Goal: Task Accomplishment & Management: Use online tool/utility

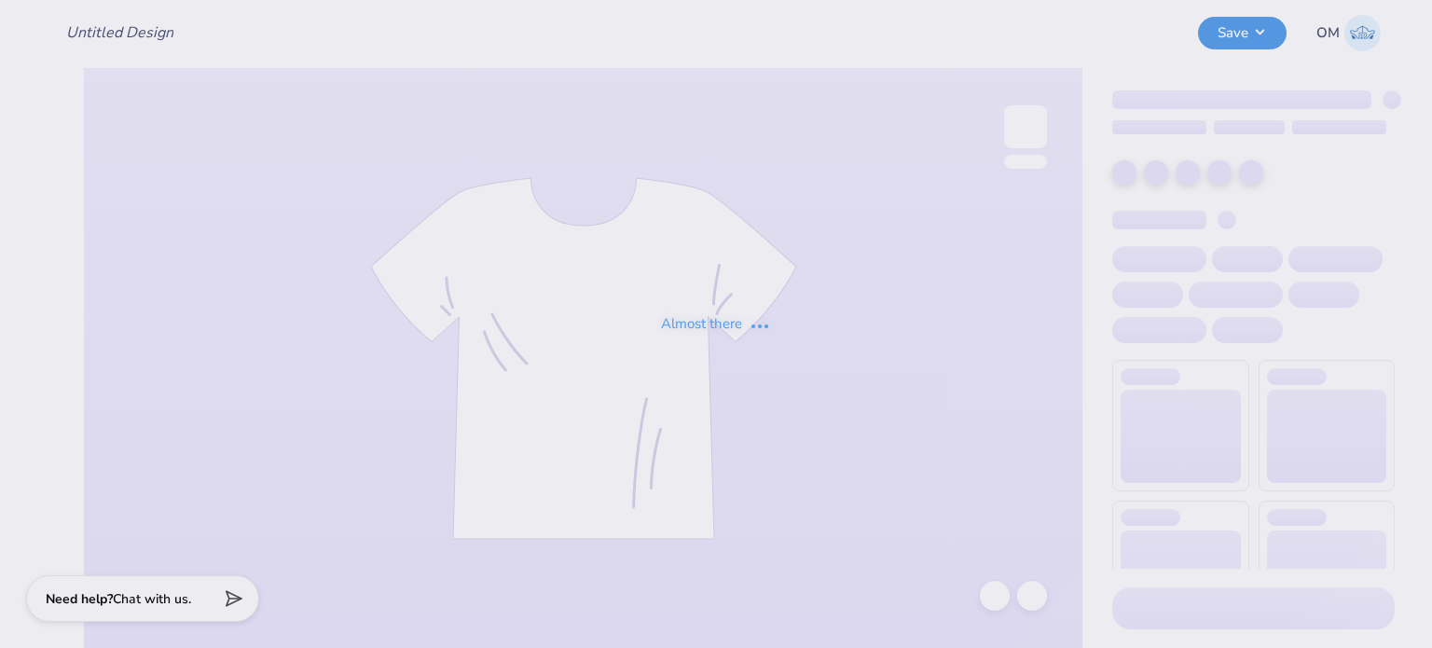
type input "Merch for The Hazzard Law Firm, LLC"
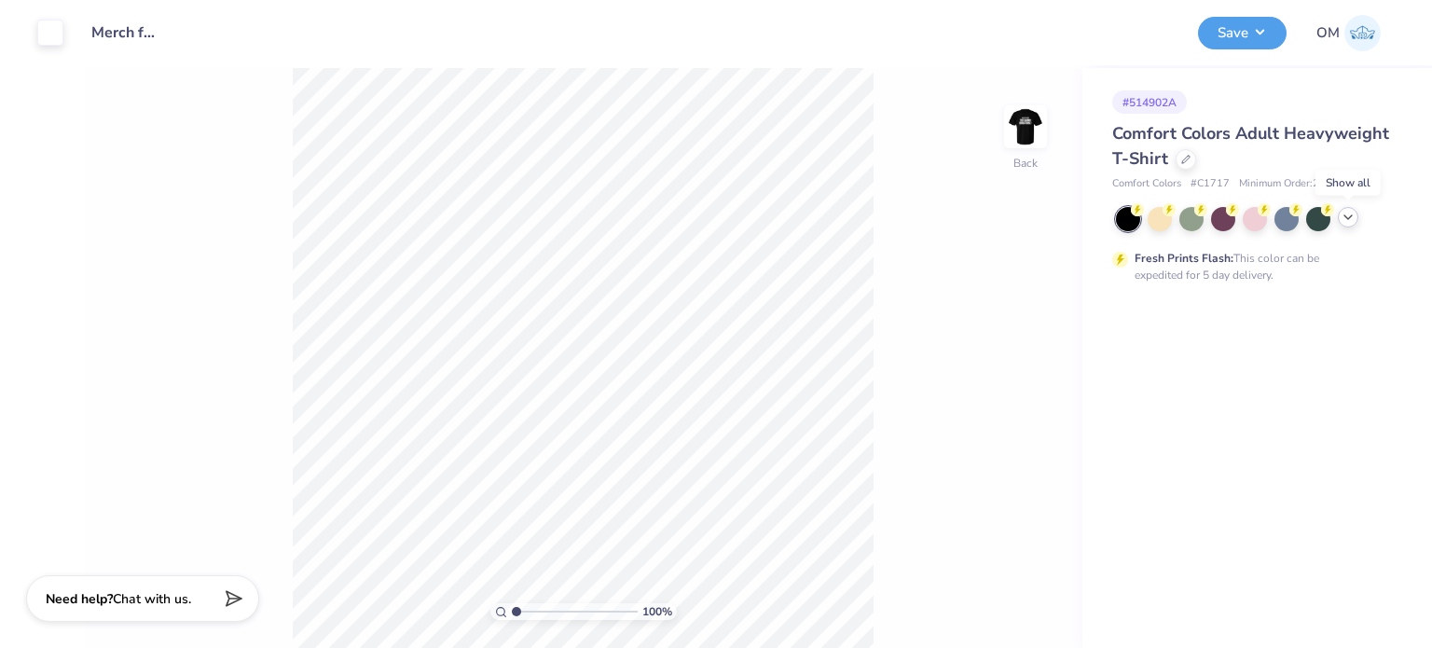
click at [1352, 218] on icon at bounding box center [1348, 217] width 15 height 15
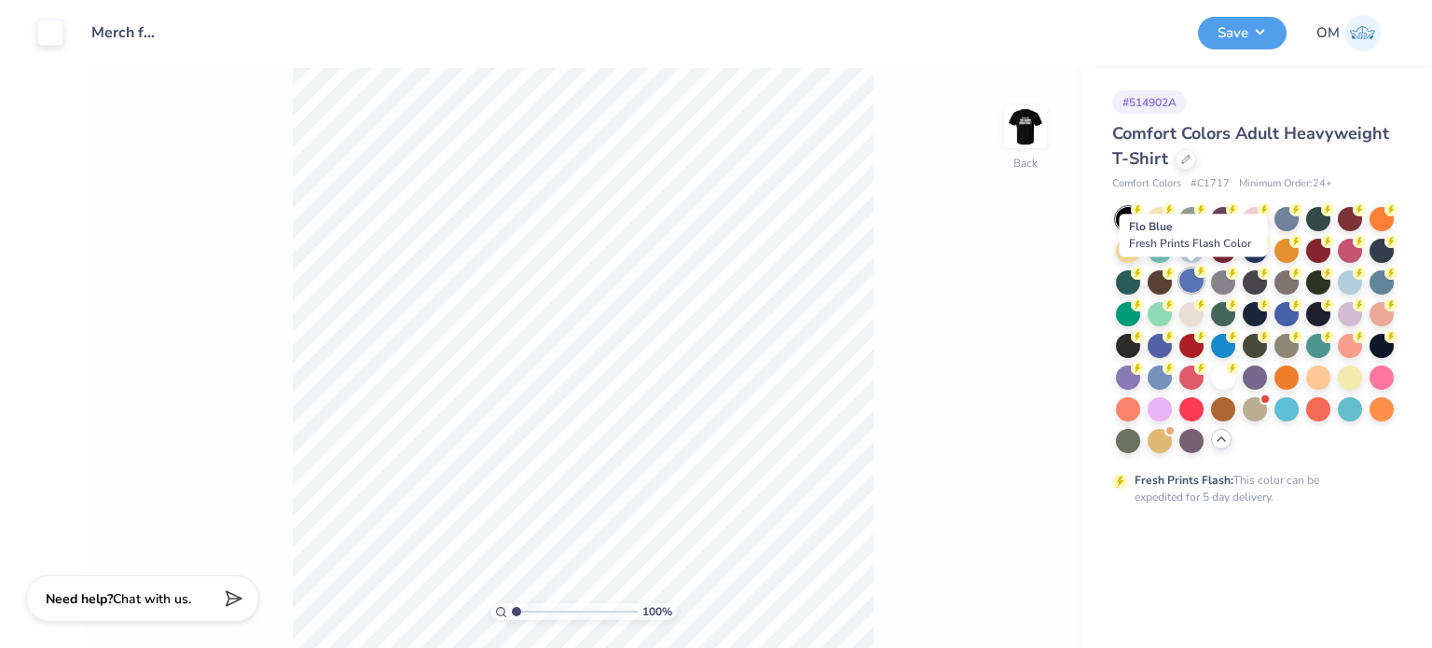
click at [1190, 278] on div at bounding box center [1192, 281] width 24 height 24
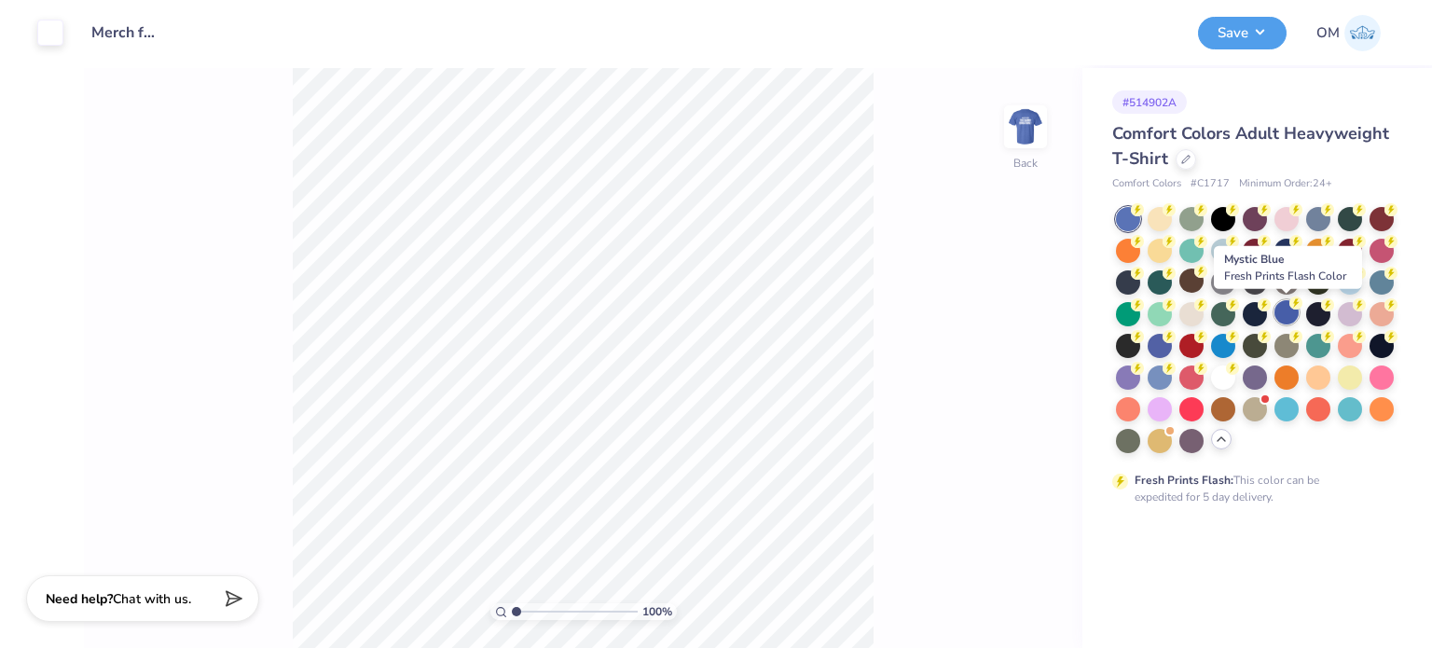
click at [1292, 314] on div at bounding box center [1287, 312] width 24 height 24
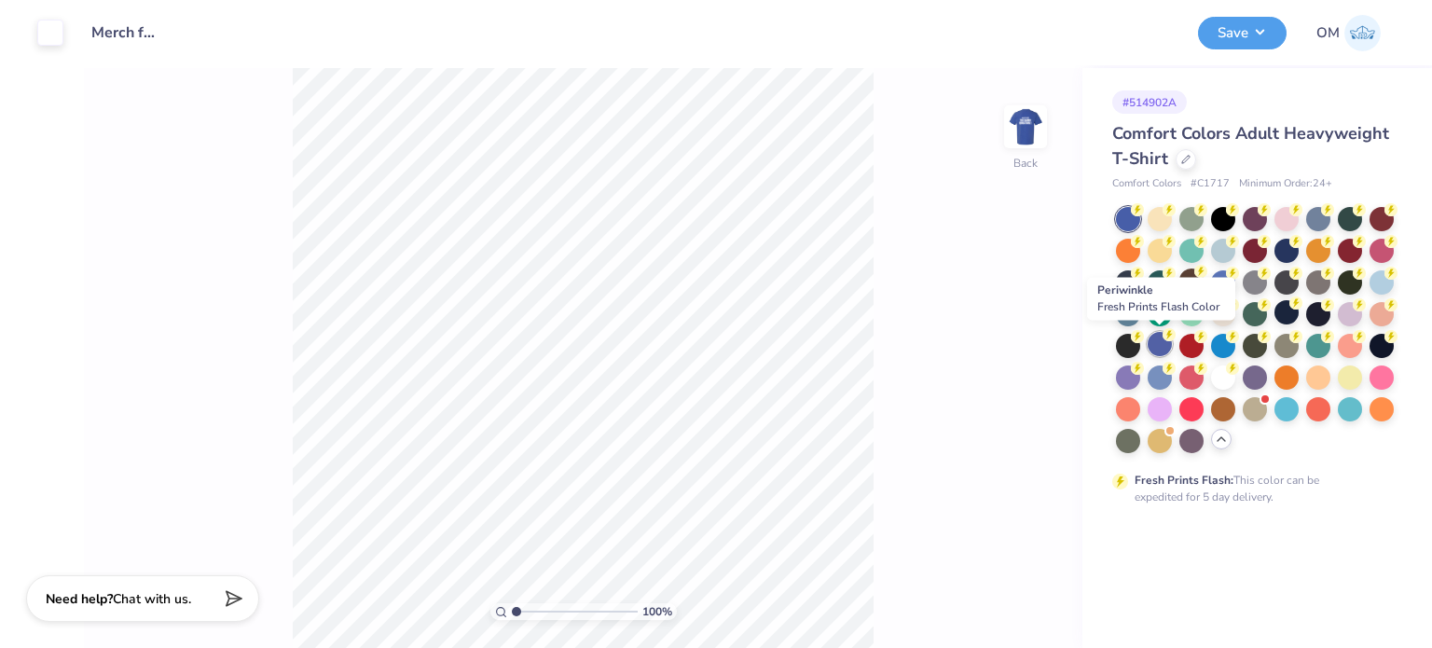
click at [1169, 339] on circle at bounding box center [1169, 334] width 13 height 13
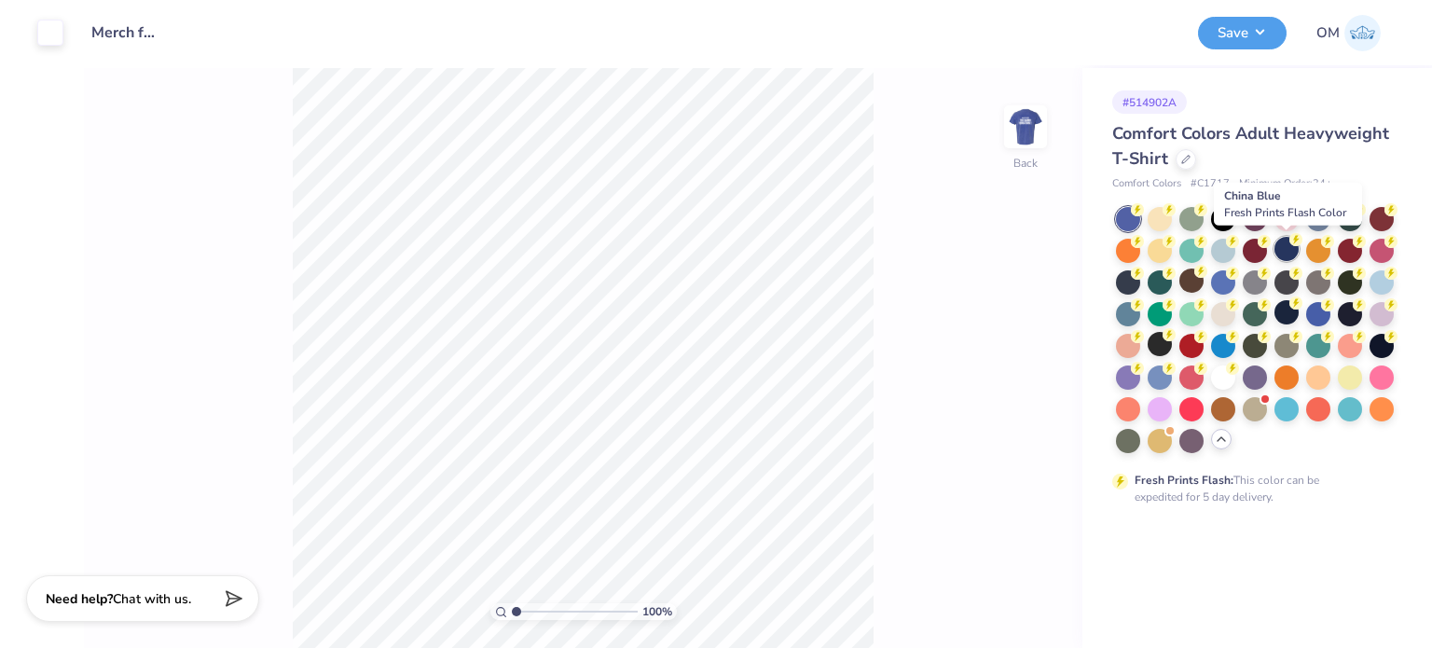
click at [1291, 251] on div at bounding box center [1287, 249] width 24 height 24
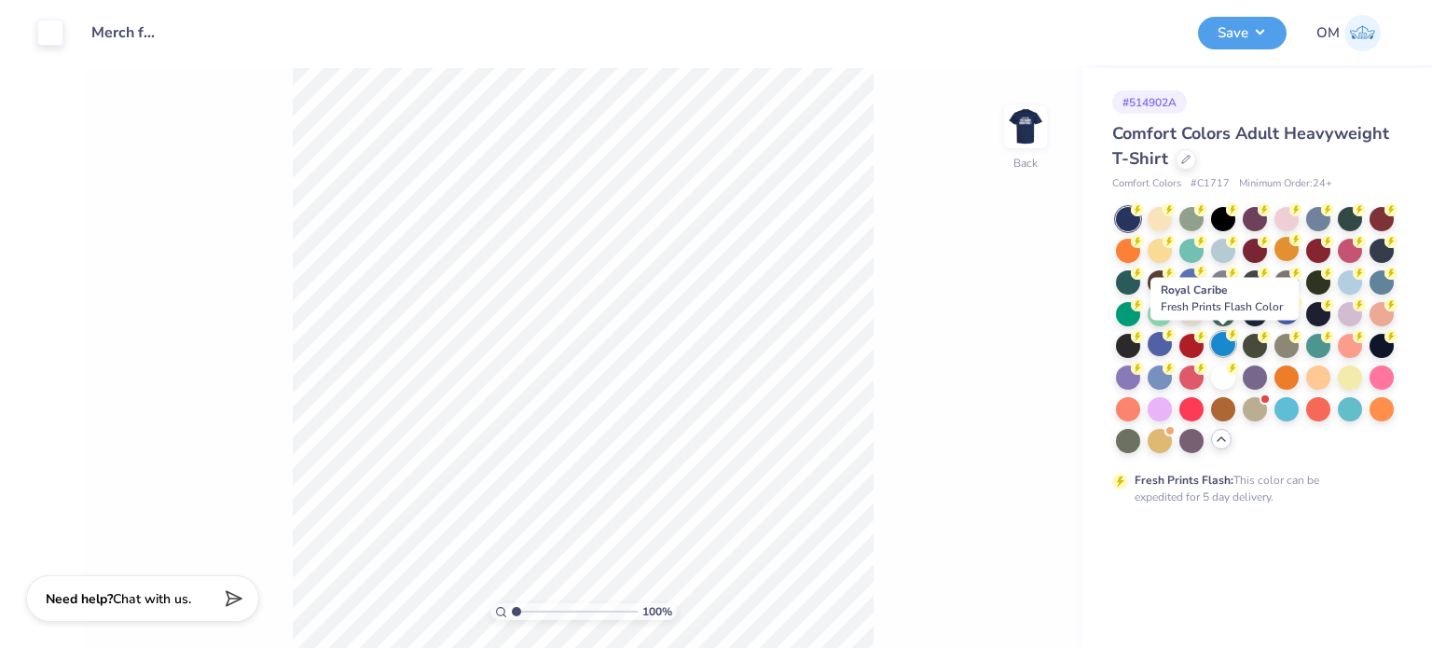
click at [1224, 345] on div at bounding box center [1223, 344] width 24 height 24
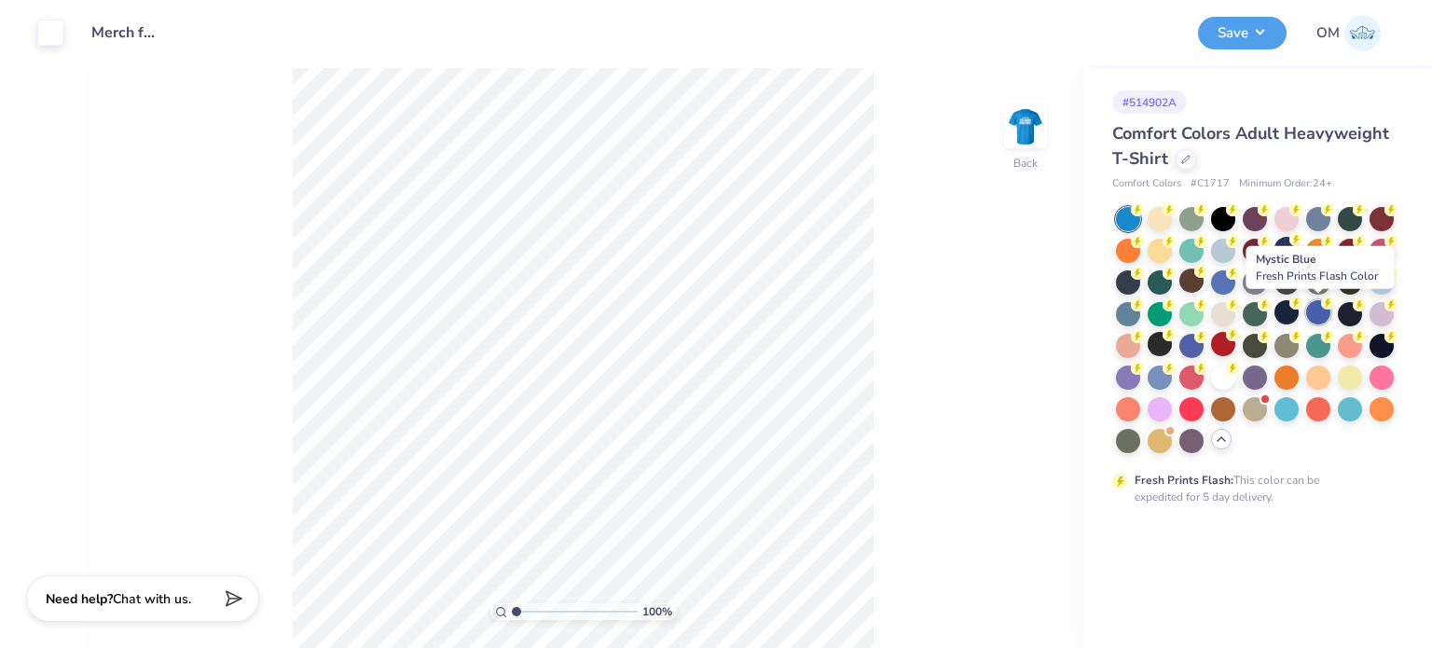
click at [1319, 314] on div at bounding box center [1318, 312] width 24 height 24
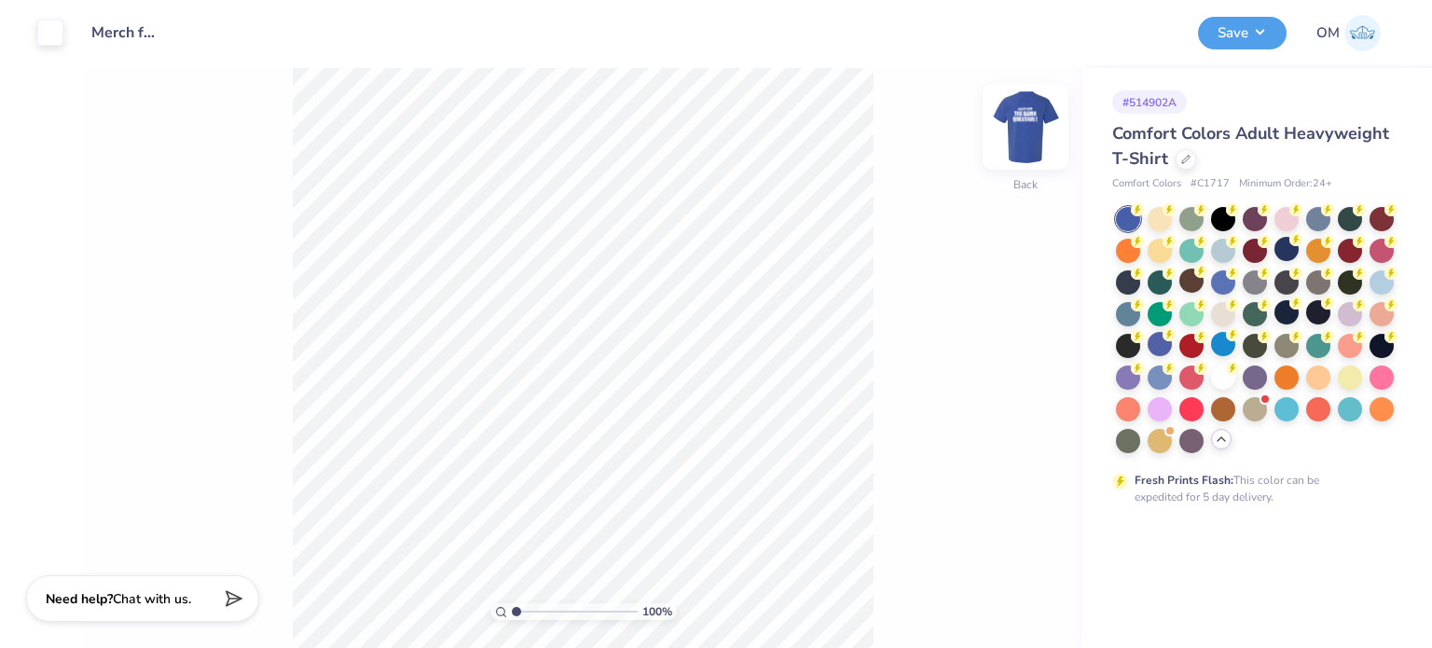
click at [1028, 145] on img at bounding box center [1025, 127] width 75 height 75
click at [1229, 33] on button "Save" at bounding box center [1242, 30] width 89 height 33
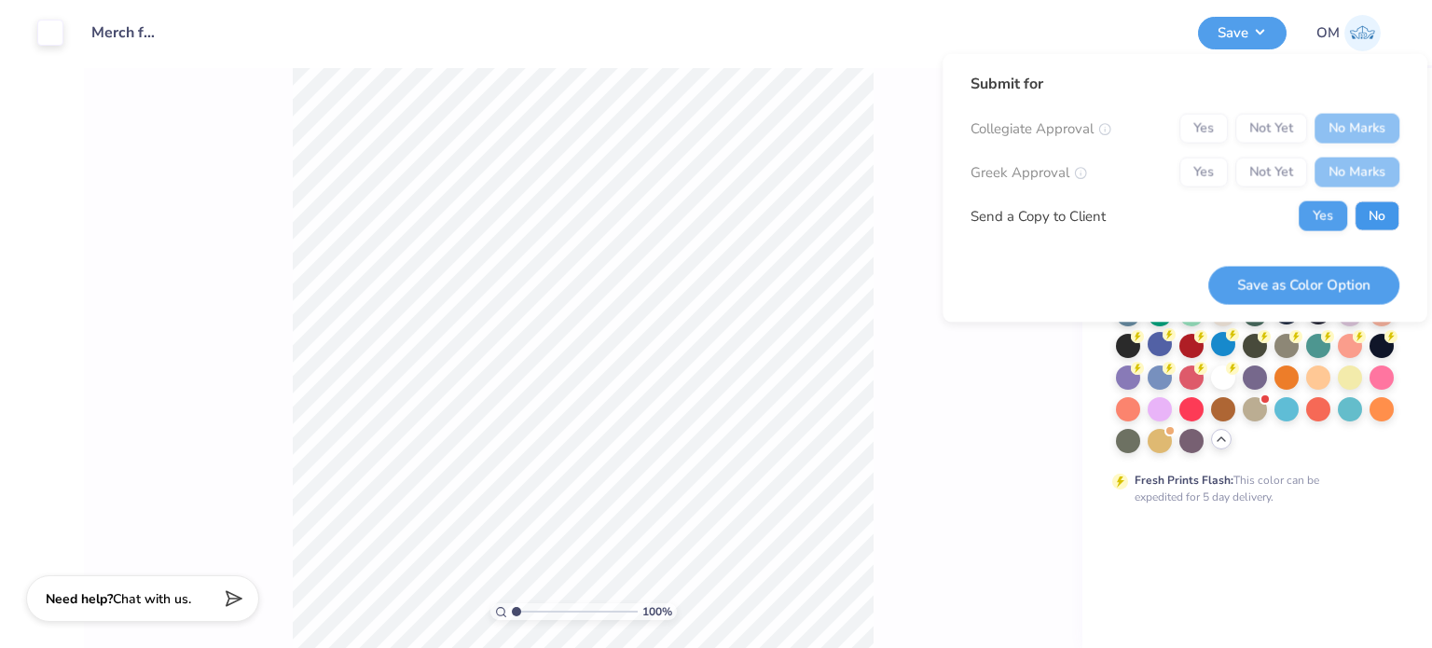
click at [1367, 205] on button "No" at bounding box center [1377, 216] width 45 height 30
click at [1314, 266] on button "Save as Color Option" at bounding box center [1303, 285] width 191 height 38
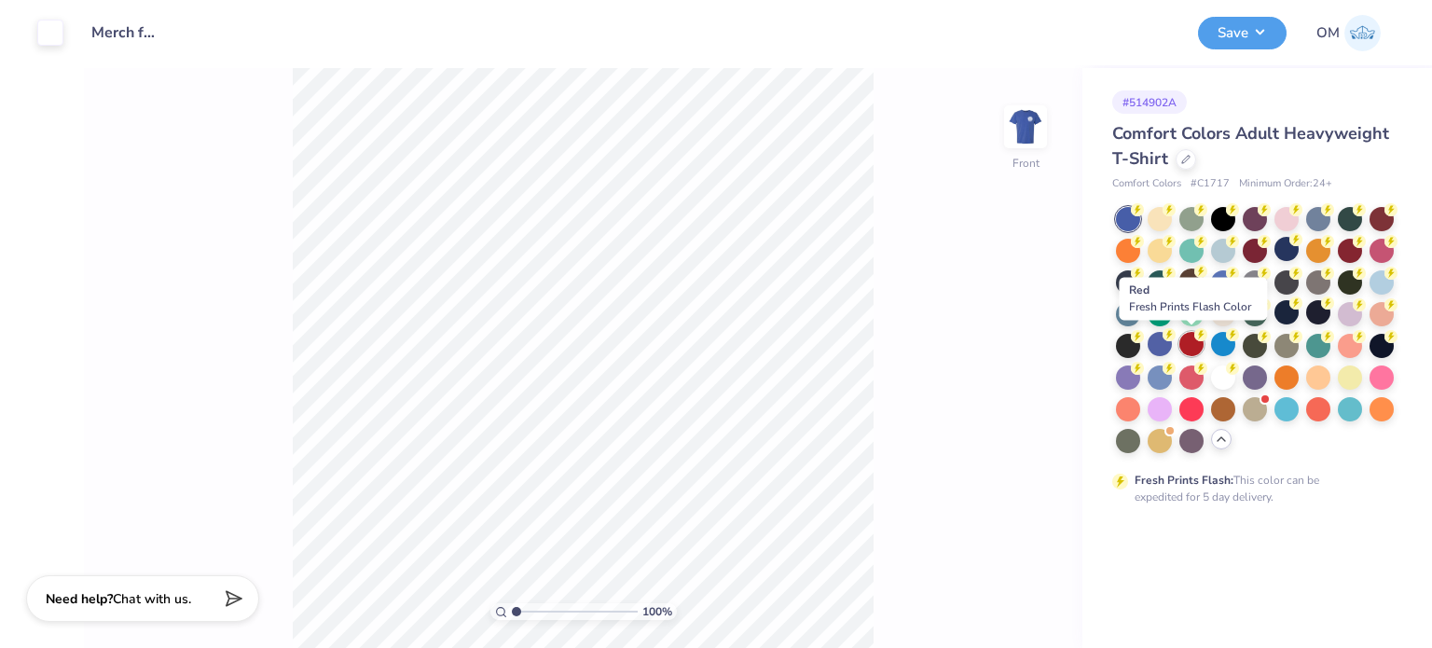
click at [1187, 345] on div at bounding box center [1192, 344] width 24 height 24
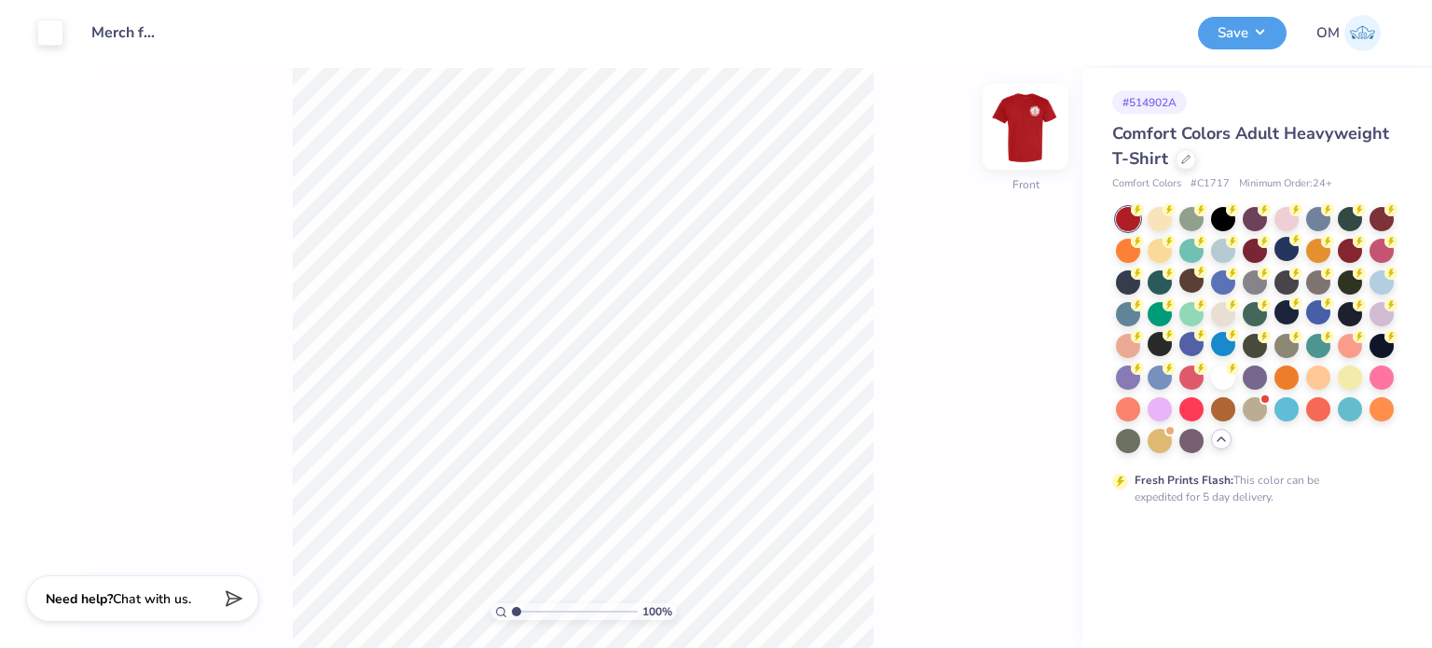
click at [1015, 130] on img at bounding box center [1025, 127] width 75 height 75
click at [1257, 22] on button "Save" at bounding box center [1242, 30] width 89 height 33
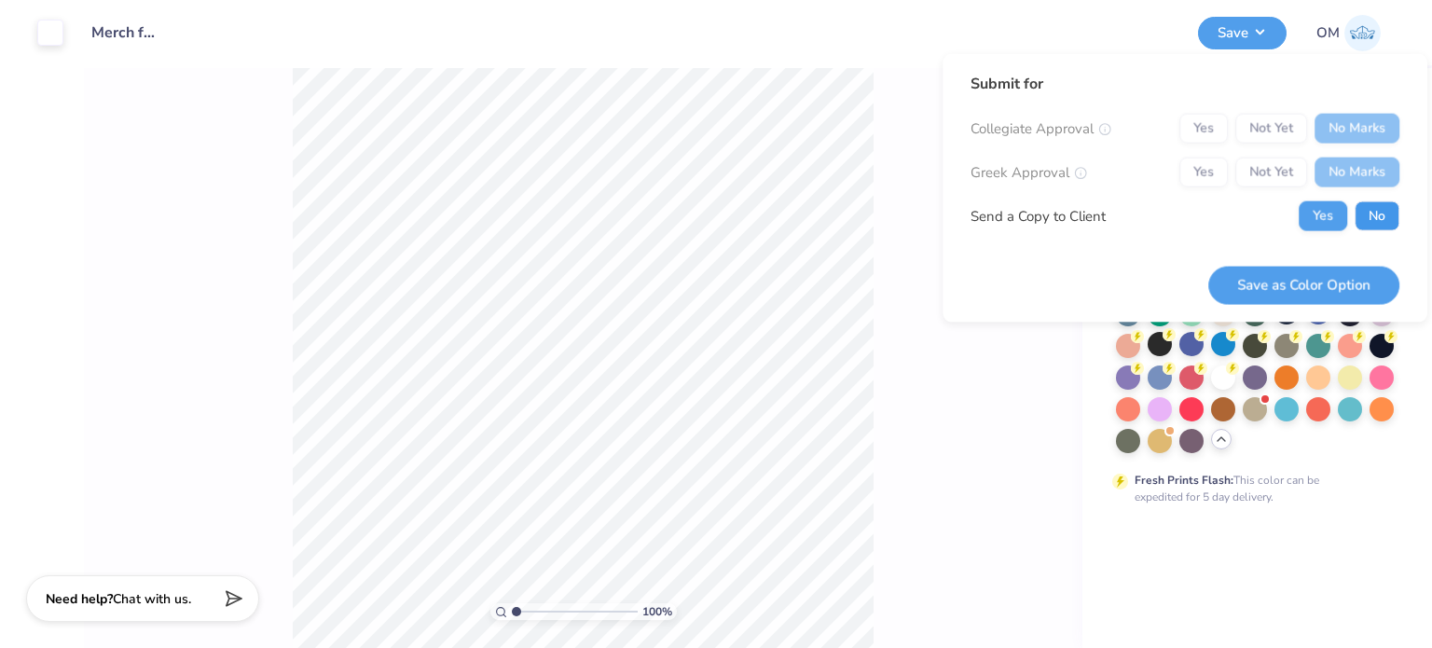
click at [1360, 222] on button "No" at bounding box center [1377, 216] width 45 height 30
click at [1313, 278] on button "Save as Color Option" at bounding box center [1303, 285] width 191 height 38
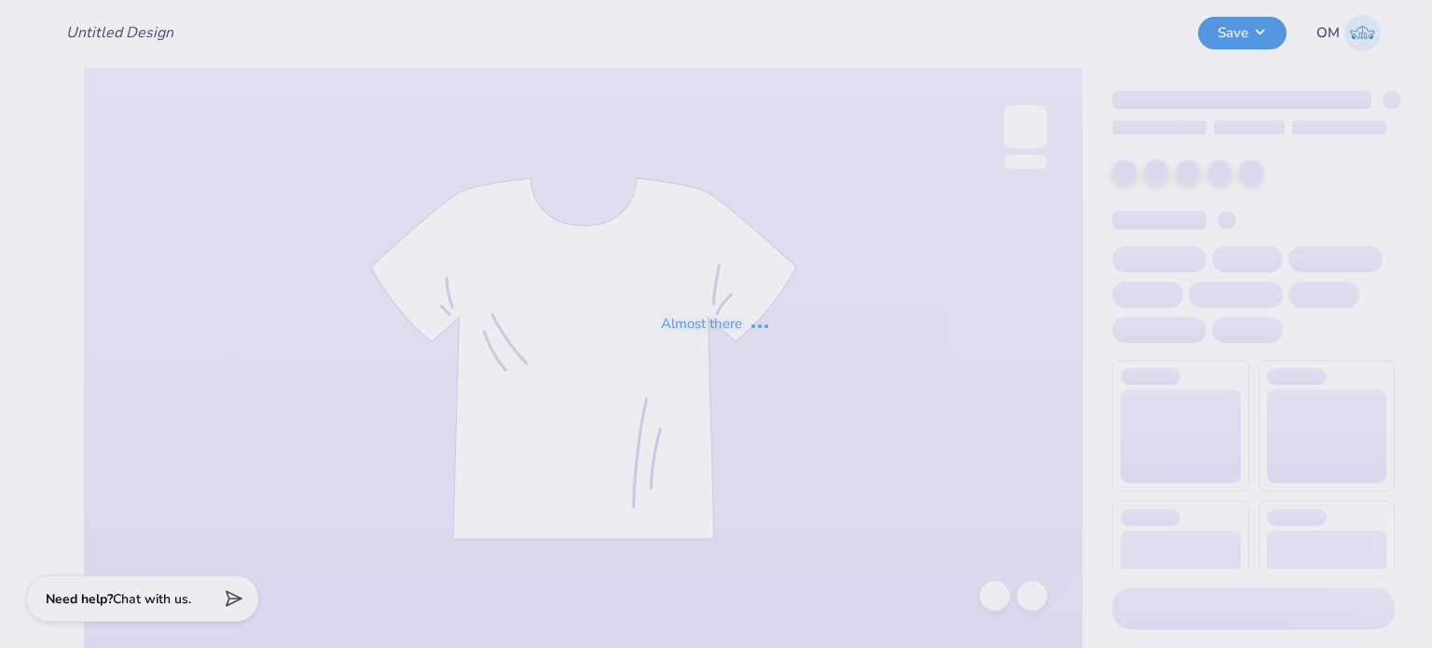
type input "Merch for The Hazzard Law Firm, LLC"
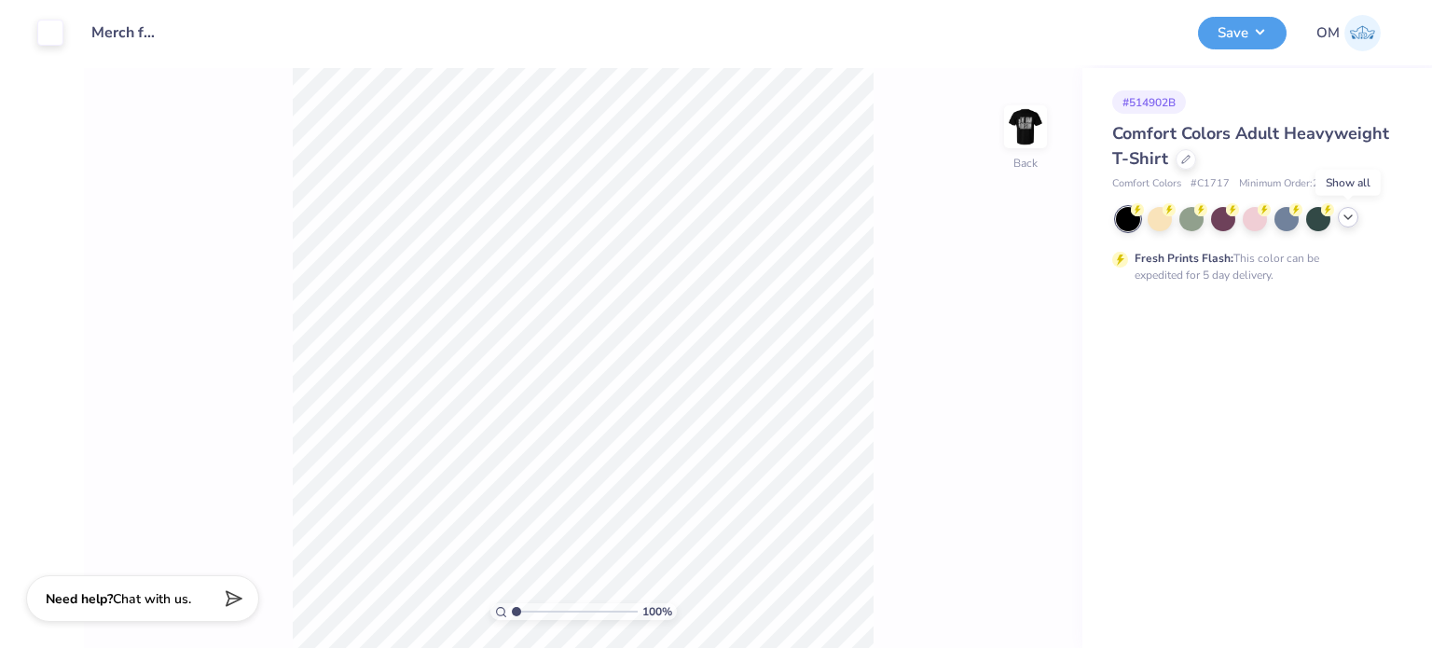
click at [1342, 218] on icon at bounding box center [1348, 217] width 15 height 15
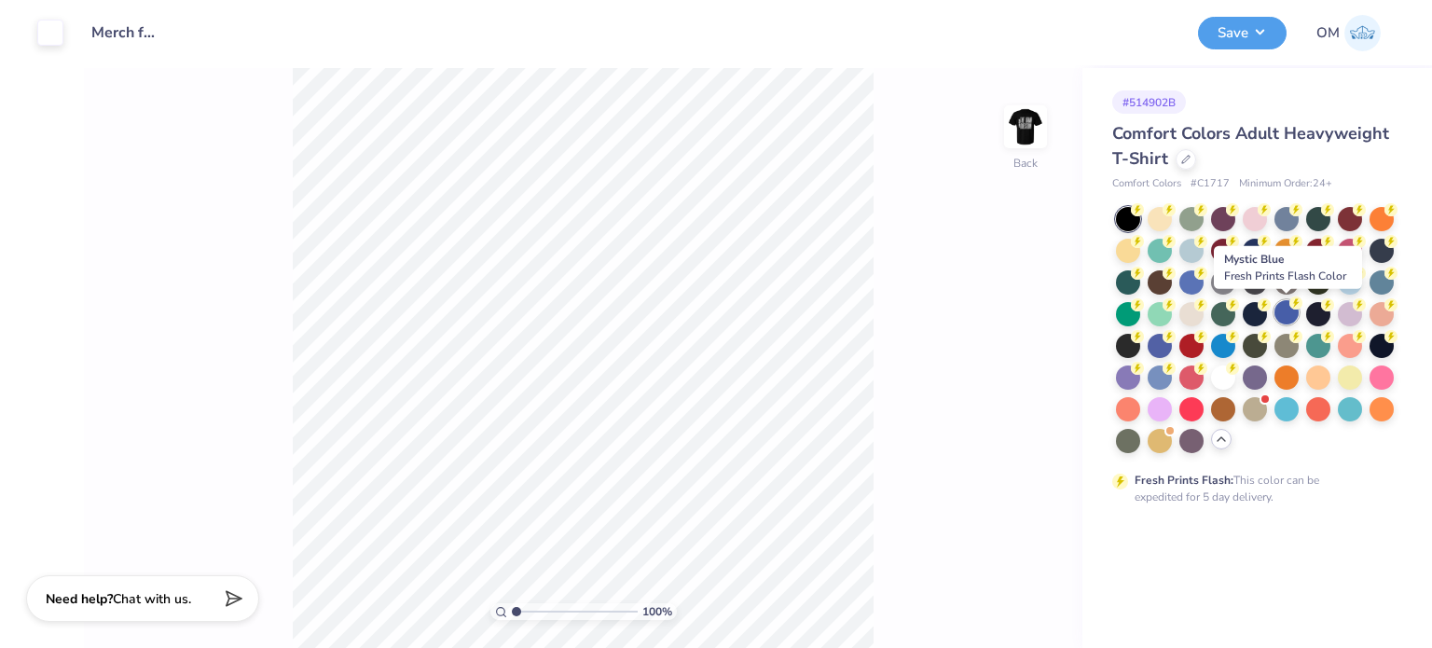
click at [1289, 316] on div at bounding box center [1287, 312] width 24 height 24
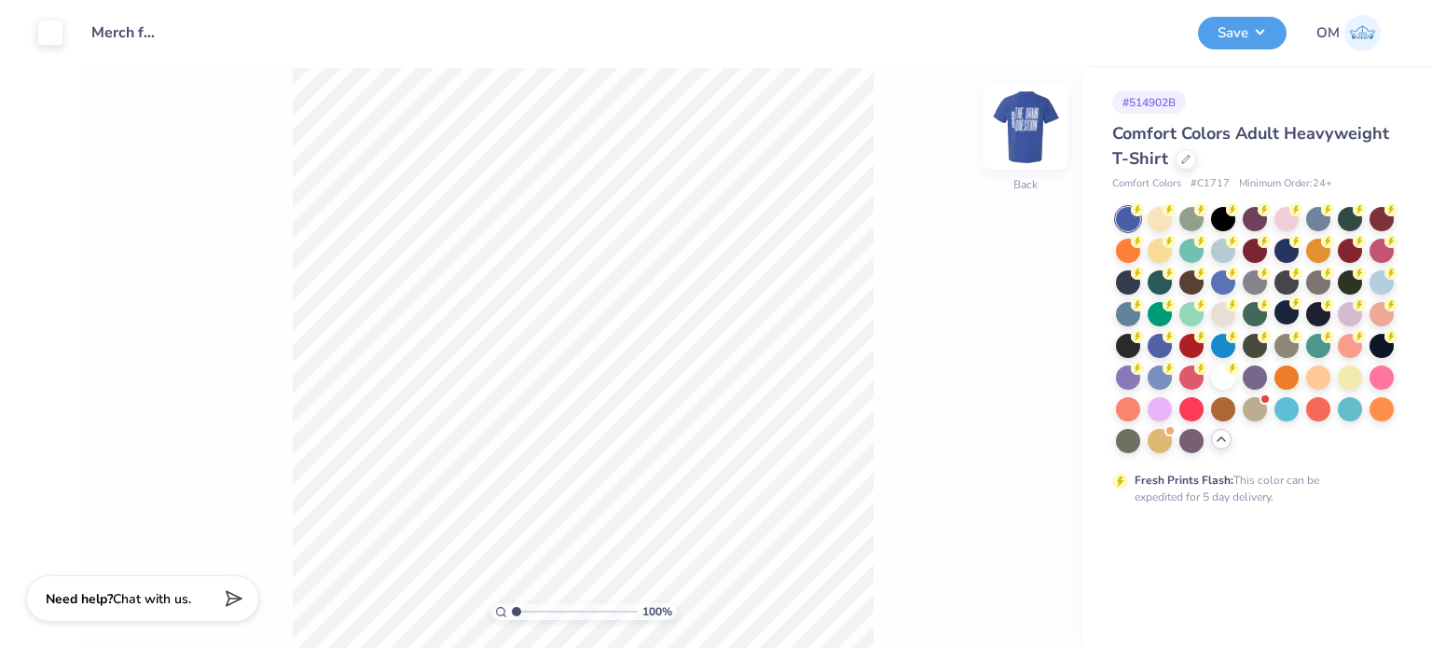
click at [1032, 136] on img at bounding box center [1025, 127] width 75 height 75
click at [1227, 24] on button "Save" at bounding box center [1242, 30] width 89 height 33
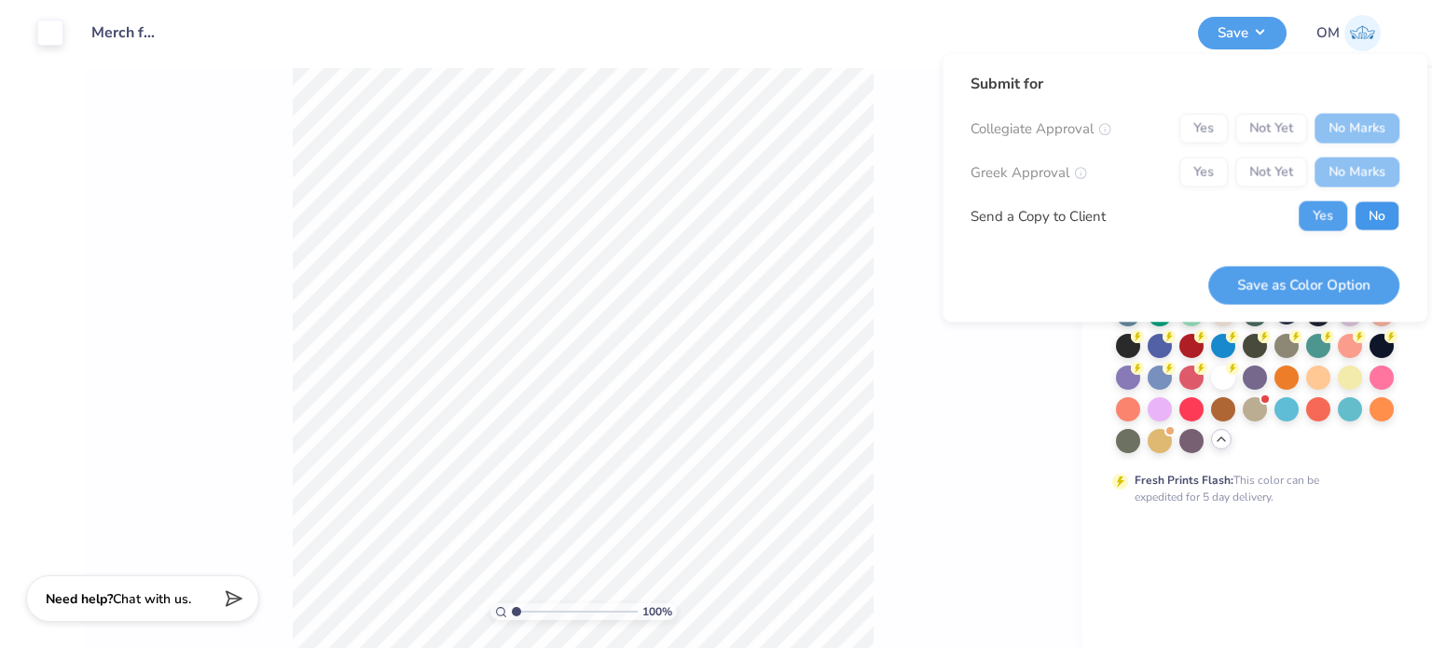
click at [1374, 215] on button "No" at bounding box center [1377, 216] width 45 height 30
drag, startPoint x: 1304, startPoint y: 255, endPoint x: 1267, endPoint y: 274, distance: 41.3
click at [1267, 274] on div "Save as Color Option" at bounding box center [1303, 274] width 191 height 59
click at [1267, 274] on button "Save as Color Option" at bounding box center [1303, 285] width 191 height 38
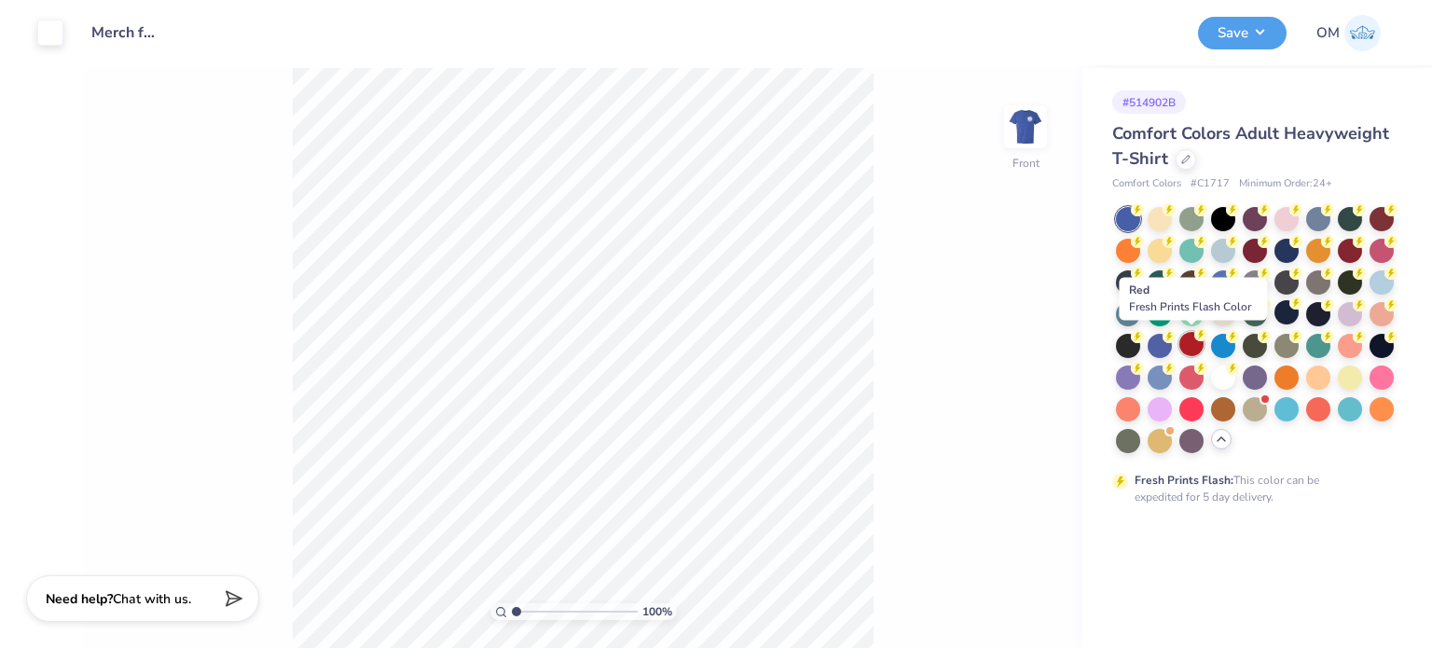
click at [1195, 338] on icon at bounding box center [1201, 334] width 13 height 13
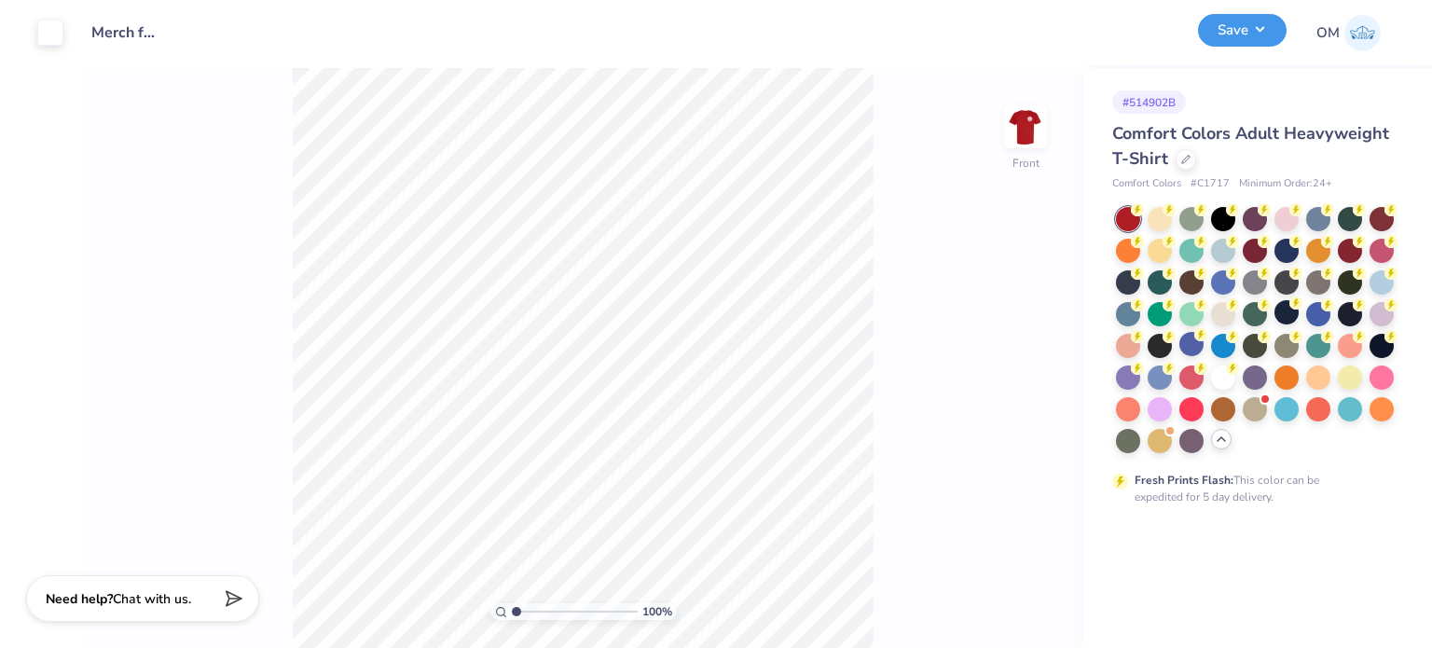
click at [1246, 33] on button "Save" at bounding box center [1242, 30] width 89 height 33
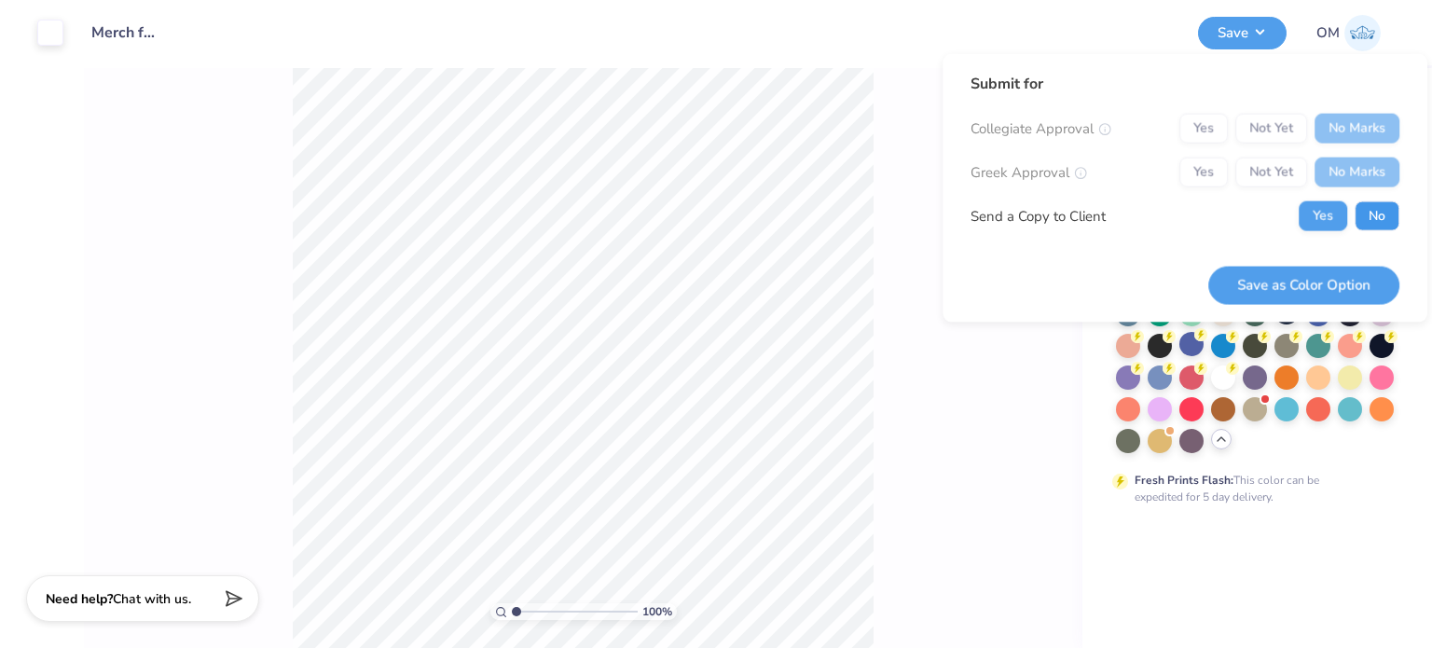
click at [1376, 210] on button "No" at bounding box center [1377, 216] width 45 height 30
click at [1302, 268] on button "Save as Color Option" at bounding box center [1303, 285] width 191 height 38
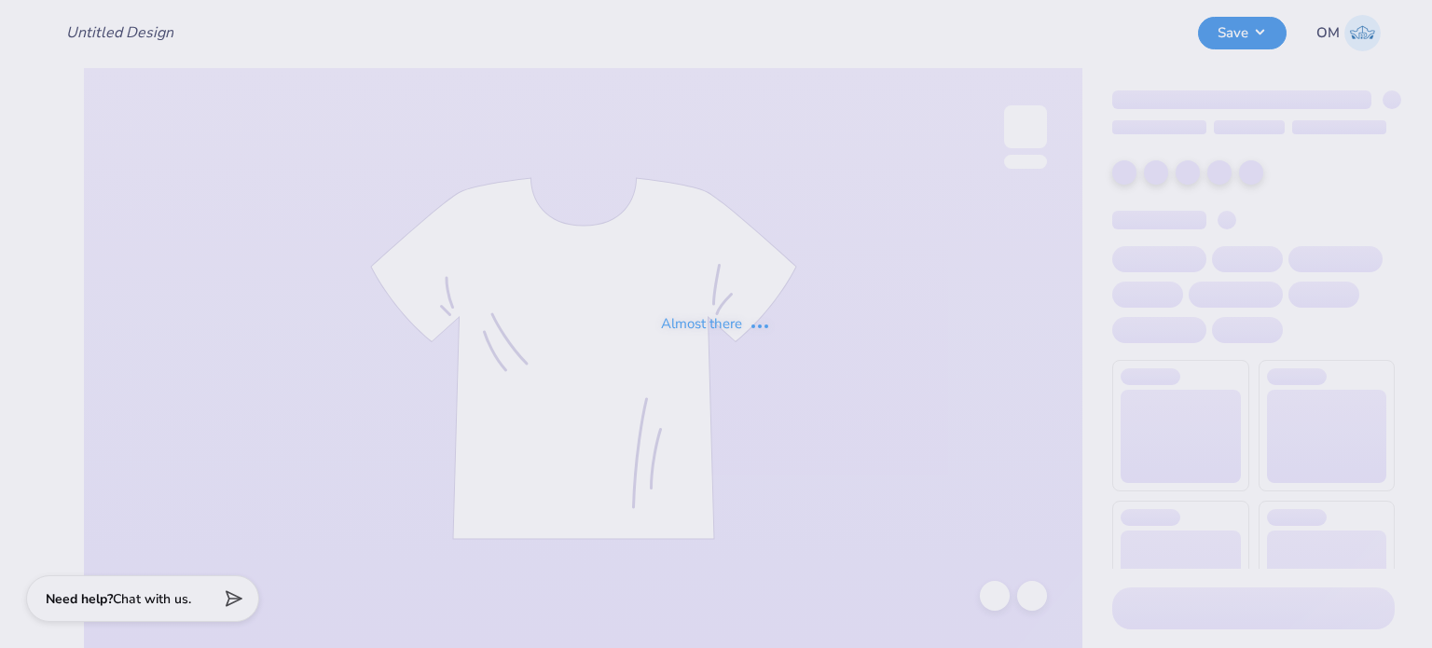
type input "Merch for The Hazzard Law Firm, LLC"
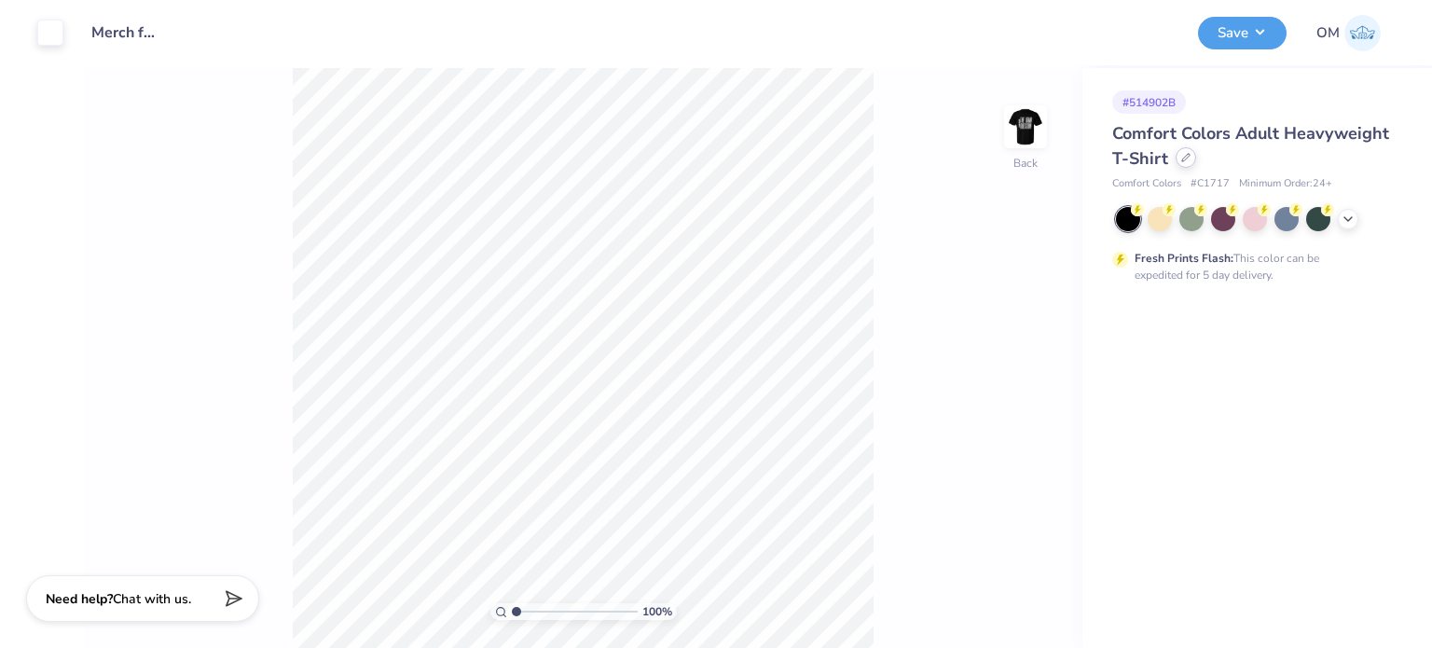
click at [1188, 159] on icon at bounding box center [1185, 157] width 9 height 9
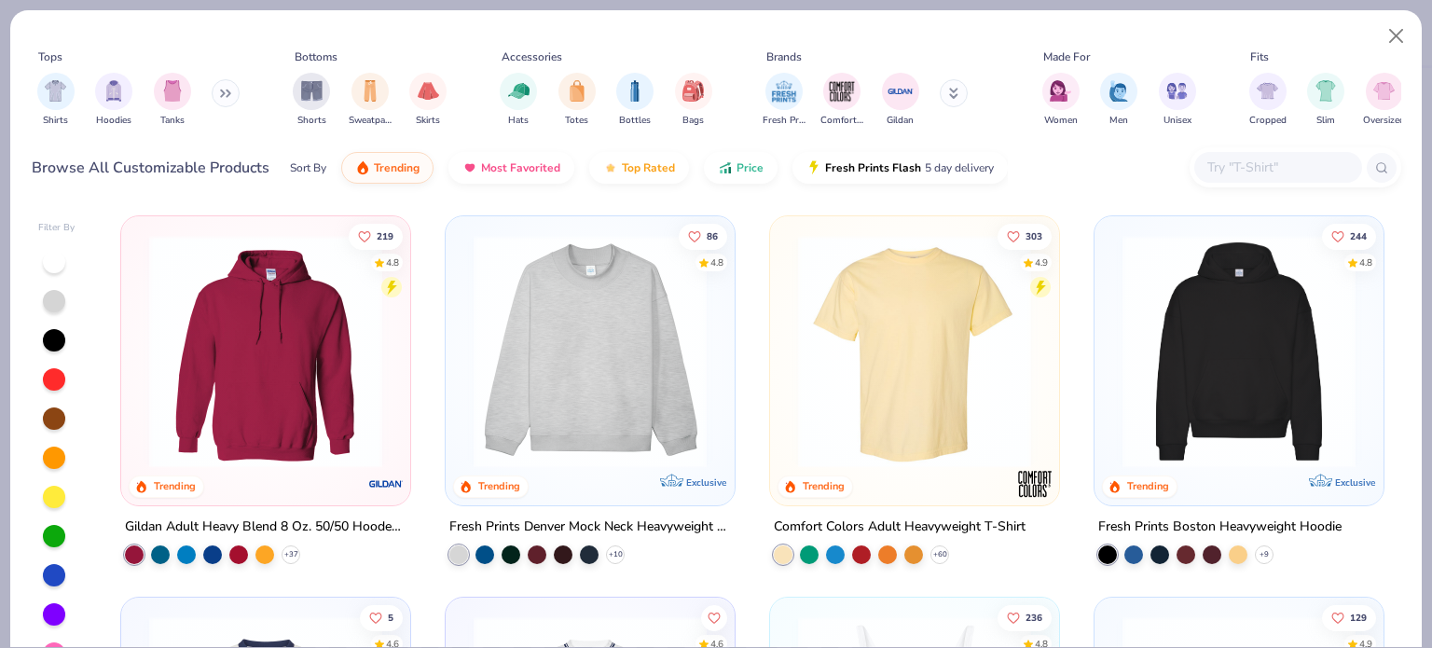
click at [1239, 173] on input "text" at bounding box center [1278, 167] width 144 height 21
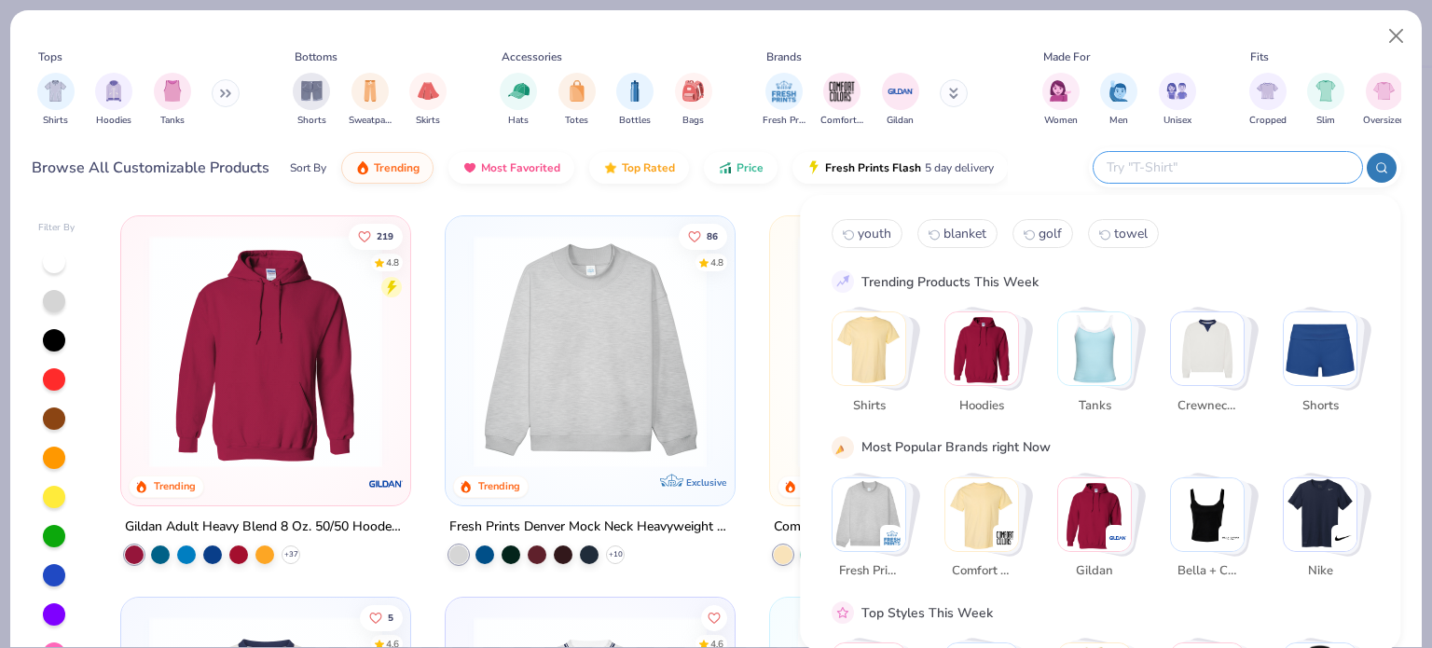
type input "h"
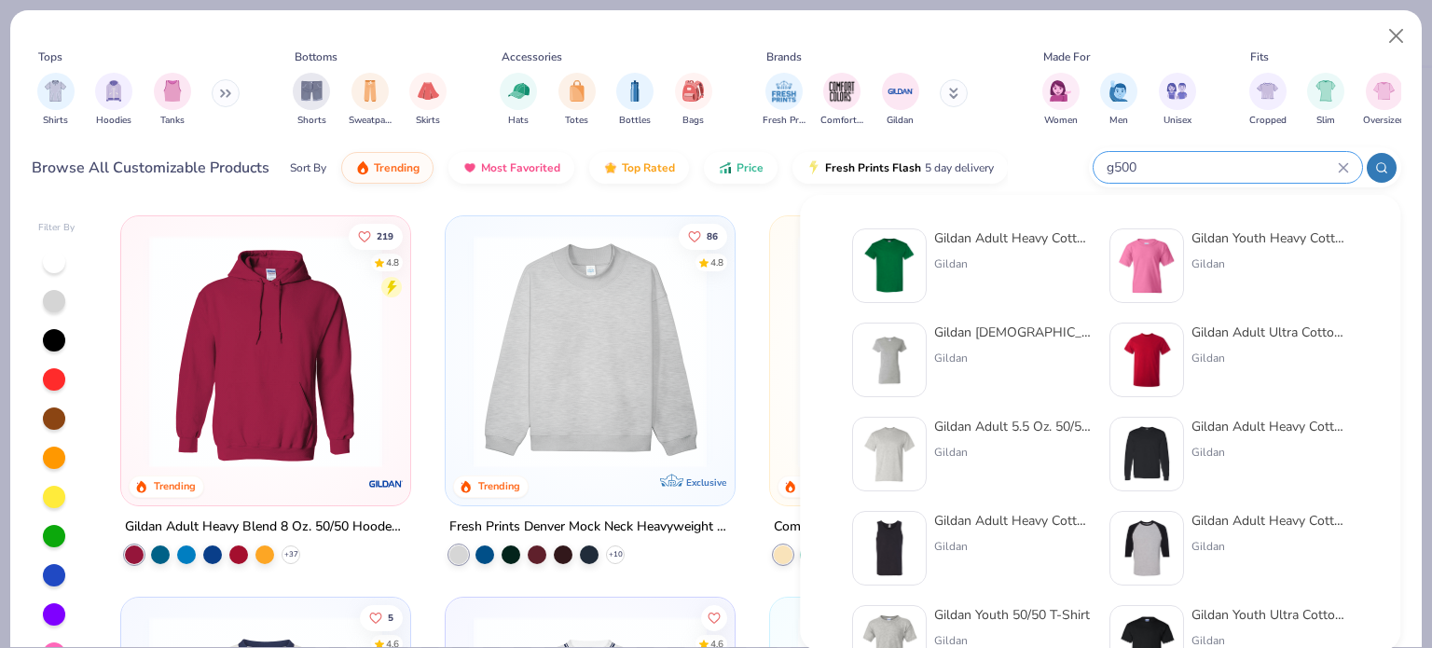
type input "g500"
click at [959, 236] on div "Gildan Adult Heavy Cotton T-Shirt" at bounding box center [1012, 238] width 157 height 20
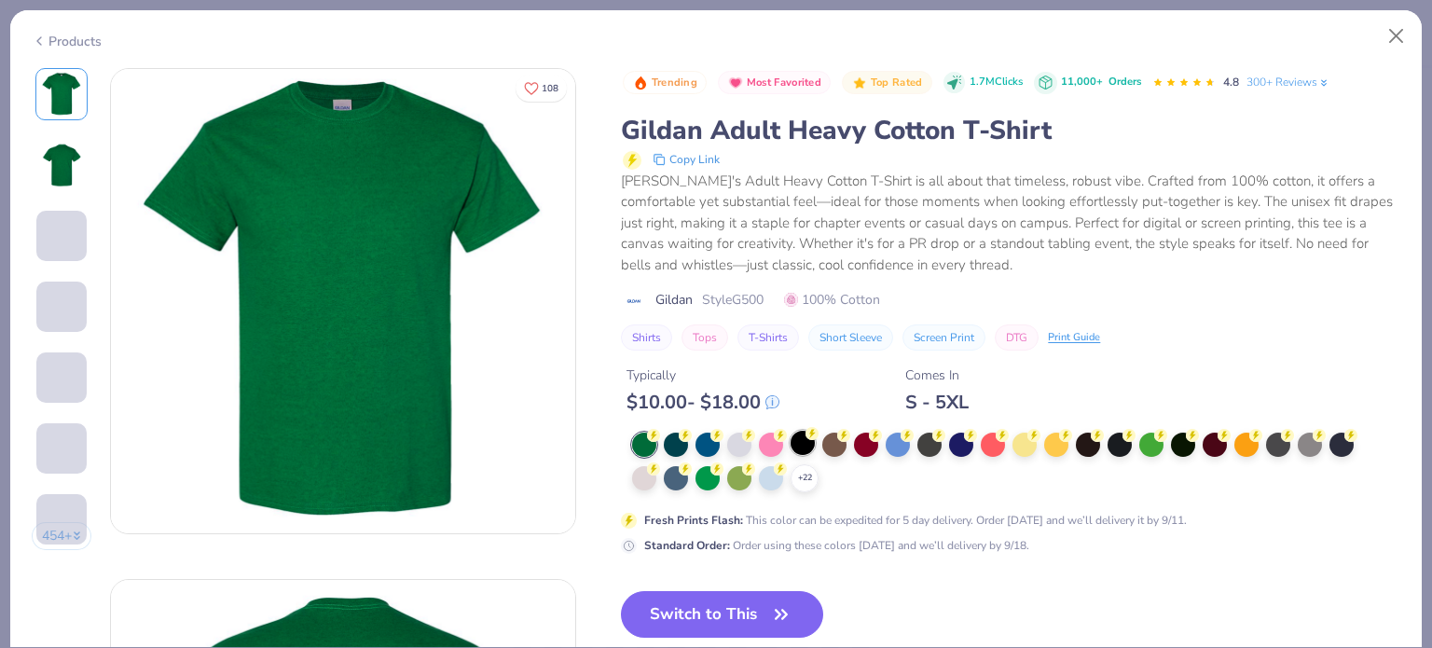
click at [804, 434] on div at bounding box center [803, 443] width 24 height 24
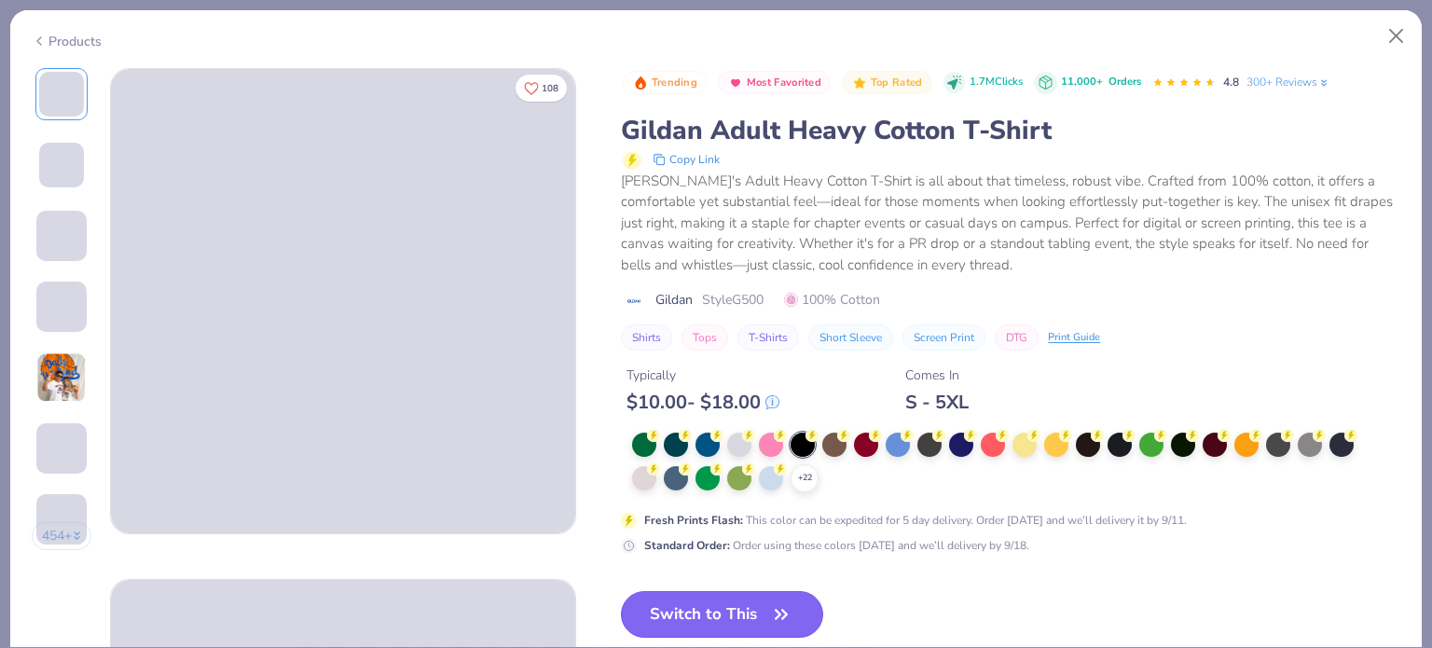
click at [715, 607] on button "Switch to This" at bounding box center [722, 614] width 202 height 47
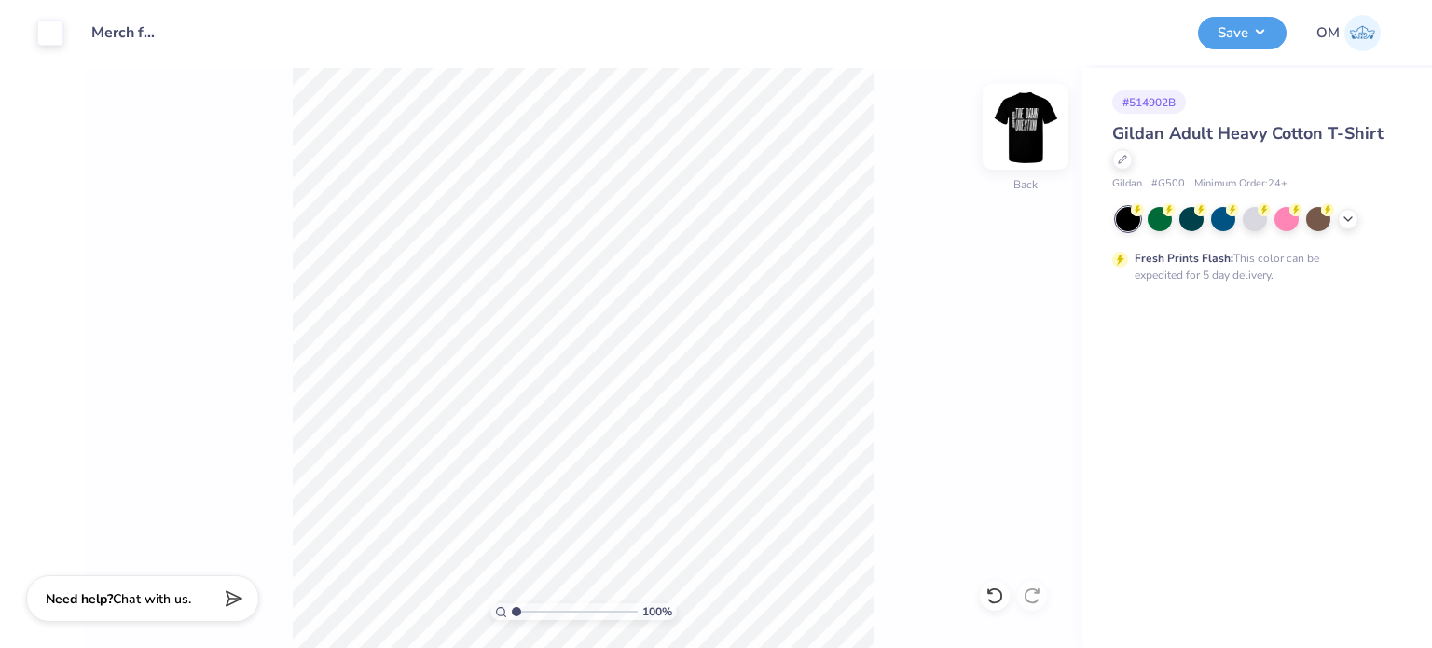
click at [1011, 122] on img at bounding box center [1025, 127] width 75 height 75
click at [1222, 38] on button "Save" at bounding box center [1242, 30] width 89 height 33
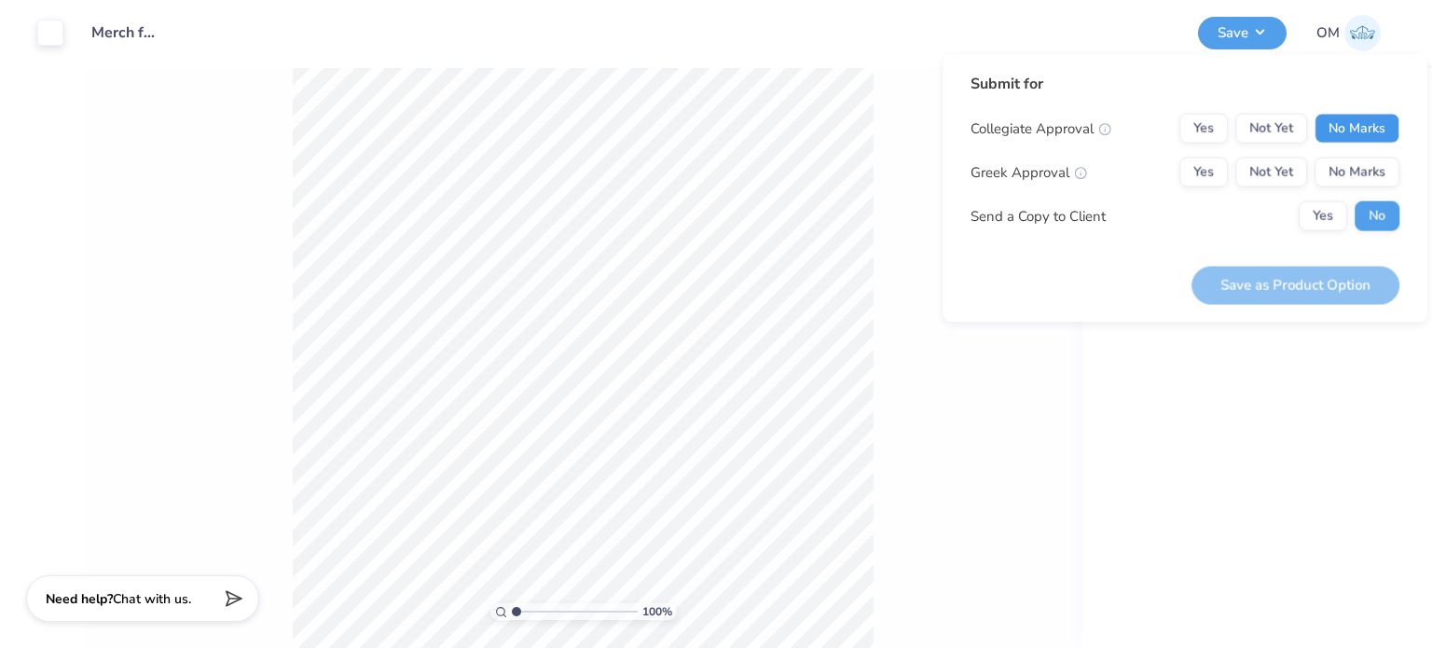
click at [1363, 120] on button "No Marks" at bounding box center [1357, 129] width 85 height 30
click at [1362, 163] on button "No Marks" at bounding box center [1357, 173] width 85 height 30
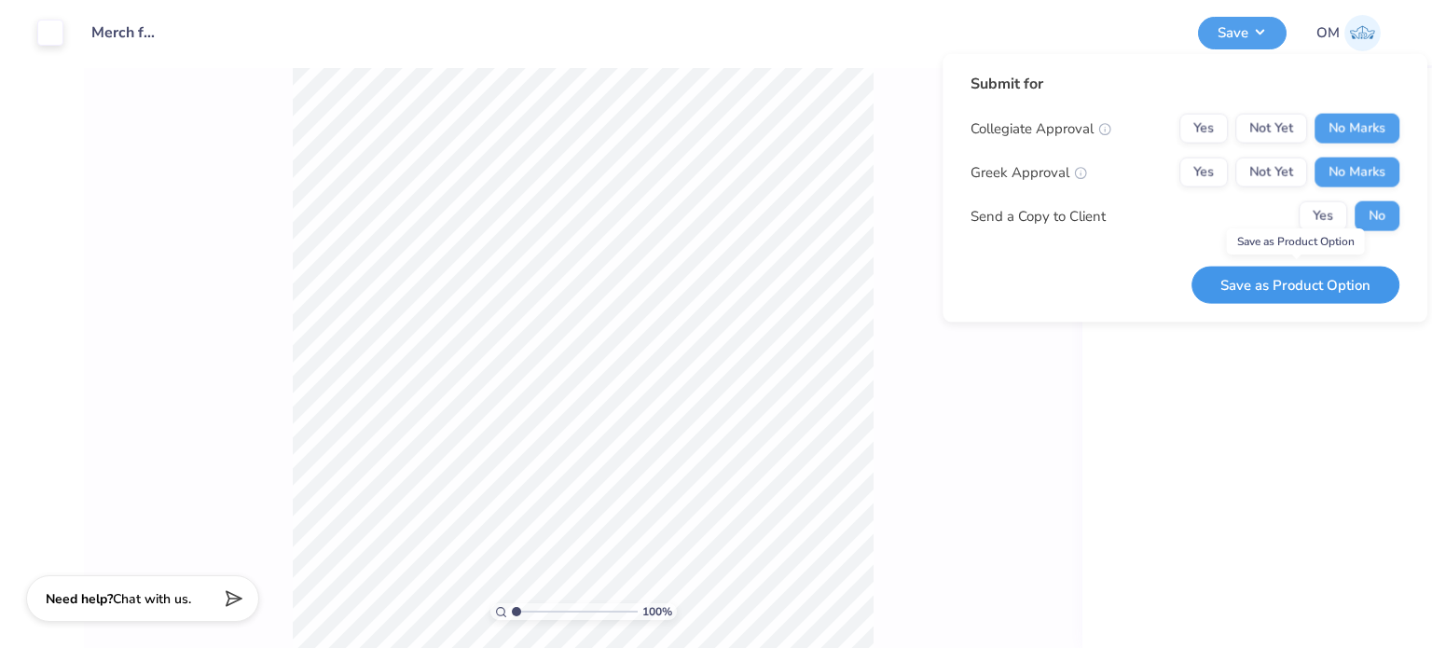
click at [1305, 277] on button "Save as Product Option" at bounding box center [1296, 285] width 208 height 38
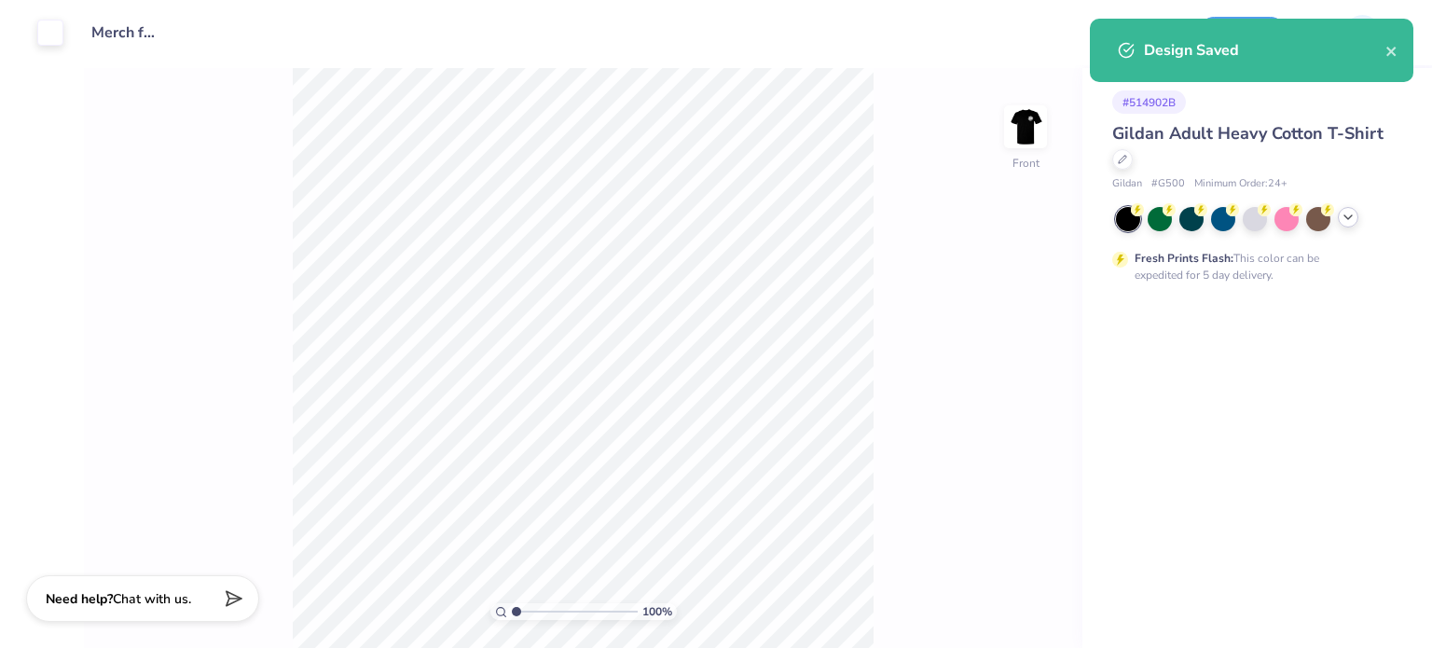
click at [1346, 212] on icon at bounding box center [1348, 217] width 15 height 15
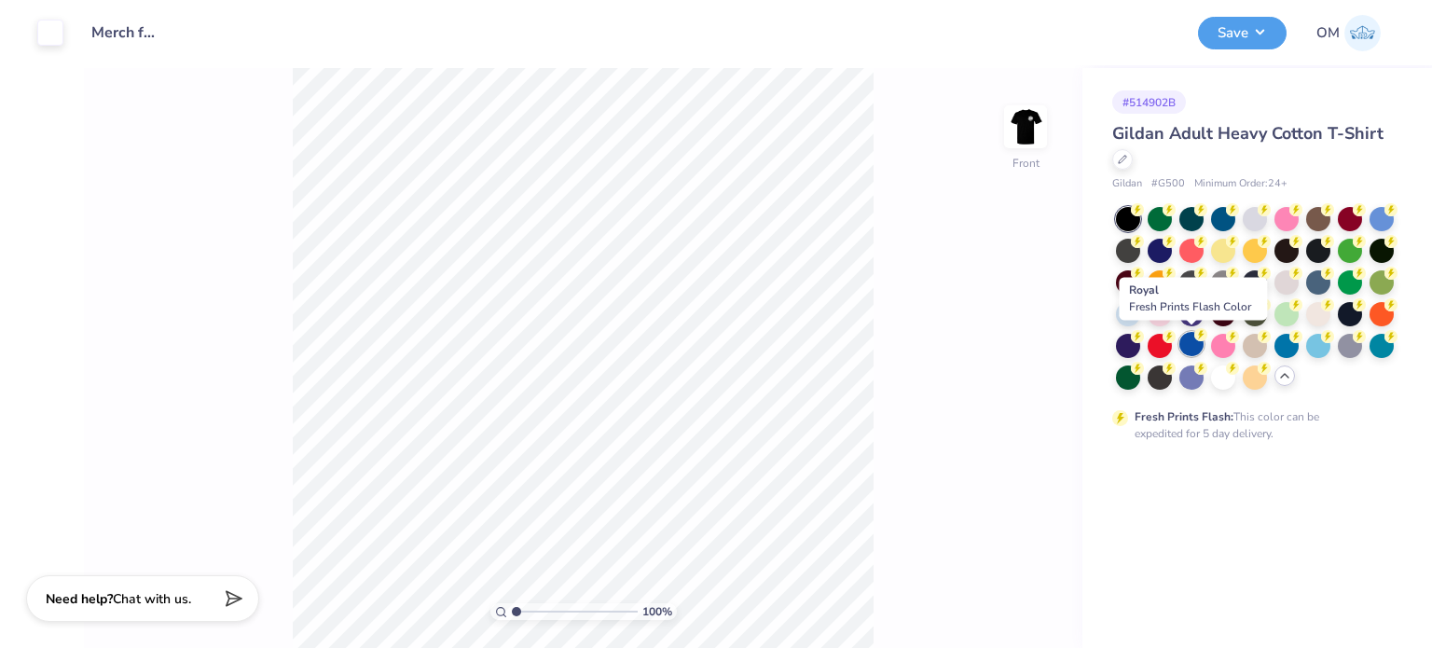
click at [1193, 342] on div at bounding box center [1192, 344] width 24 height 24
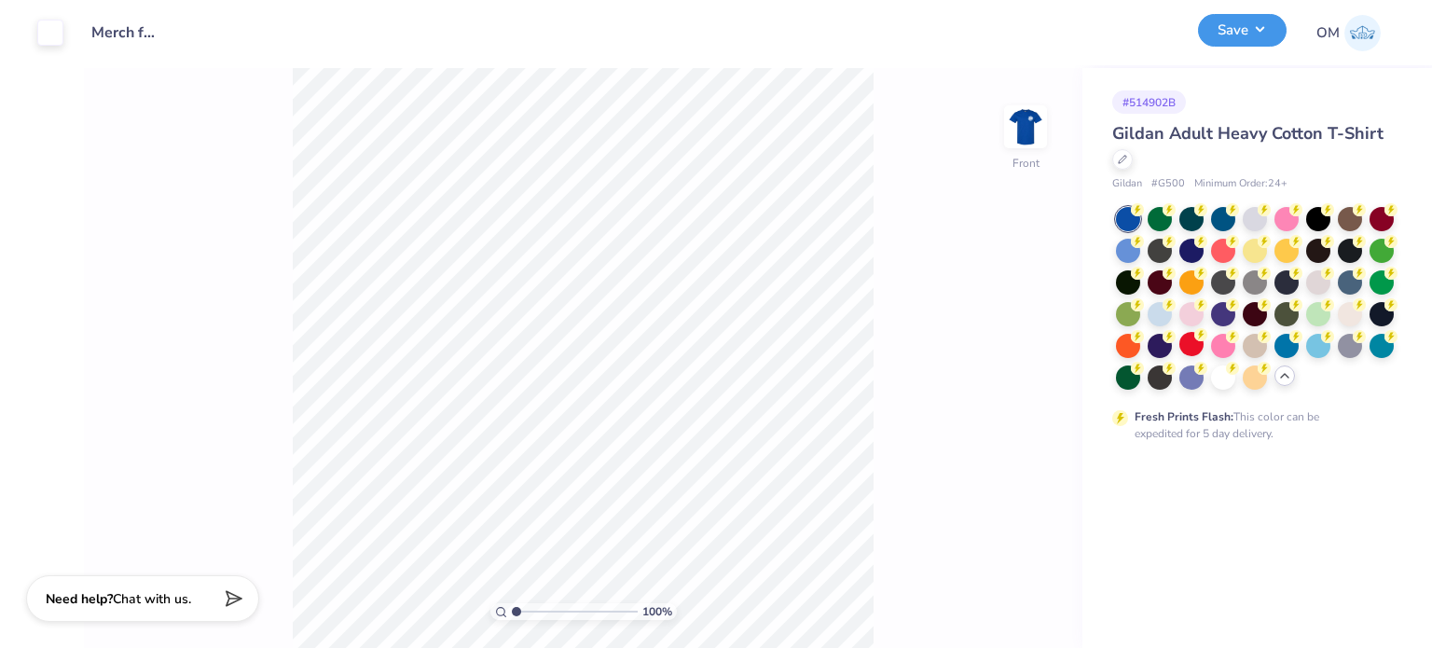
click at [1268, 33] on button "Save" at bounding box center [1242, 30] width 89 height 33
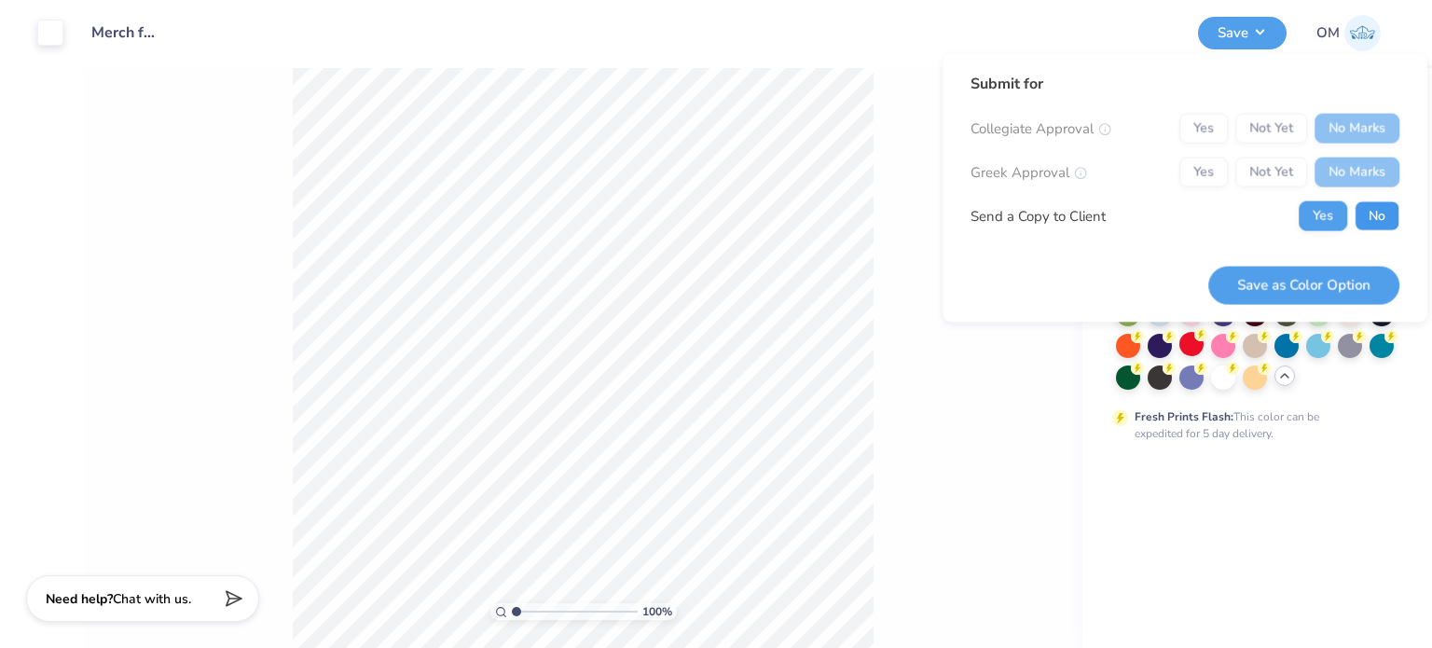
click at [1373, 203] on button "No" at bounding box center [1377, 216] width 45 height 30
click at [1258, 284] on button "Save as Color Option" at bounding box center [1303, 285] width 191 height 38
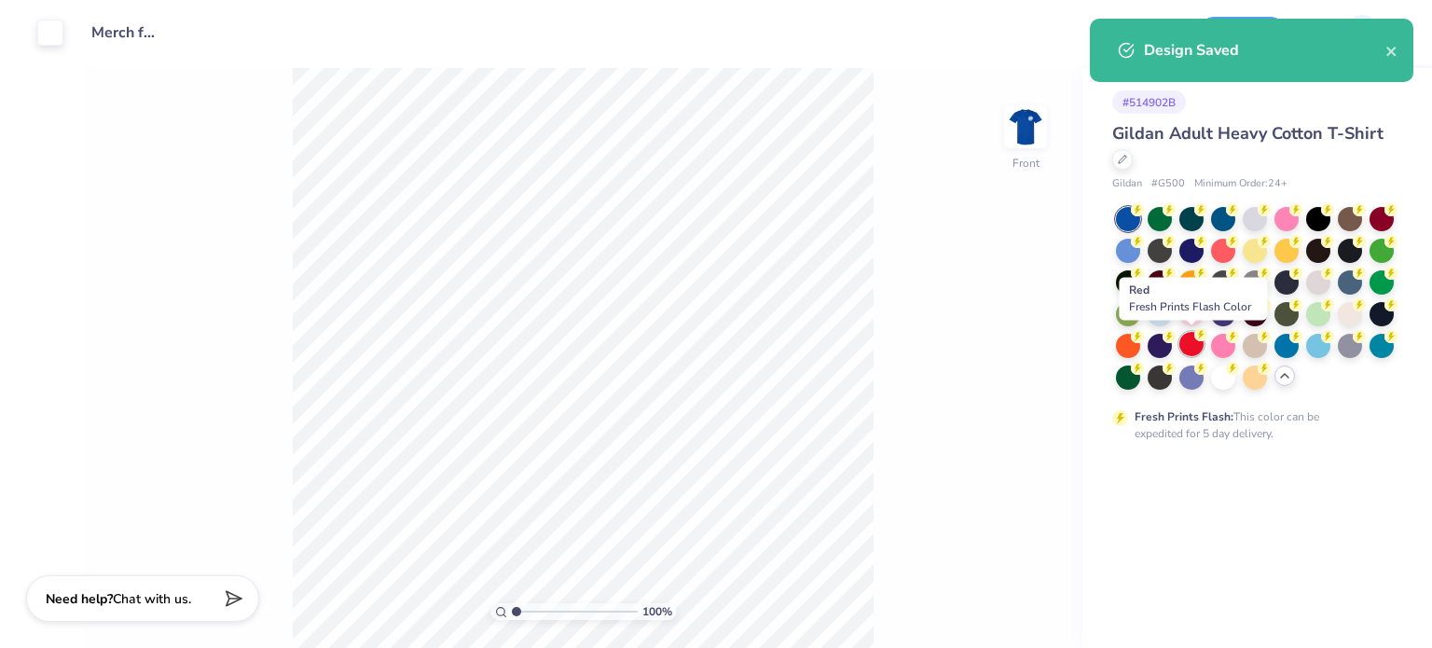
click at [1194, 346] on div at bounding box center [1192, 344] width 24 height 24
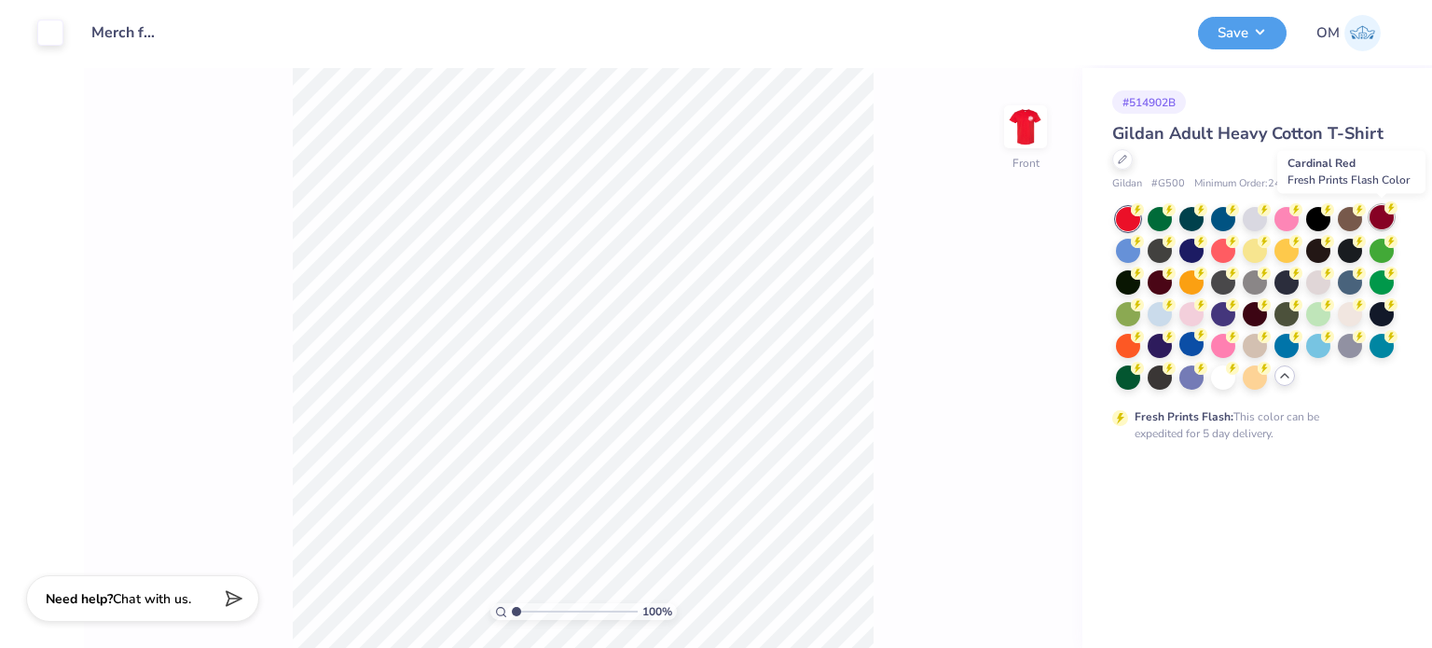
click at [1374, 212] on div at bounding box center [1382, 217] width 24 height 24
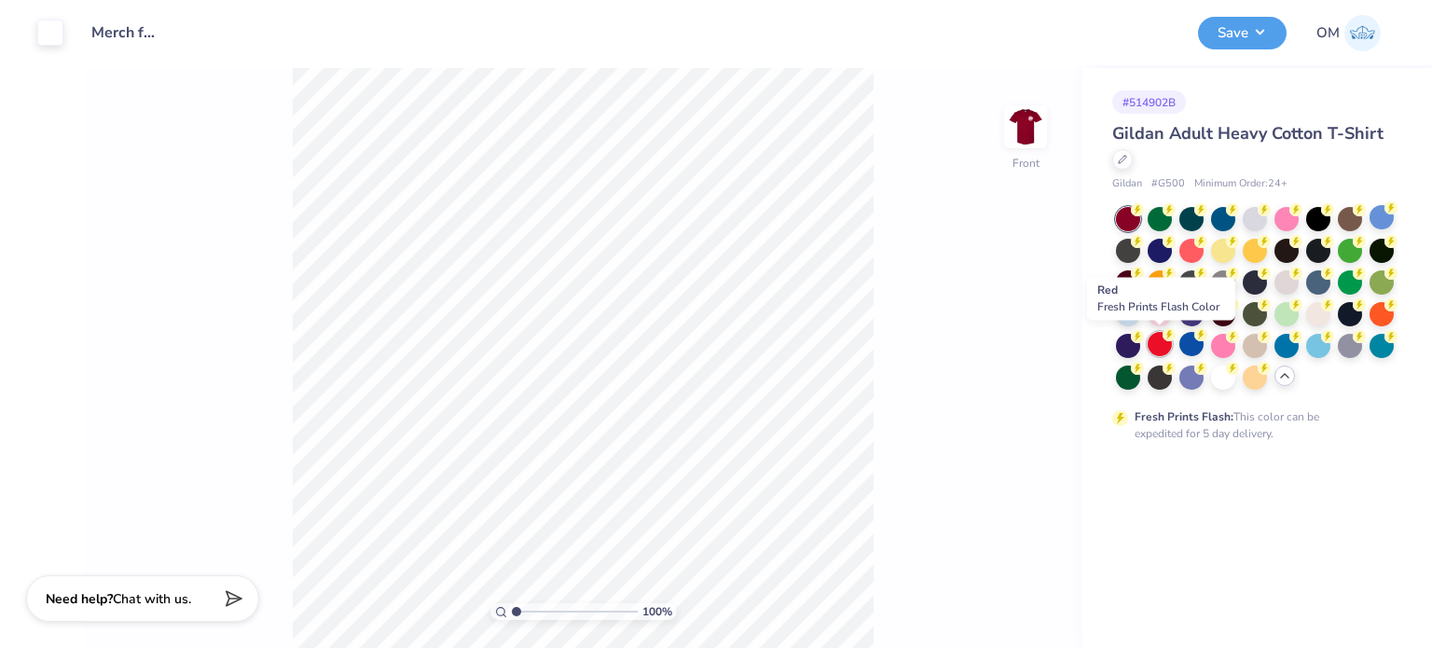
click at [1155, 338] on div at bounding box center [1160, 344] width 24 height 24
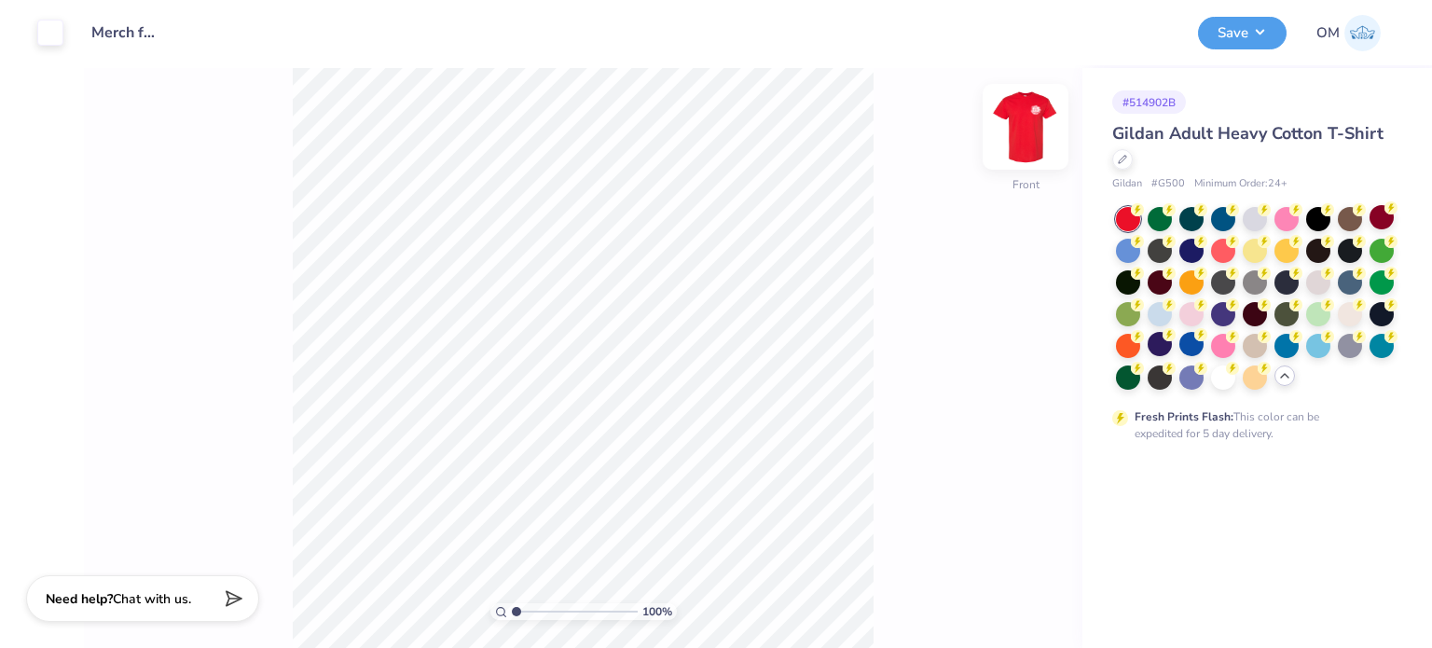
click at [1043, 127] on img at bounding box center [1025, 127] width 75 height 75
click at [1026, 137] on img at bounding box center [1025, 127] width 75 height 75
click at [1244, 33] on button "Save" at bounding box center [1242, 30] width 89 height 33
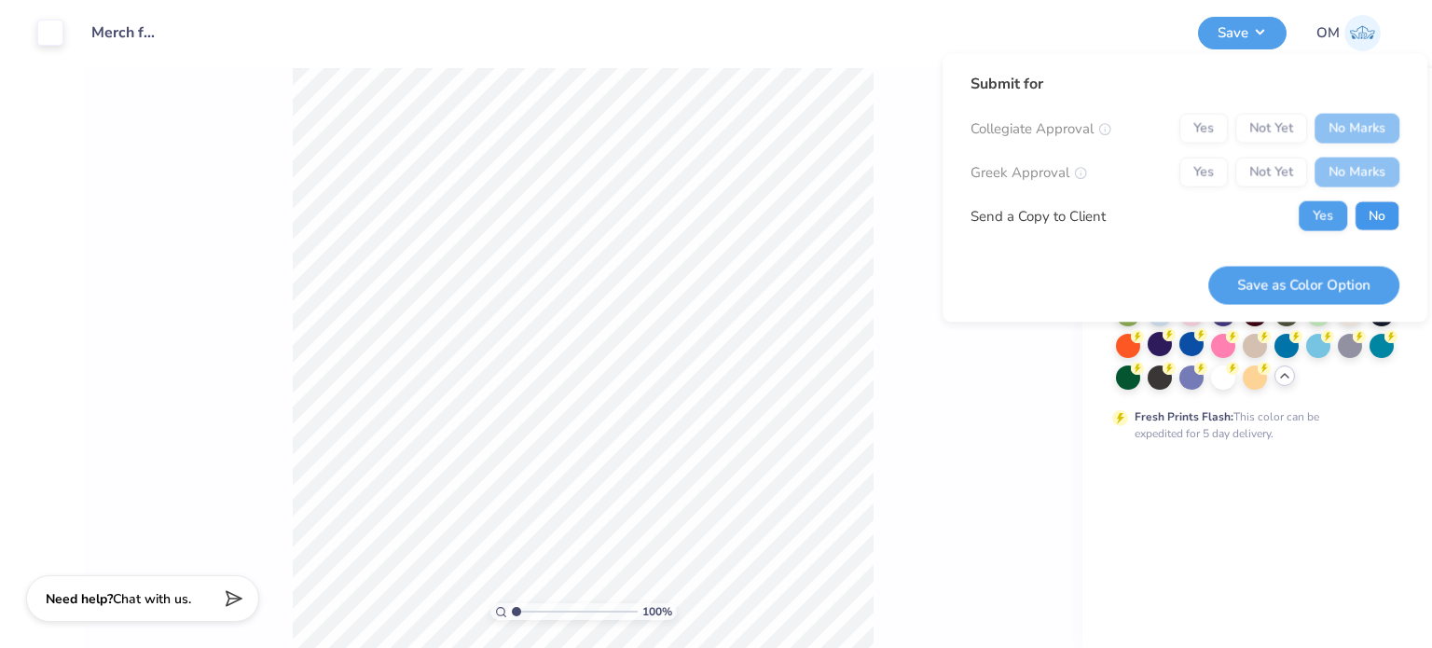
click at [1365, 203] on button "No" at bounding box center [1377, 216] width 45 height 30
click at [1288, 273] on button "Save as Color Option" at bounding box center [1303, 285] width 191 height 38
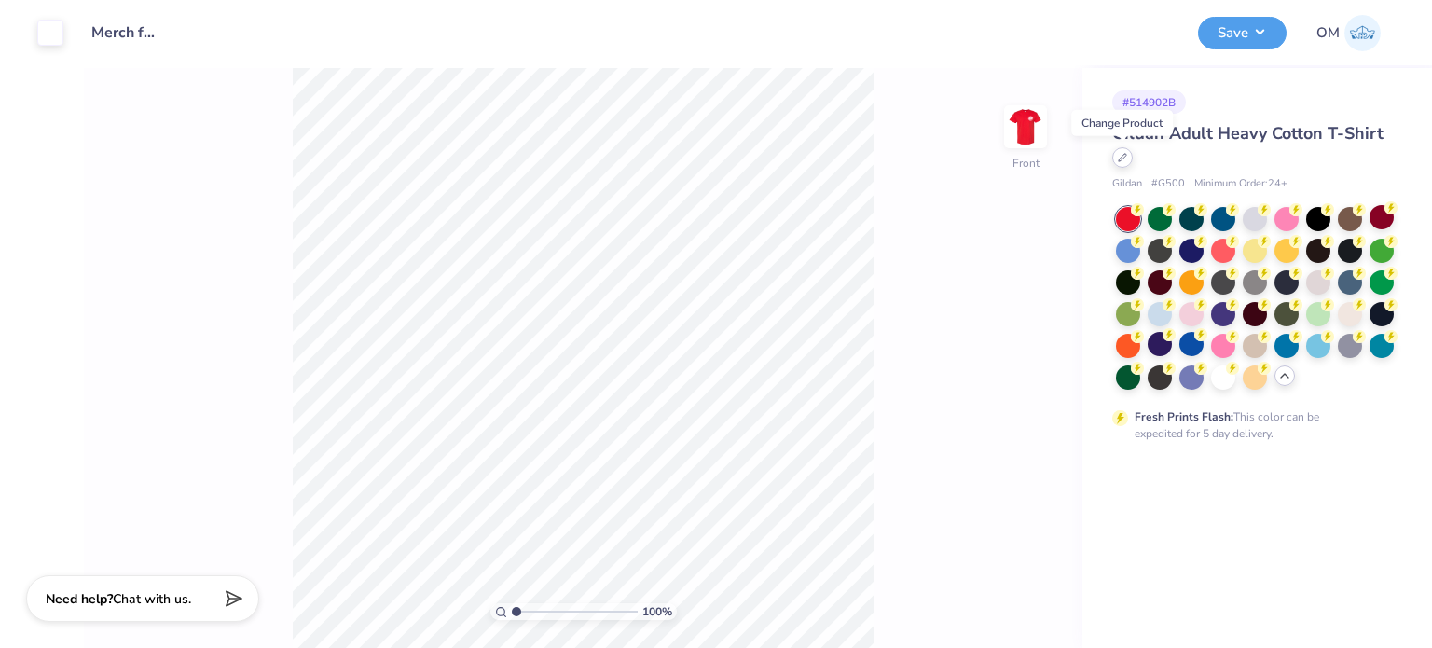
click at [1121, 165] on div at bounding box center [1122, 157] width 21 height 21
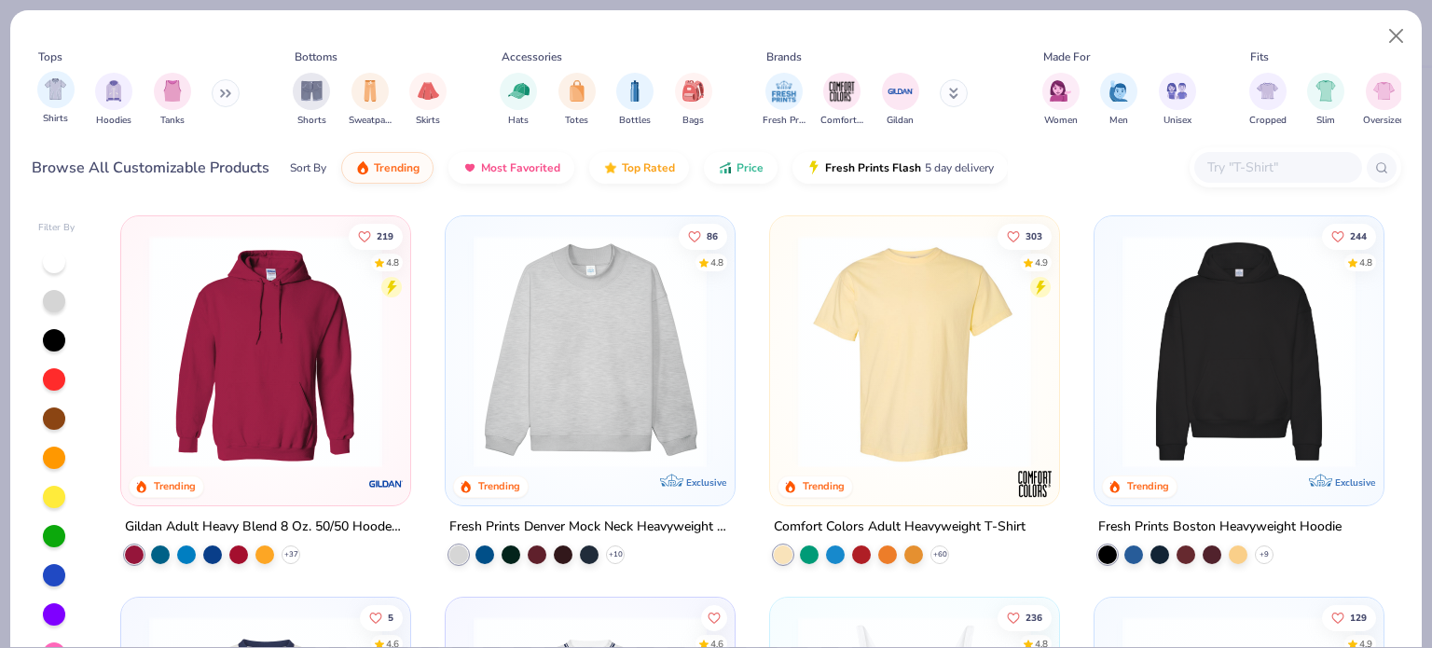
click at [63, 107] on div "Shirts" at bounding box center [55, 98] width 37 height 55
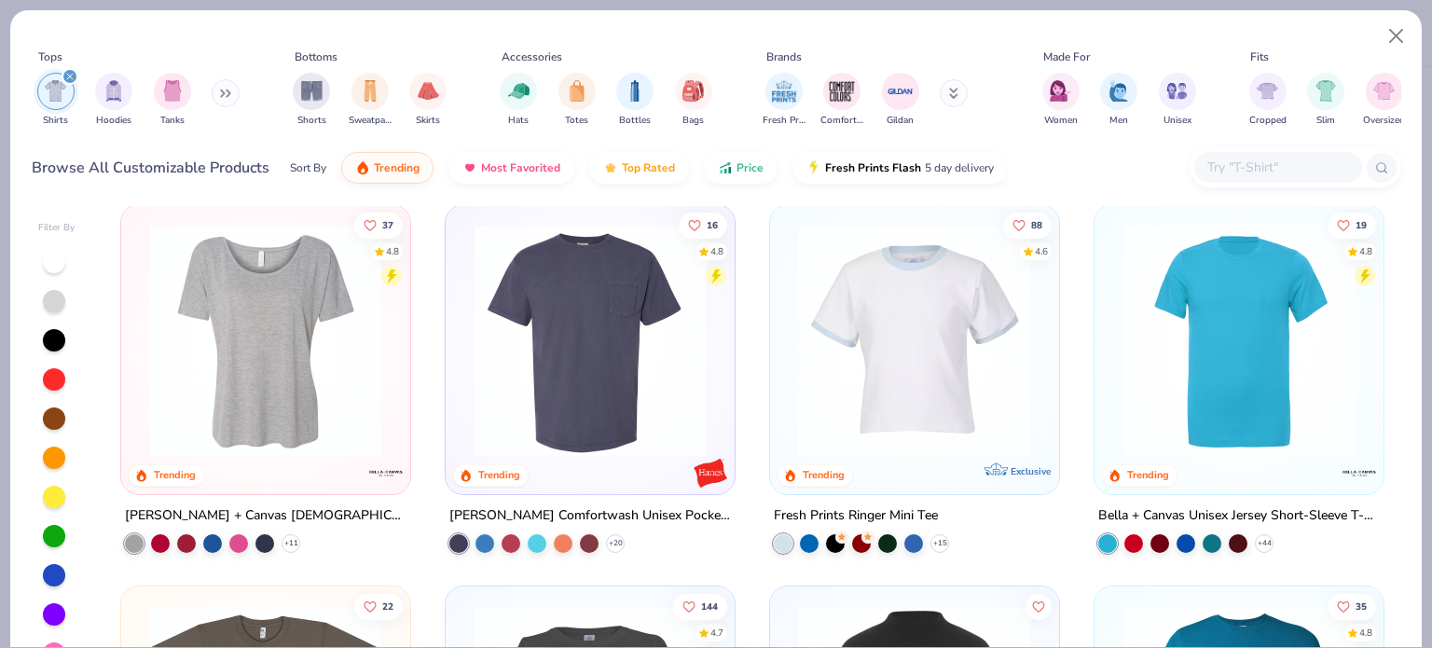
scroll to position [1155, 0]
click at [1175, 508] on div "Bella + Canvas Unisex Jersey Short-Sleeve T-Shirt" at bounding box center [1239, 515] width 282 height 23
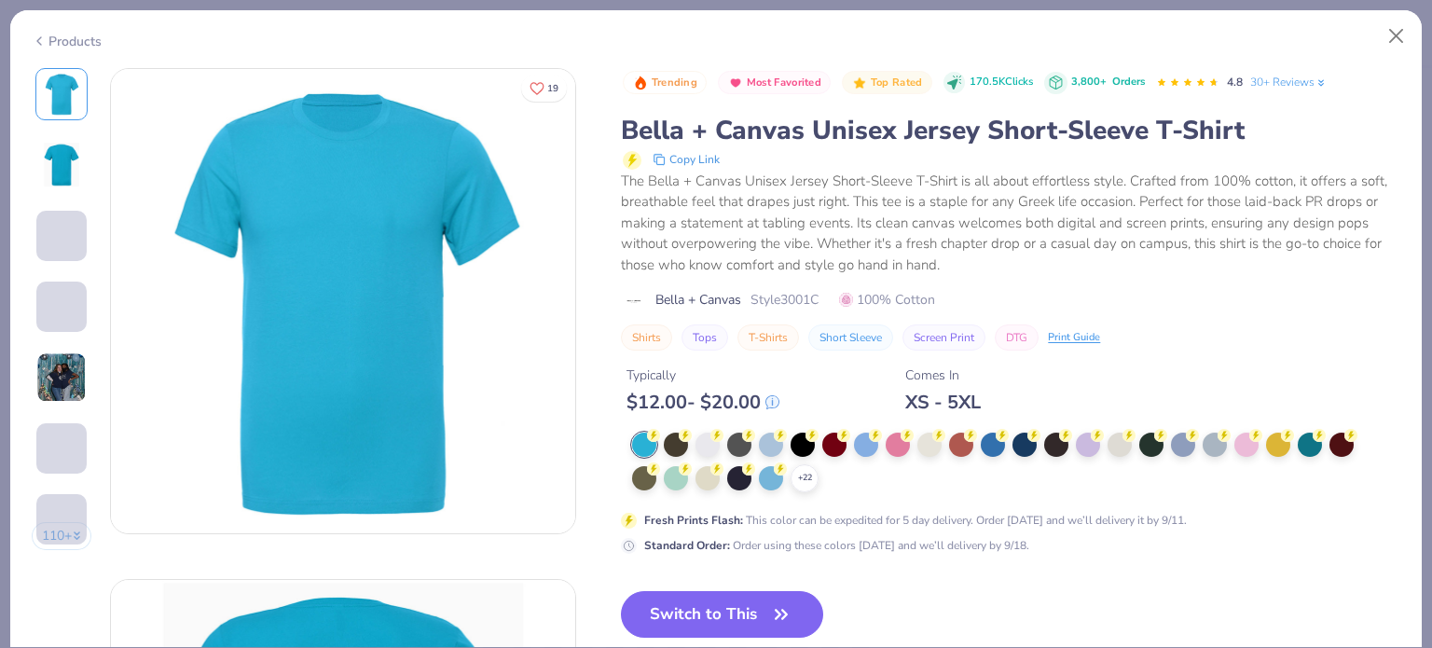
click at [82, 34] on div "Products" at bounding box center [67, 42] width 70 height 20
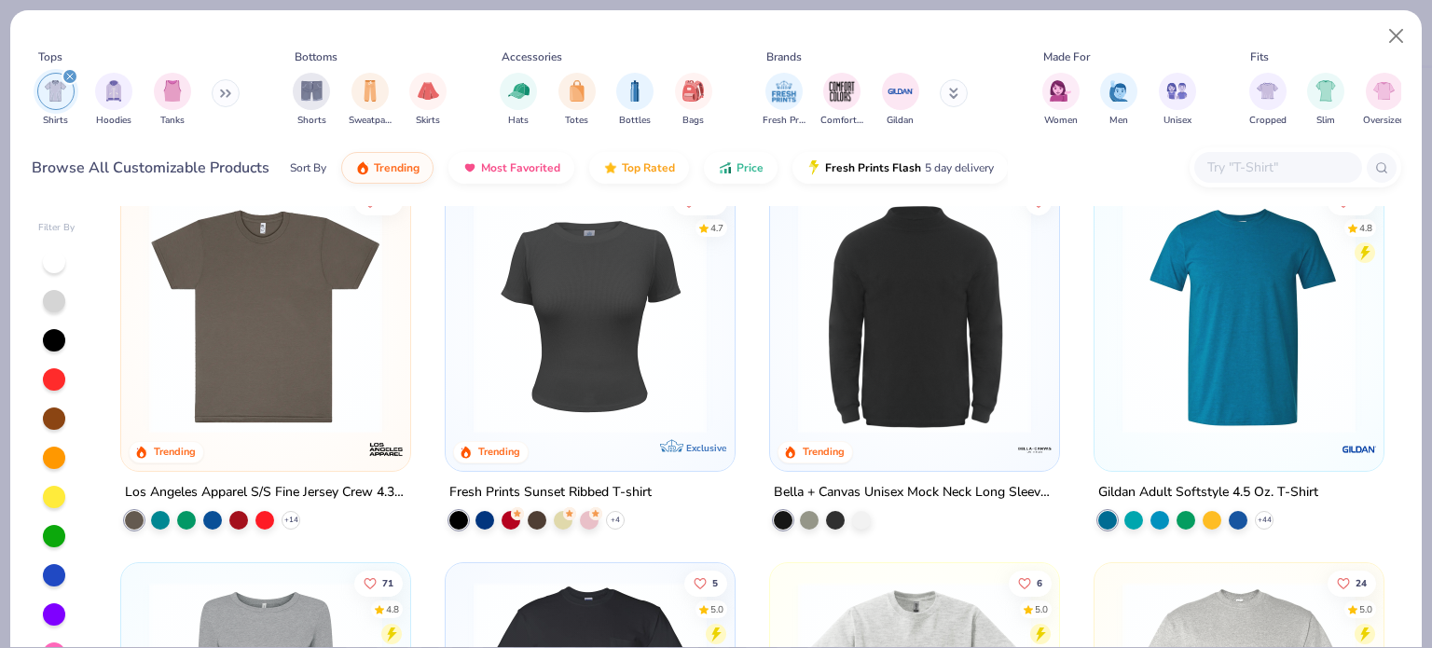
scroll to position [1562, 0]
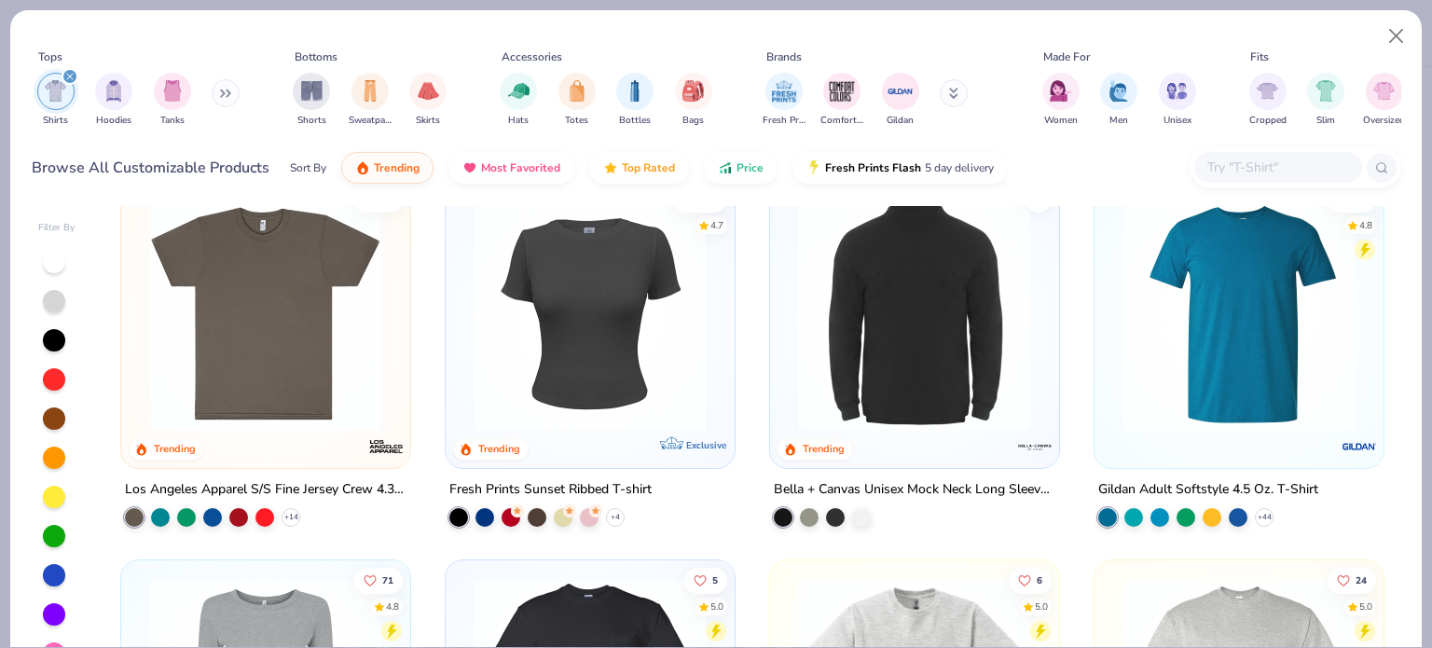
click at [302, 480] on div "Los Angeles Apparel S/S Fine Jersey Crew 4.3 Oz" at bounding box center [266, 489] width 282 height 23
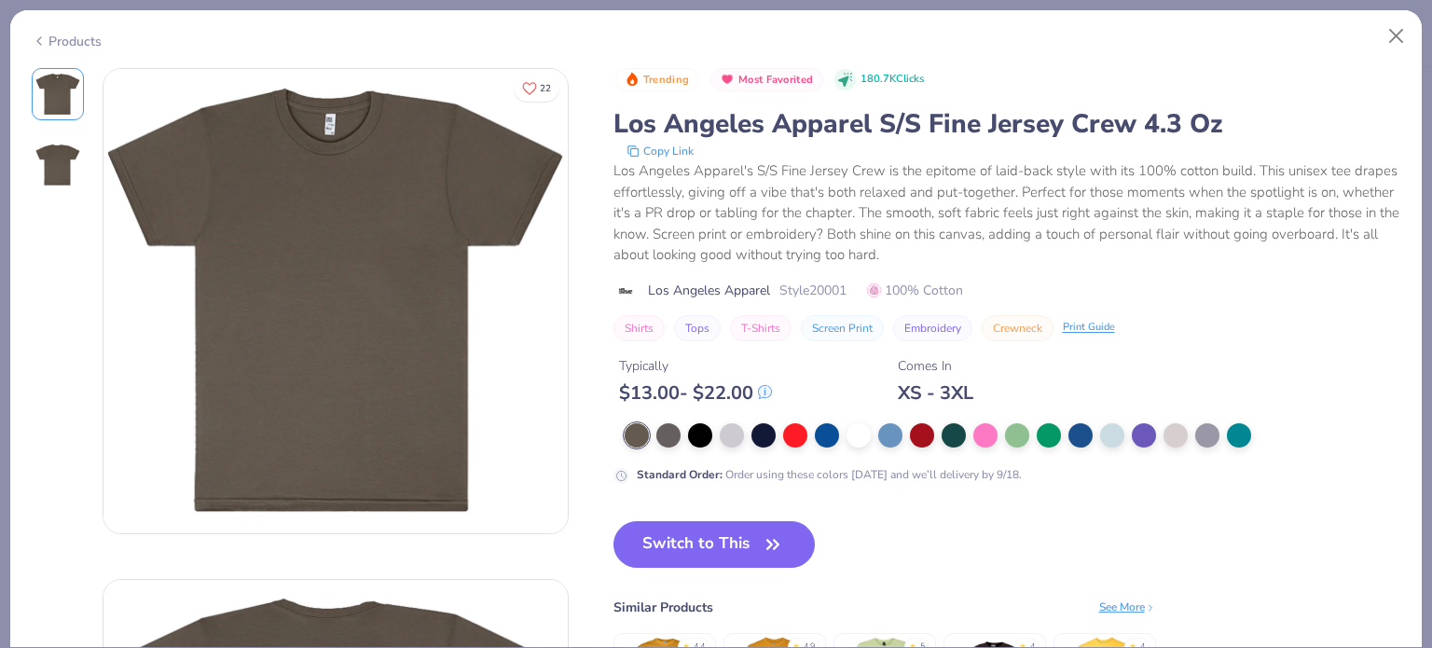
click at [826, 277] on div "Trending Most Favorited 180.7K Clicks Los Angeles Apparel S/S Fine Jersey Crew …" at bounding box center [1008, 204] width 788 height 273
copy span "20001"
click at [1080, 428] on div at bounding box center [1081, 433] width 24 height 24
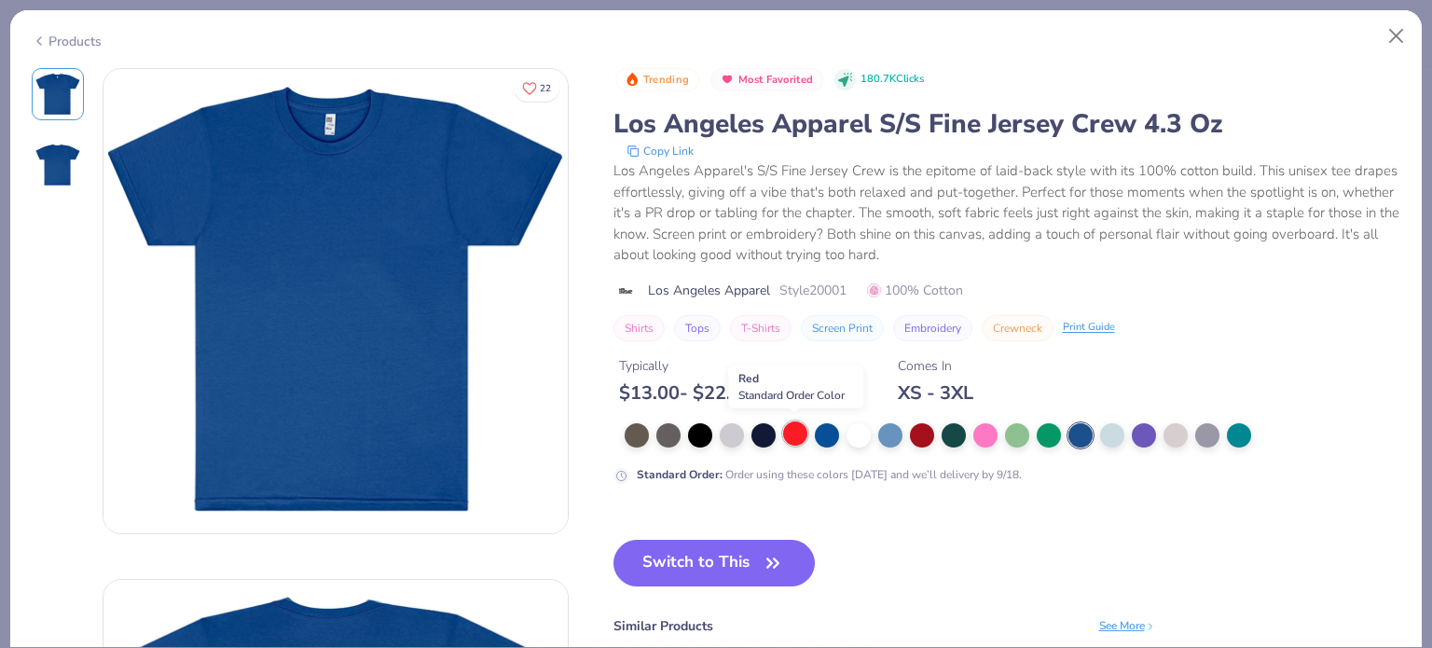
click at [798, 431] on div at bounding box center [795, 433] width 24 height 24
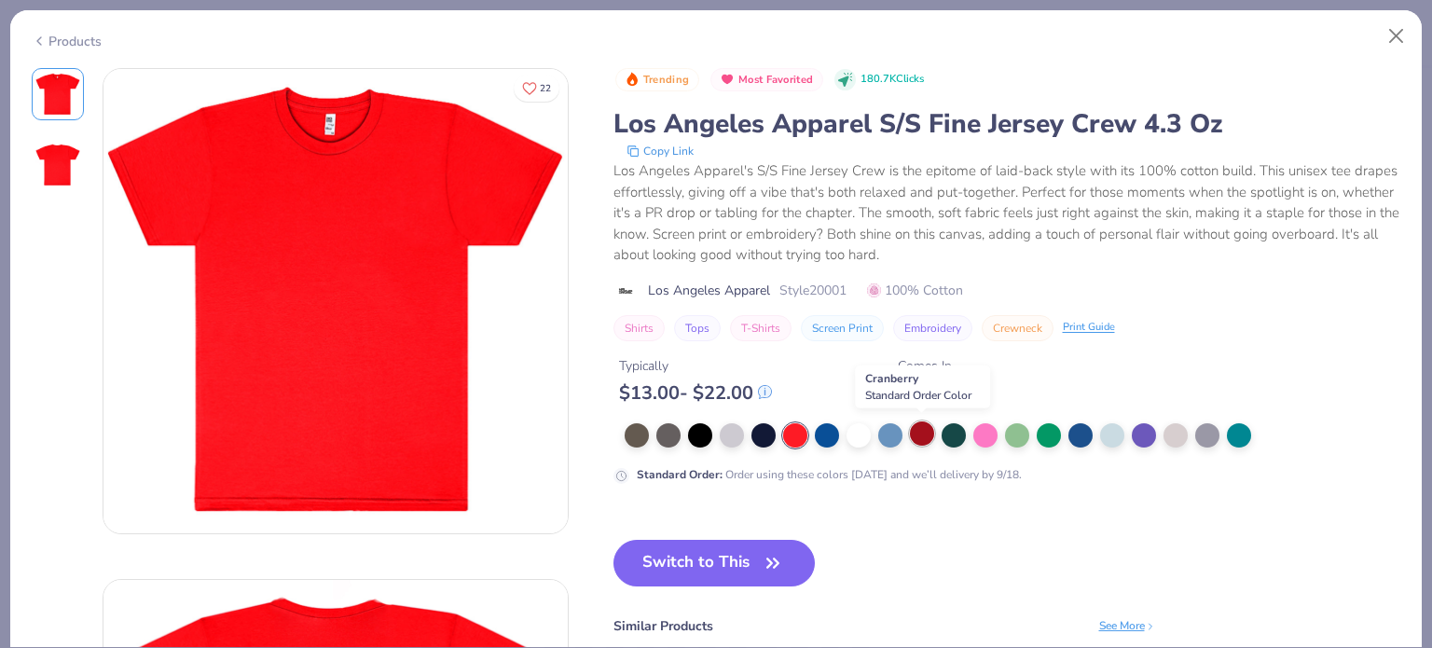
click at [915, 439] on div at bounding box center [922, 433] width 24 height 24
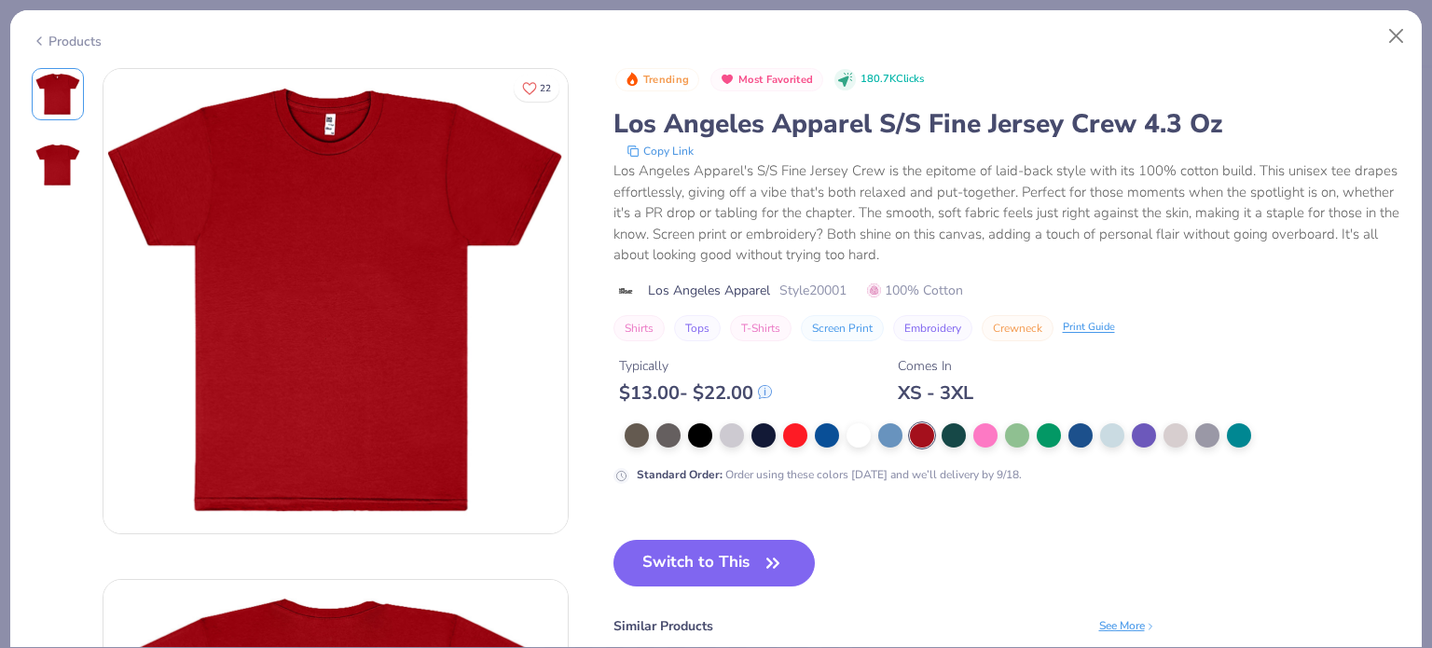
click at [829, 290] on span "Style 20001" at bounding box center [813, 291] width 67 height 20
copy span "20001"
click at [829, 290] on span "Style 20001" at bounding box center [813, 291] width 67 height 20
click at [63, 33] on div "Products" at bounding box center [67, 42] width 70 height 20
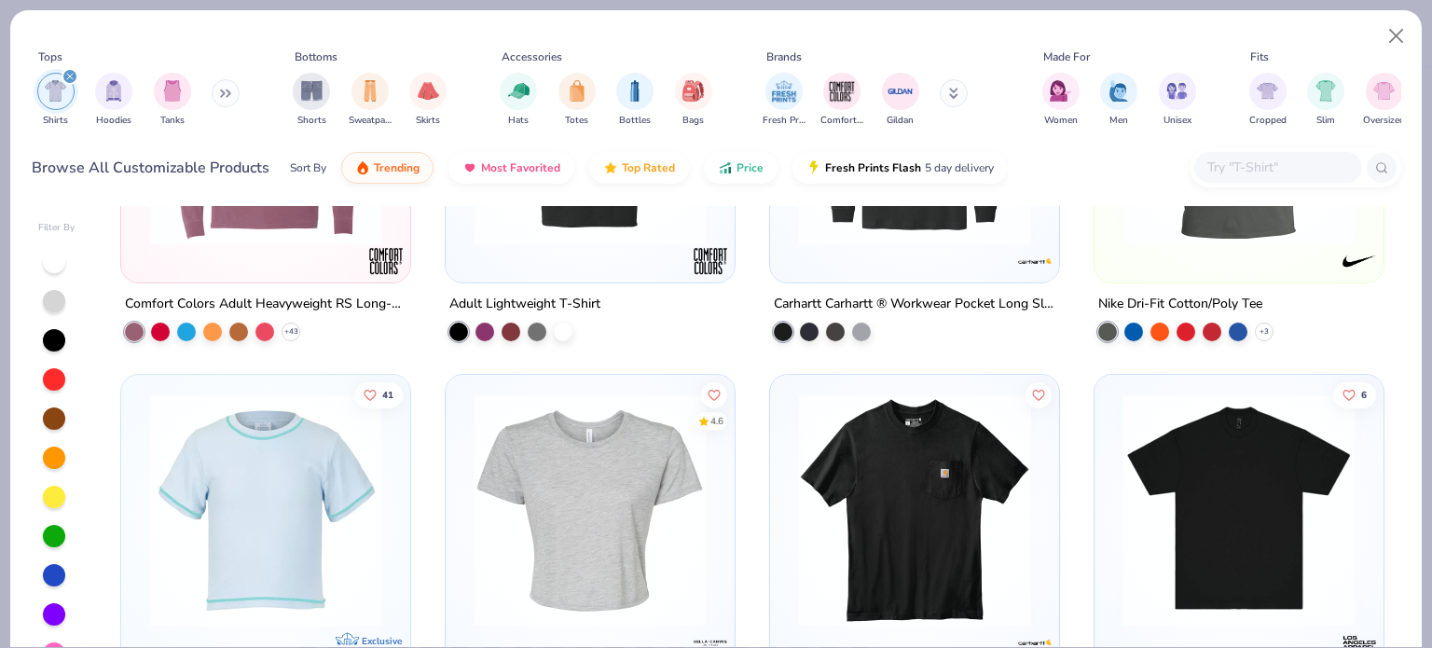
scroll to position [2891, 0]
click at [1259, 186] on div at bounding box center [1296, 167] width 212 height 40
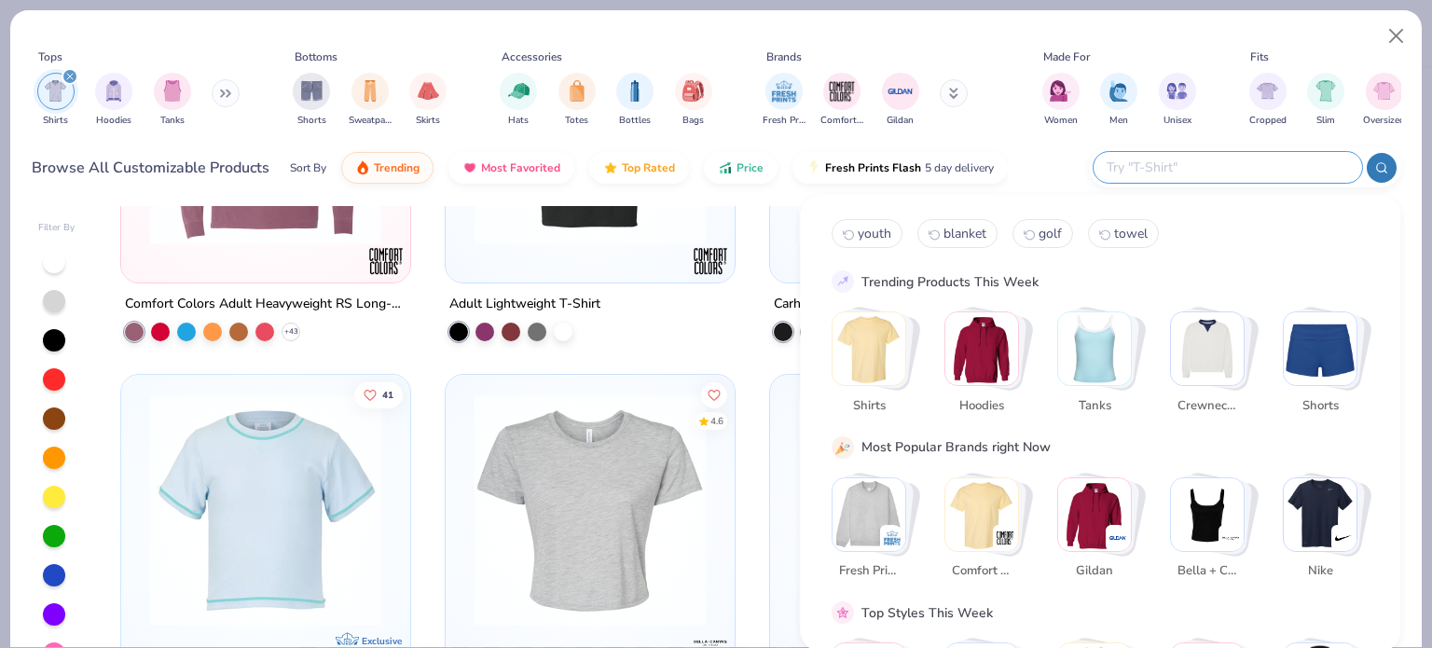
click at [1232, 165] on input "text" at bounding box center [1227, 167] width 244 height 21
type input "lane seven"
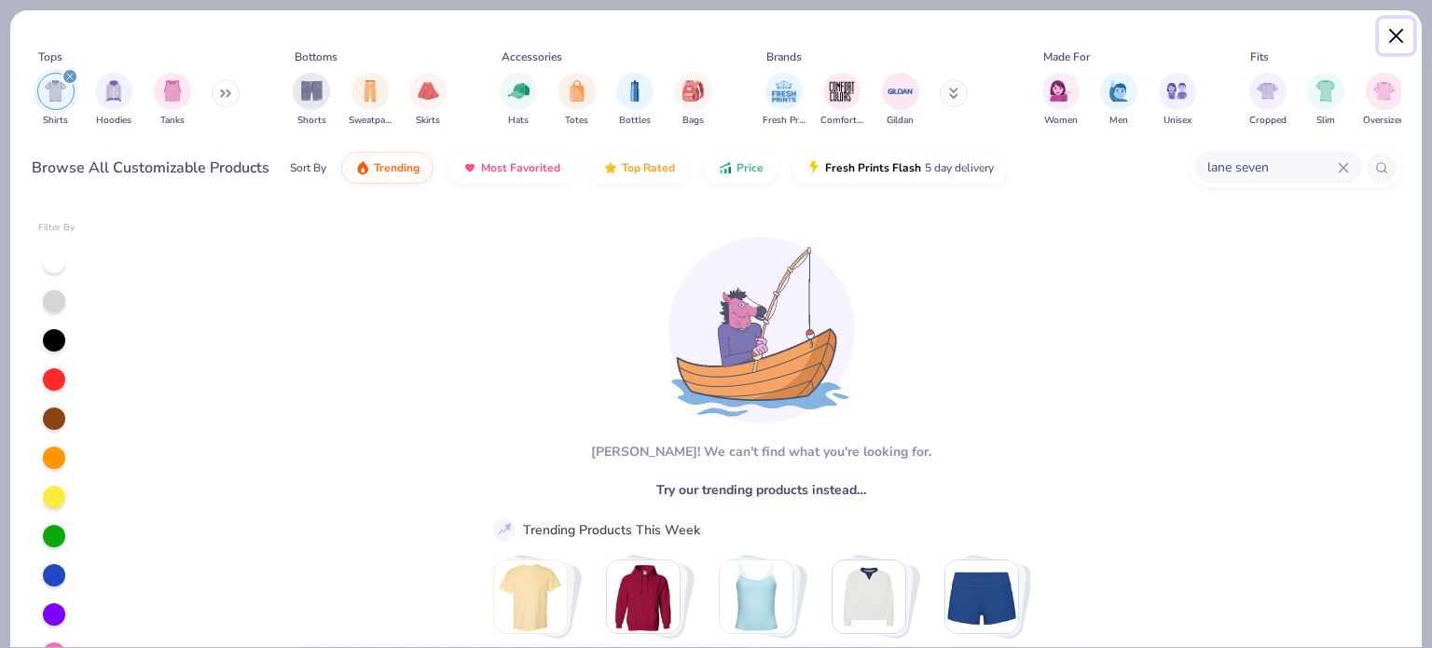
click at [1401, 35] on button "Close" at bounding box center [1396, 36] width 35 height 35
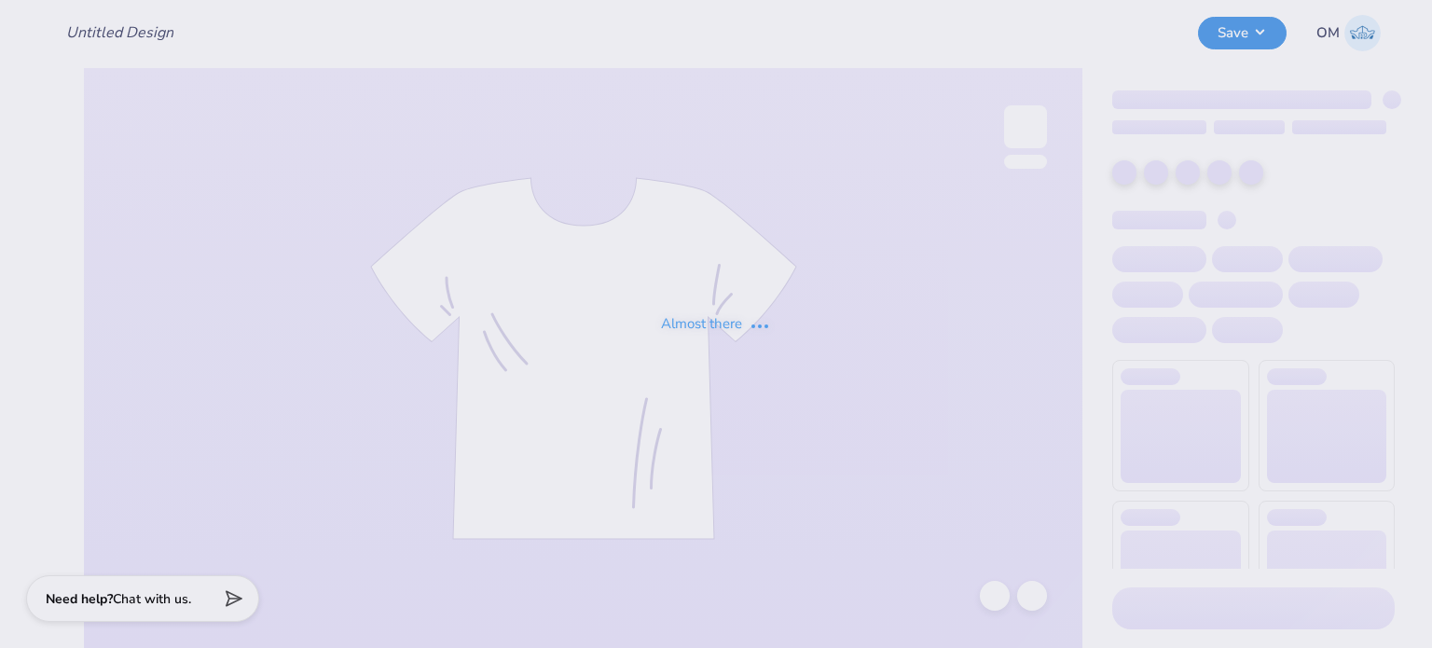
type input "Merch for The Hazzard Law Firm, LLC"
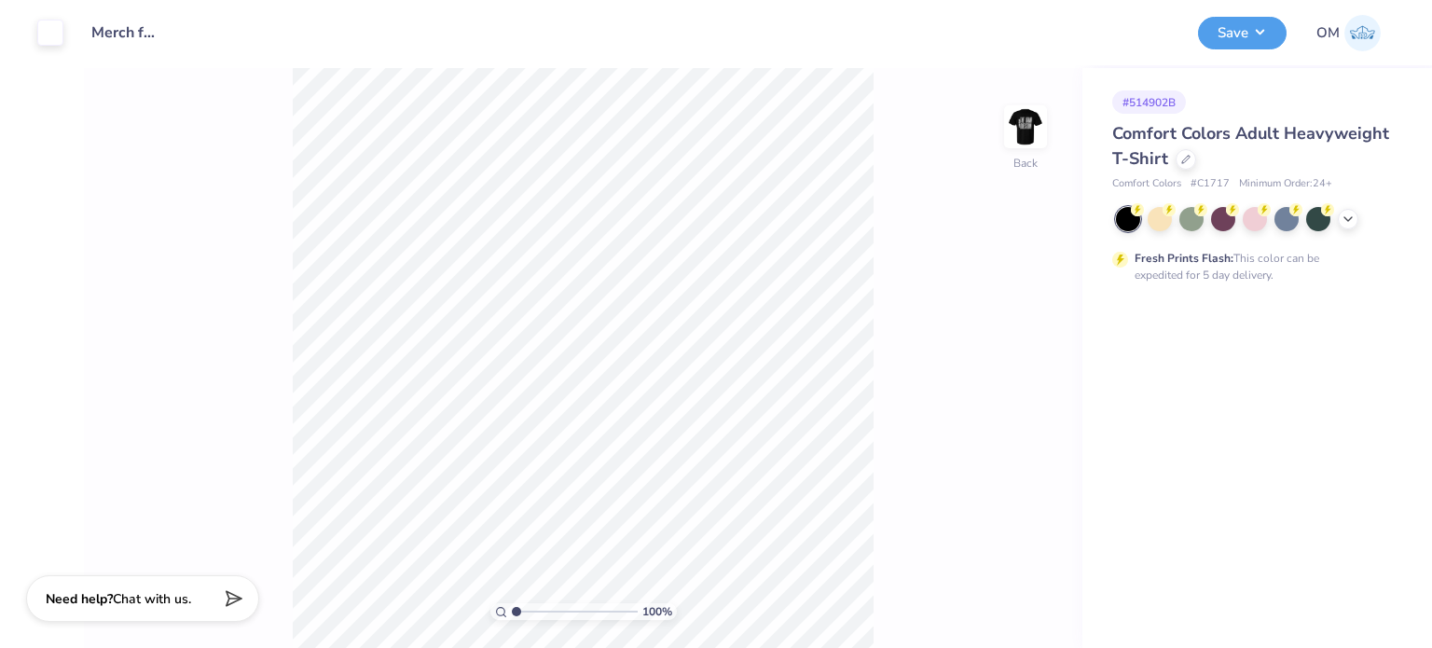
click at [1178, 149] on div "Comfort Colors Adult Heavyweight T-Shirt" at bounding box center [1253, 146] width 283 height 50
click at [1187, 159] on icon at bounding box center [1185, 157] width 9 height 9
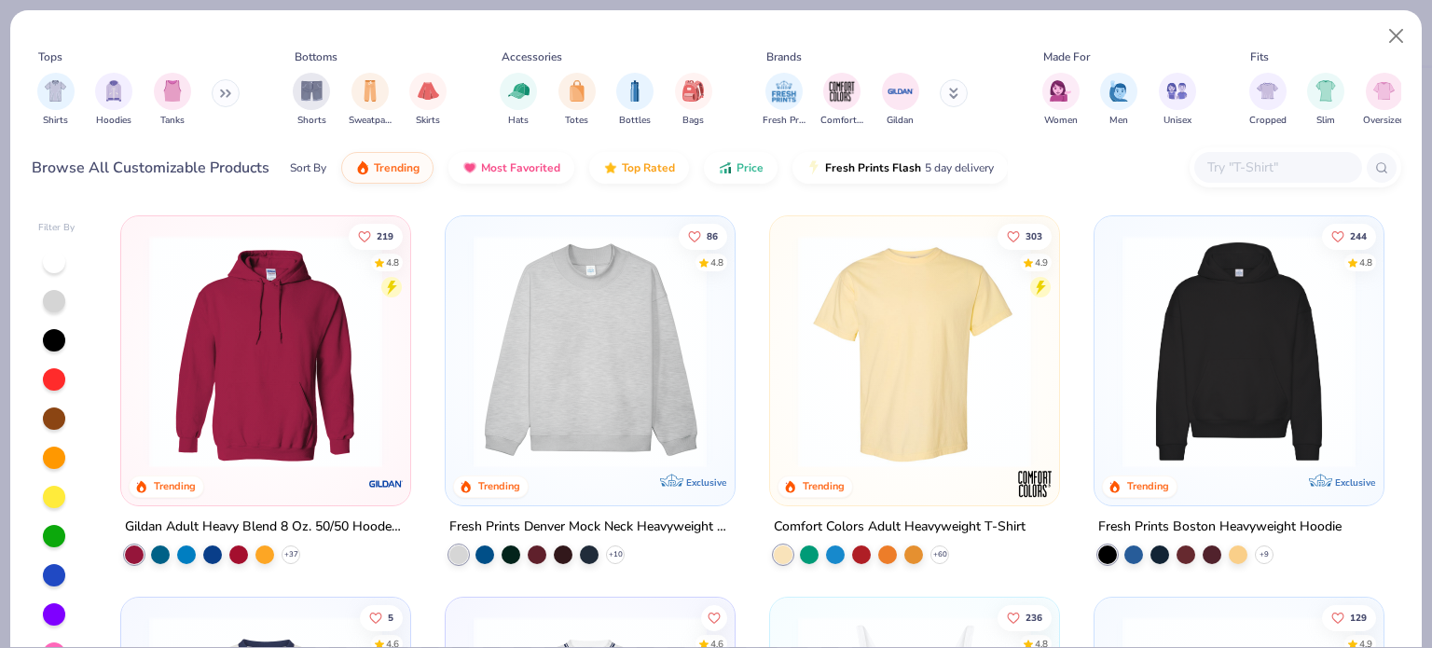
click at [1219, 164] on input "text" at bounding box center [1278, 167] width 144 height 21
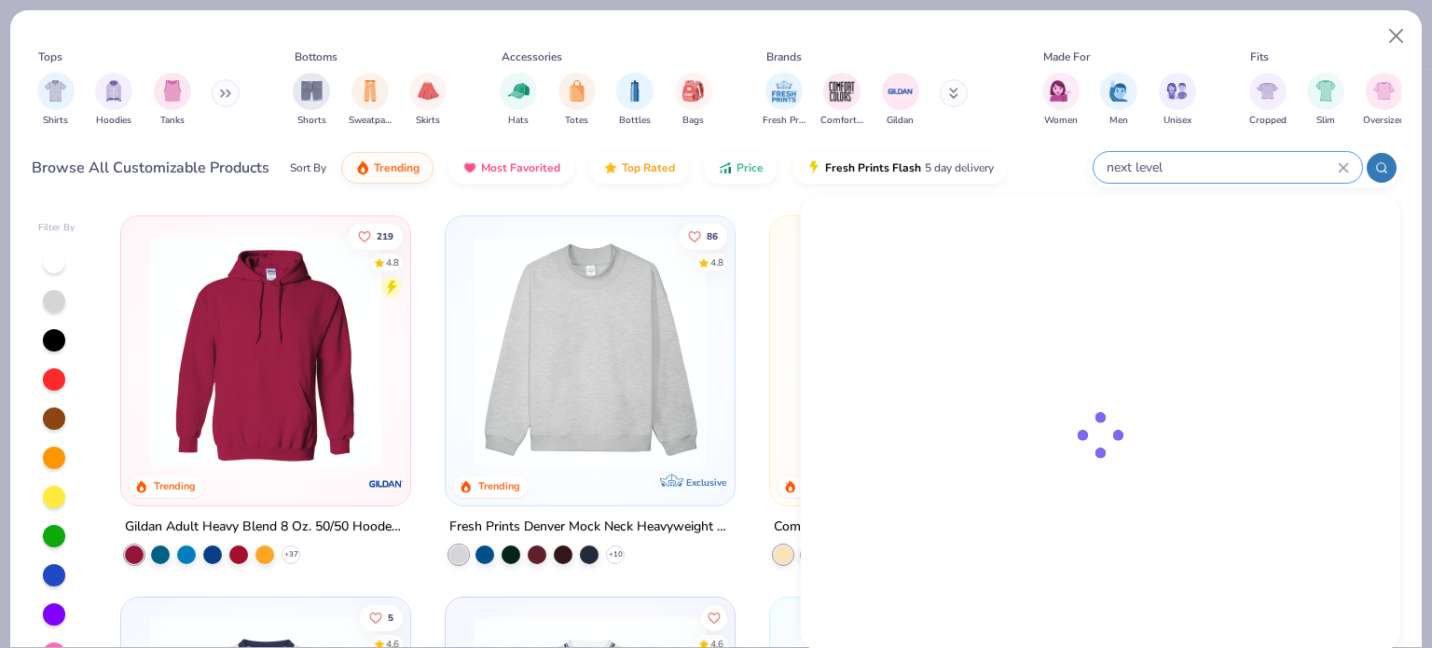
type input "next level"
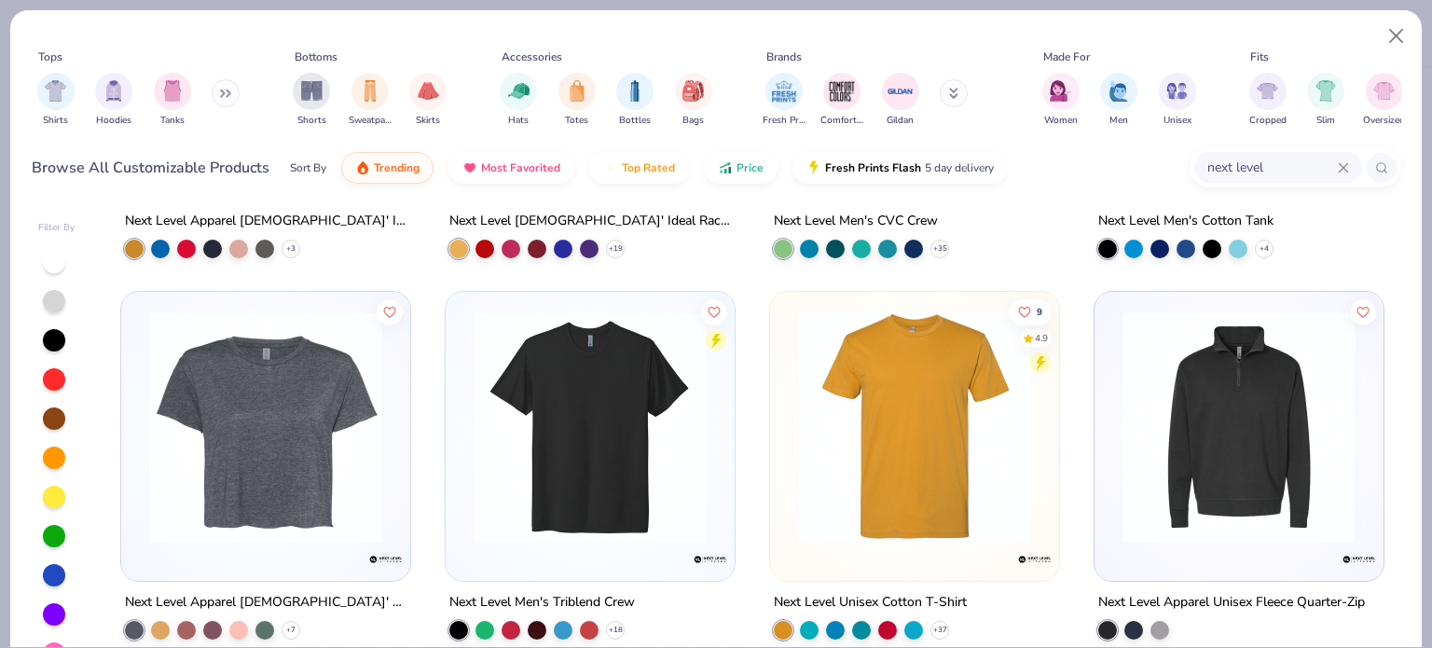
scroll to position [365, 0]
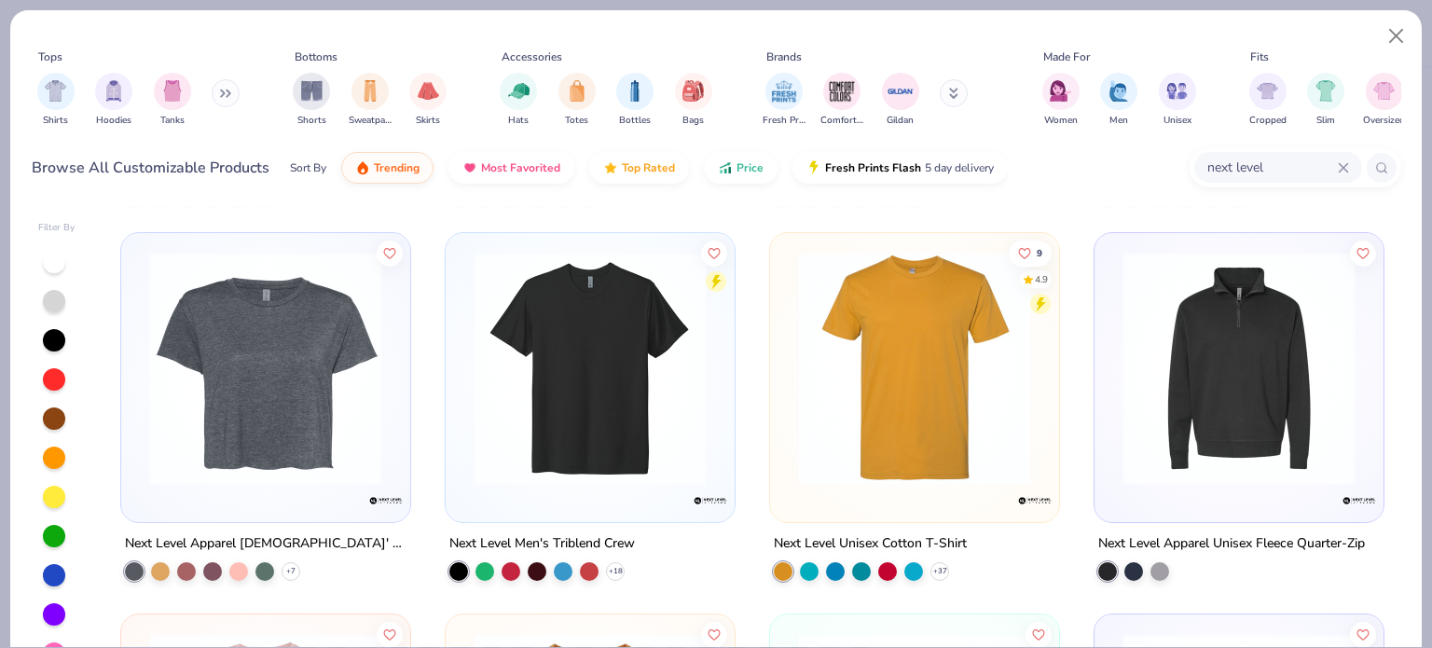
click at [842, 540] on div "Next Level Unisex Cotton T-Shirt" at bounding box center [870, 543] width 193 height 23
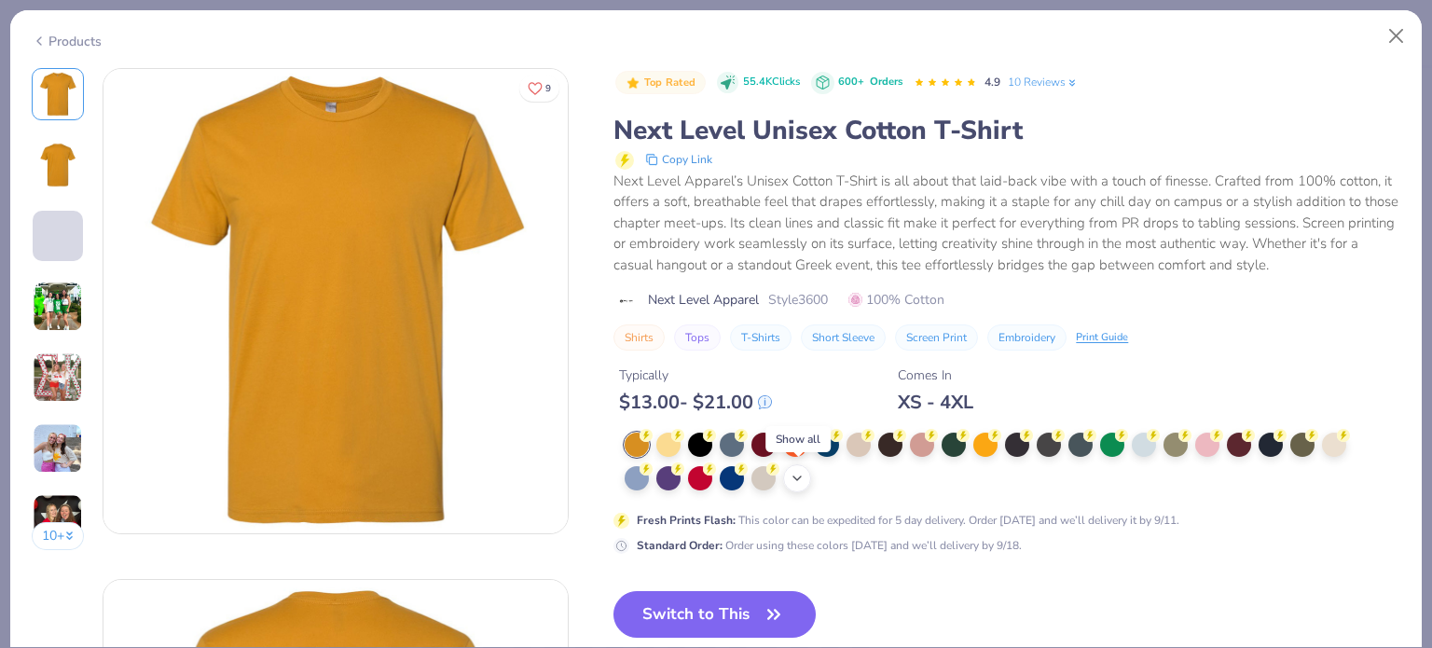
click at [803, 478] on icon at bounding box center [797, 478] width 15 height 15
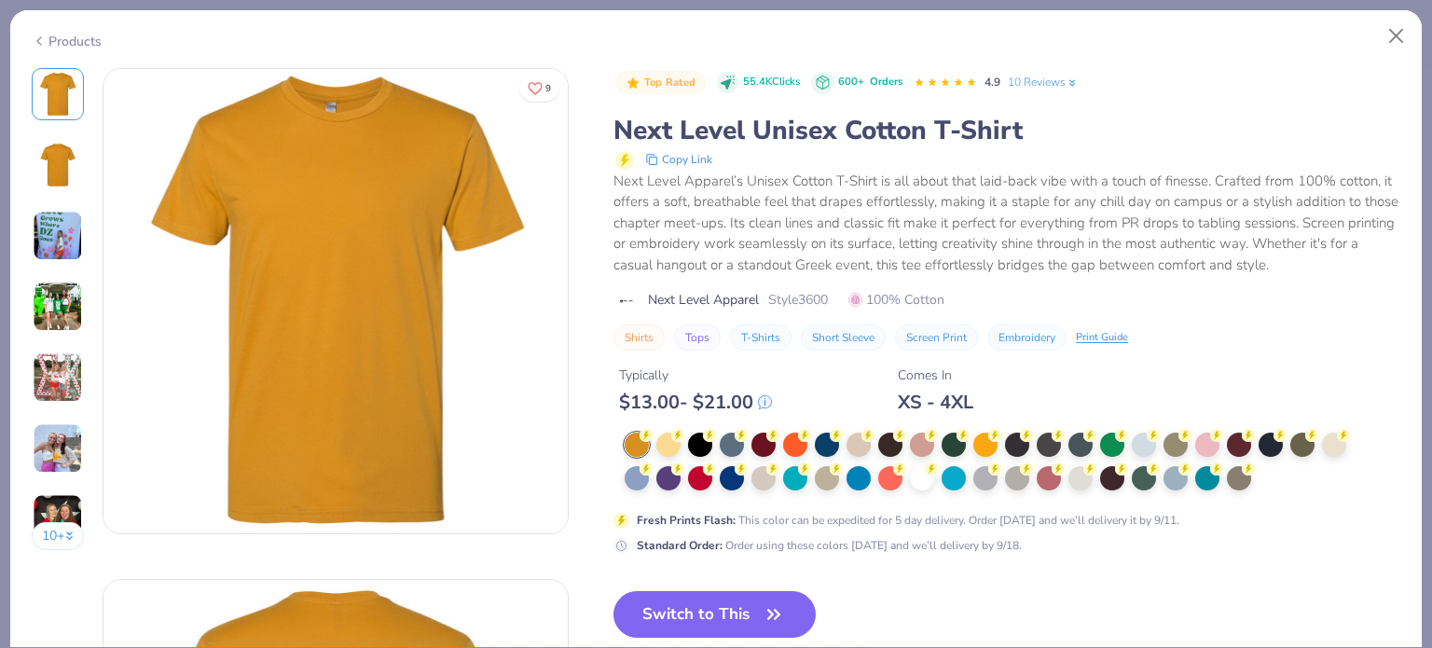
click at [49, 311] on img at bounding box center [58, 307] width 50 height 50
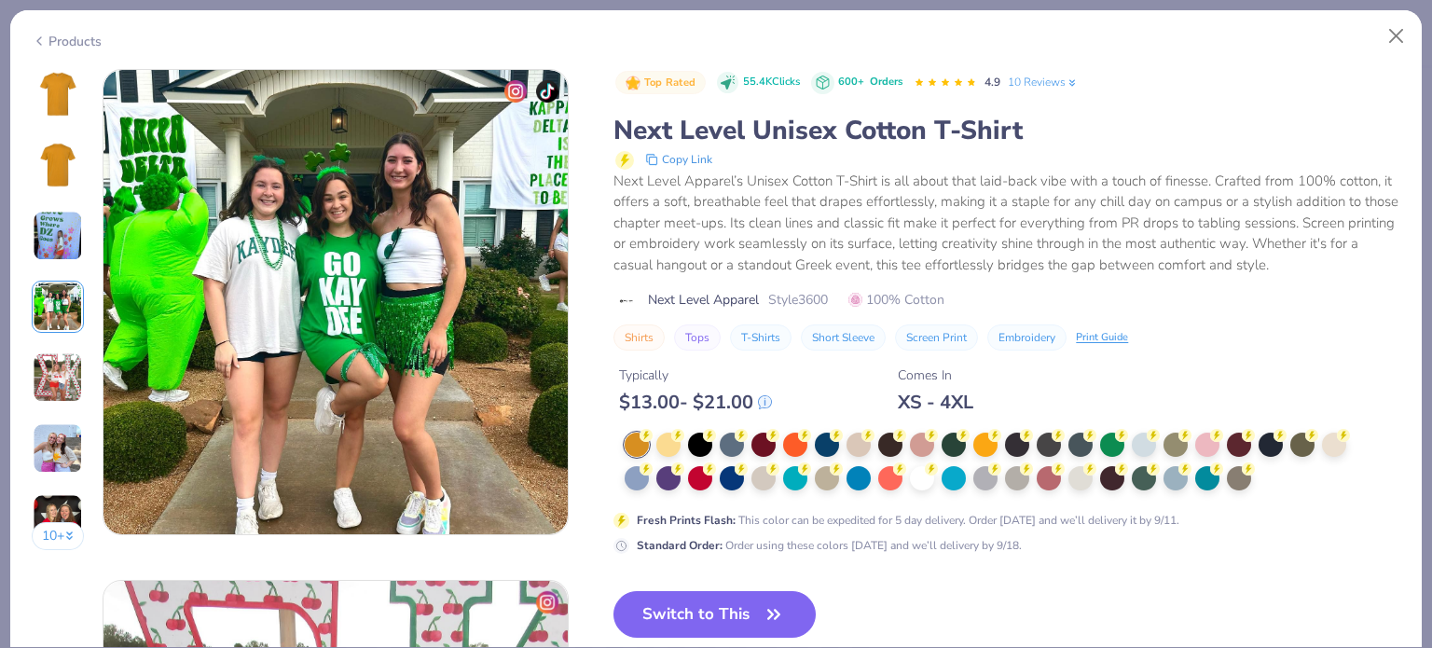
scroll to position [1533, 0]
click at [60, 38] on div "Products" at bounding box center [67, 42] width 70 height 20
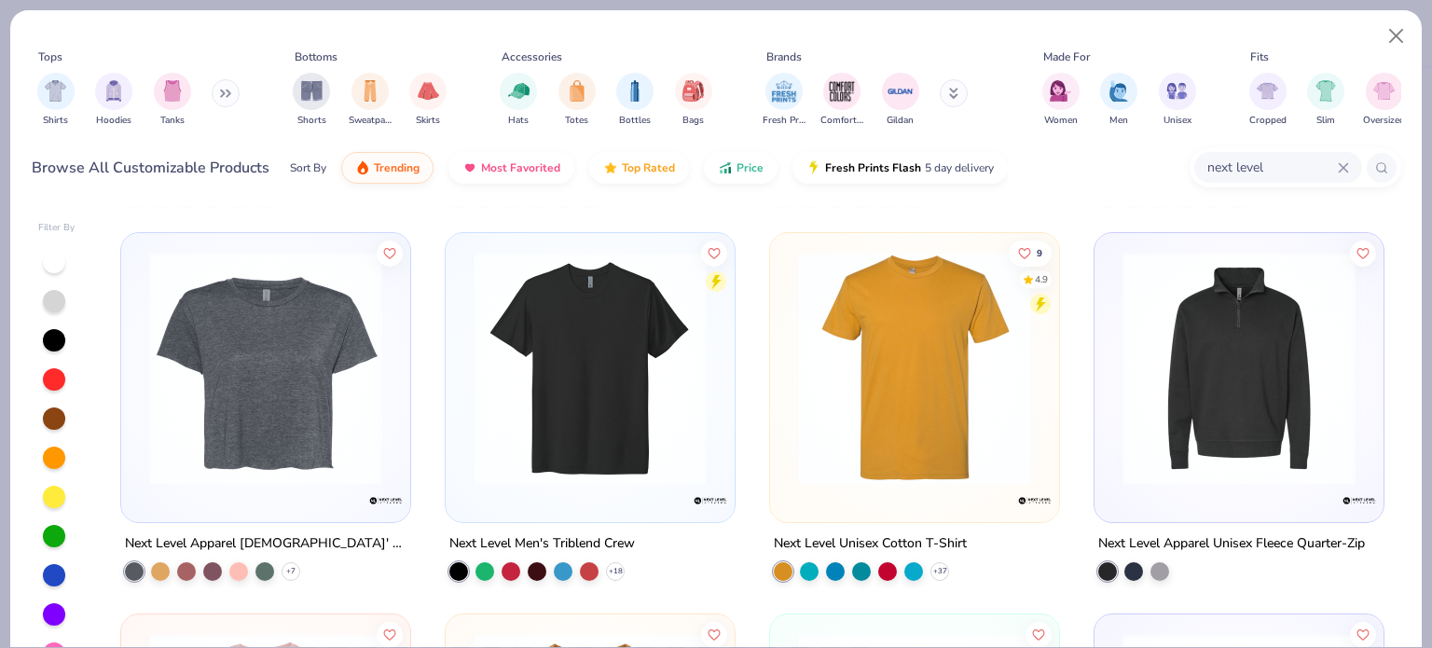
click at [589, 542] on div "Next Level Men's Triblend Crew" at bounding box center [542, 543] width 186 height 23
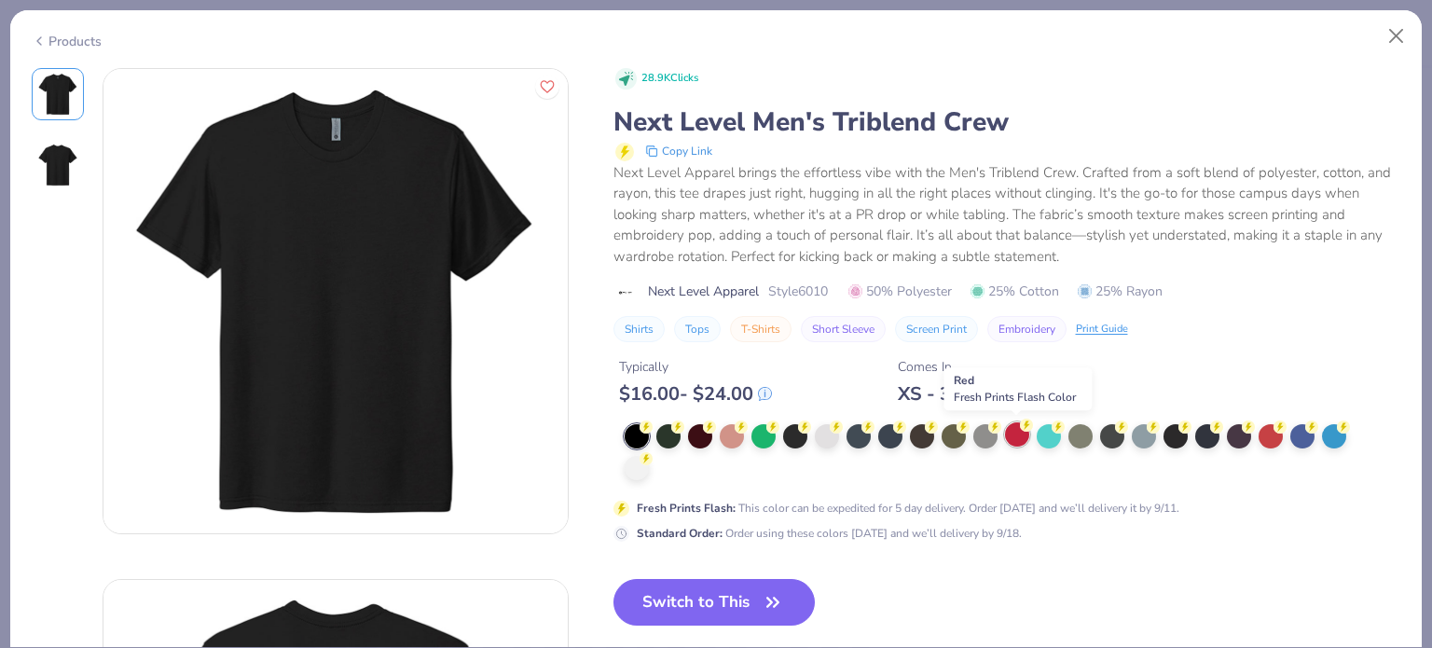
click at [1020, 431] on div at bounding box center [1017, 434] width 24 height 24
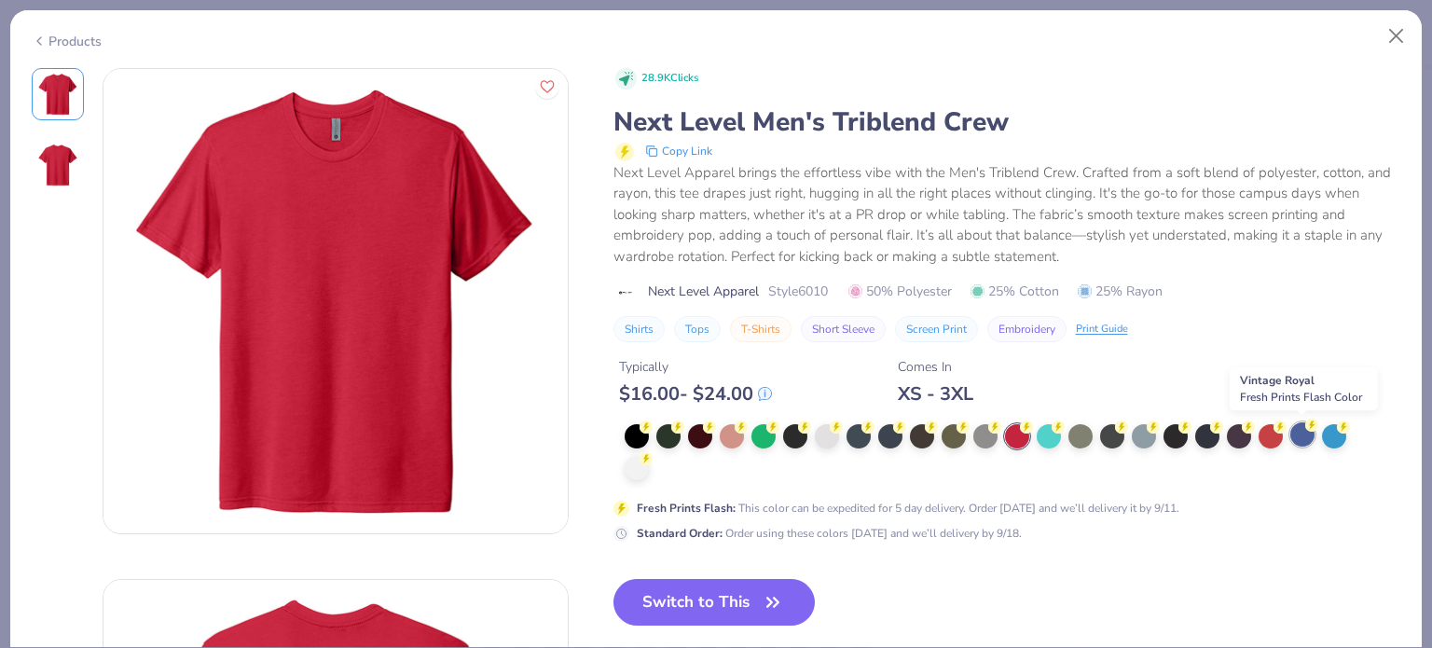
click at [1298, 433] on div at bounding box center [1303, 434] width 24 height 24
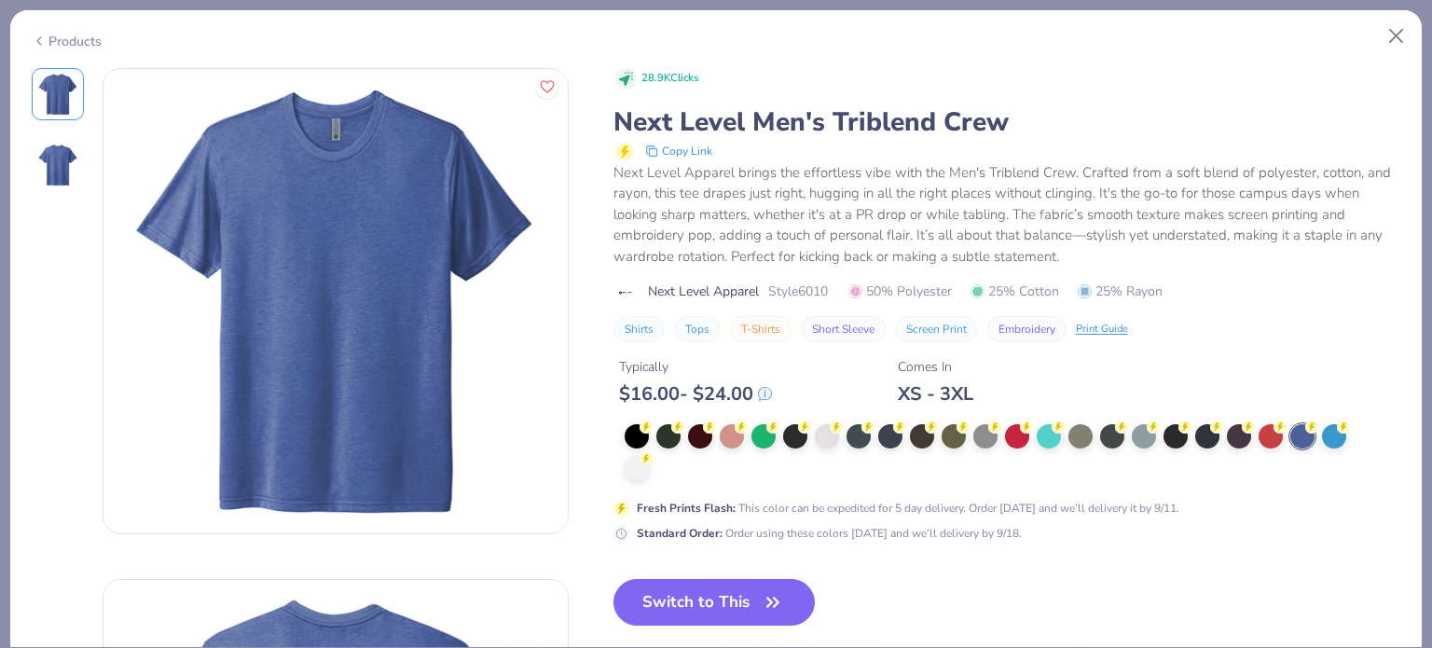
click at [52, 41] on div "Products" at bounding box center [67, 42] width 70 height 20
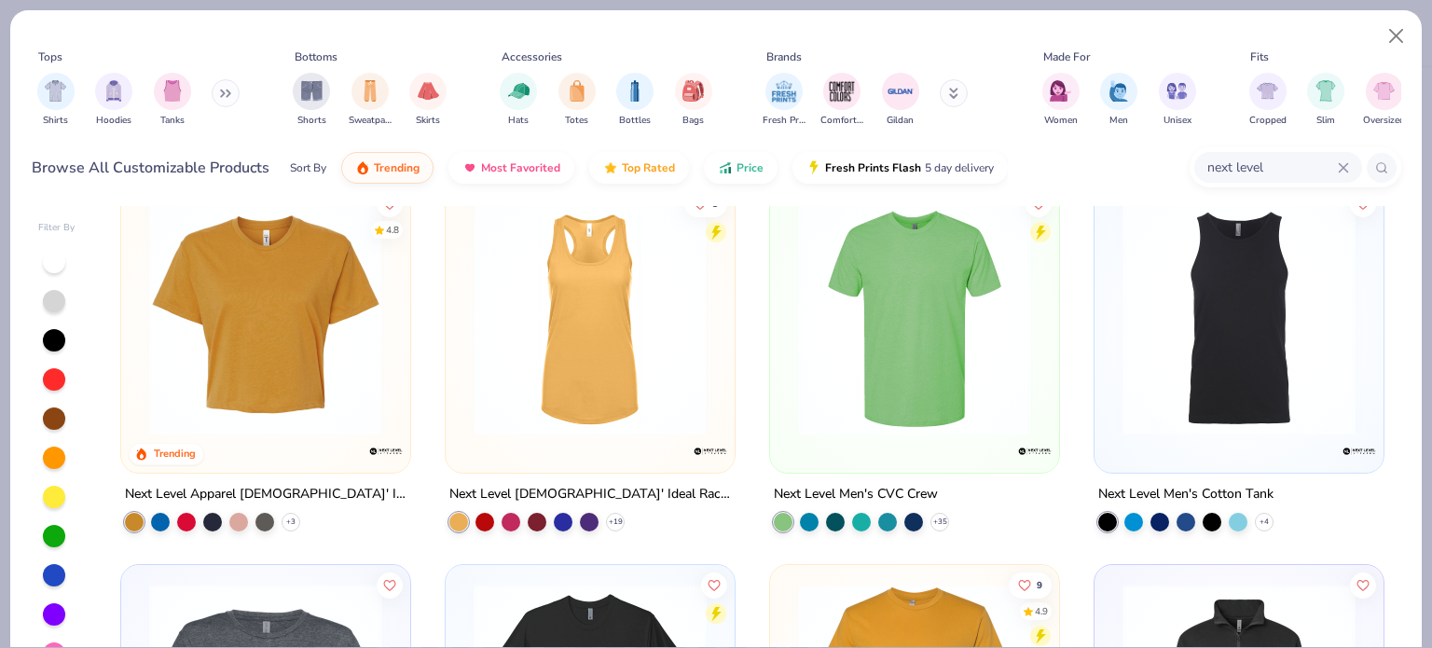
scroll to position [34, 0]
click at [839, 482] on div "Next Level Men's CVC Crew" at bounding box center [856, 493] width 164 height 23
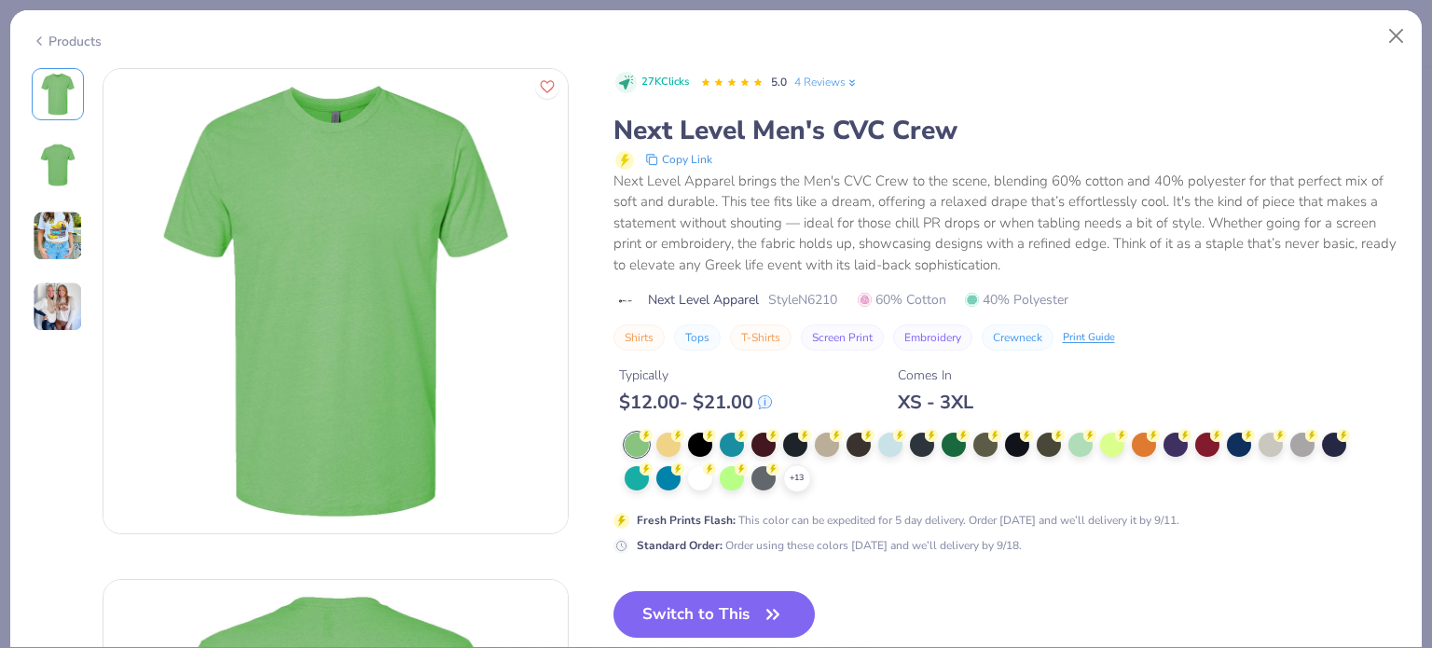
click at [53, 37] on div "Products" at bounding box center [67, 42] width 70 height 20
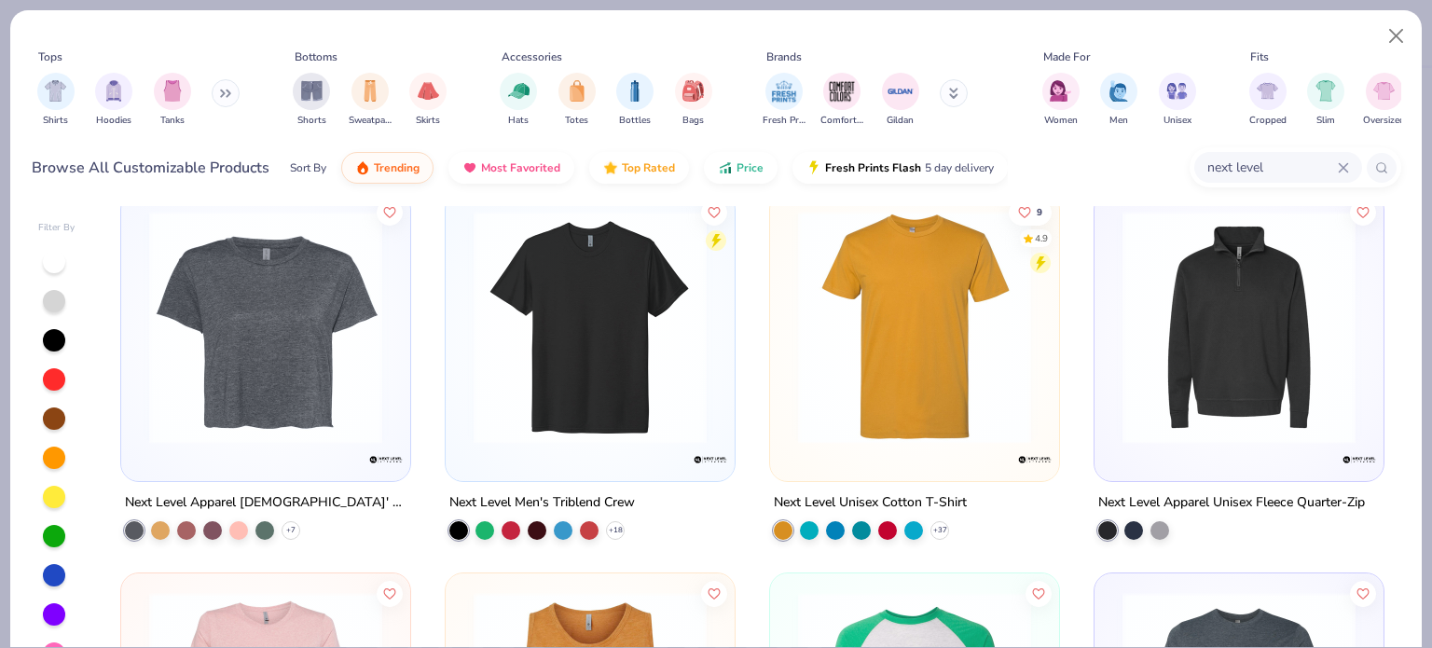
scroll to position [407, 0]
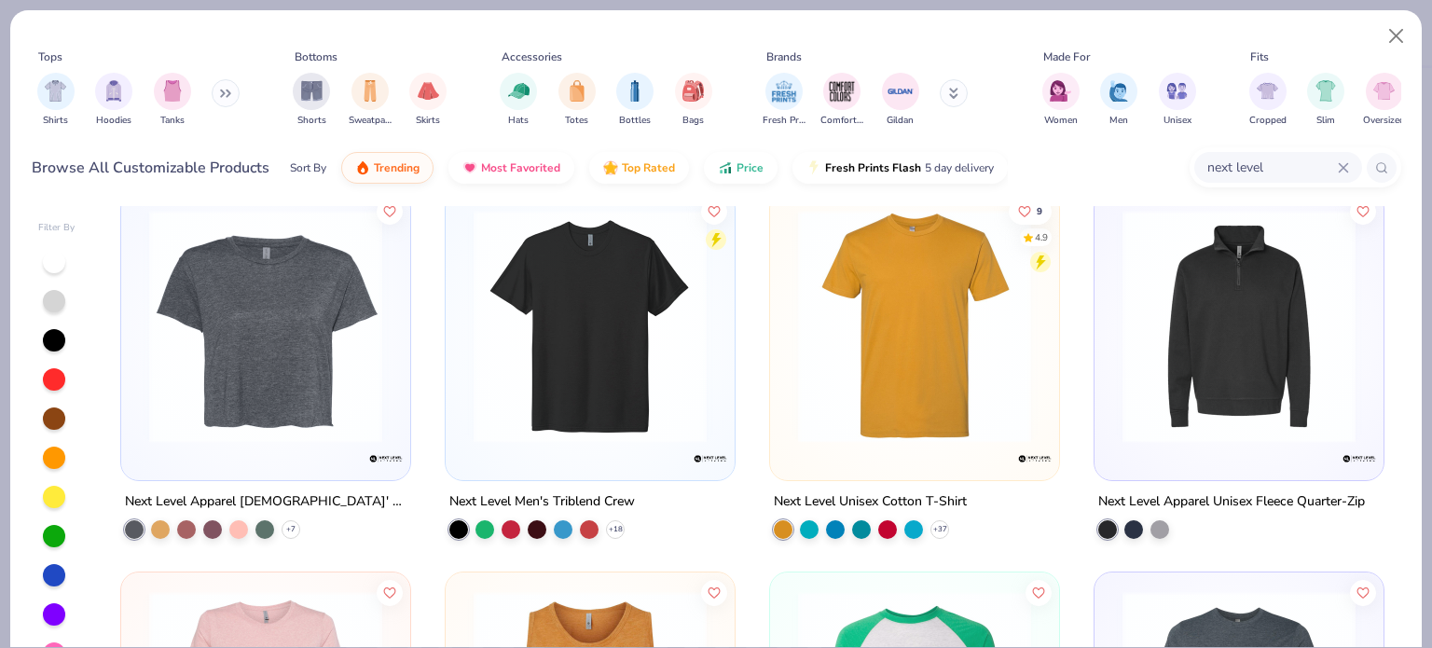
click at [880, 491] on div "Next Level Unisex Cotton T-Shirt" at bounding box center [870, 501] width 193 height 23
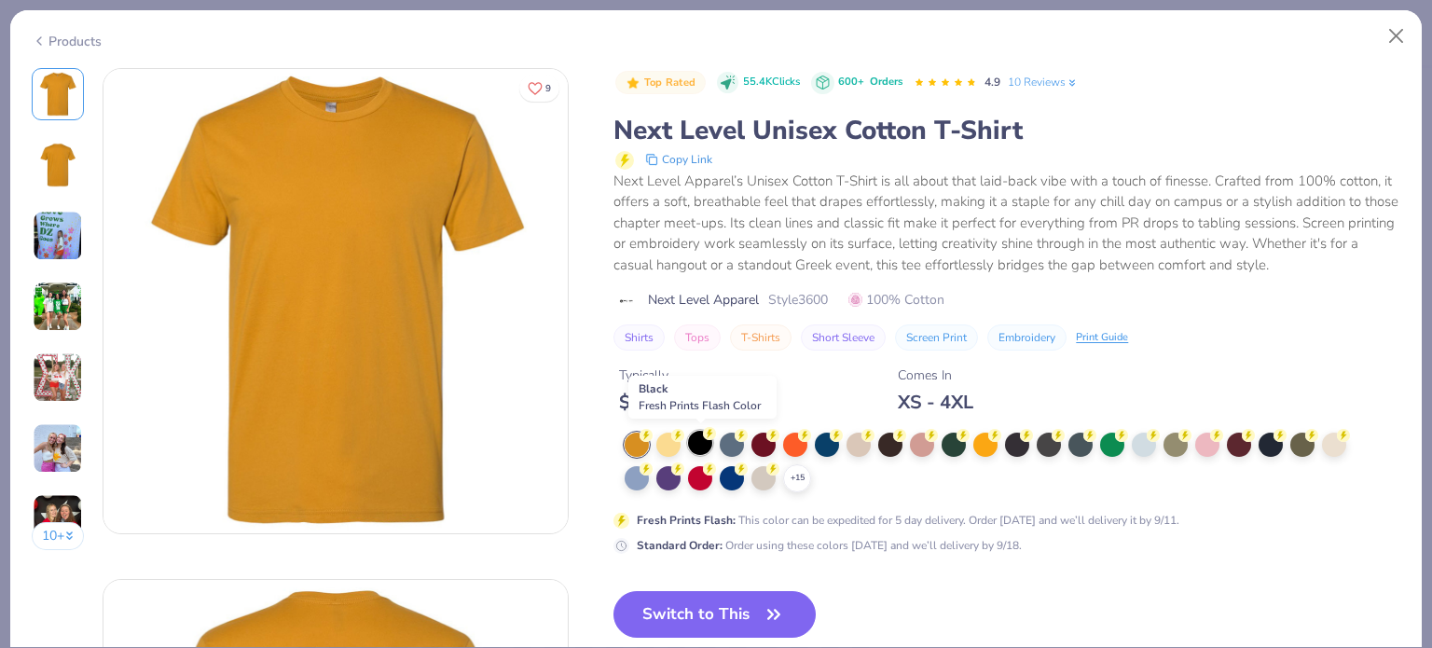
click at [712, 446] on div at bounding box center [700, 443] width 24 height 24
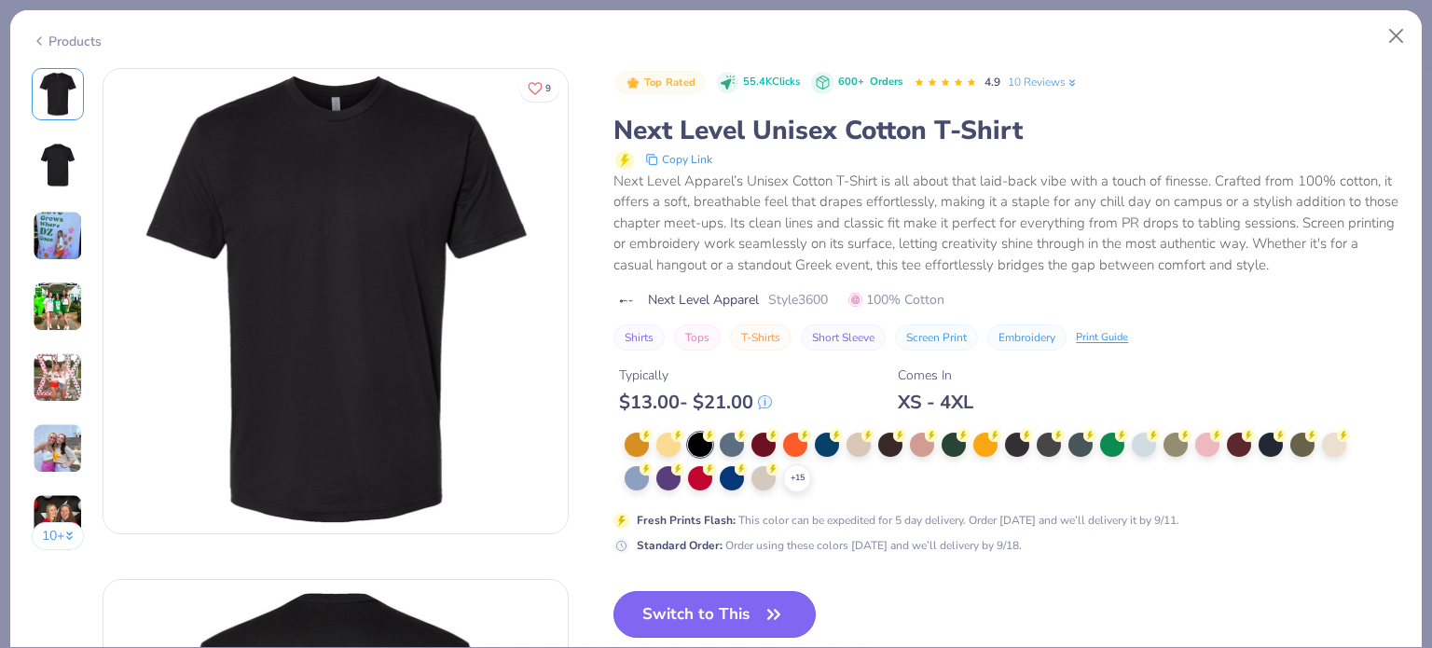
click at [733, 602] on button "Switch to This" at bounding box center [715, 614] width 202 height 47
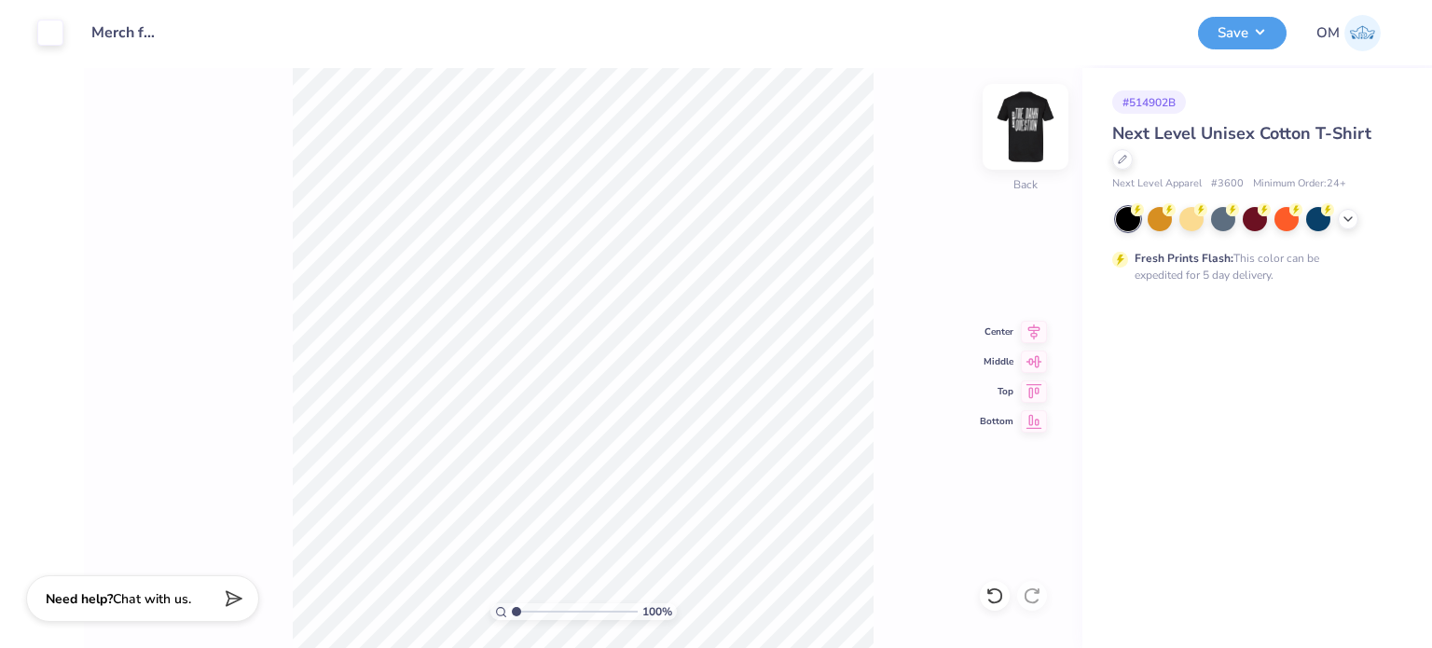
click at [1026, 126] on img at bounding box center [1025, 127] width 75 height 75
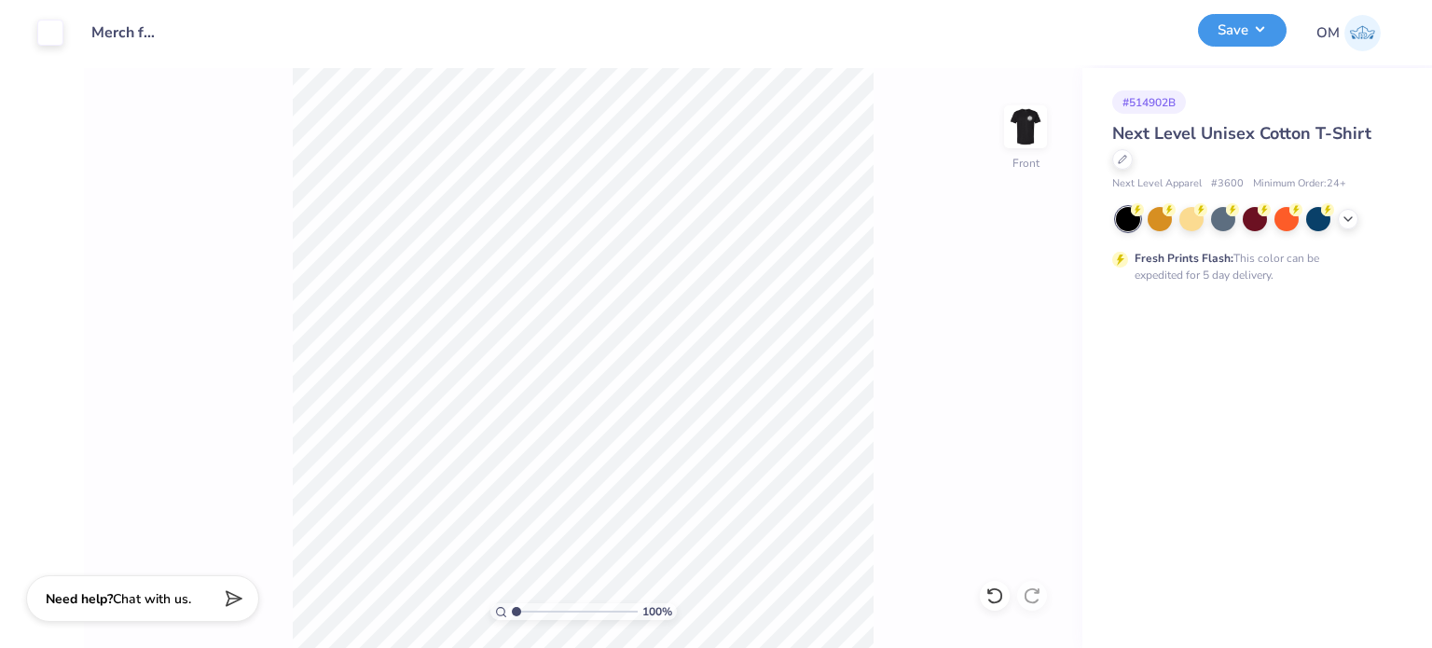
click at [1233, 29] on button "Save" at bounding box center [1242, 30] width 89 height 33
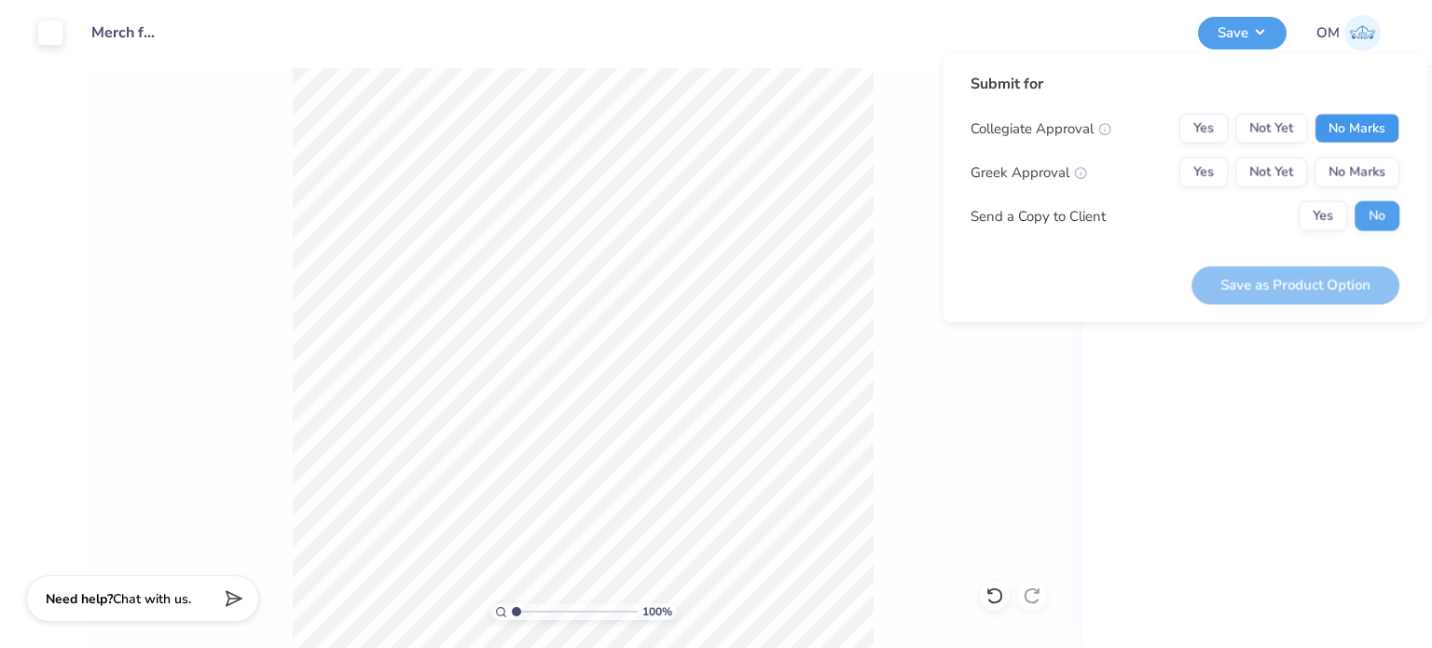
click at [1350, 121] on button "No Marks" at bounding box center [1357, 129] width 85 height 30
click at [1363, 186] on button "No Marks" at bounding box center [1357, 173] width 85 height 30
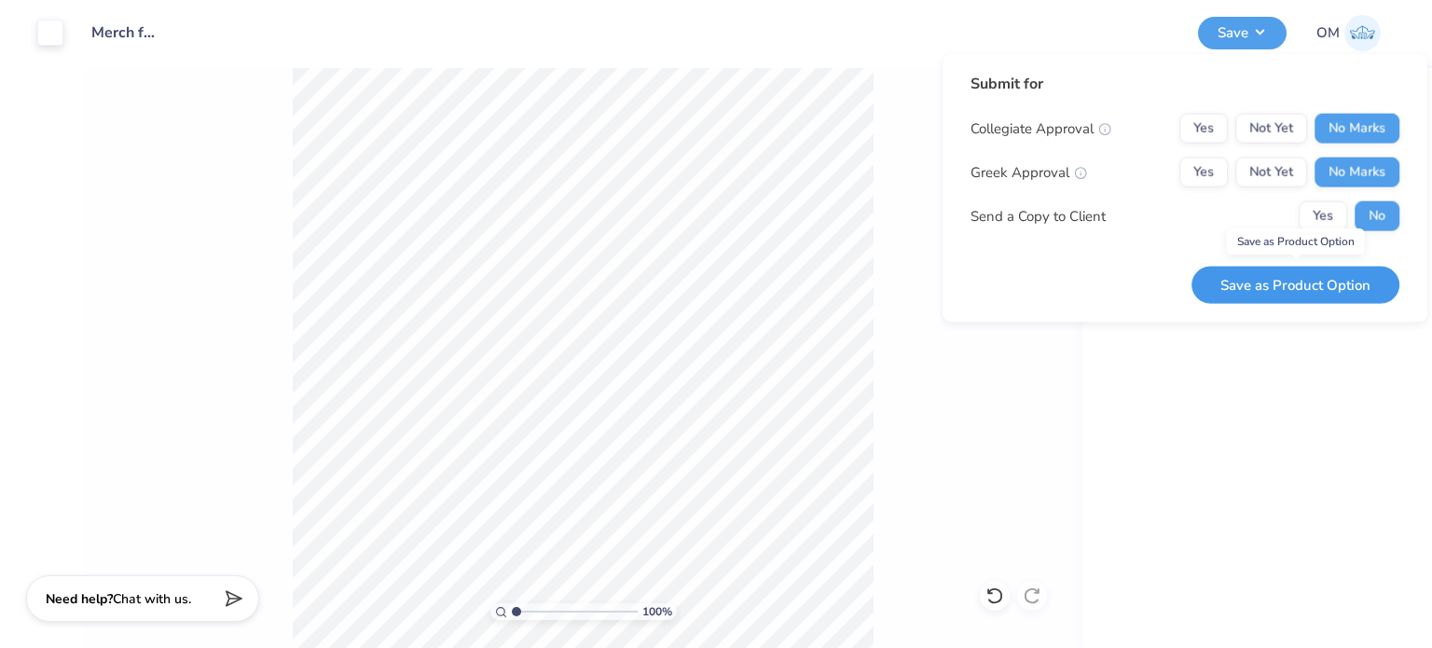
click at [1300, 282] on button "Save as Product Option" at bounding box center [1296, 285] width 208 height 38
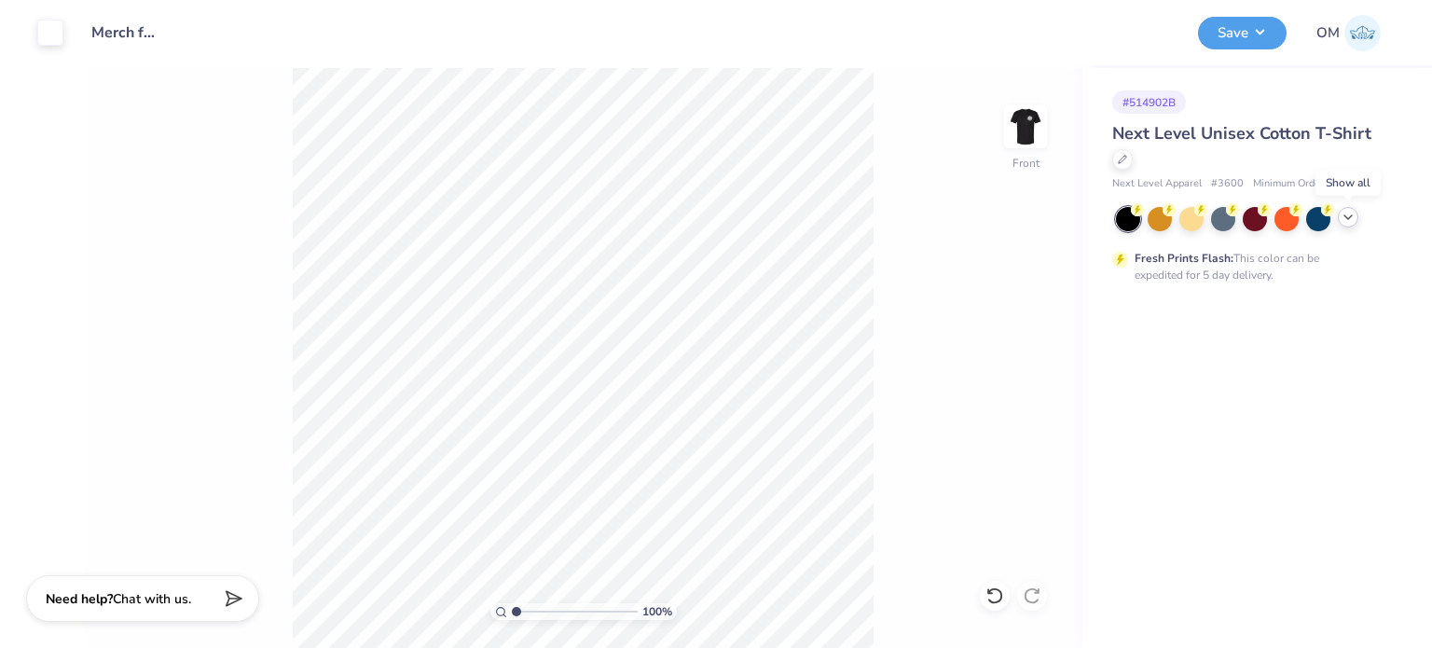
click at [1354, 221] on icon at bounding box center [1348, 217] width 15 height 15
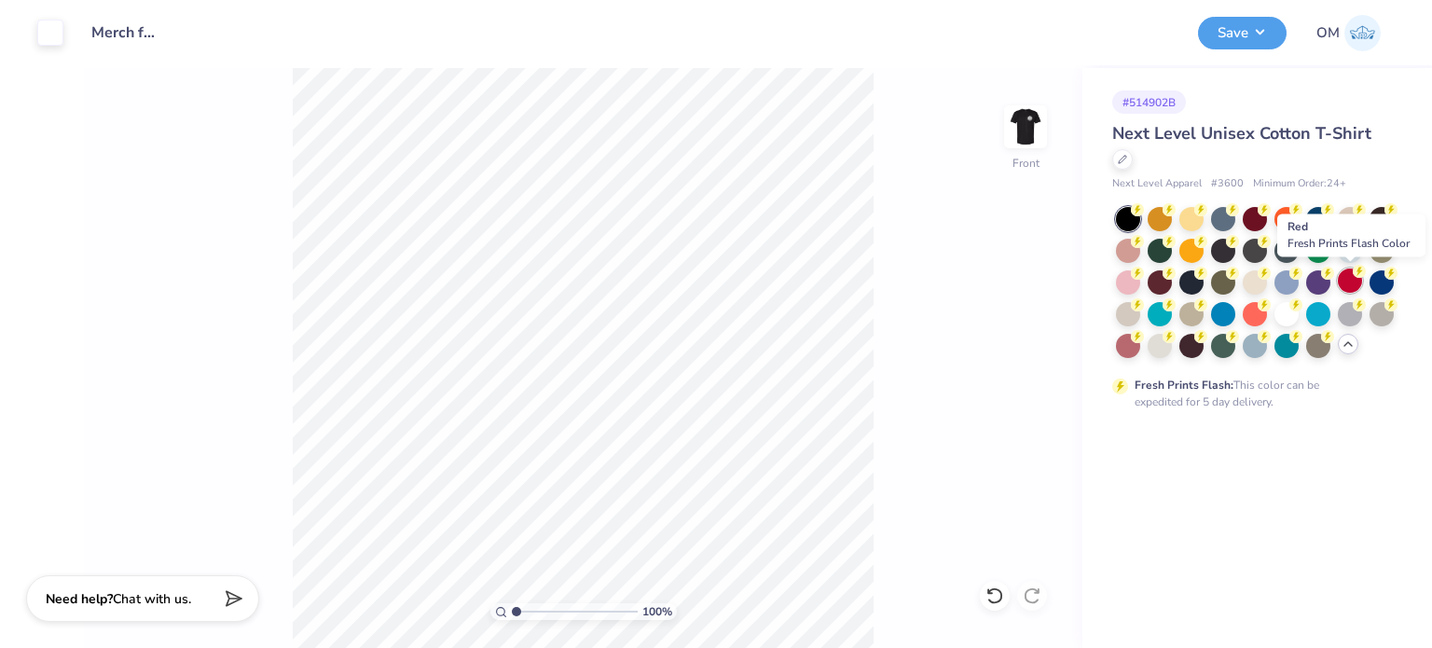
click at [1351, 283] on div at bounding box center [1350, 281] width 24 height 24
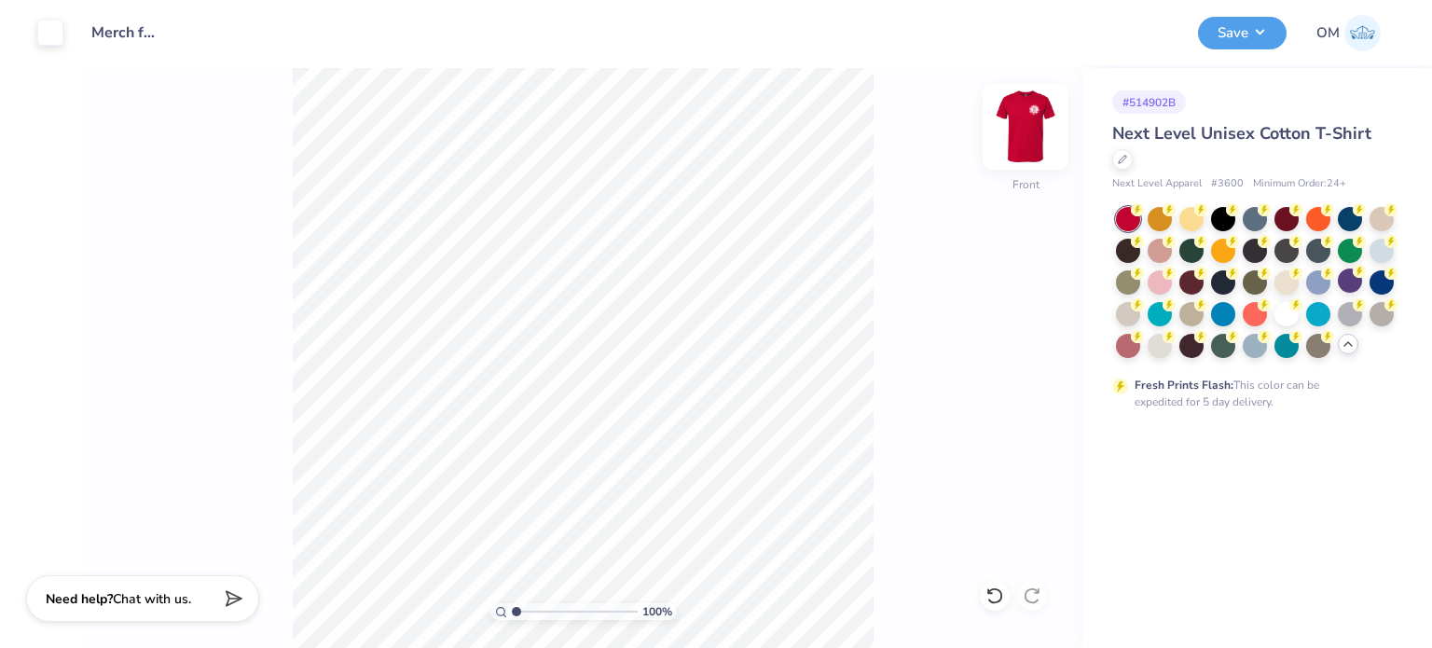
click at [1027, 139] on img at bounding box center [1025, 127] width 75 height 75
click at [1027, 139] on img at bounding box center [1025, 126] width 37 height 37
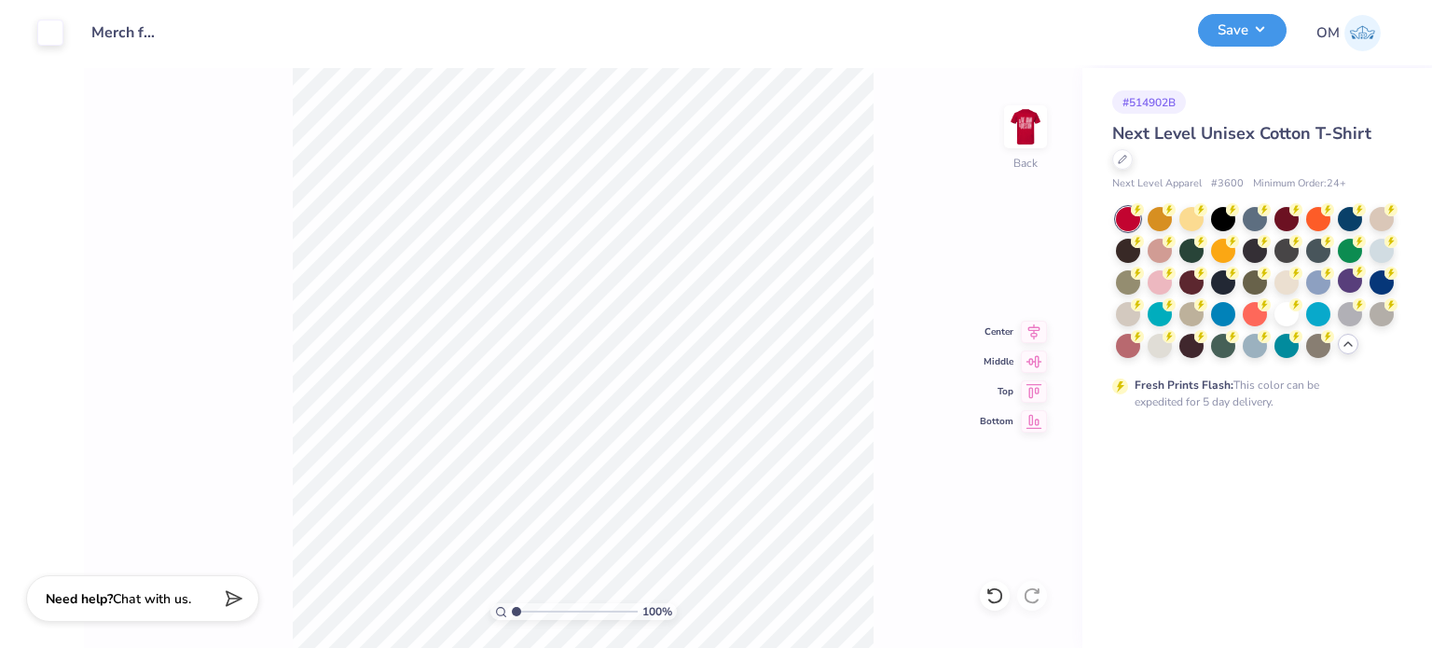
click at [1249, 40] on button "Save" at bounding box center [1242, 30] width 89 height 33
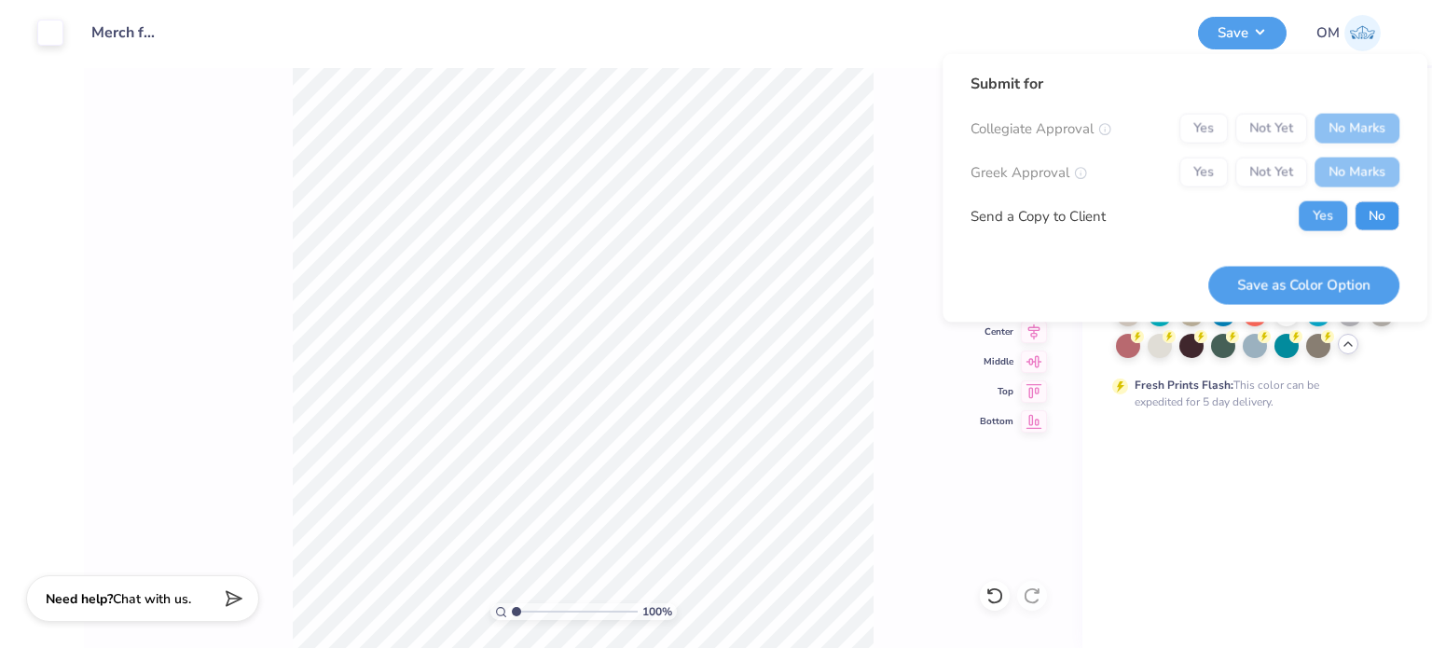
click at [1361, 223] on button "No" at bounding box center [1377, 216] width 45 height 30
click at [1276, 288] on button "Save as Color Option" at bounding box center [1303, 285] width 191 height 38
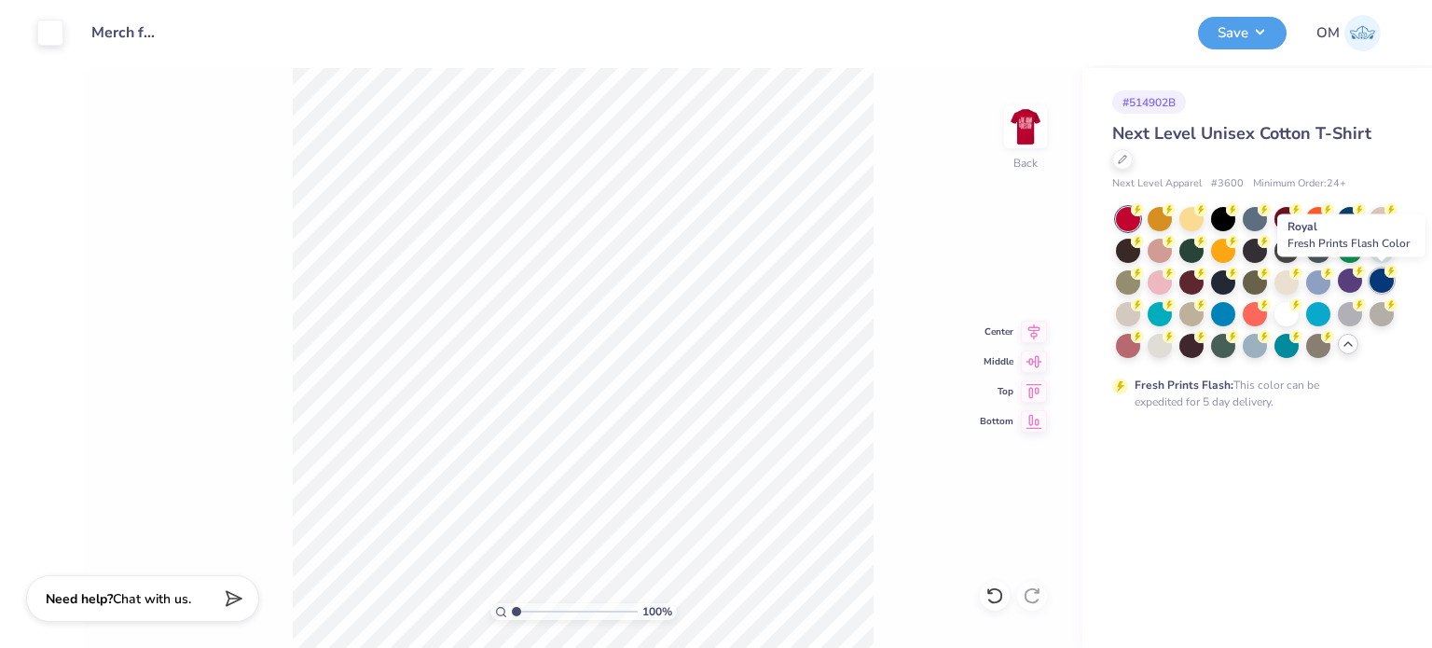
click at [1375, 282] on div at bounding box center [1382, 281] width 24 height 24
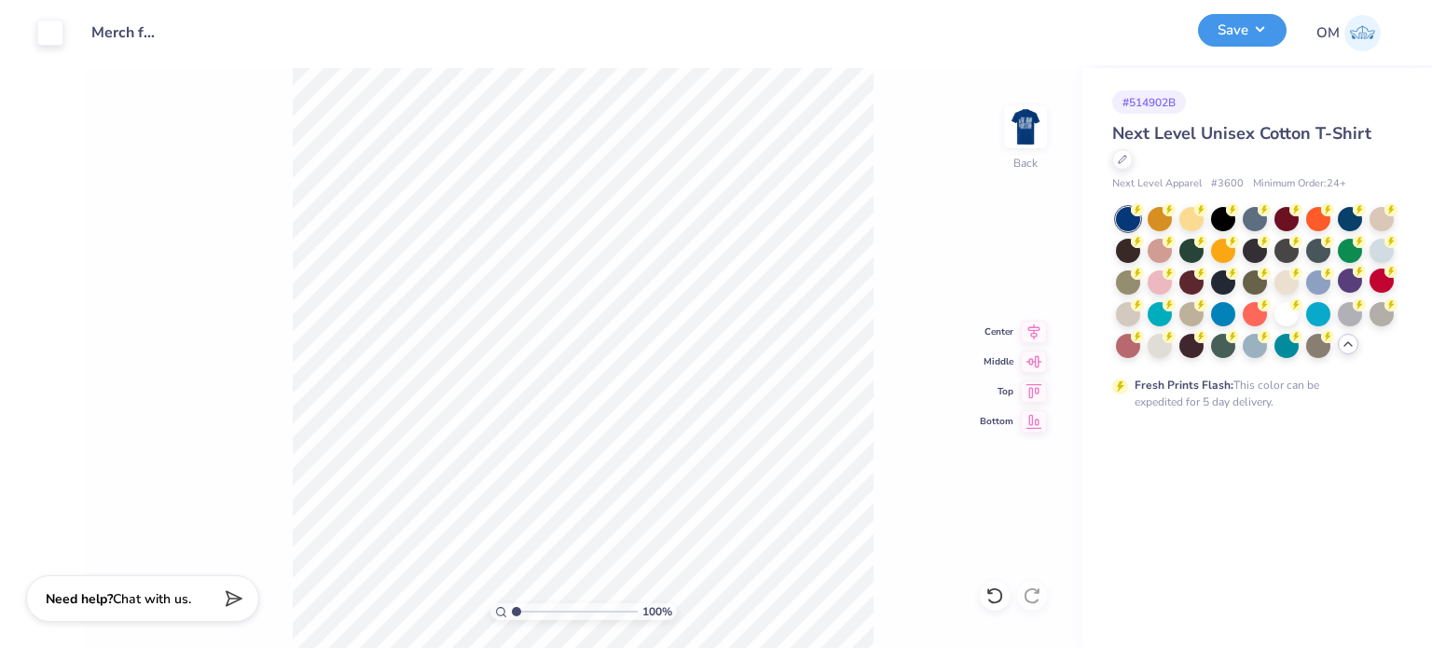
click at [1223, 32] on button "Save" at bounding box center [1242, 30] width 89 height 33
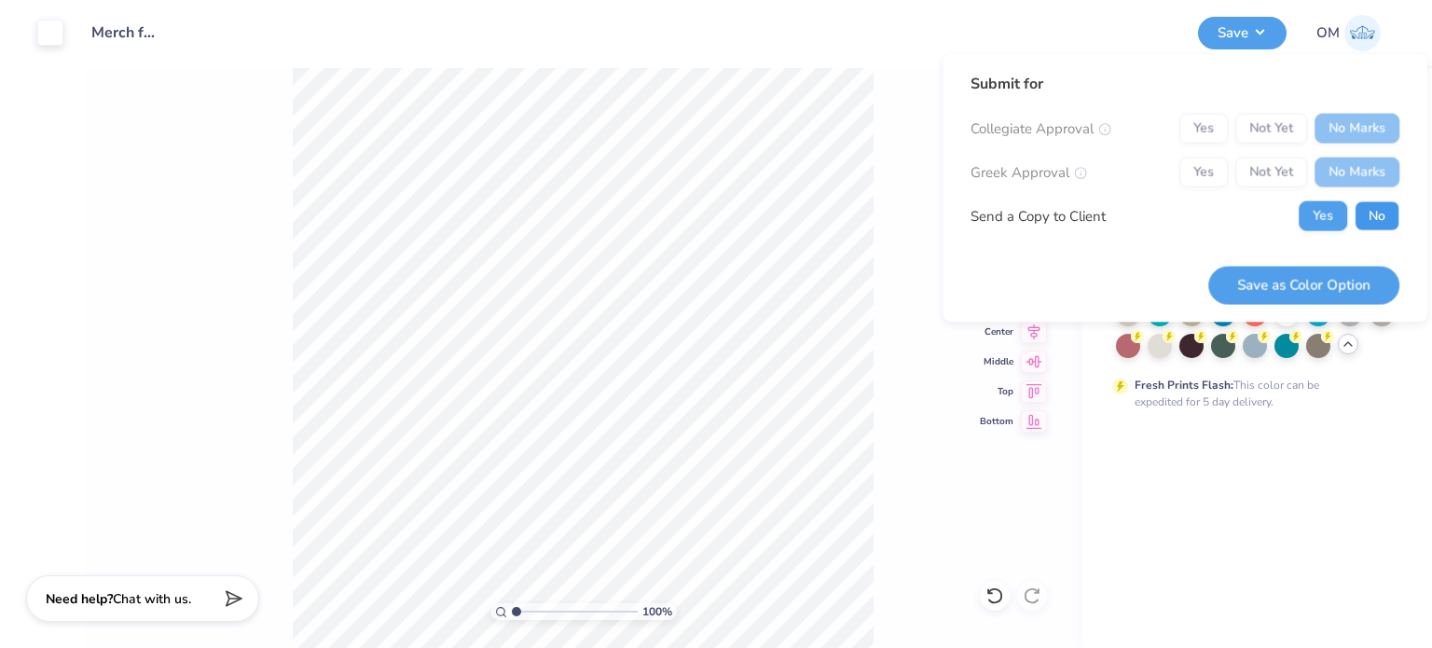
click at [1362, 224] on button "No" at bounding box center [1377, 216] width 45 height 30
click at [1291, 284] on button "Save as Color Option" at bounding box center [1303, 285] width 191 height 38
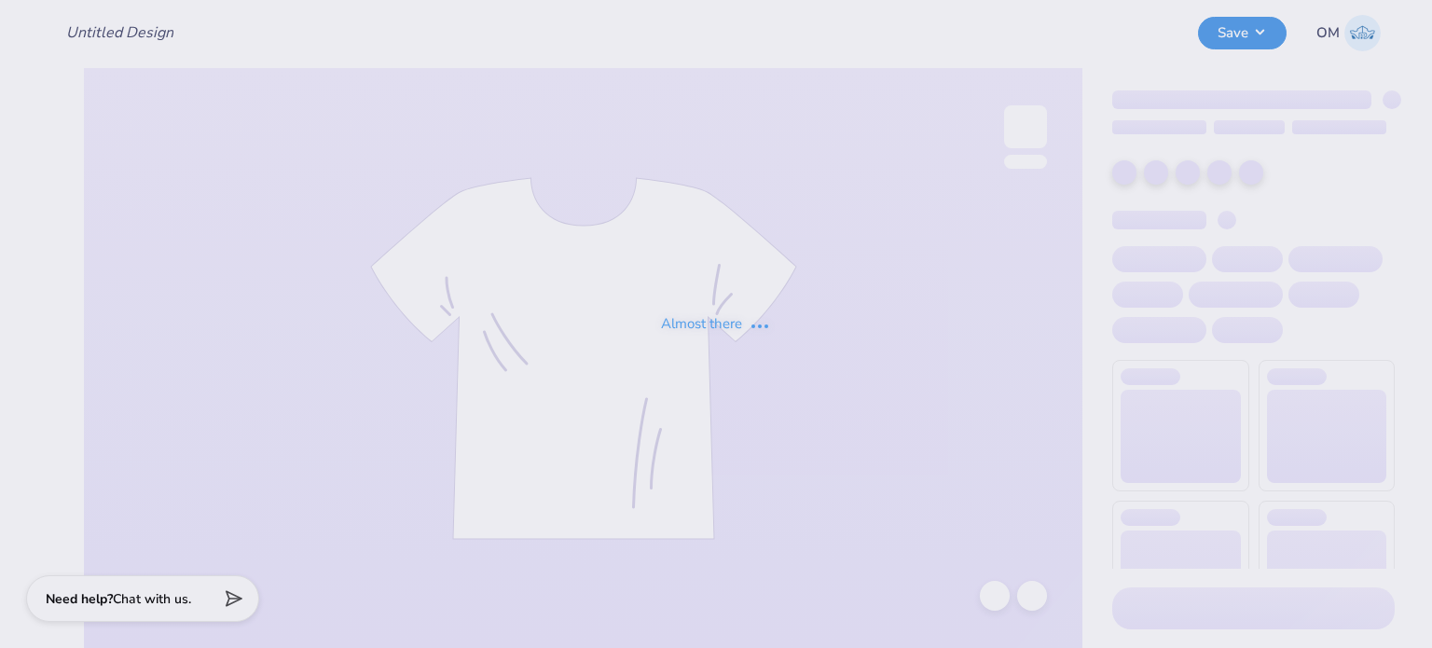
type input "Merch for The Hazzard Law Firm, LLC"
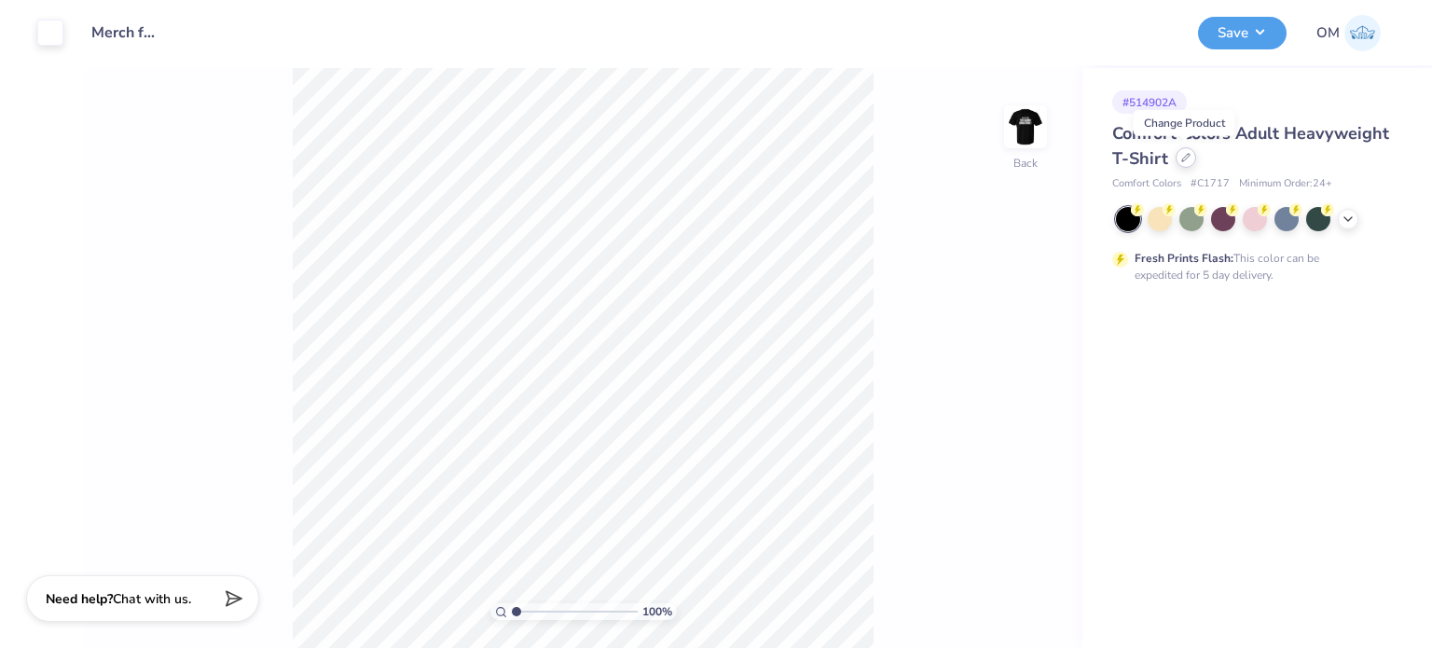
click at [1191, 156] on div at bounding box center [1186, 157] width 21 height 21
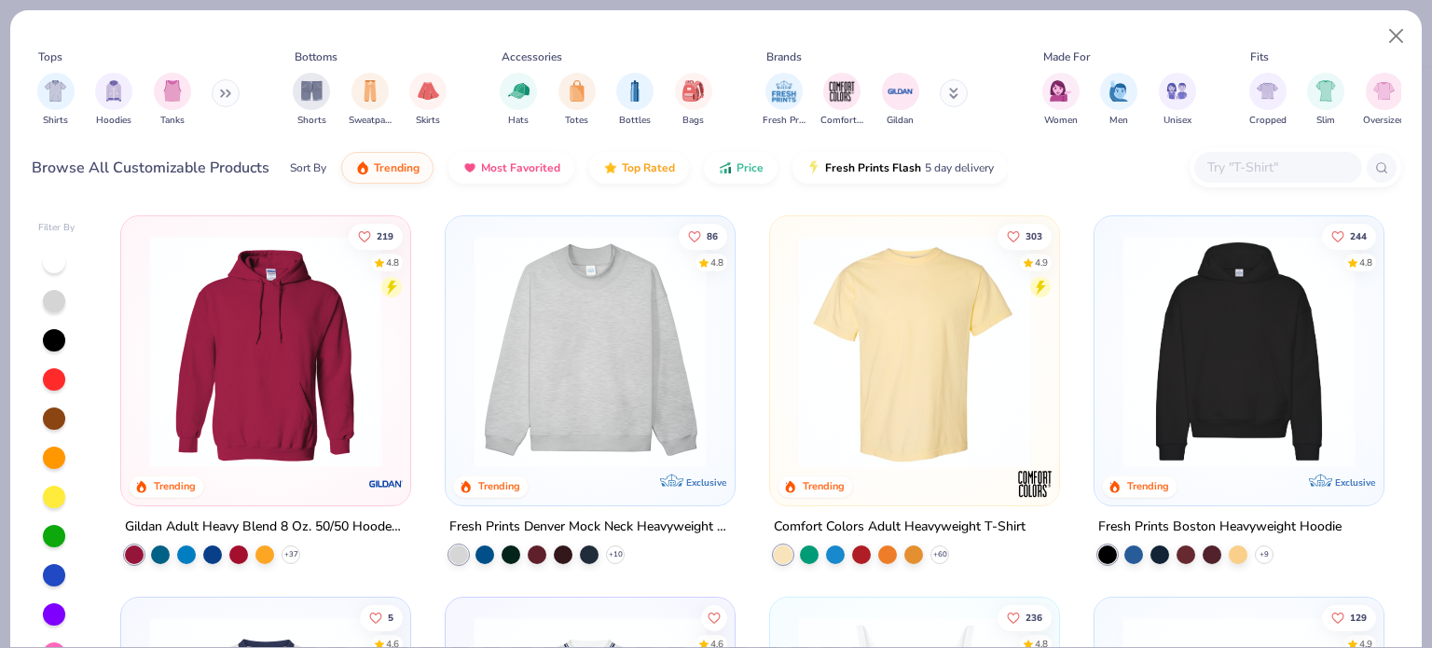
click at [1227, 173] on input "text" at bounding box center [1278, 167] width 144 height 21
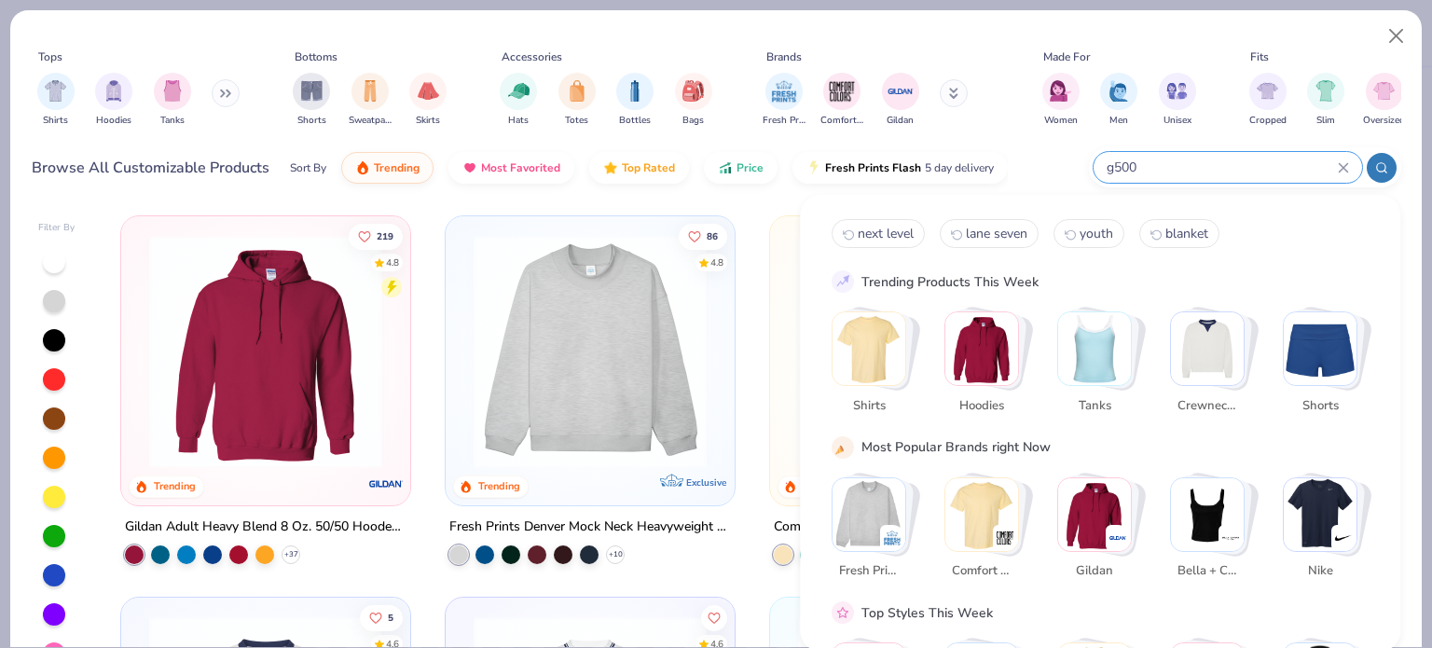
type input "g500"
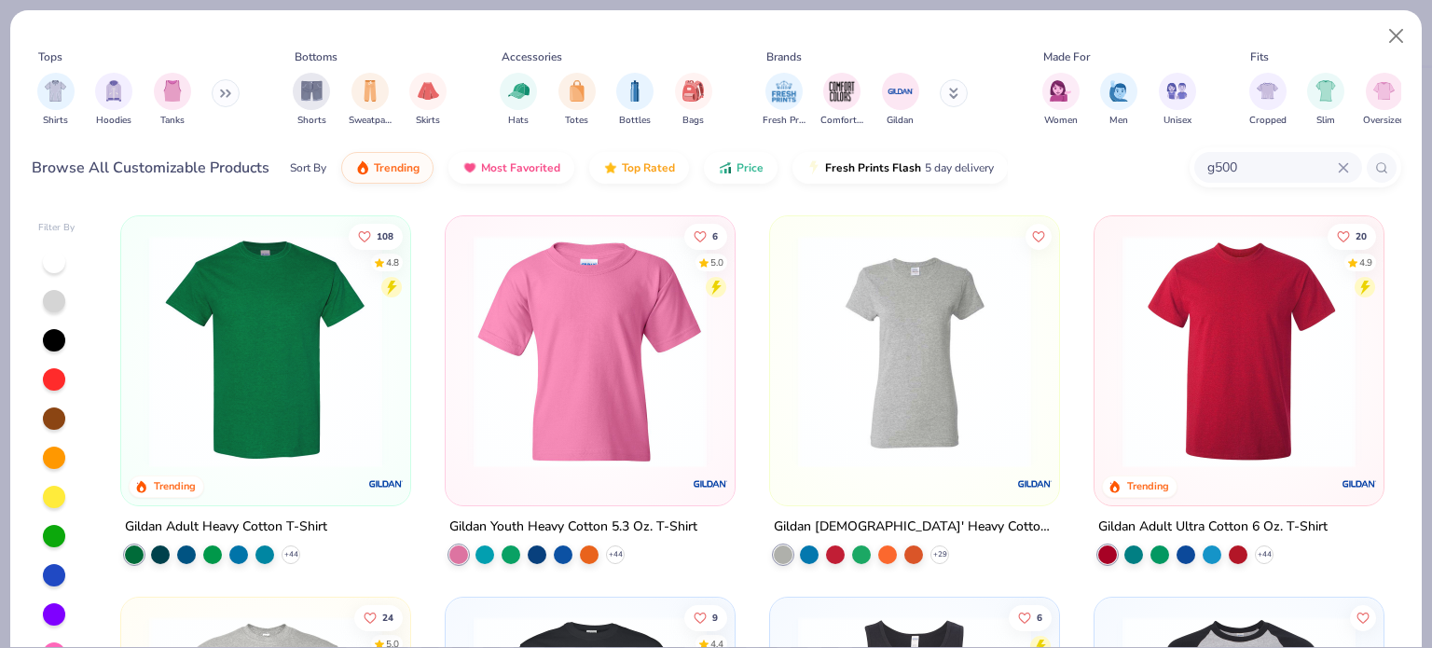
click at [270, 521] on div "Gildan Adult Heavy Cotton T-Shirt" at bounding box center [226, 527] width 202 height 23
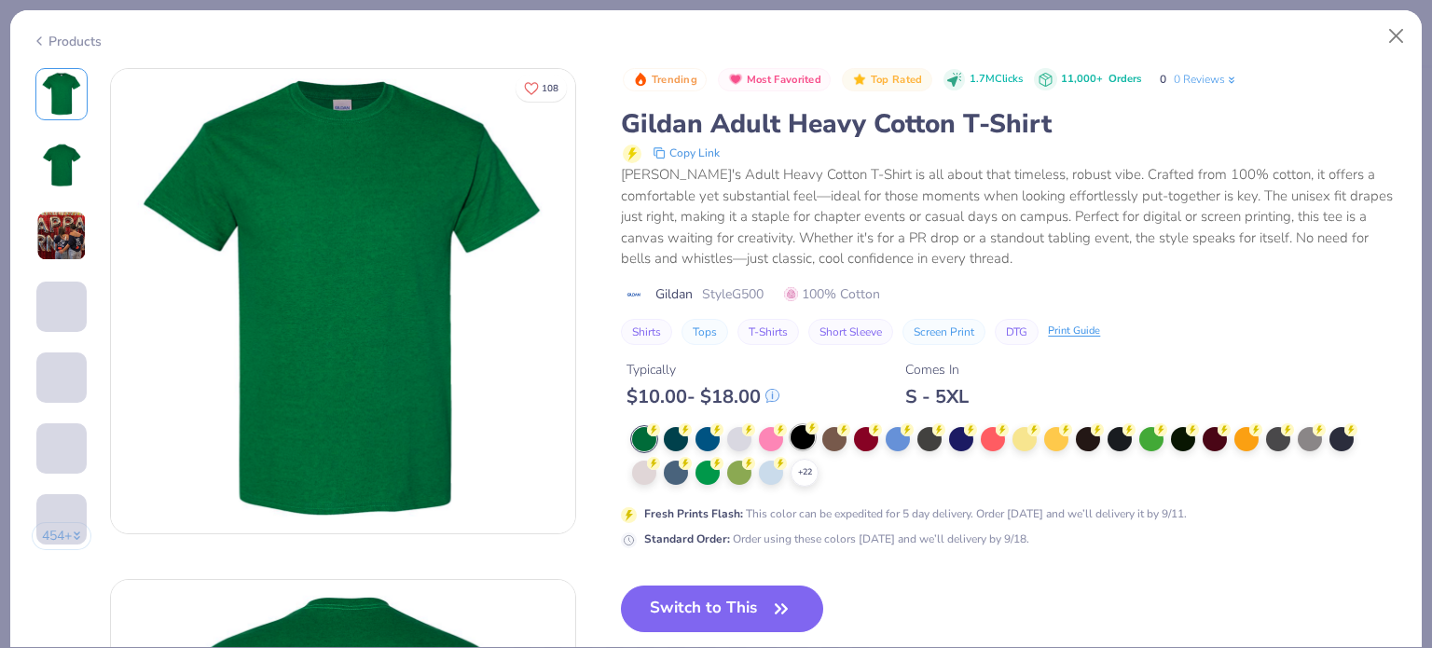
click at [791, 432] on div at bounding box center [803, 437] width 24 height 24
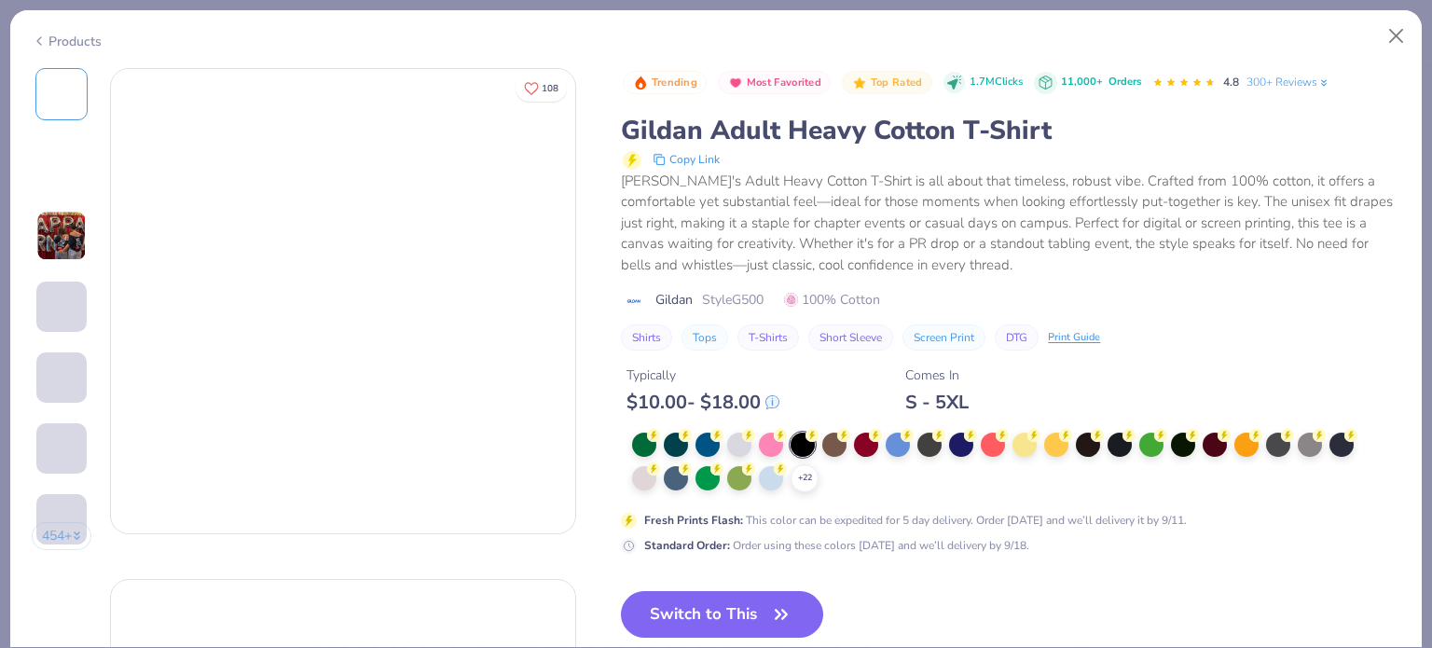
click at [794, 434] on div at bounding box center [803, 445] width 24 height 24
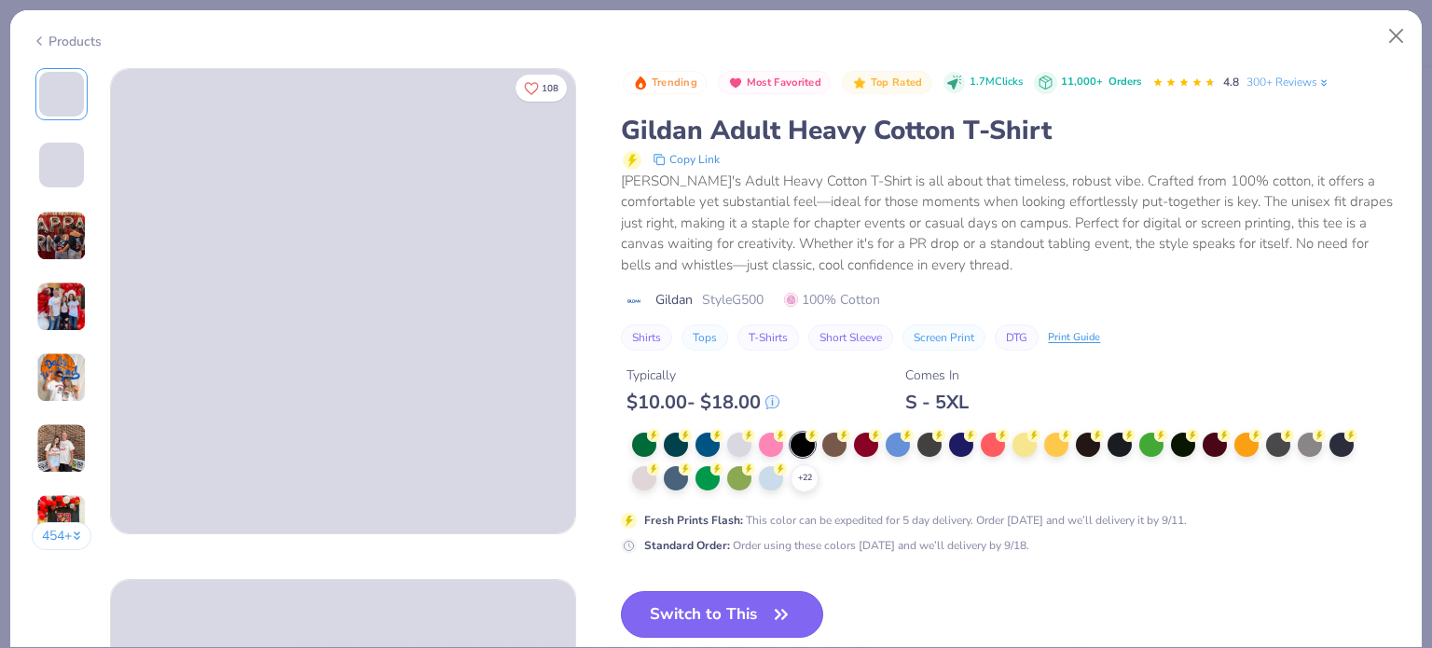
click at [716, 610] on button "Switch to This" at bounding box center [722, 614] width 202 height 47
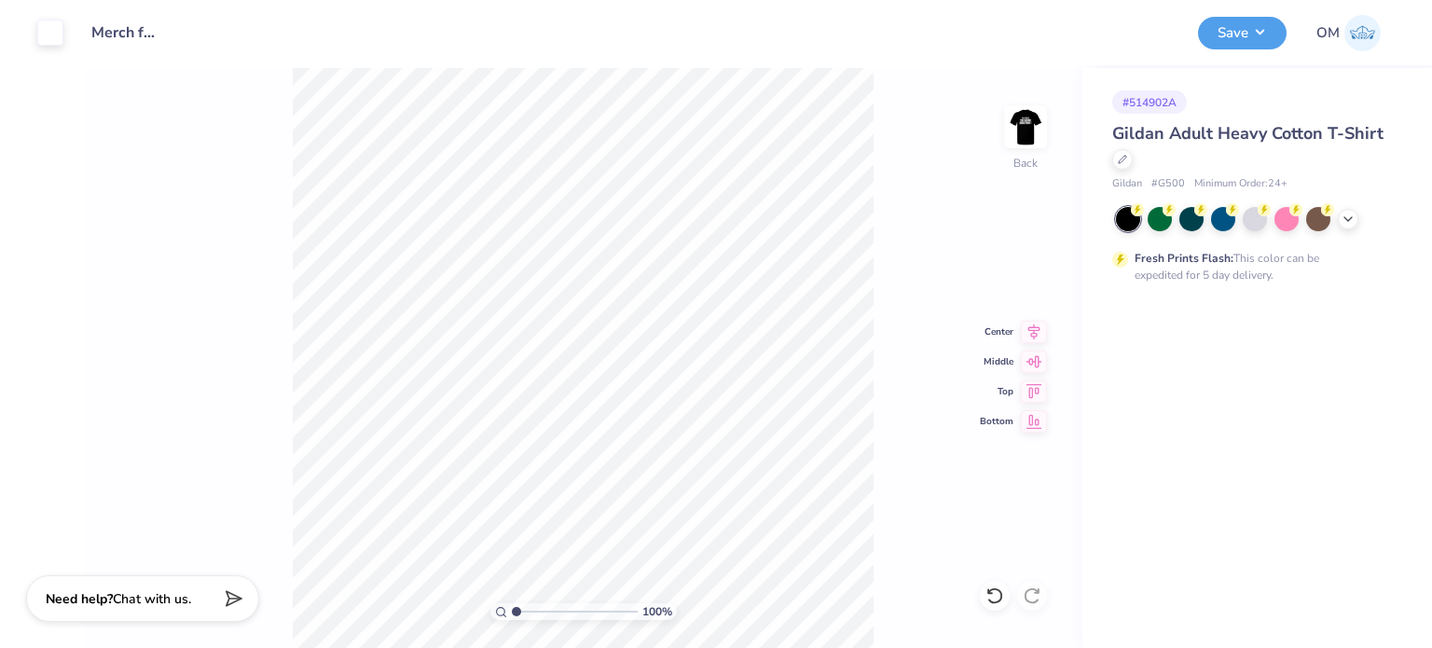
click at [997, 131] on div "100 % Back Center Middle Top Bottom" at bounding box center [583, 358] width 999 height 580
click at [1015, 133] on img at bounding box center [1025, 127] width 75 height 75
click at [1222, 25] on button "Save" at bounding box center [1242, 30] width 89 height 33
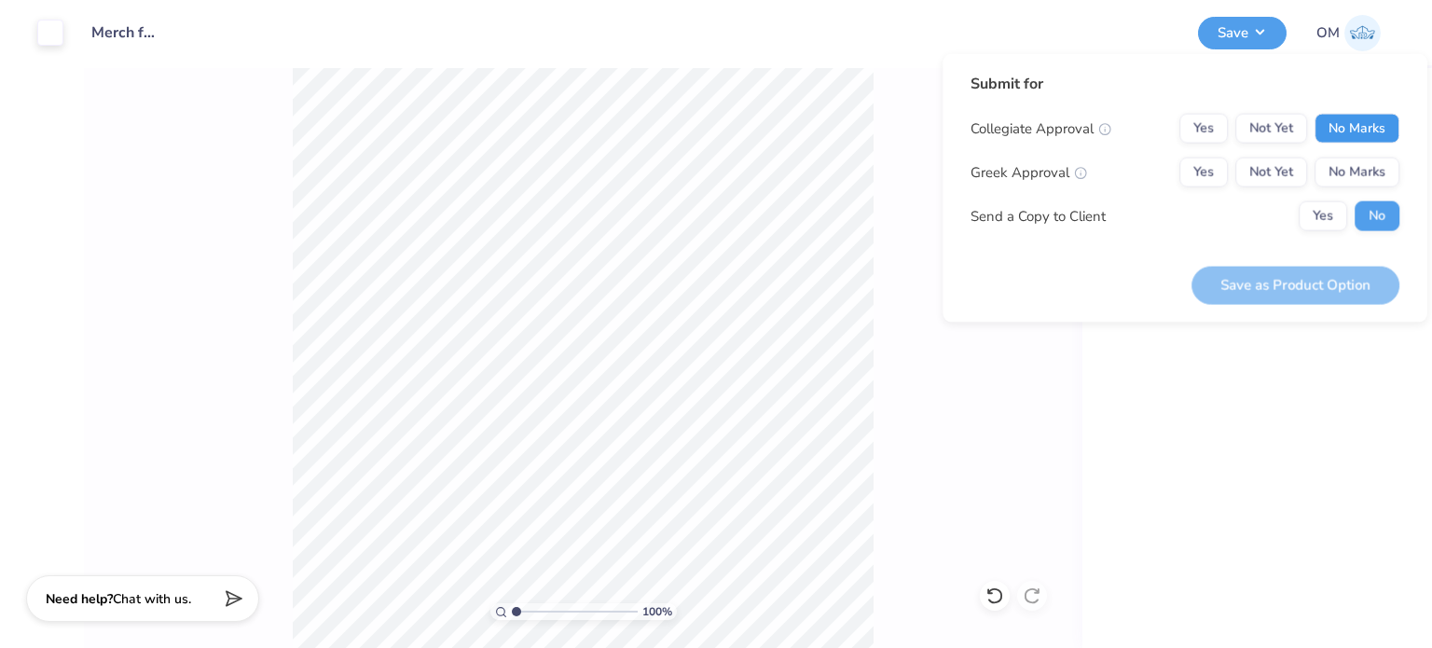
click at [1361, 124] on button "No Marks" at bounding box center [1357, 129] width 85 height 30
click at [1372, 182] on button "No Marks" at bounding box center [1357, 173] width 85 height 30
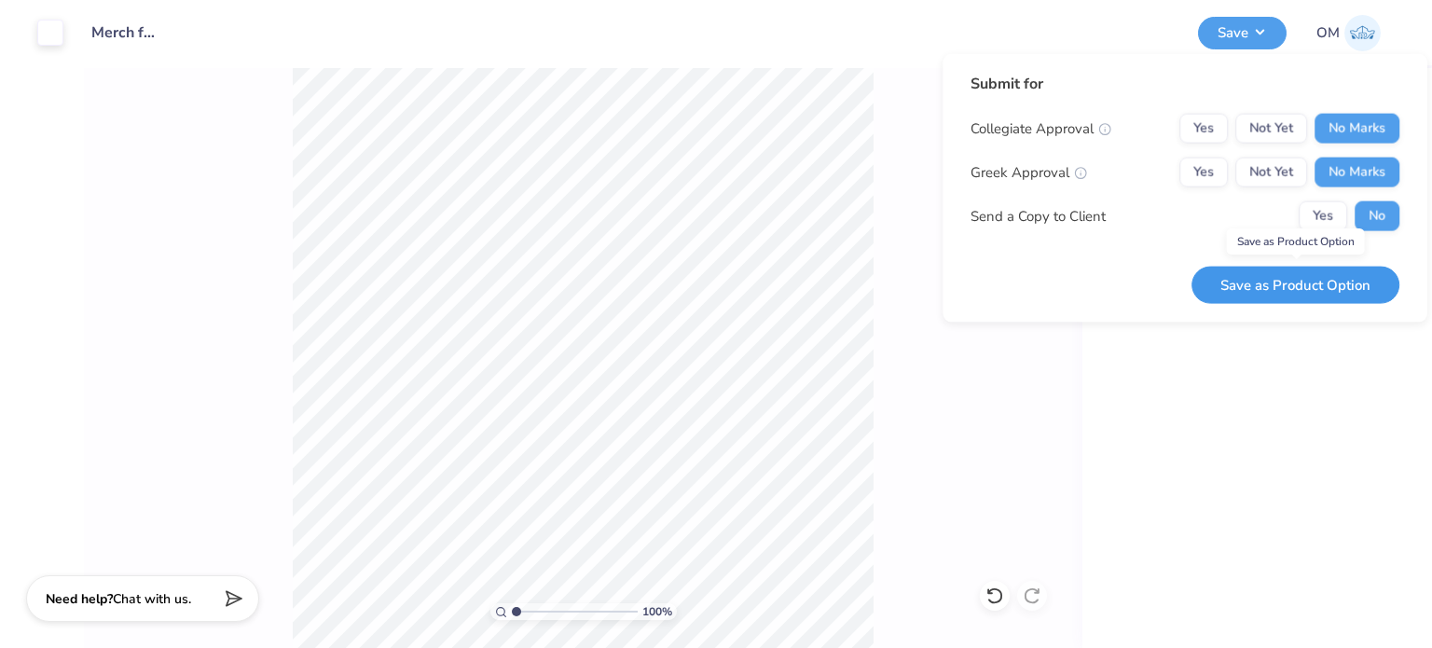
click at [1307, 290] on button "Save as Product Option" at bounding box center [1296, 285] width 208 height 38
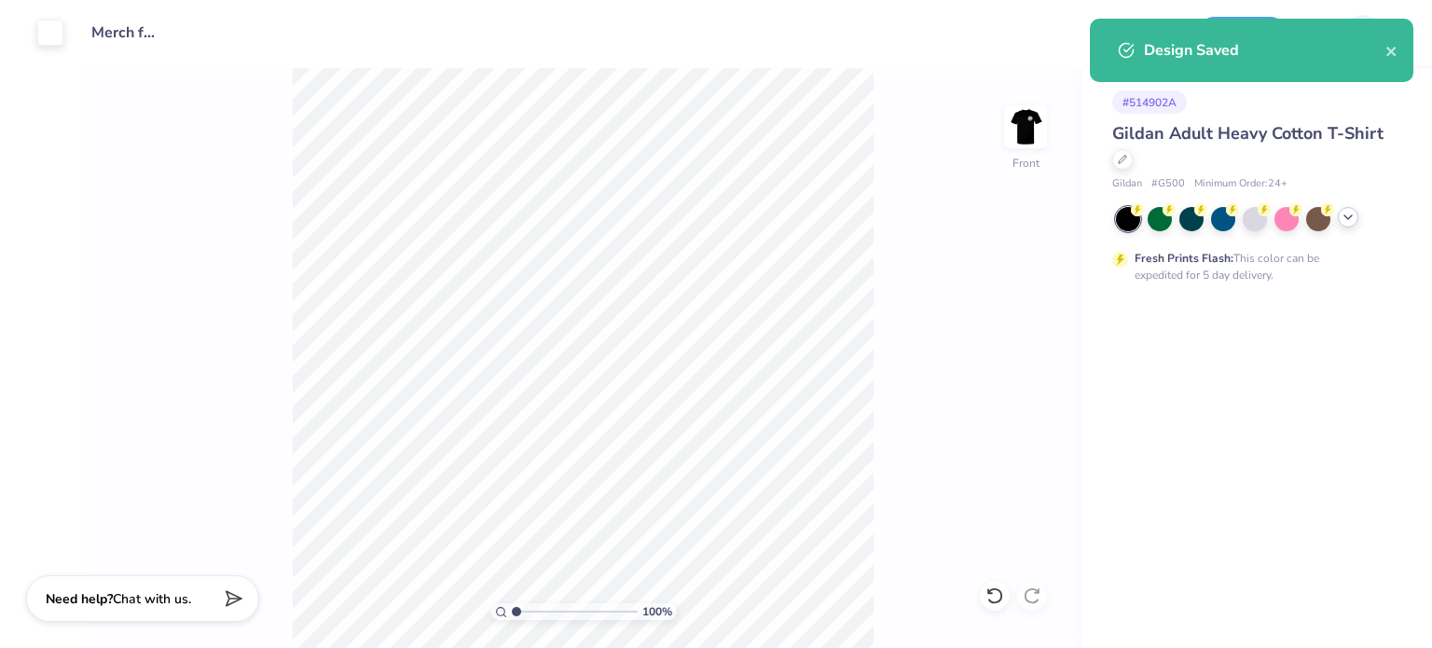
click at [1354, 223] on icon at bounding box center [1348, 217] width 15 height 15
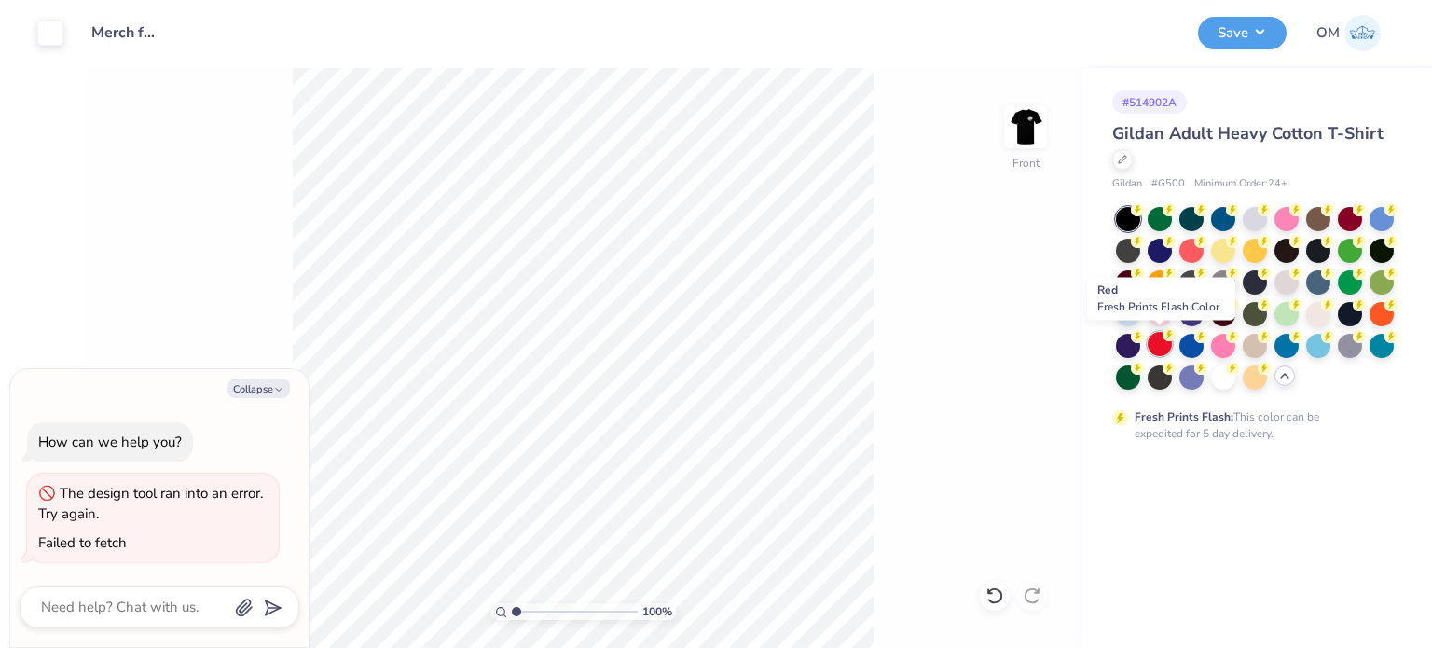
click at [1164, 345] on div at bounding box center [1160, 344] width 24 height 24
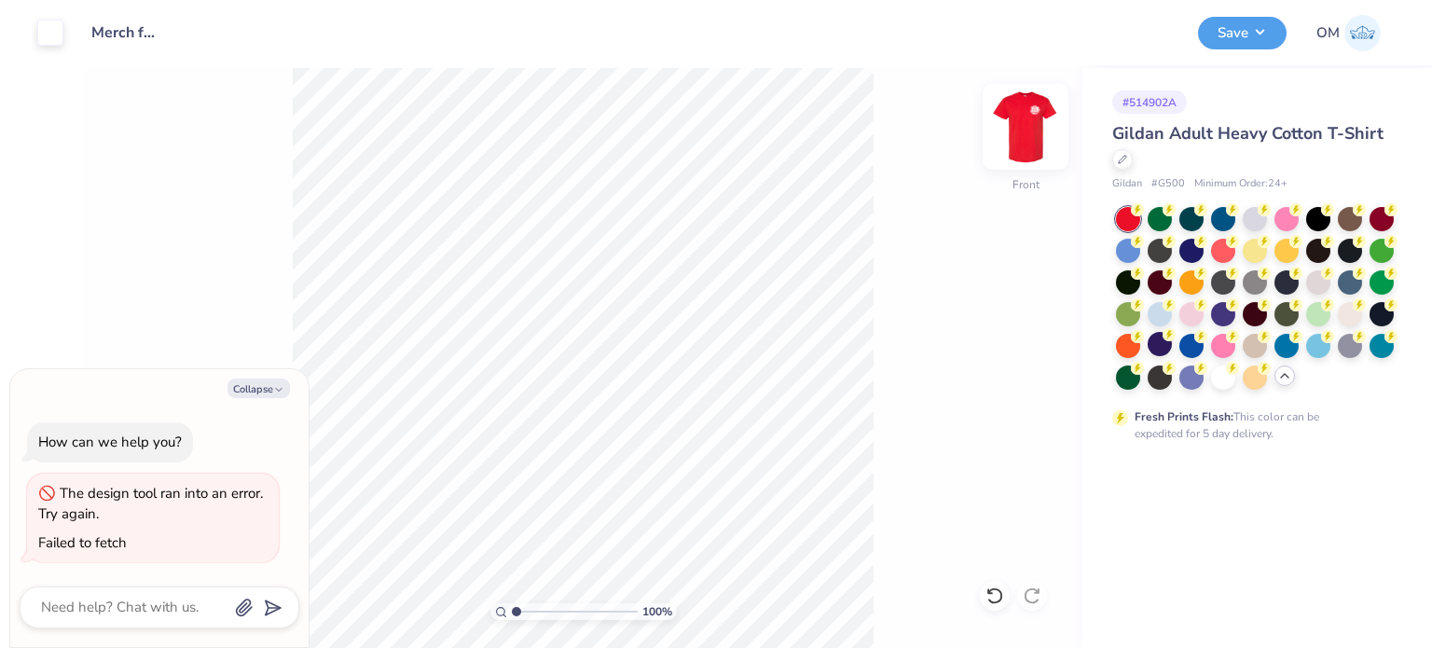
click at [1040, 138] on img at bounding box center [1025, 127] width 75 height 75
click at [1040, 138] on img at bounding box center [1025, 126] width 37 height 37
click at [1385, 223] on div at bounding box center [1382, 217] width 24 height 24
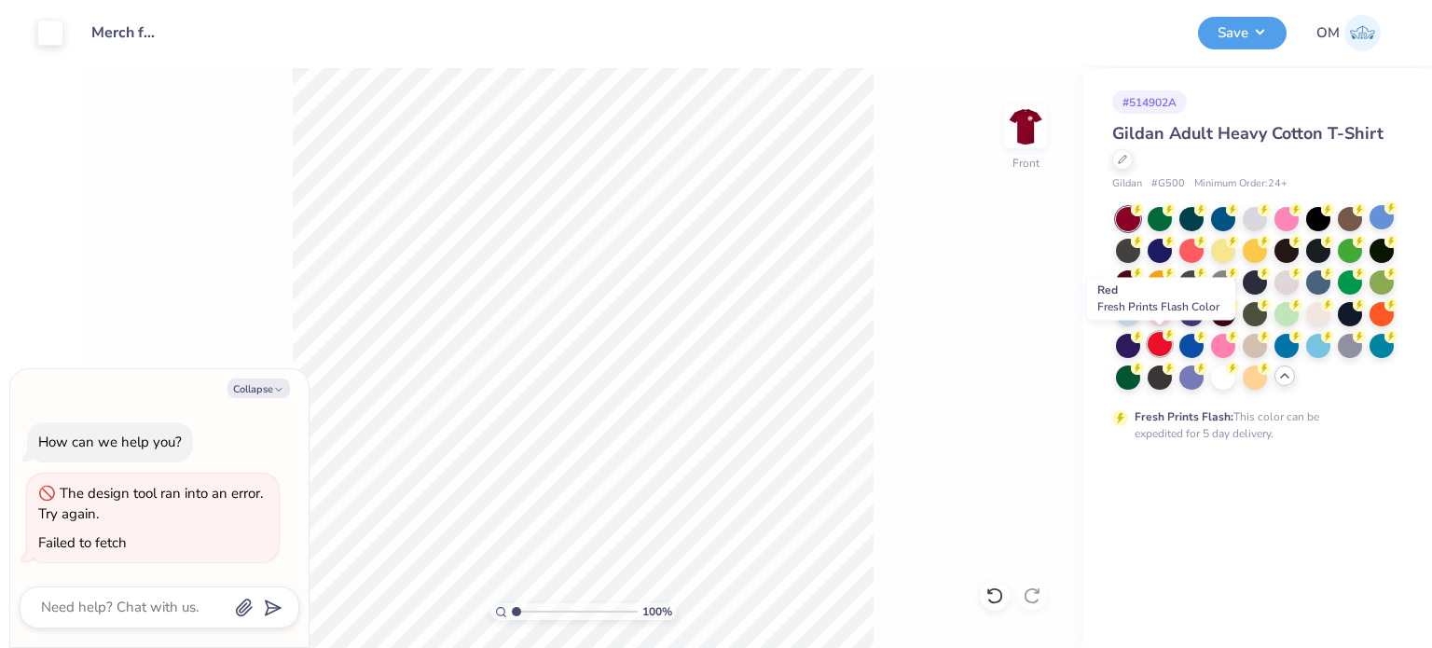
click at [1153, 343] on div at bounding box center [1160, 344] width 24 height 24
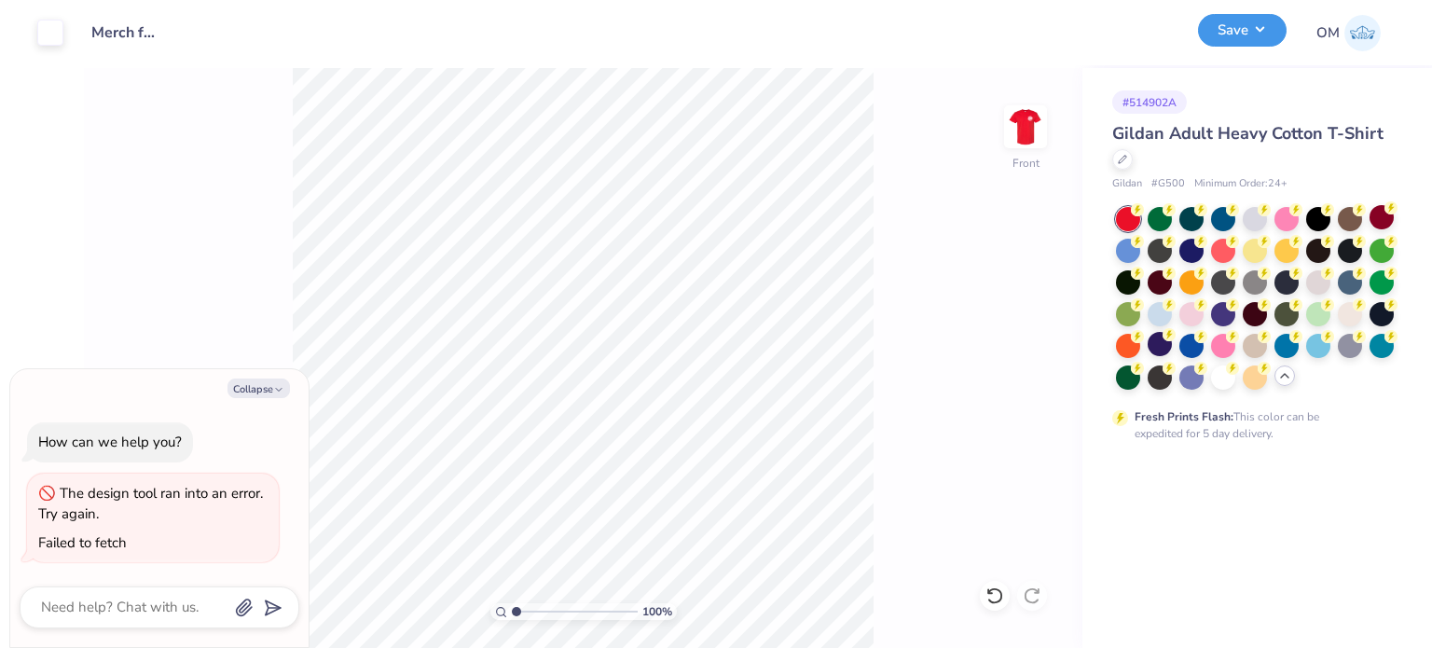
click at [1250, 19] on button "Save" at bounding box center [1242, 30] width 89 height 33
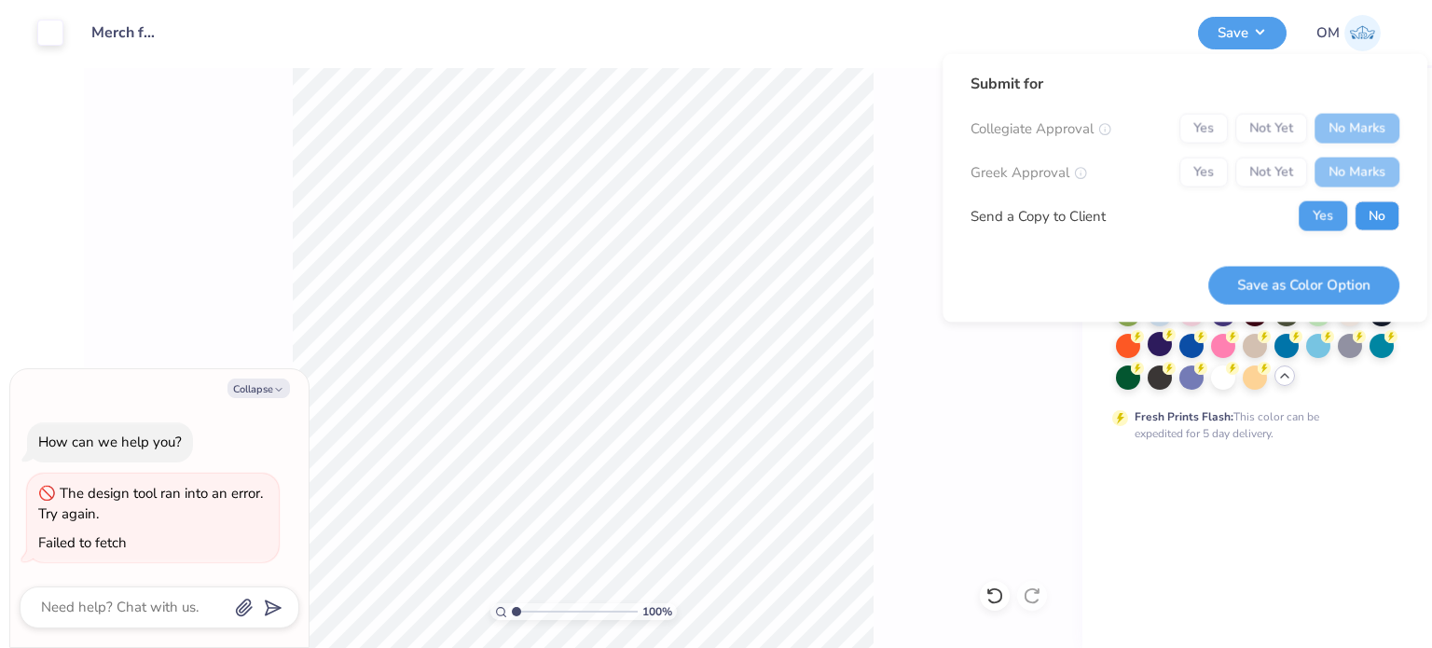
click at [1363, 225] on button "No" at bounding box center [1377, 216] width 45 height 30
click at [1260, 293] on button "Save as Color Option" at bounding box center [1303, 285] width 191 height 38
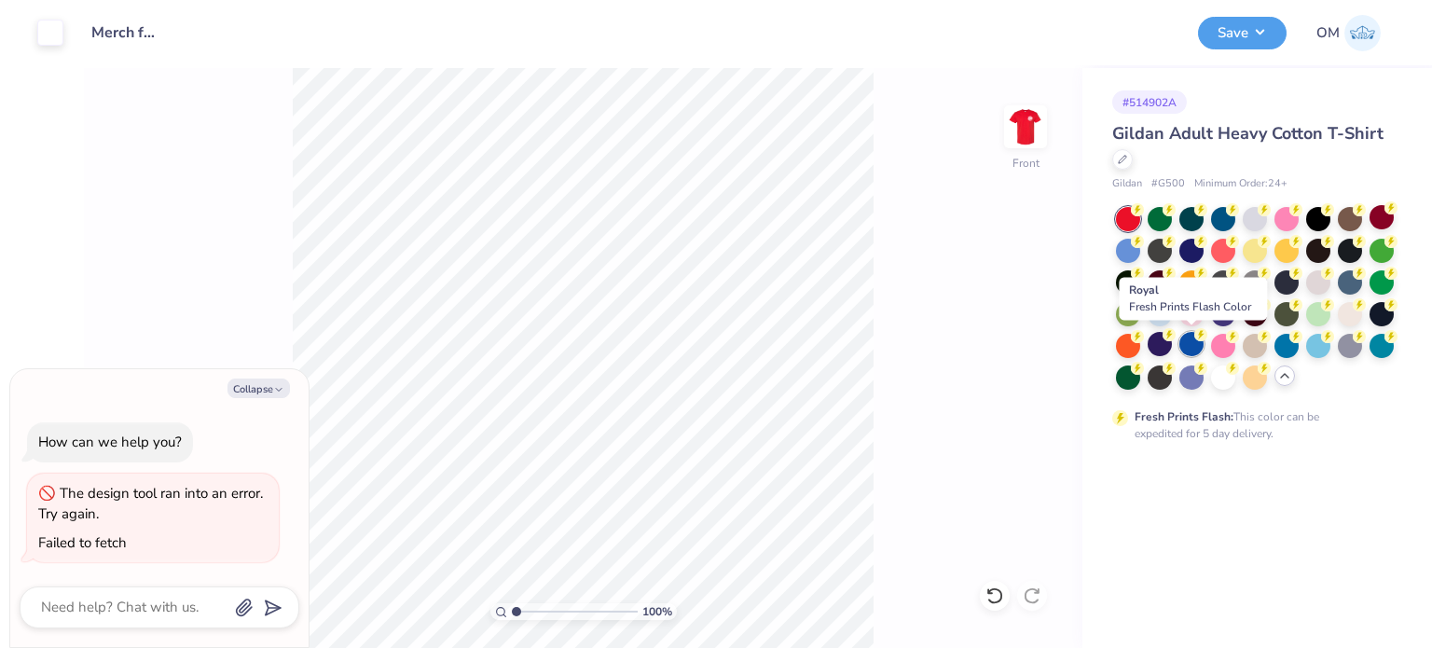
click at [1188, 353] on div at bounding box center [1192, 344] width 24 height 24
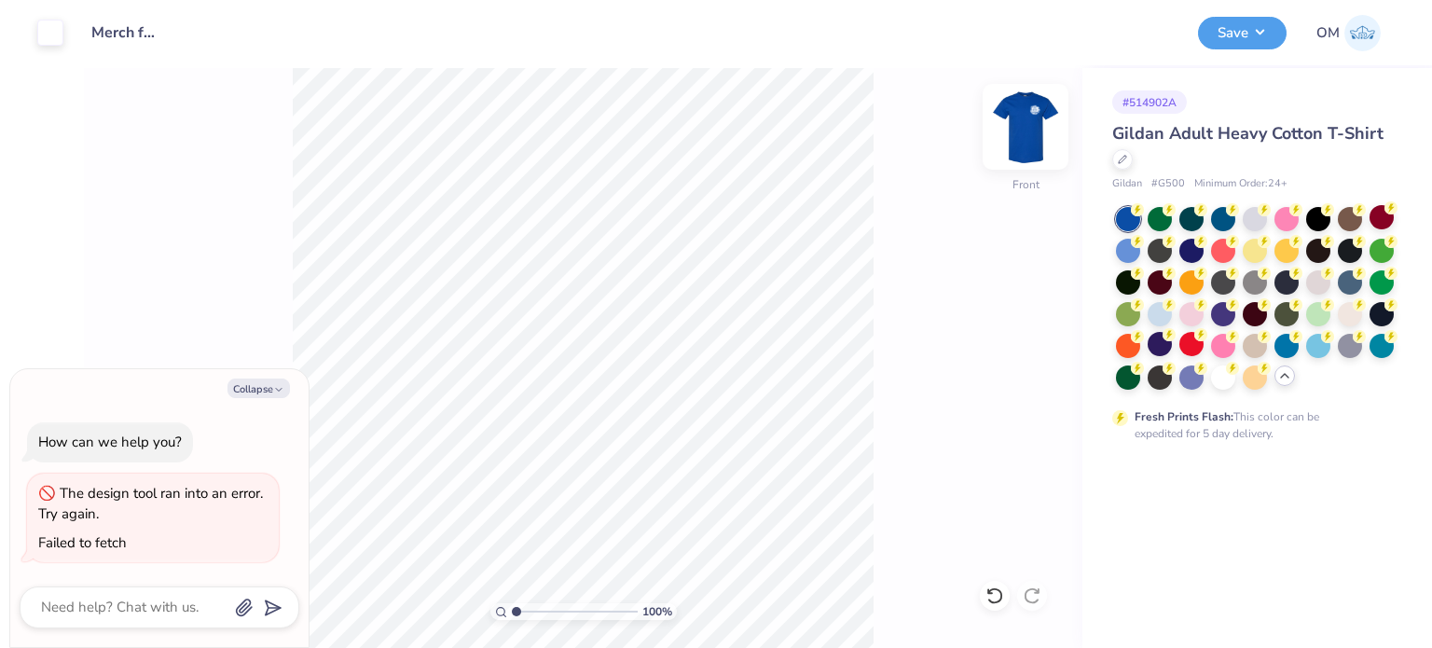
click at [1040, 130] on img at bounding box center [1025, 127] width 75 height 75
click at [1240, 21] on button "Save" at bounding box center [1242, 30] width 89 height 33
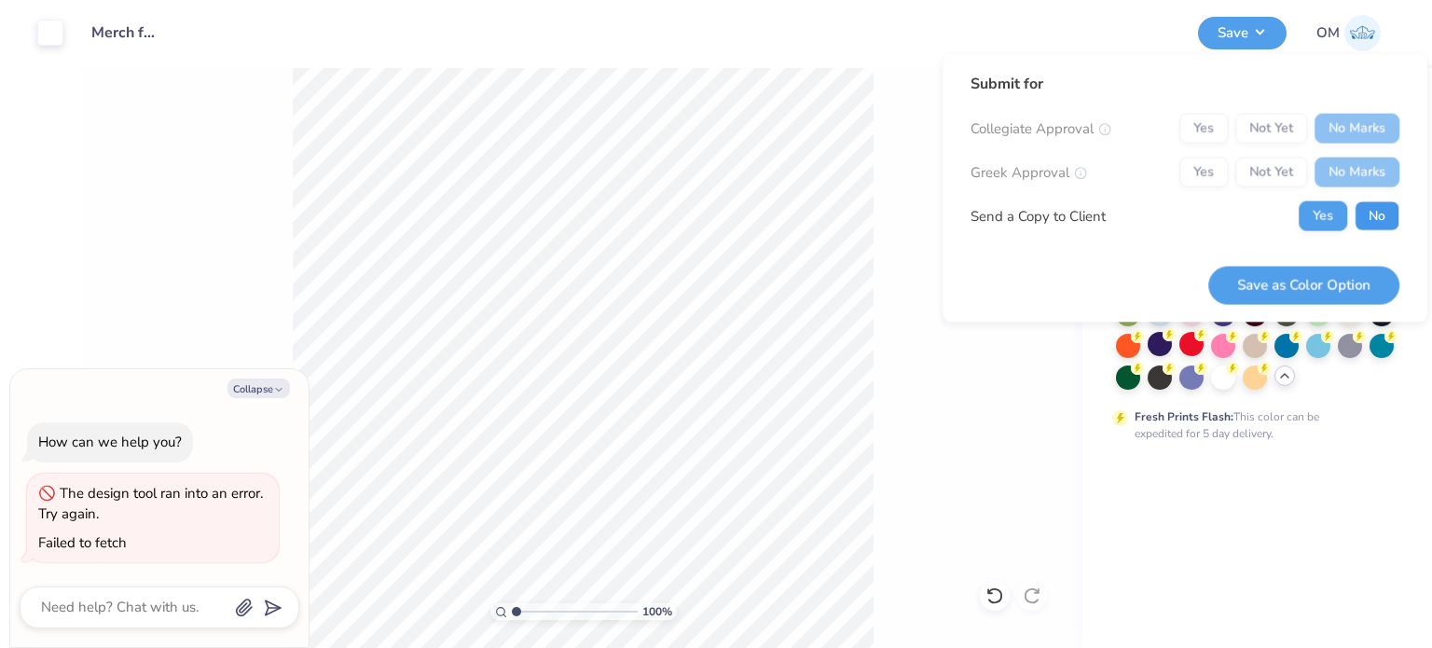
click at [1368, 219] on button "No" at bounding box center [1377, 216] width 45 height 30
click at [1301, 266] on button "Save as Color Option" at bounding box center [1303, 285] width 191 height 38
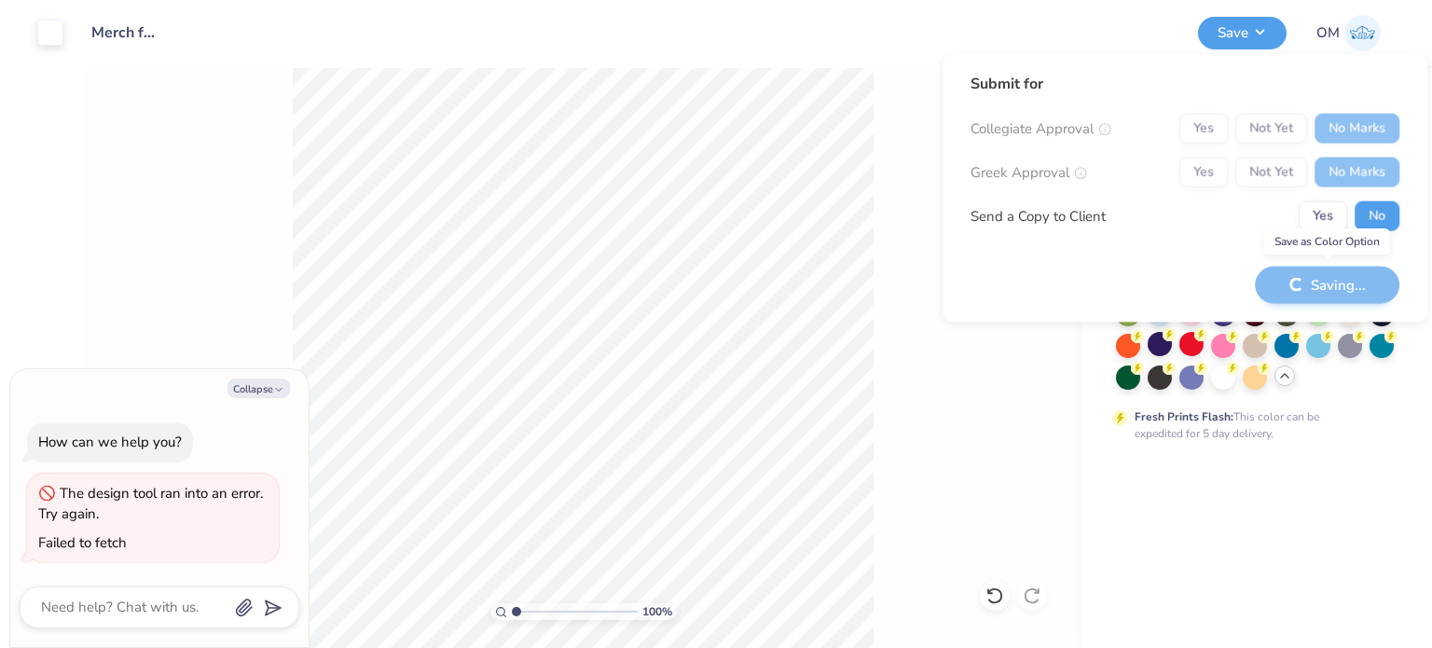
type textarea "x"
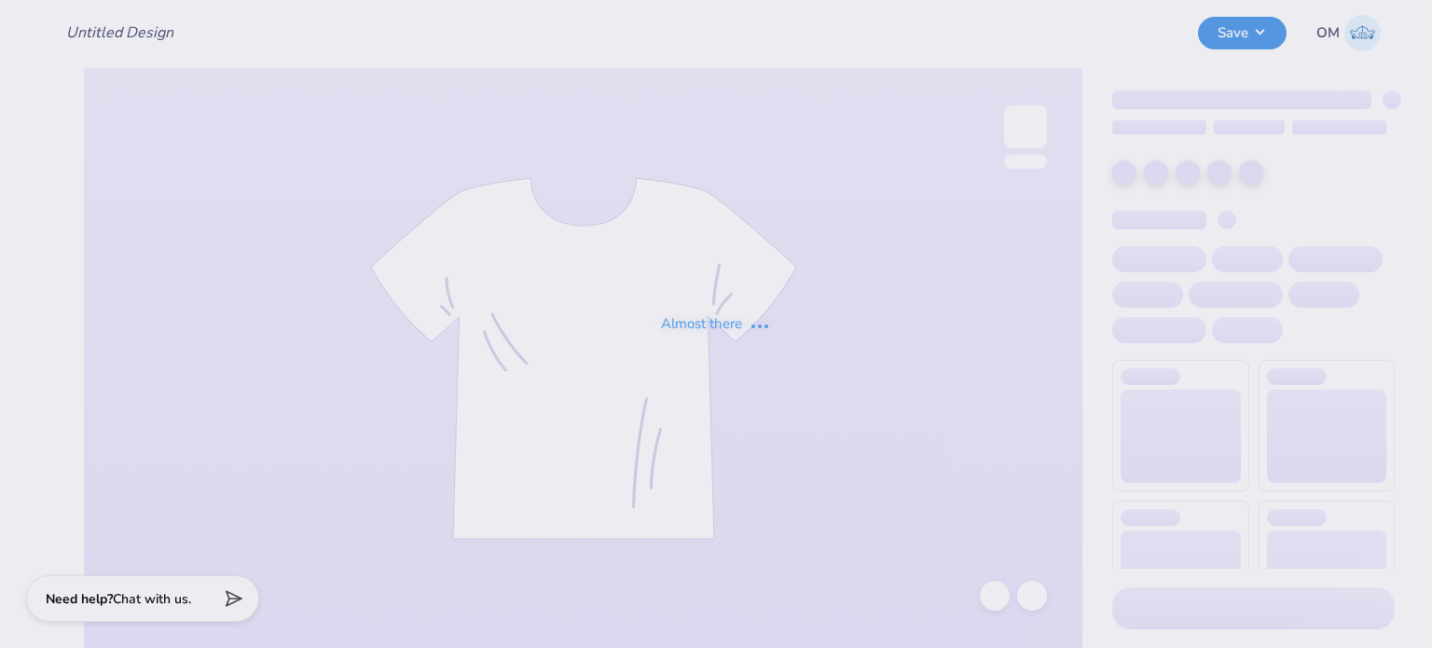
type input "Merch for The Hazzard Law Firm, LLC"
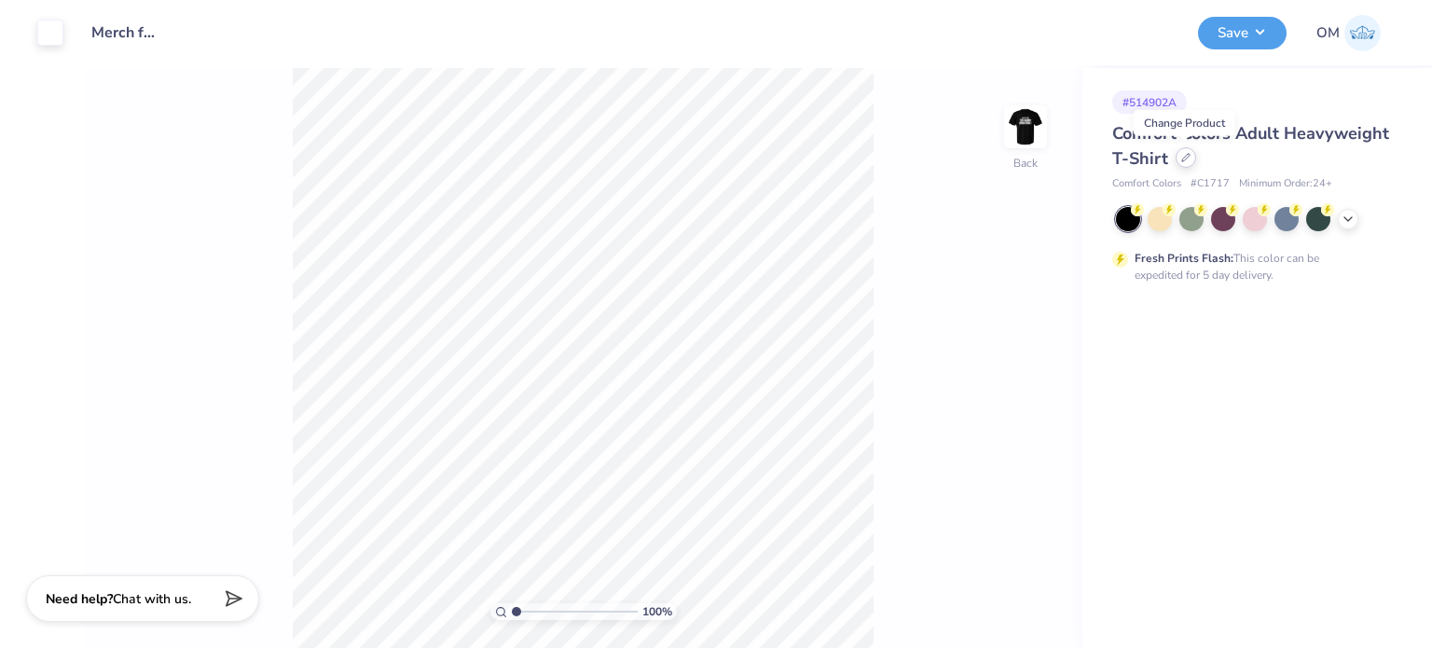
click at [1179, 167] on div "Comfort Colors Adult Heavyweight T-Shirt" at bounding box center [1253, 146] width 283 height 50
click at [1181, 164] on div at bounding box center [1186, 157] width 21 height 21
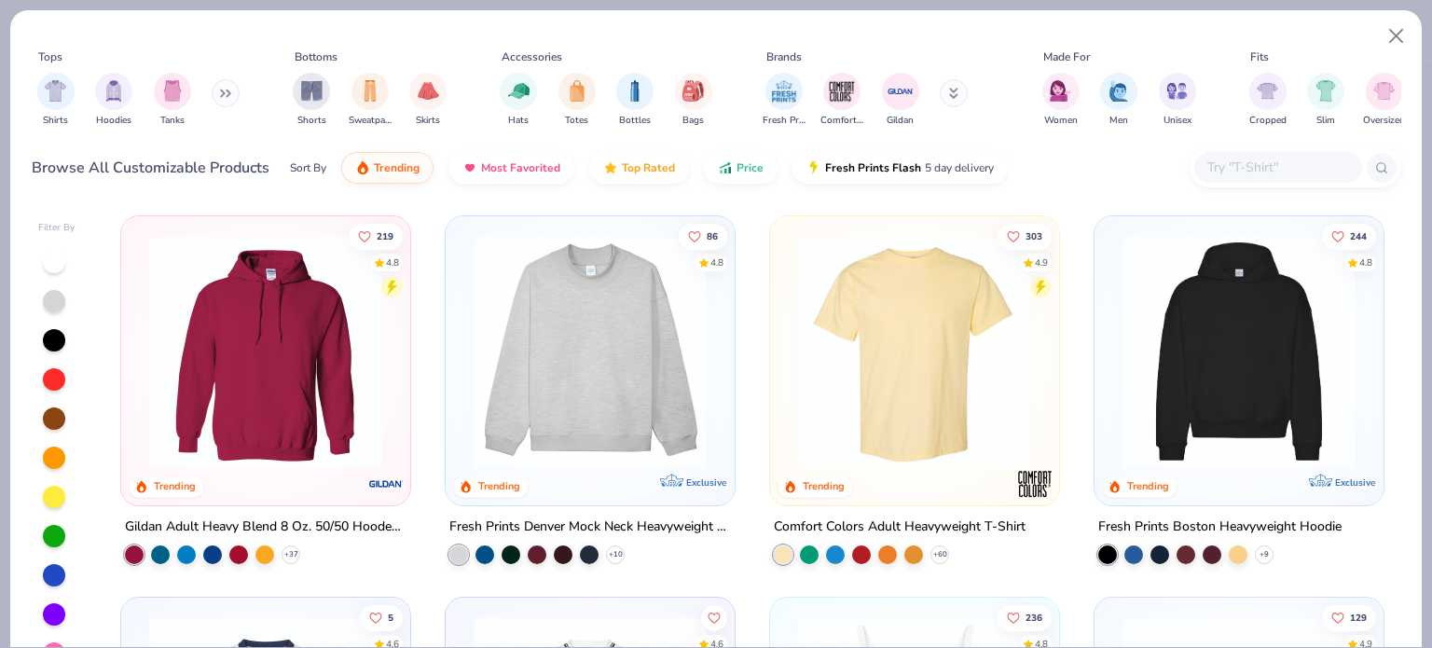
click at [1274, 162] on input "text" at bounding box center [1278, 167] width 144 height 21
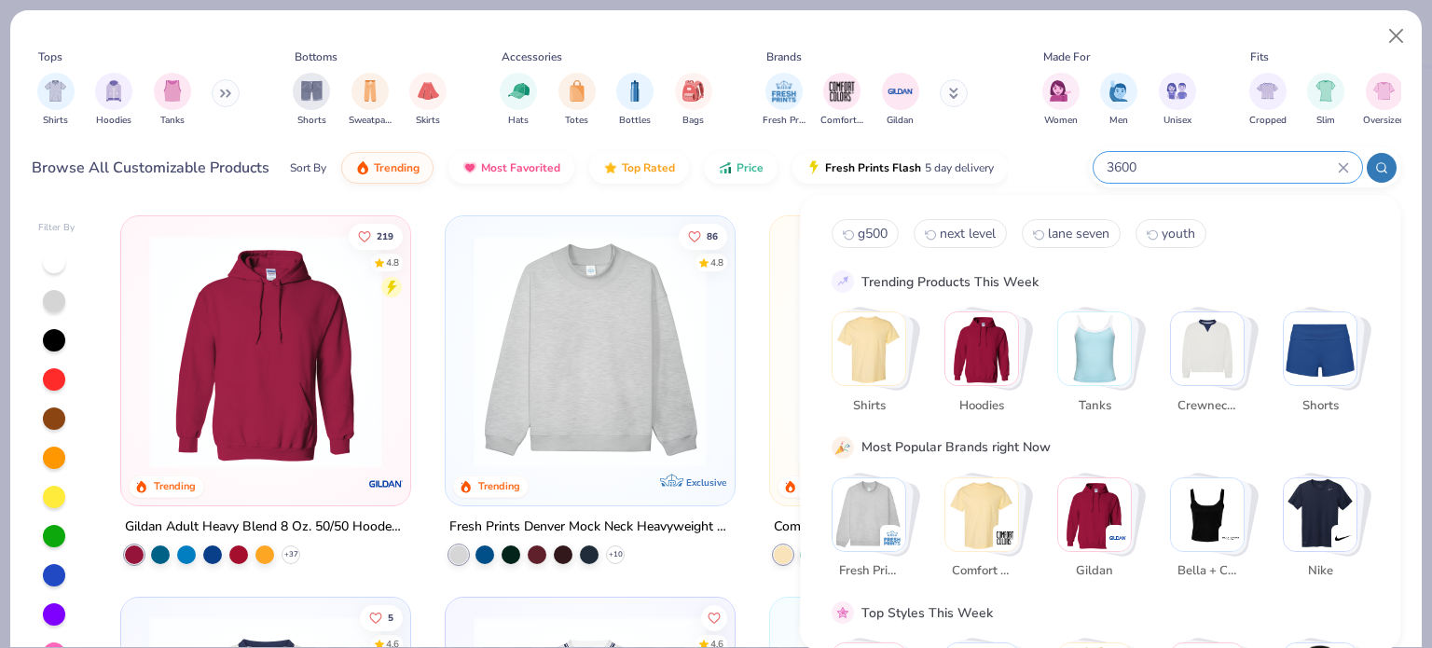
type input "3600"
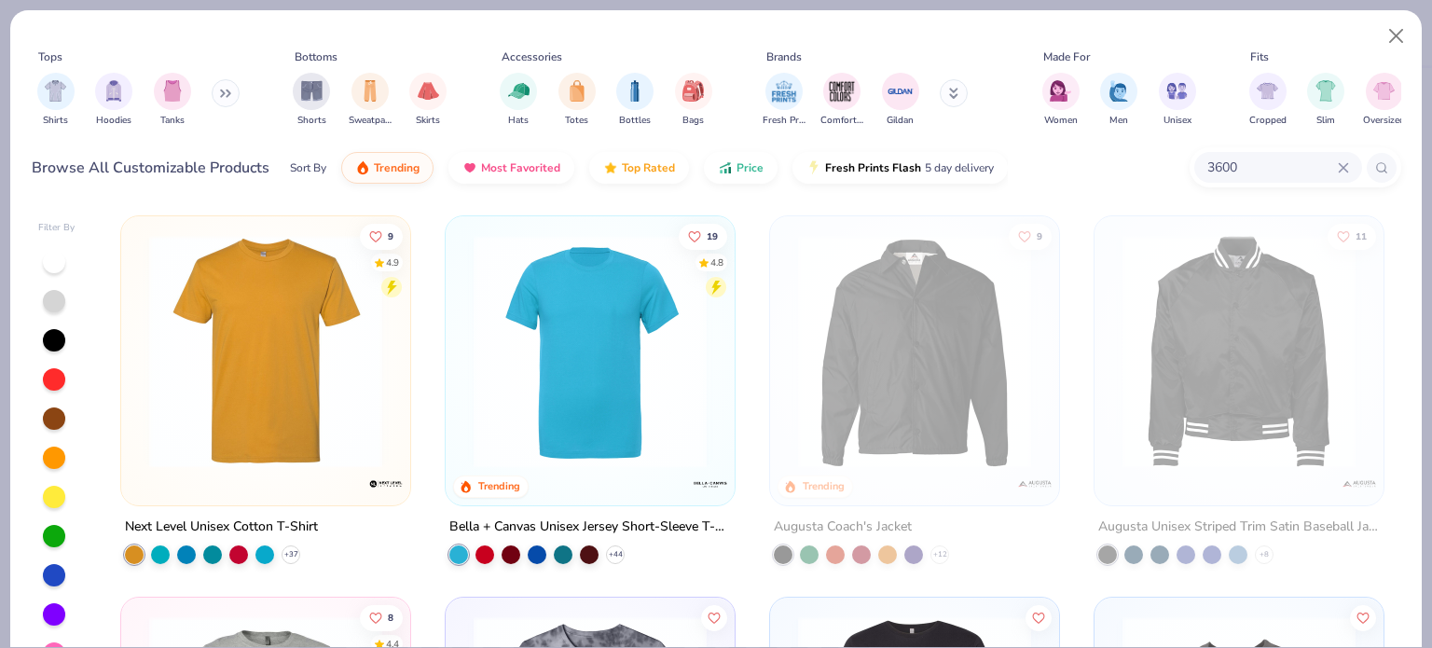
click at [261, 516] on div "Next Level Unisex Cotton T-Shirt" at bounding box center [221, 527] width 193 height 23
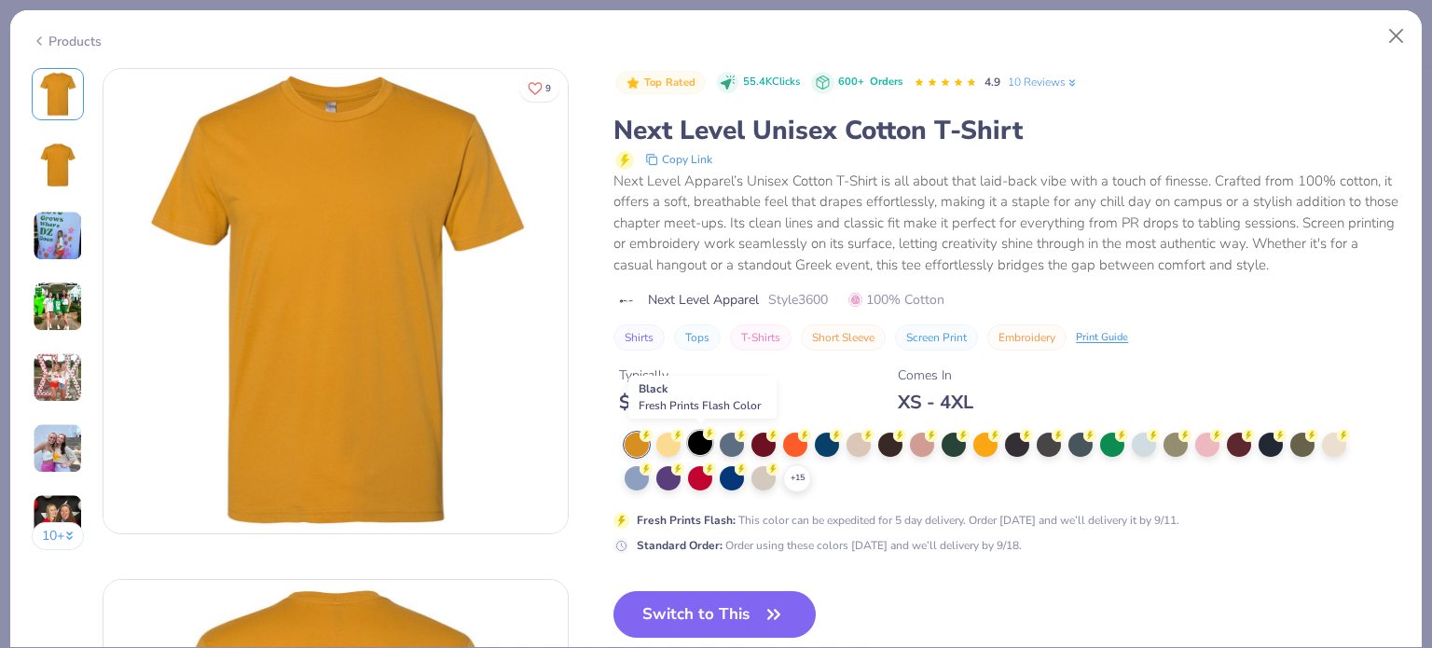
click at [699, 439] on div at bounding box center [700, 443] width 24 height 24
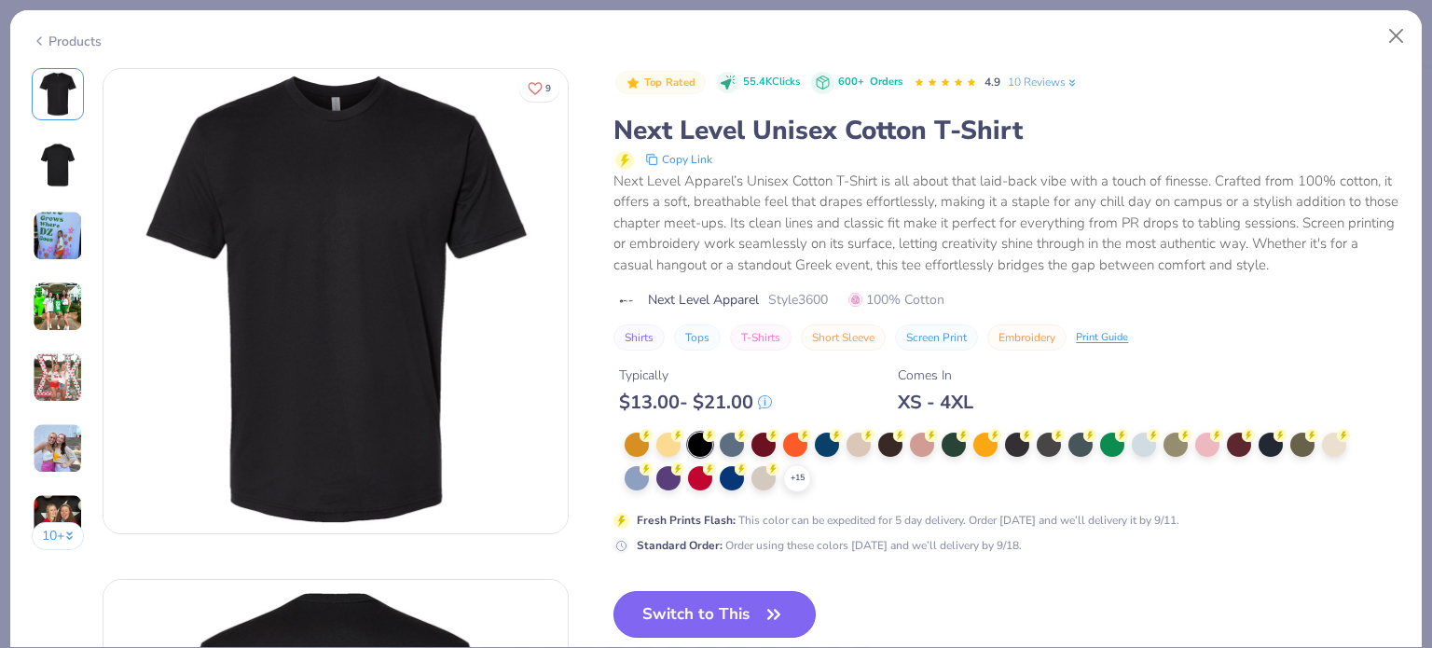
click at [731, 617] on button "Switch to This" at bounding box center [715, 614] width 202 height 47
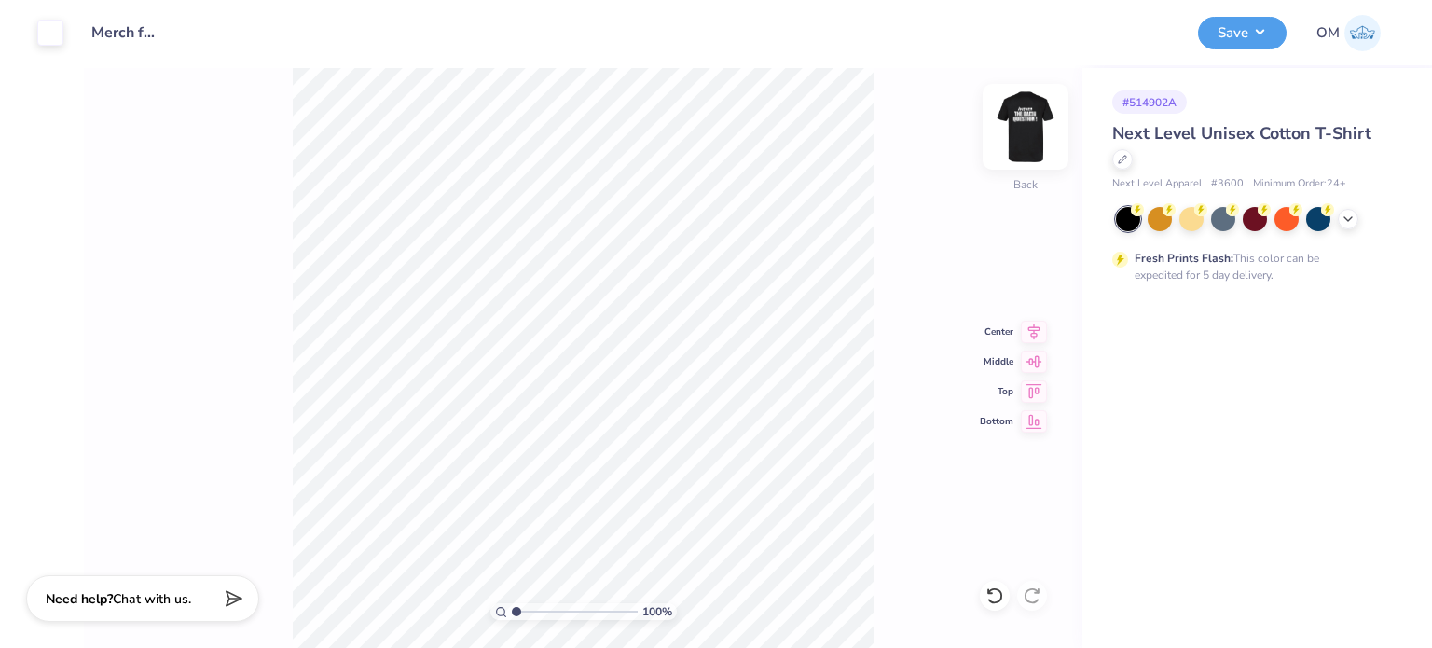
click at [1034, 141] on img at bounding box center [1025, 127] width 75 height 75
click at [1219, 44] on button "Save" at bounding box center [1242, 30] width 89 height 33
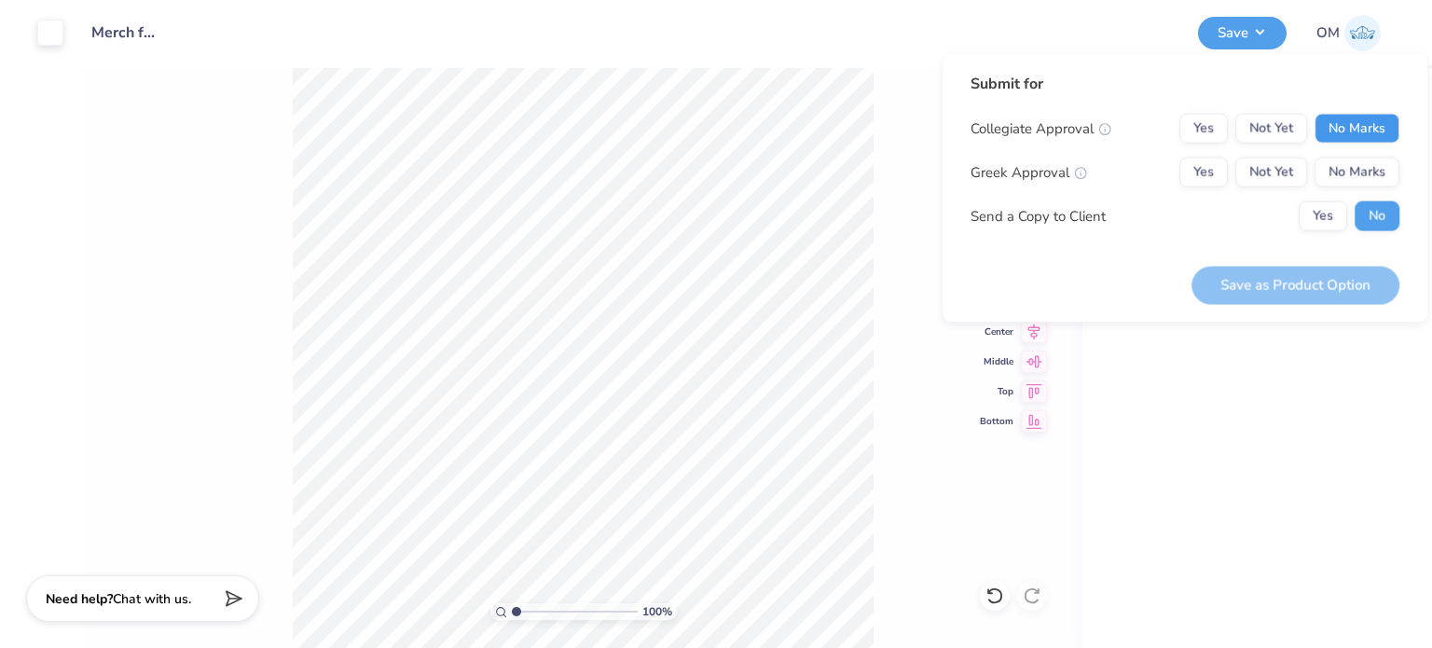
click at [1343, 136] on button "No Marks" at bounding box center [1357, 129] width 85 height 30
click at [1350, 169] on button "No Marks" at bounding box center [1357, 173] width 85 height 30
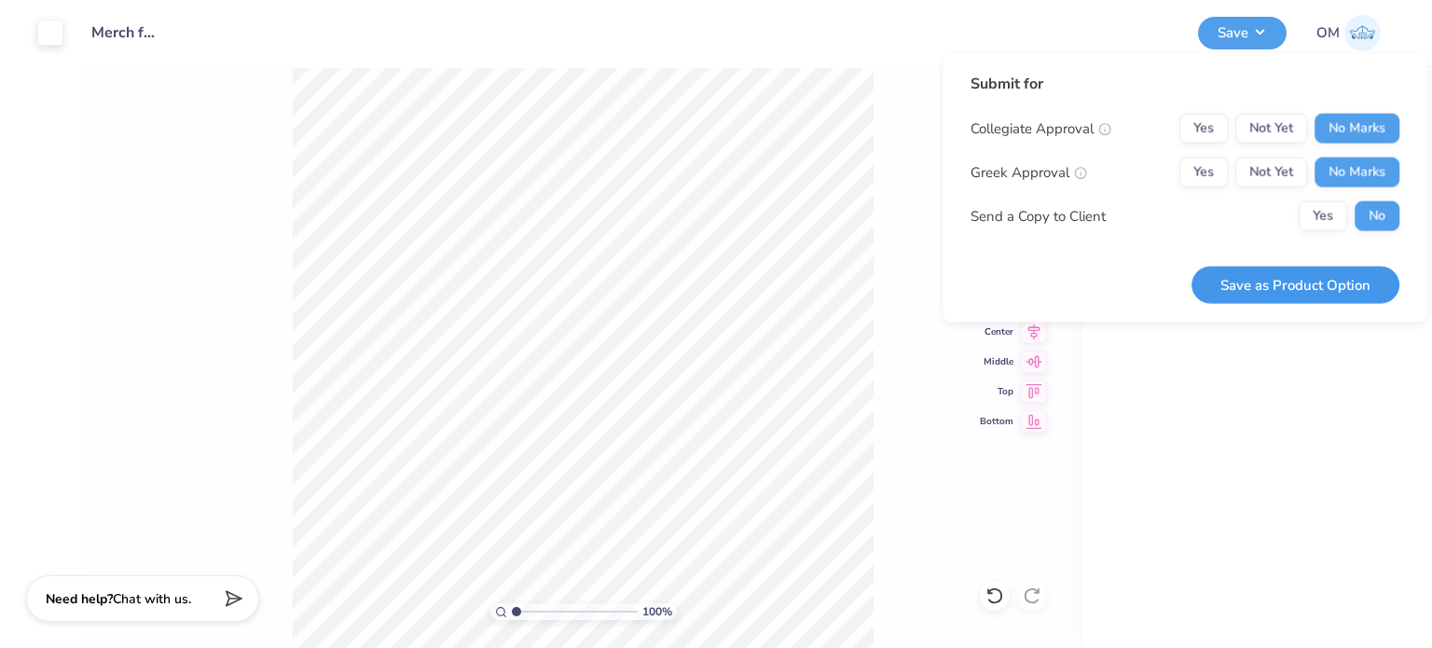
click at [1276, 284] on button "Save as Product Option" at bounding box center [1296, 285] width 208 height 38
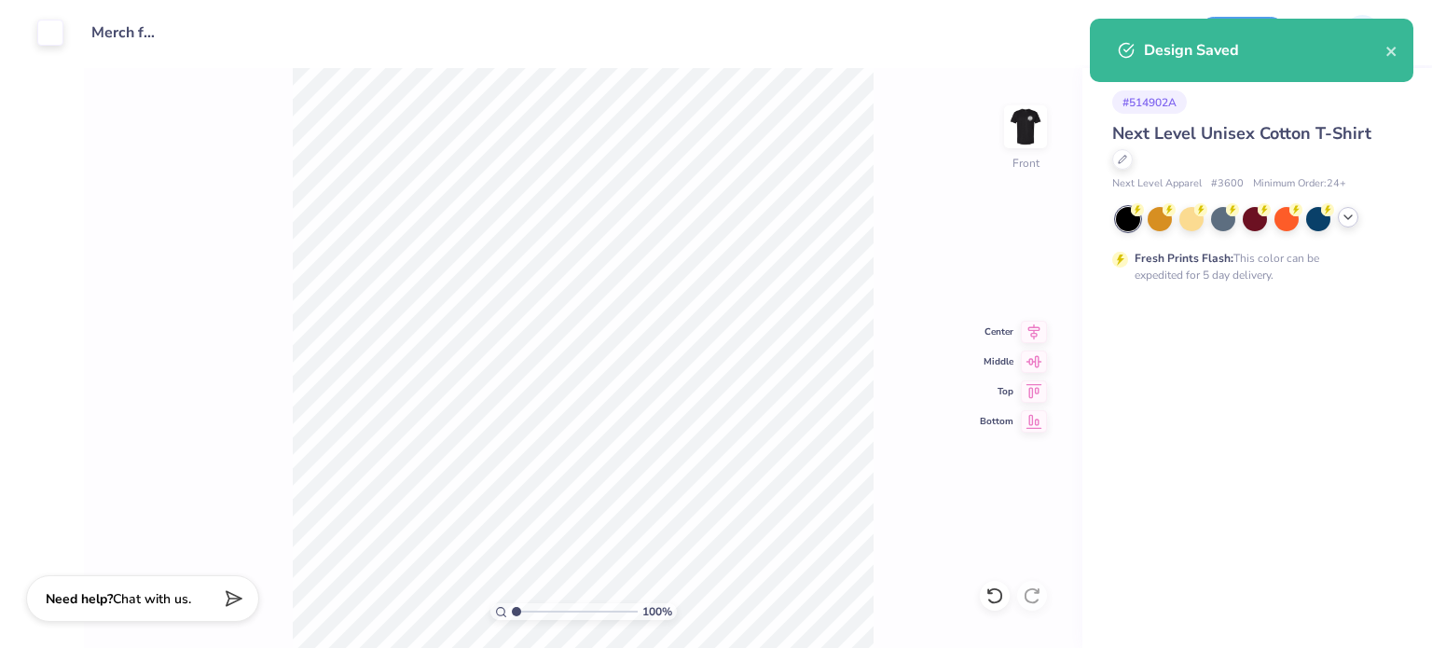
click at [1353, 227] on div at bounding box center [1348, 217] width 21 height 21
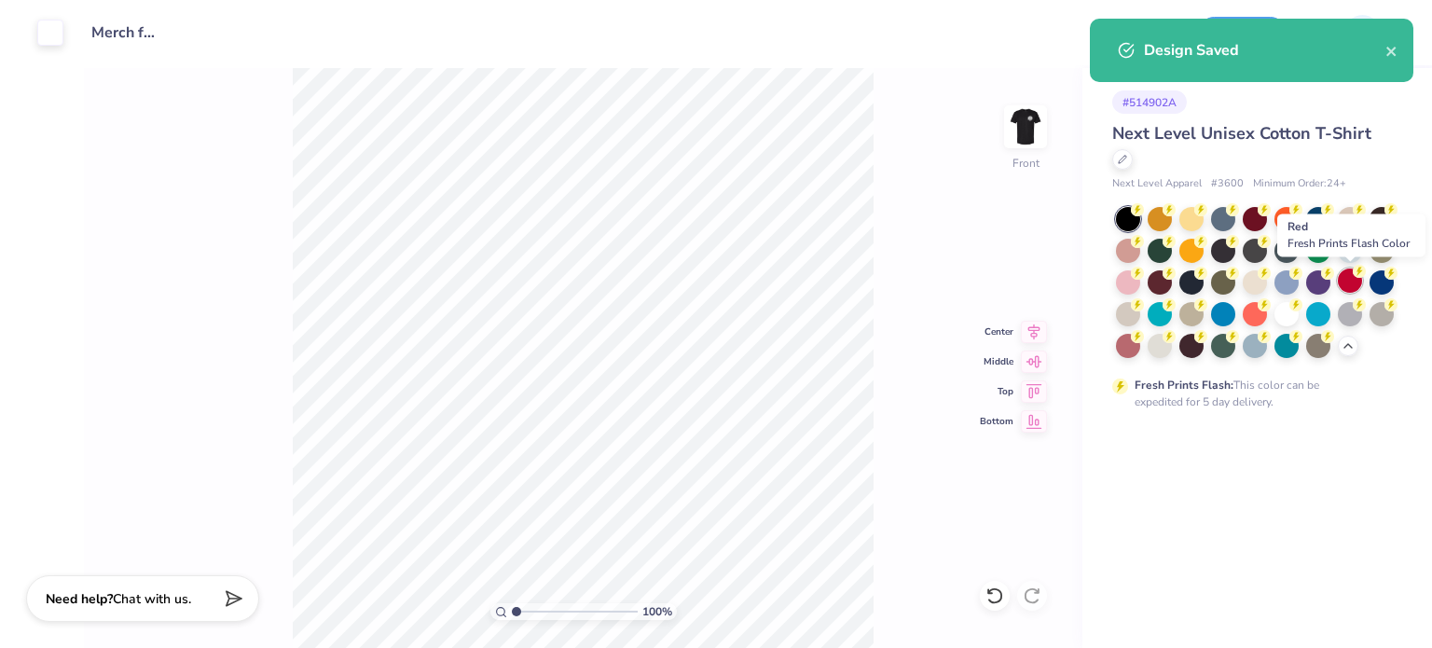
click at [1346, 284] on div at bounding box center [1350, 281] width 24 height 24
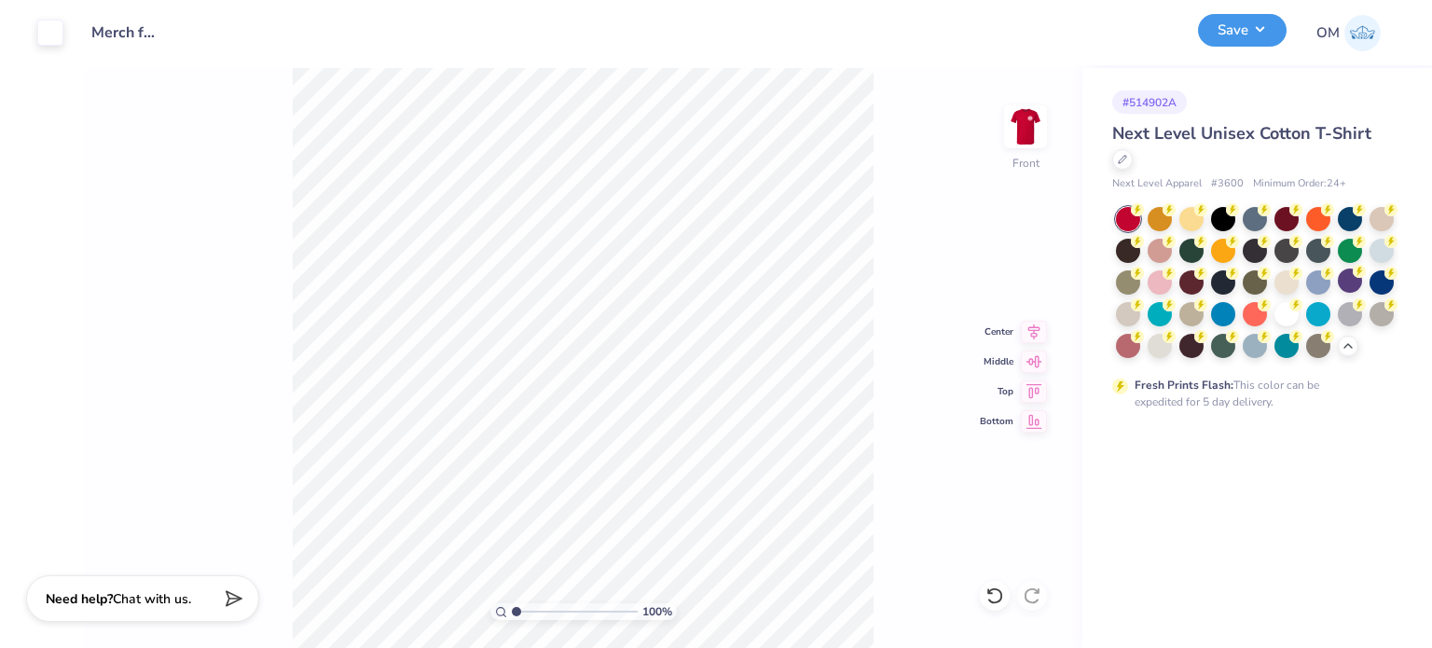
click at [1227, 29] on button "Save" at bounding box center [1242, 30] width 89 height 33
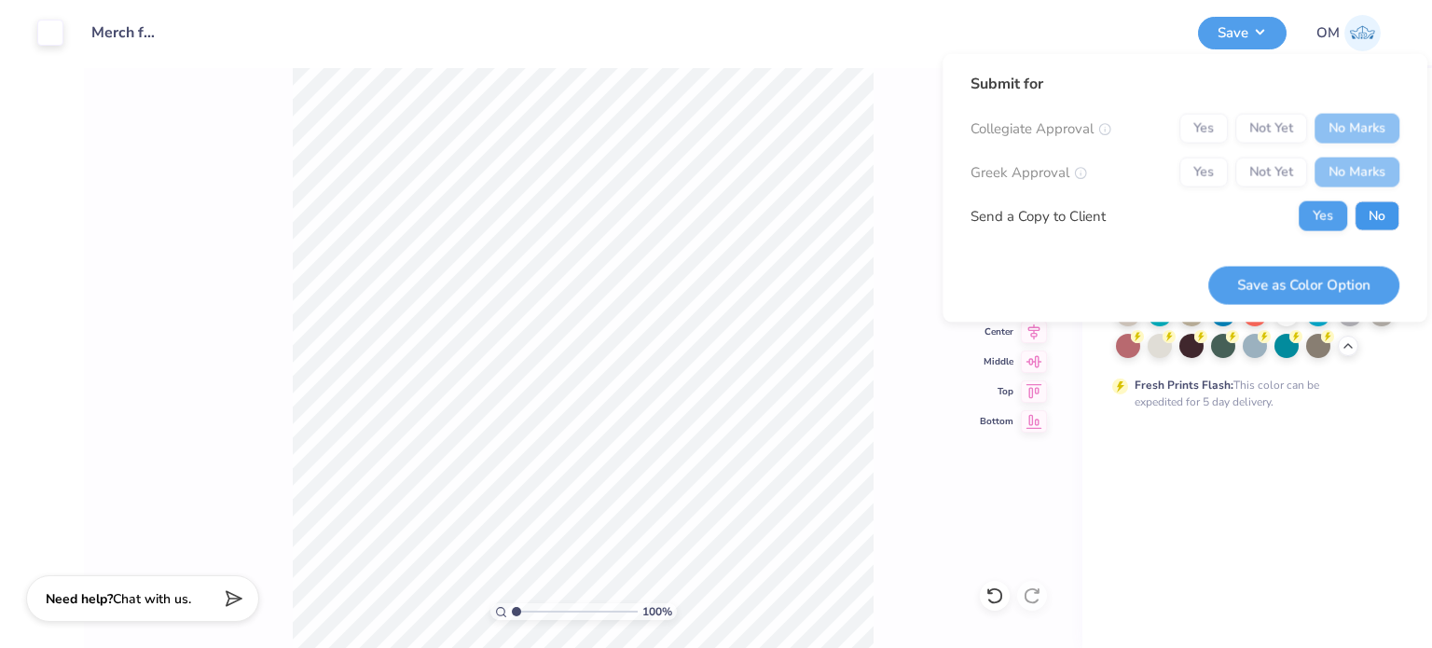
click at [1379, 220] on button "No" at bounding box center [1377, 216] width 45 height 30
click at [1259, 277] on button "Save as Color Option" at bounding box center [1303, 285] width 191 height 38
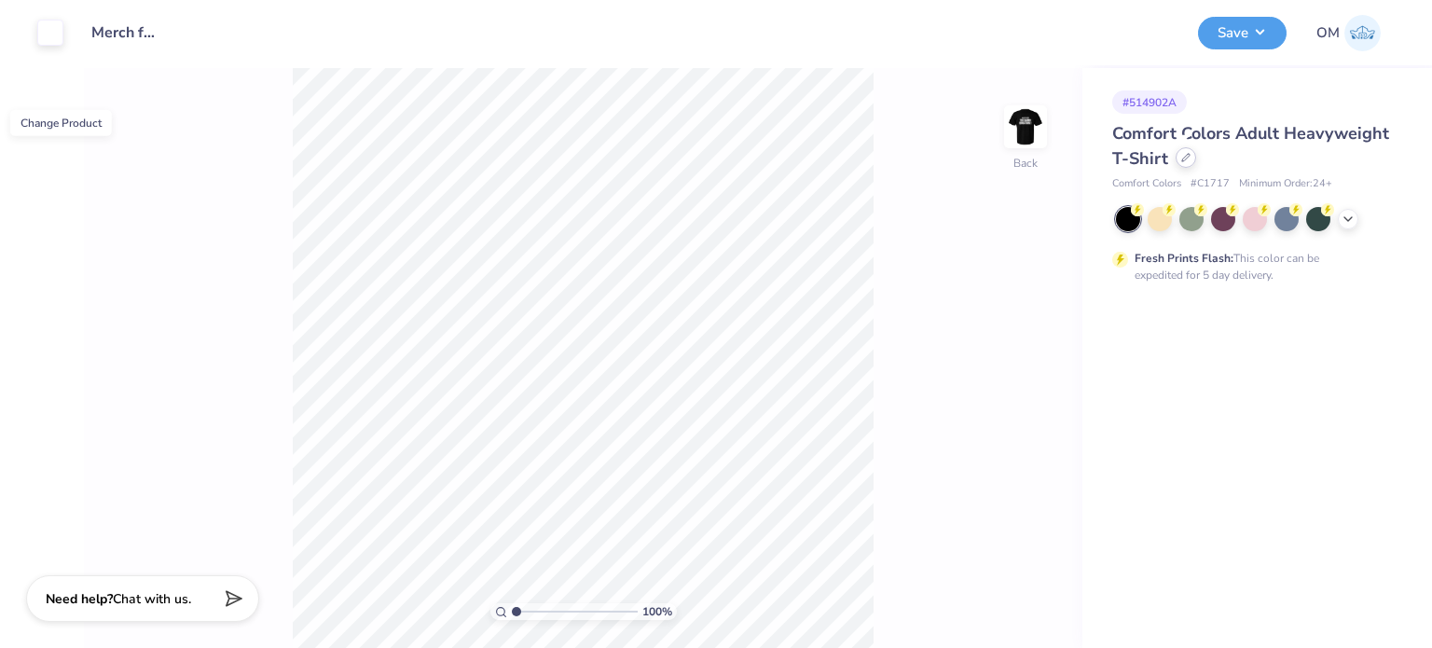
click at [1179, 152] on div at bounding box center [1186, 157] width 21 height 21
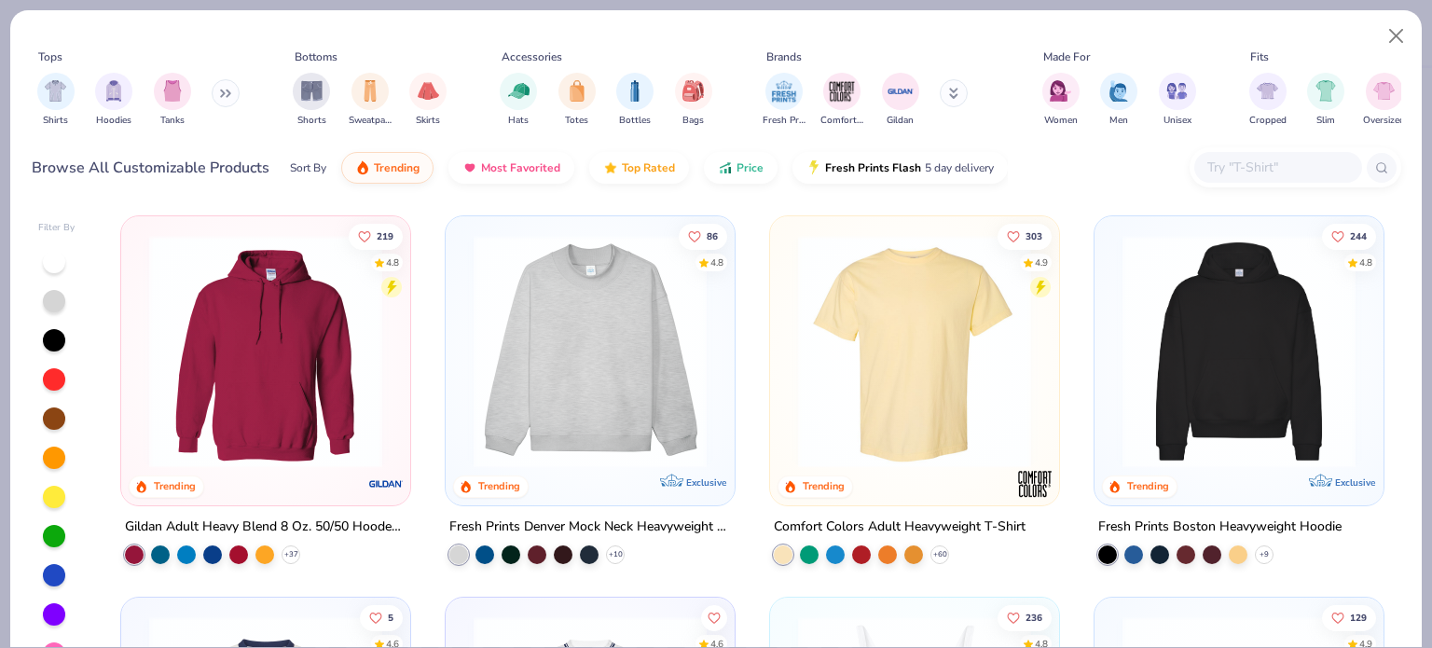
click at [1248, 184] on div at bounding box center [1296, 167] width 212 height 40
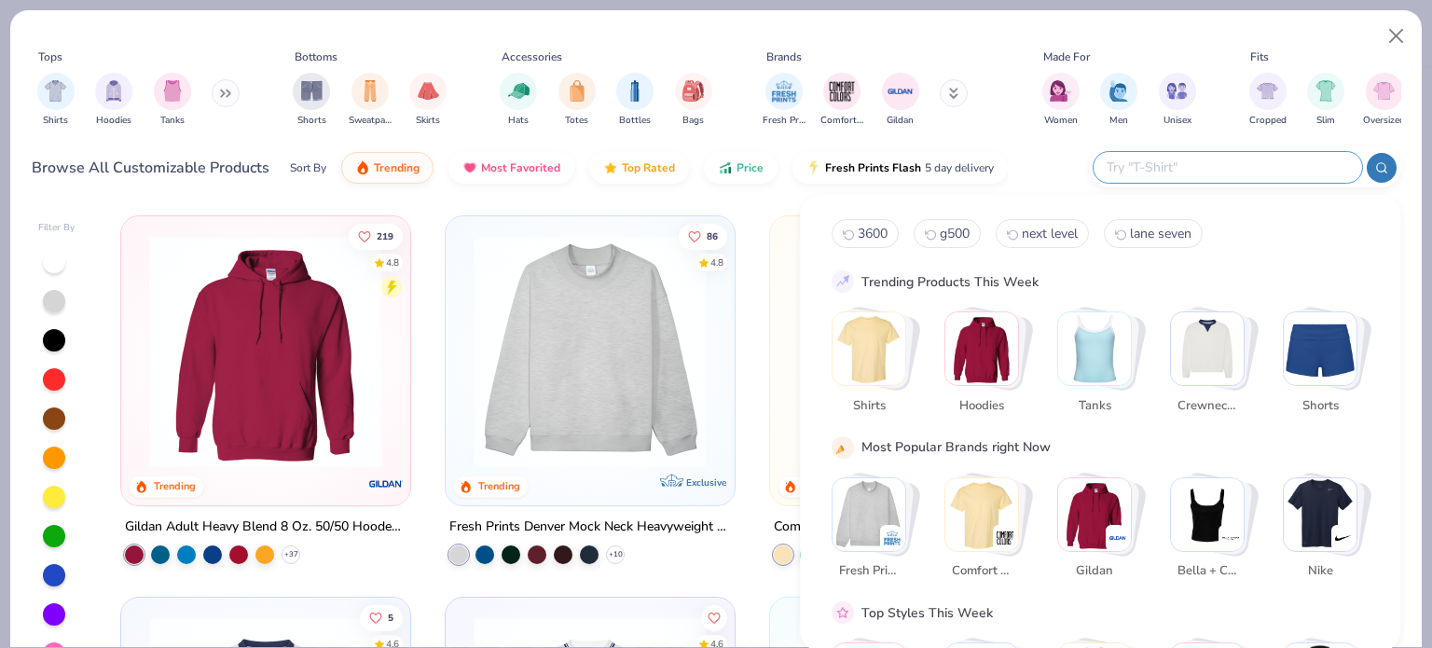
click at [1216, 163] on input "text" at bounding box center [1227, 167] width 244 height 21
type input "3001"
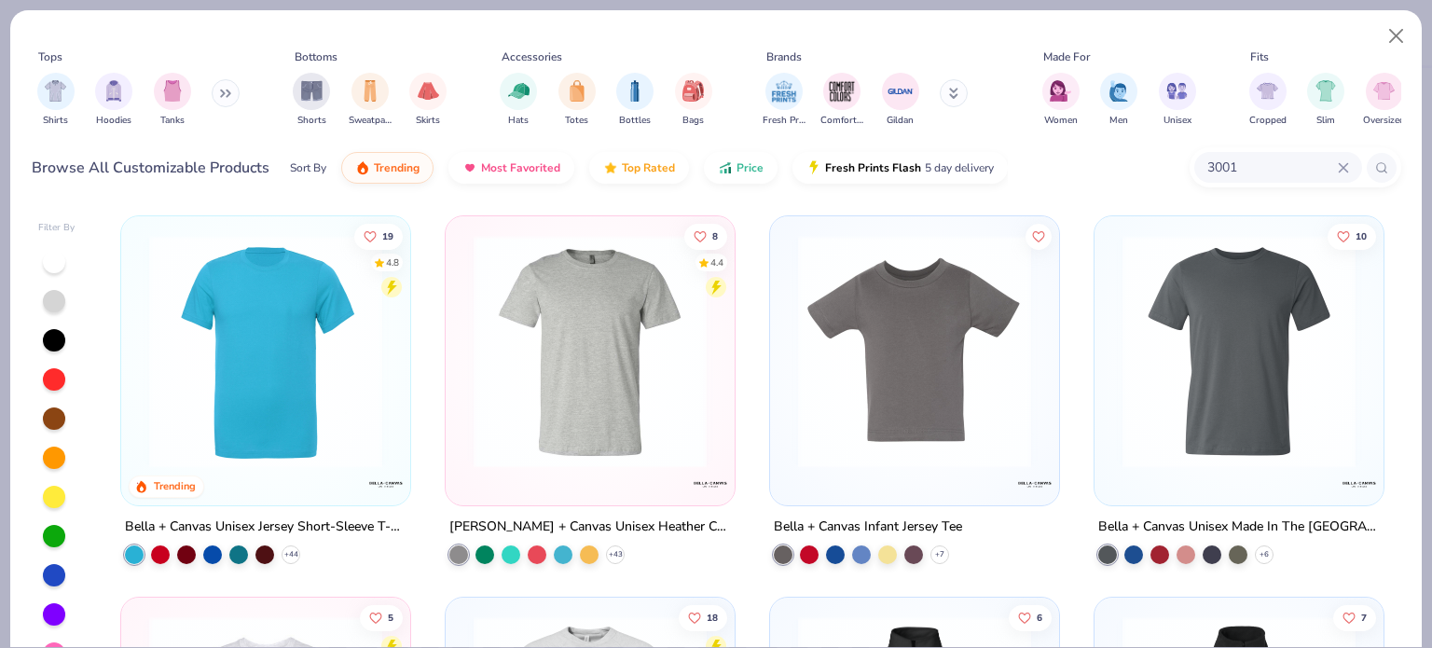
click at [279, 523] on div "Bella + Canvas Unisex Jersey Short-Sleeve T-Shirt" at bounding box center [266, 527] width 282 height 23
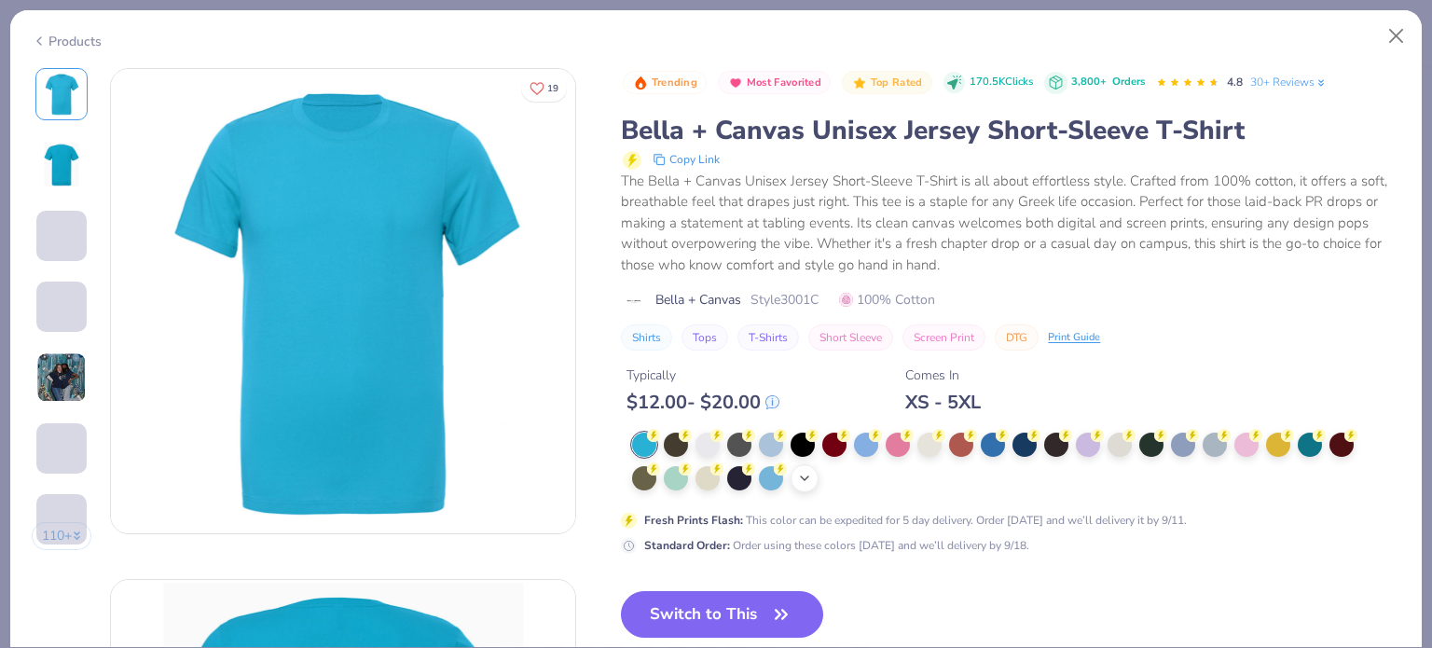
click at [802, 477] on icon at bounding box center [804, 478] width 15 height 15
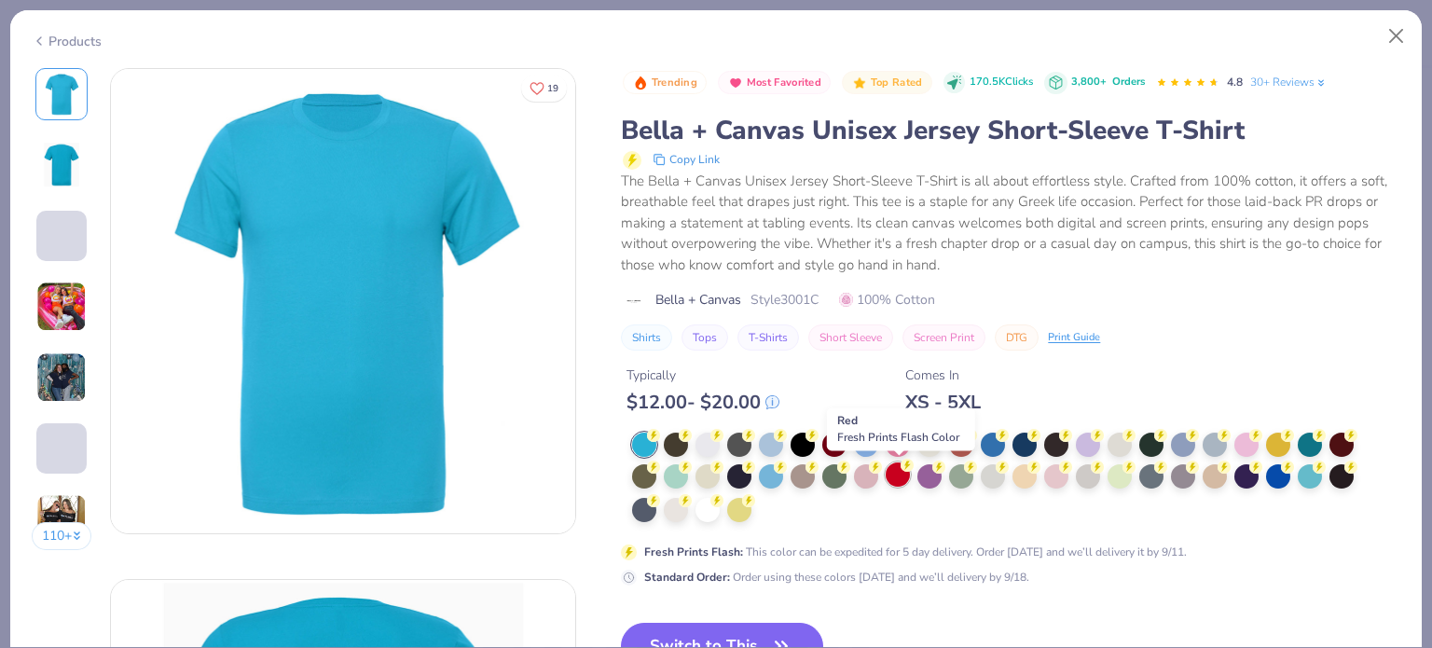
click at [895, 475] on div at bounding box center [898, 475] width 24 height 24
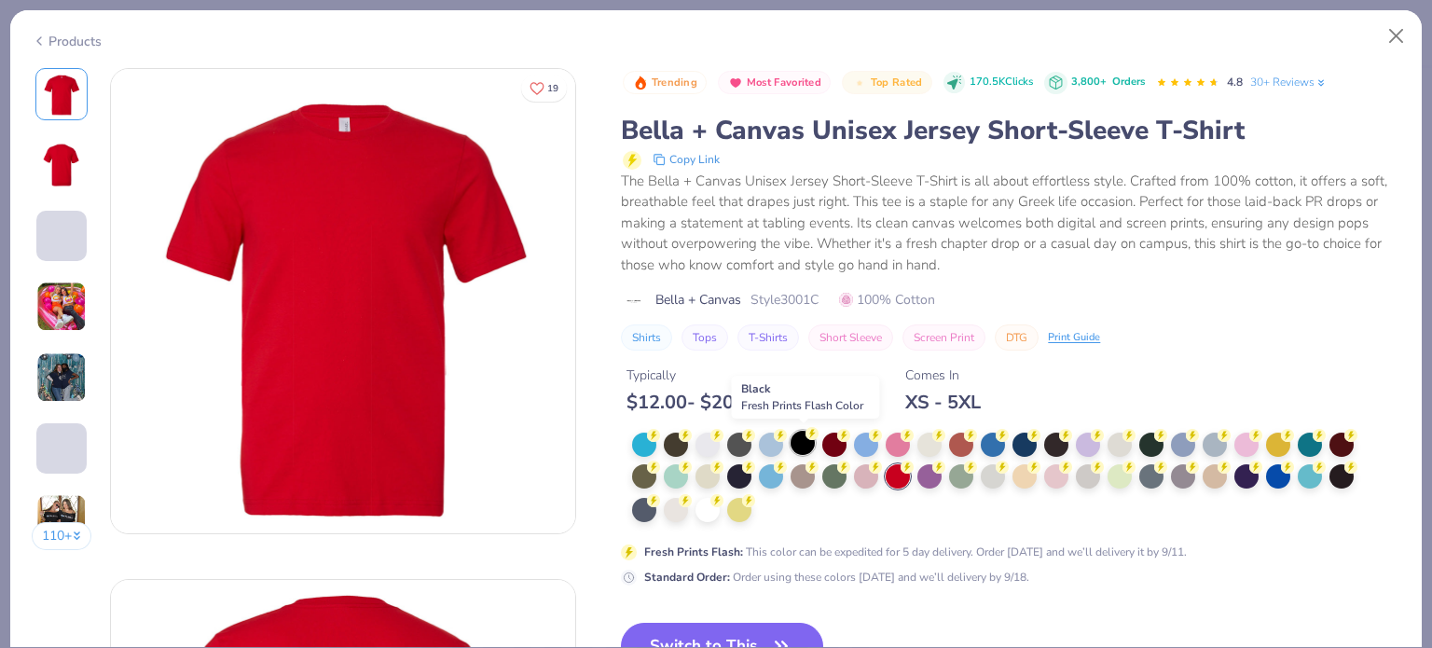
click at [809, 437] on circle at bounding box center [812, 433] width 13 height 13
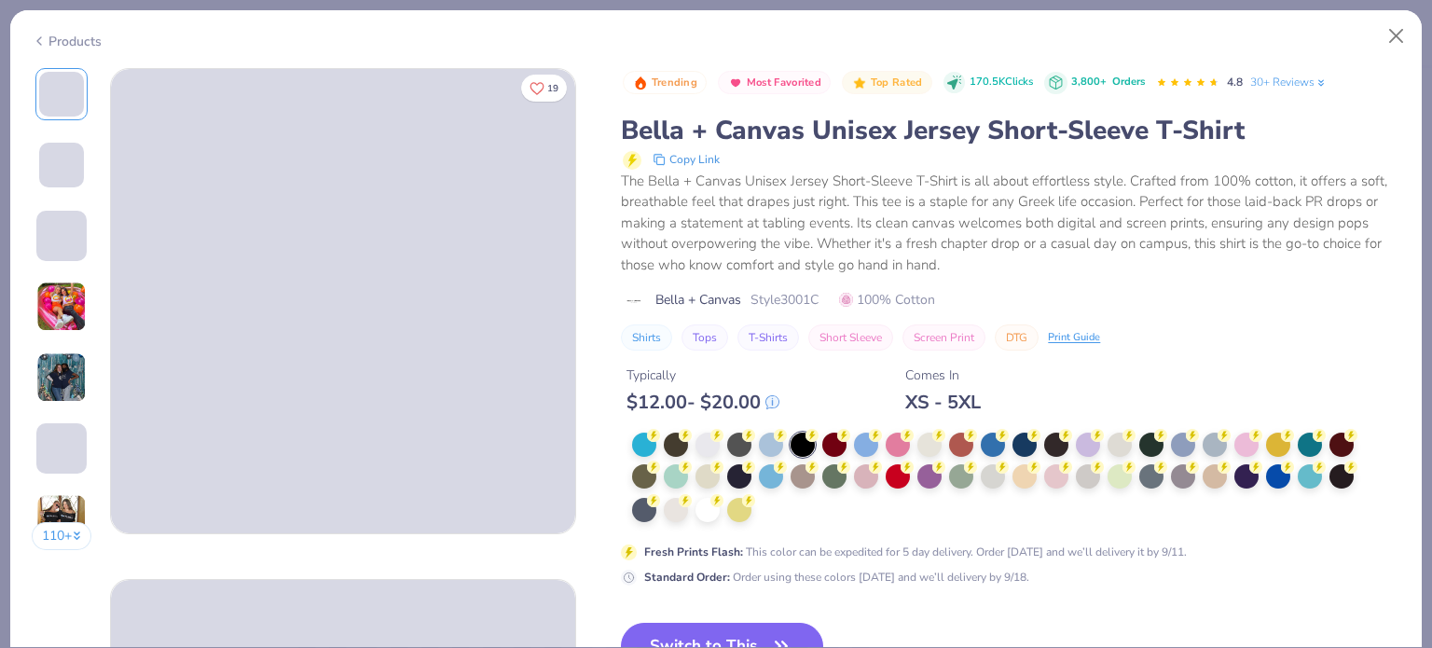
scroll to position [67, 0]
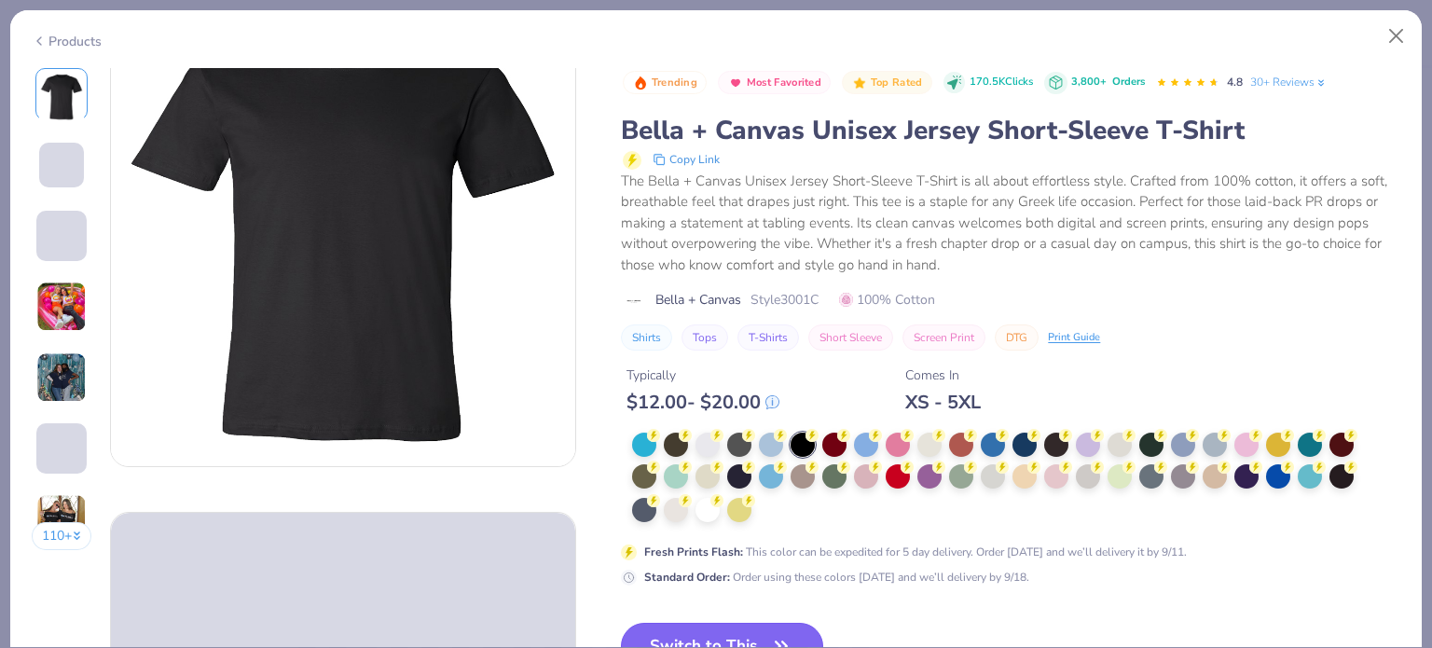
click at [725, 626] on button "Switch to This" at bounding box center [722, 646] width 202 height 47
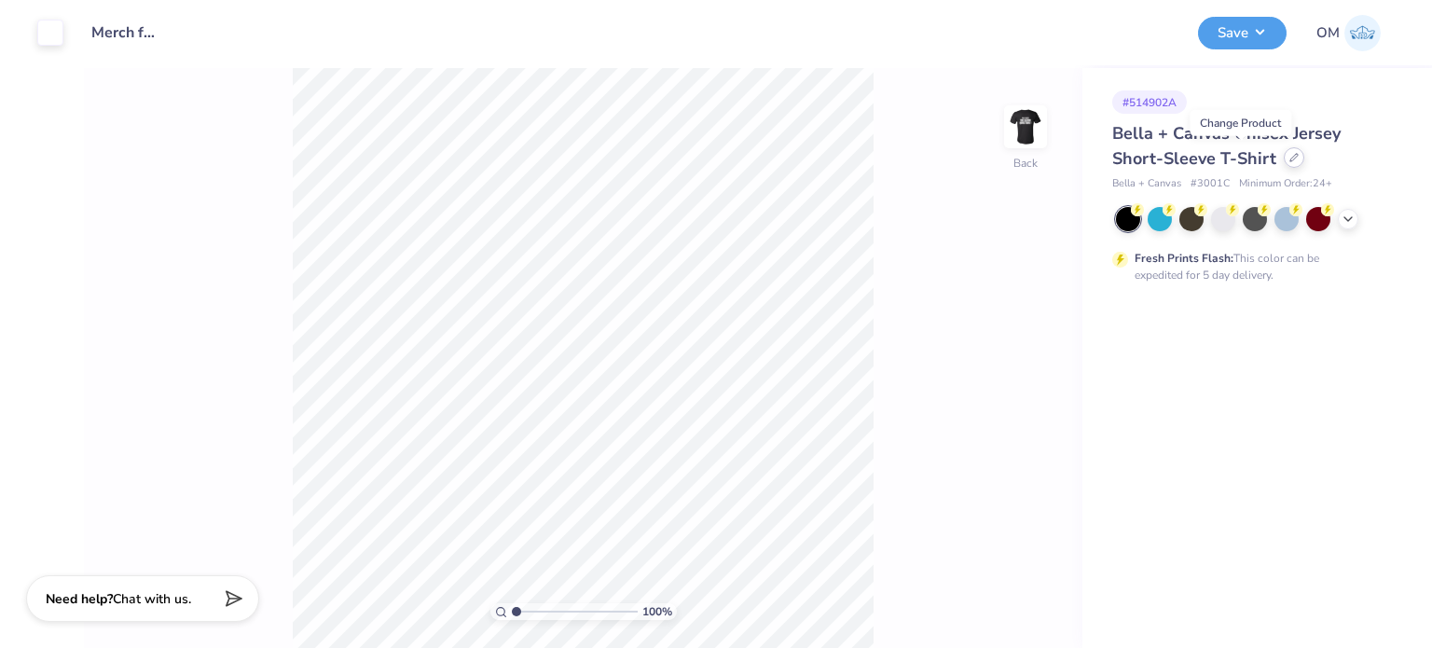
click at [1284, 163] on div at bounding box center [1294, 157] width 21 height 21
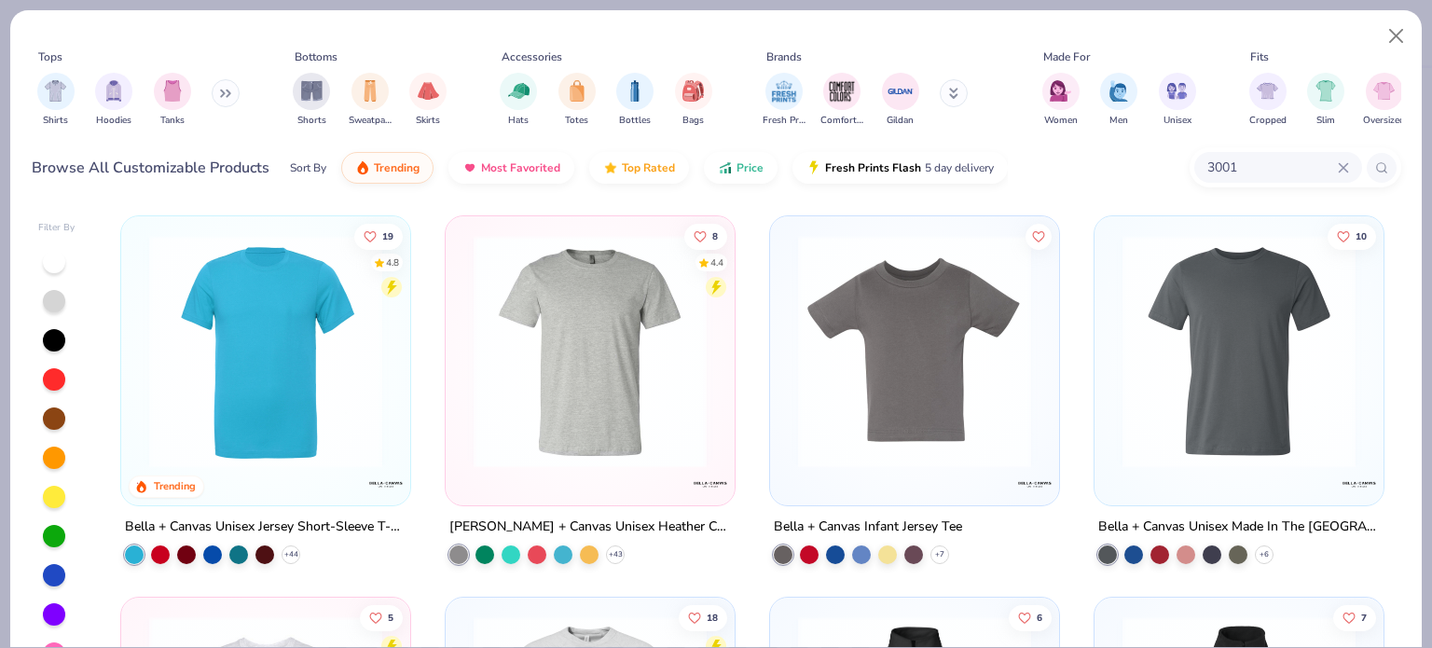
click at [235, 529] on div "Bella + Canvas Unisex Jersey Short-Sleeve T-Shirt" at bounding box center [266, 527] width 282 height 23
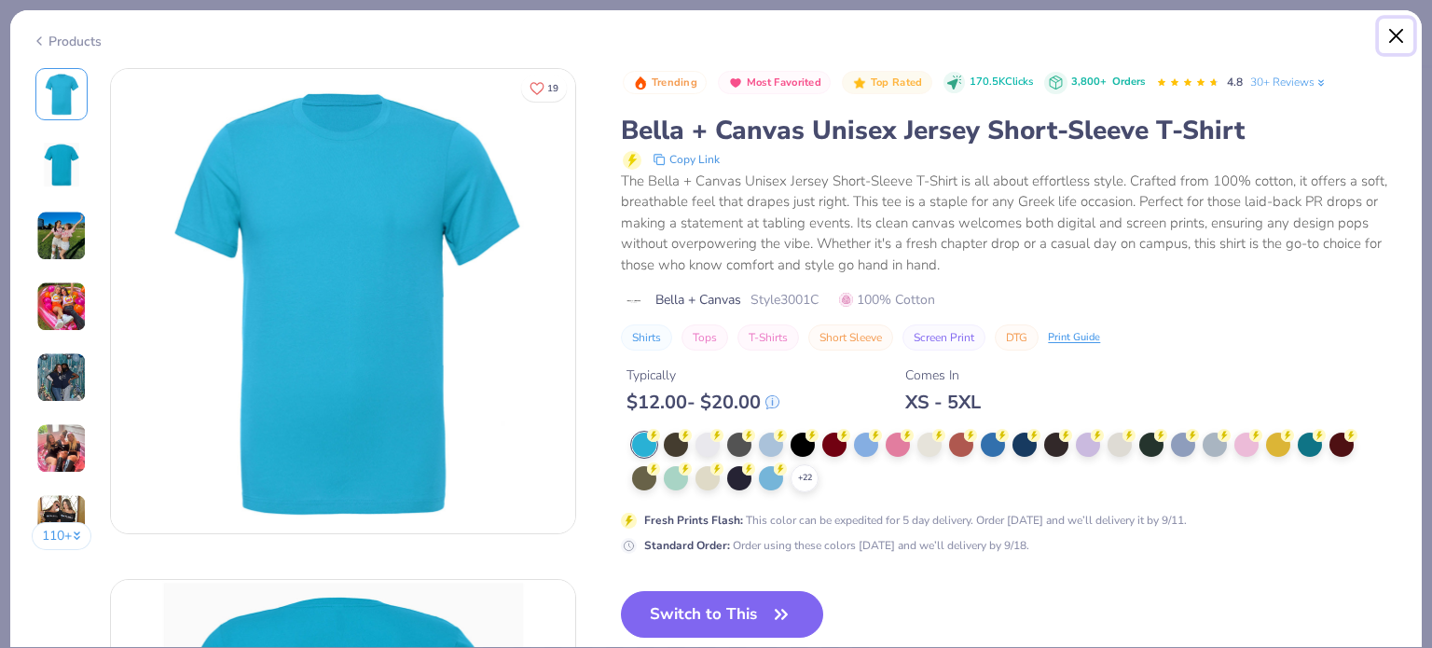
click at [1411, 27] on button "Close" at bounding box center [1396, 36] width 35 height 35
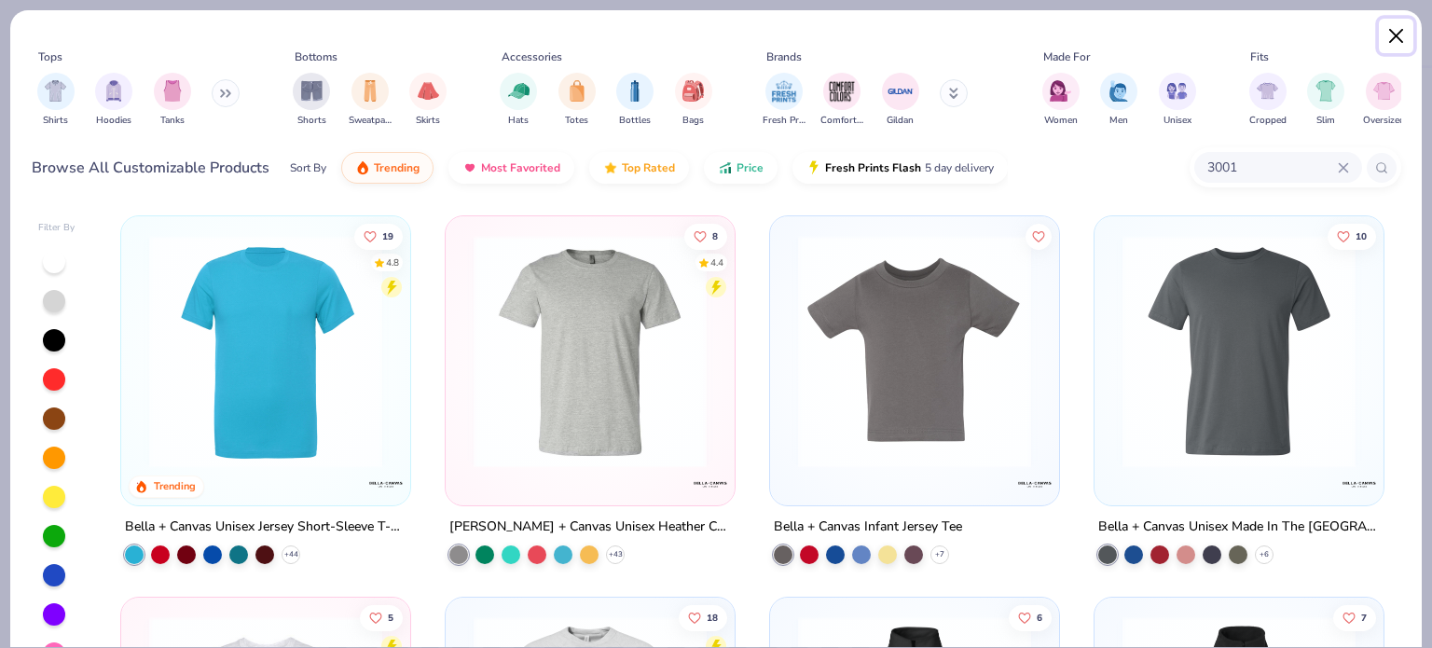
click at [1395, 32] on button "Close" at bounding box center [1396, 36] width 35 height 35
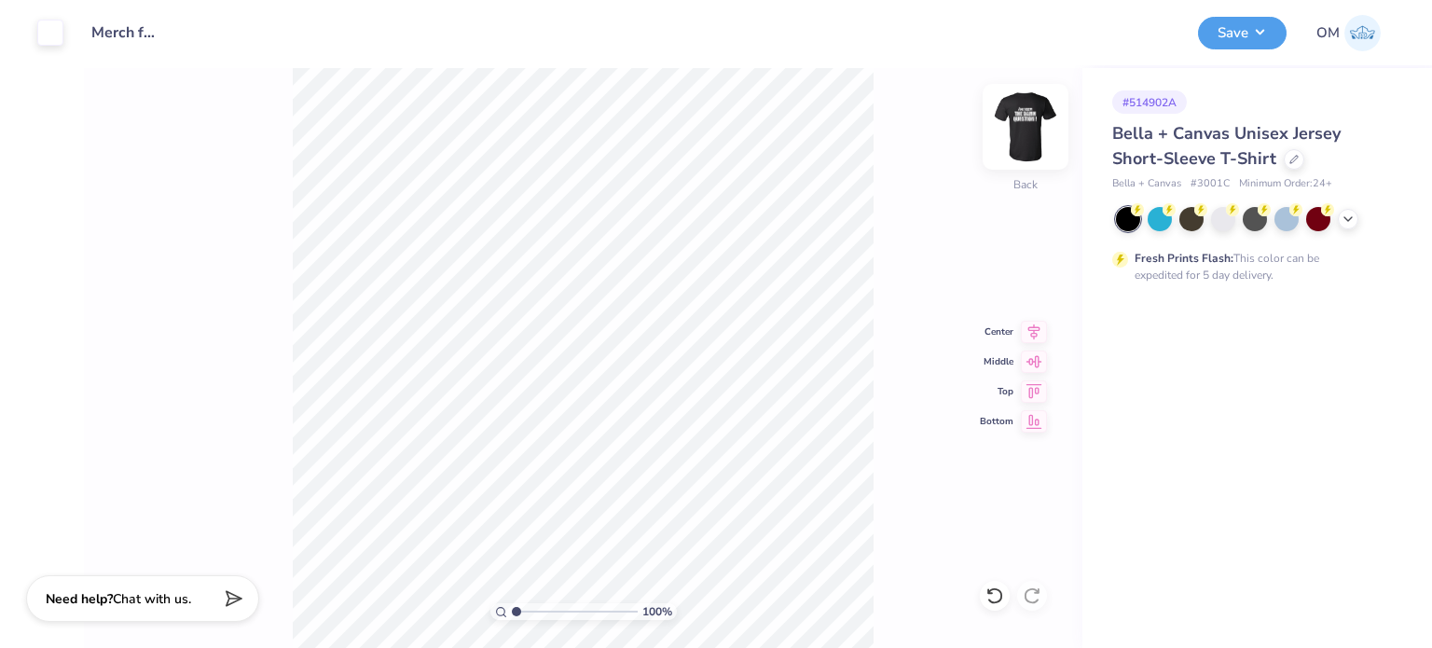
click at [1030, 114] on img at bounding box center [1025, 127] width 75 height 75
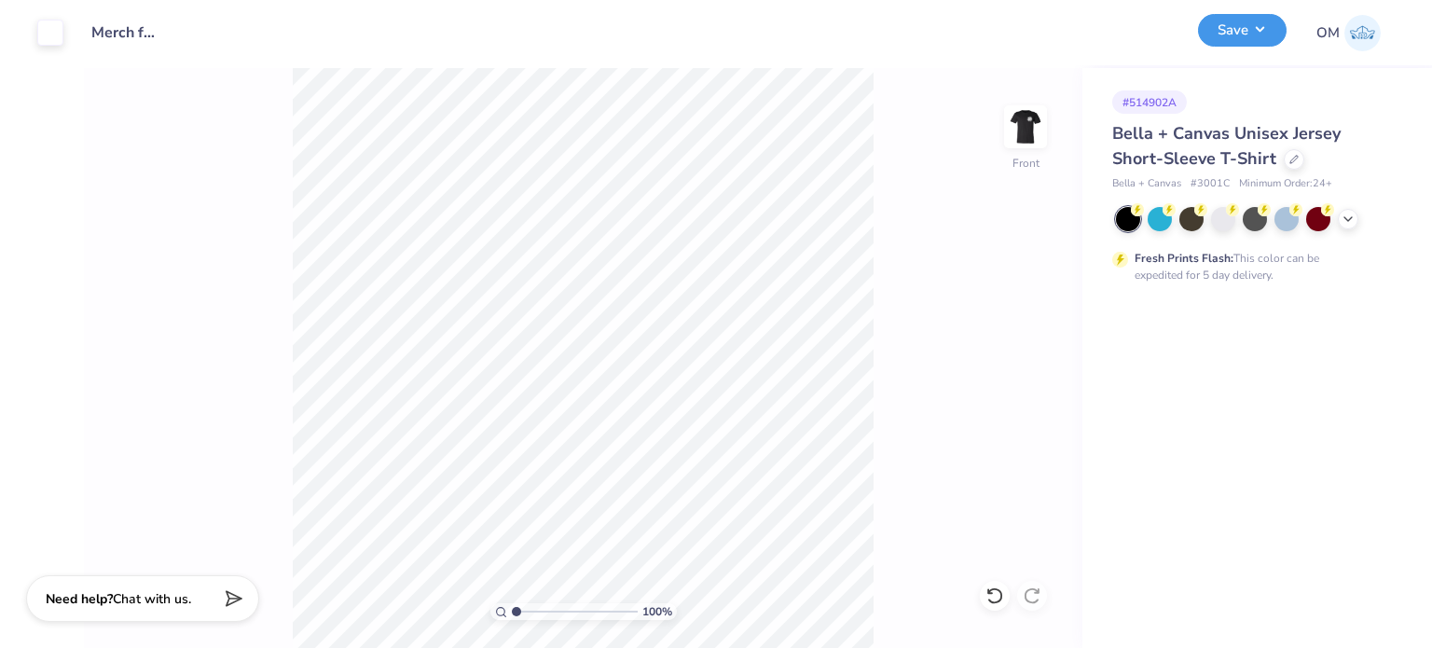
click at [1242, 44] on button "Save" at bounding box center [1242, 30] width 89 height 33
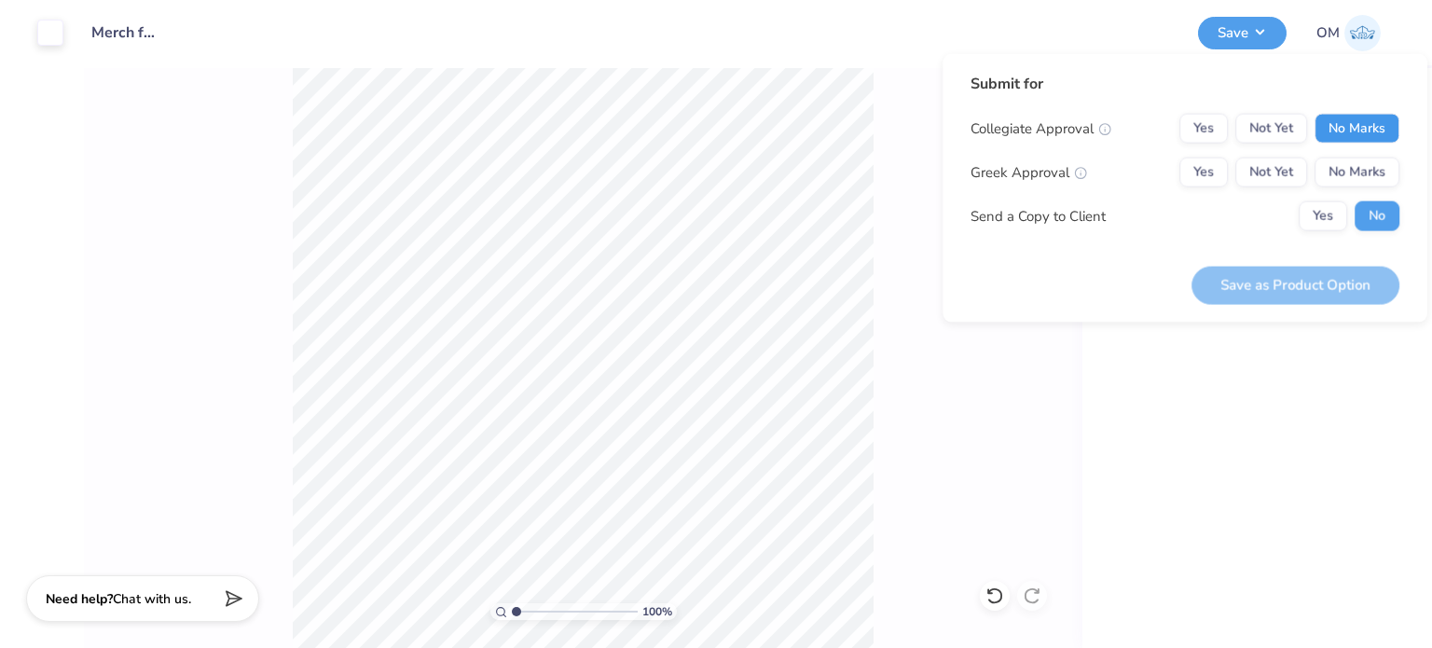
click at [1346, 138] on button "No Marks" at bounding box center [1357, 129] width 85 height 30
click at [1356, 159] on button "No Marks" at bounding box center [1357, 173] width 85 height 30
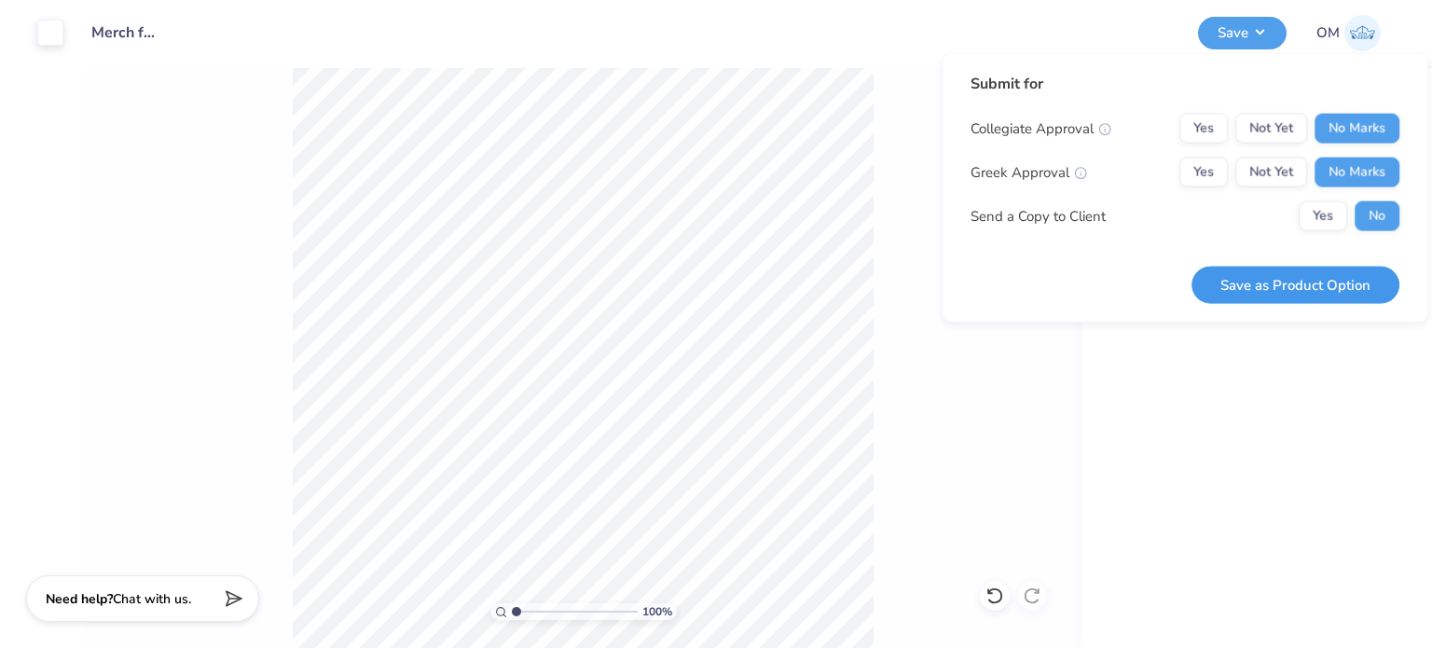
click at [1315, 284] on button "Save as Product Option" at bounding box center [1296, 285] width 208 height 38
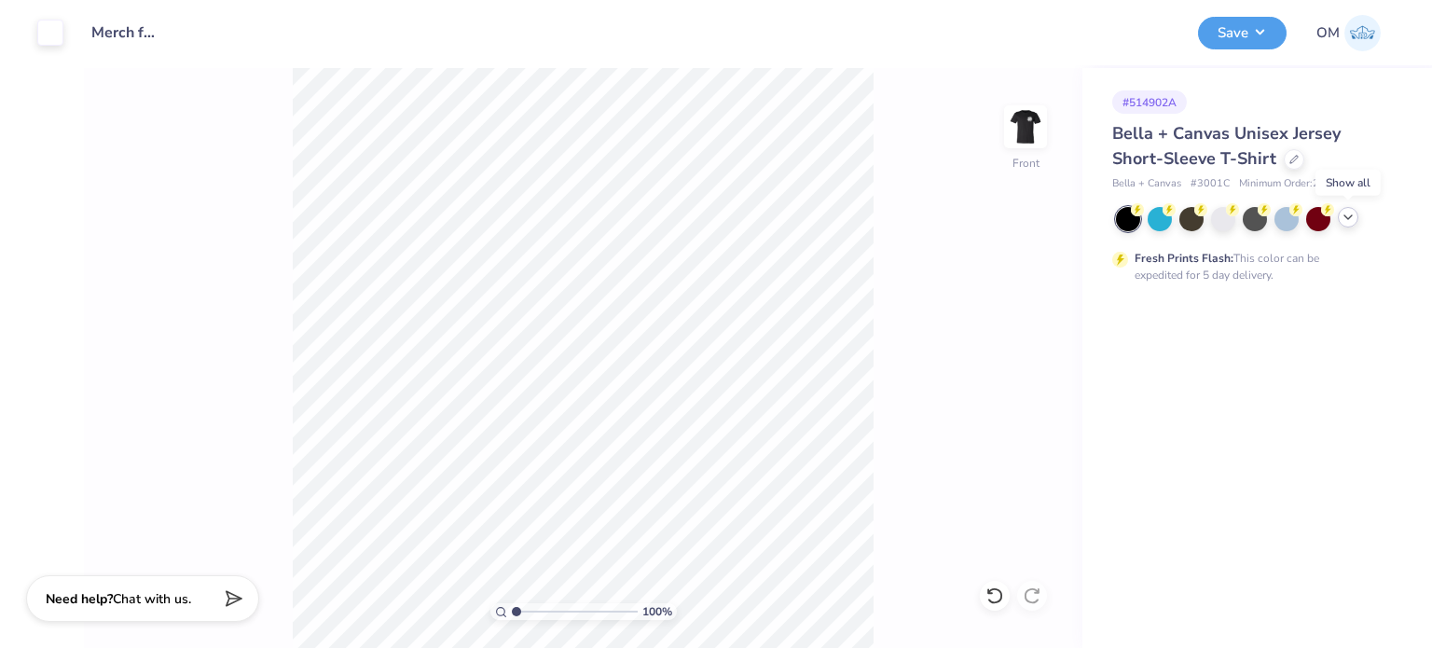
click at [1346, 224] on div at bounding box center [1348, 217] width 21 height 21
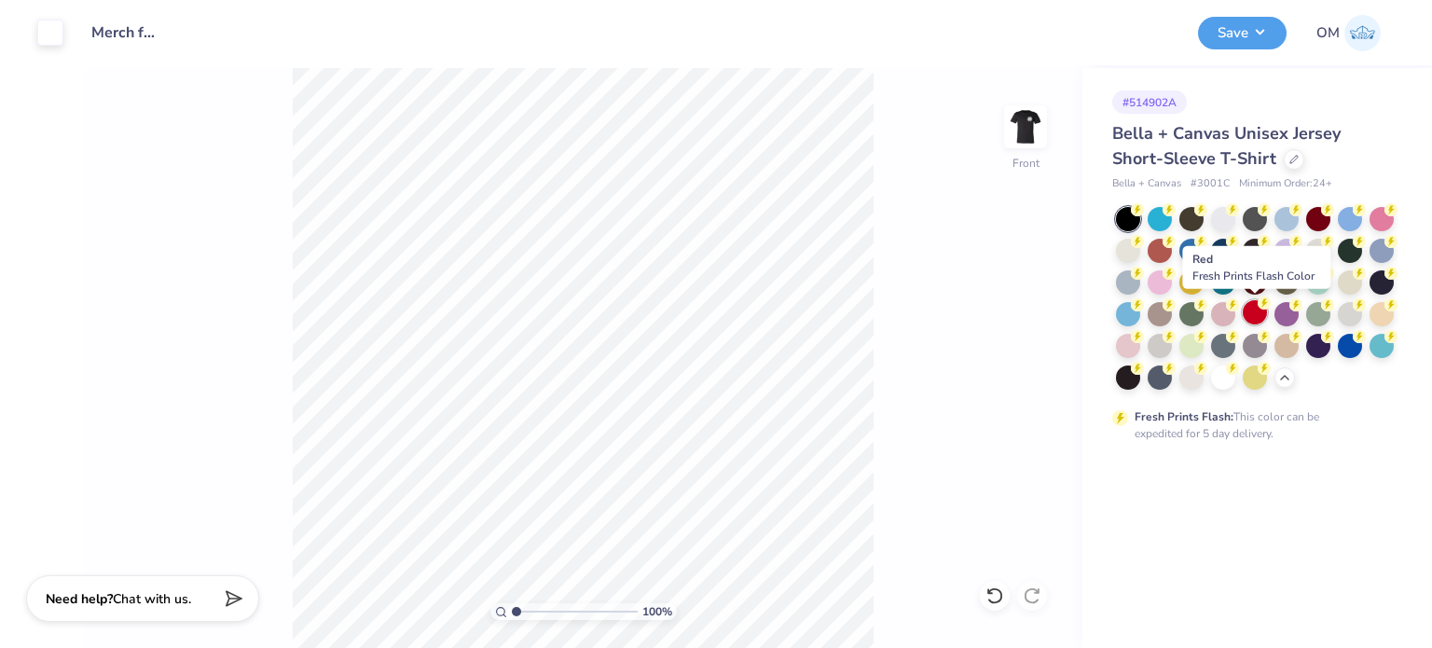
click at [1253, 318] on div at bounding box center [1255, 312] width 24 height 24
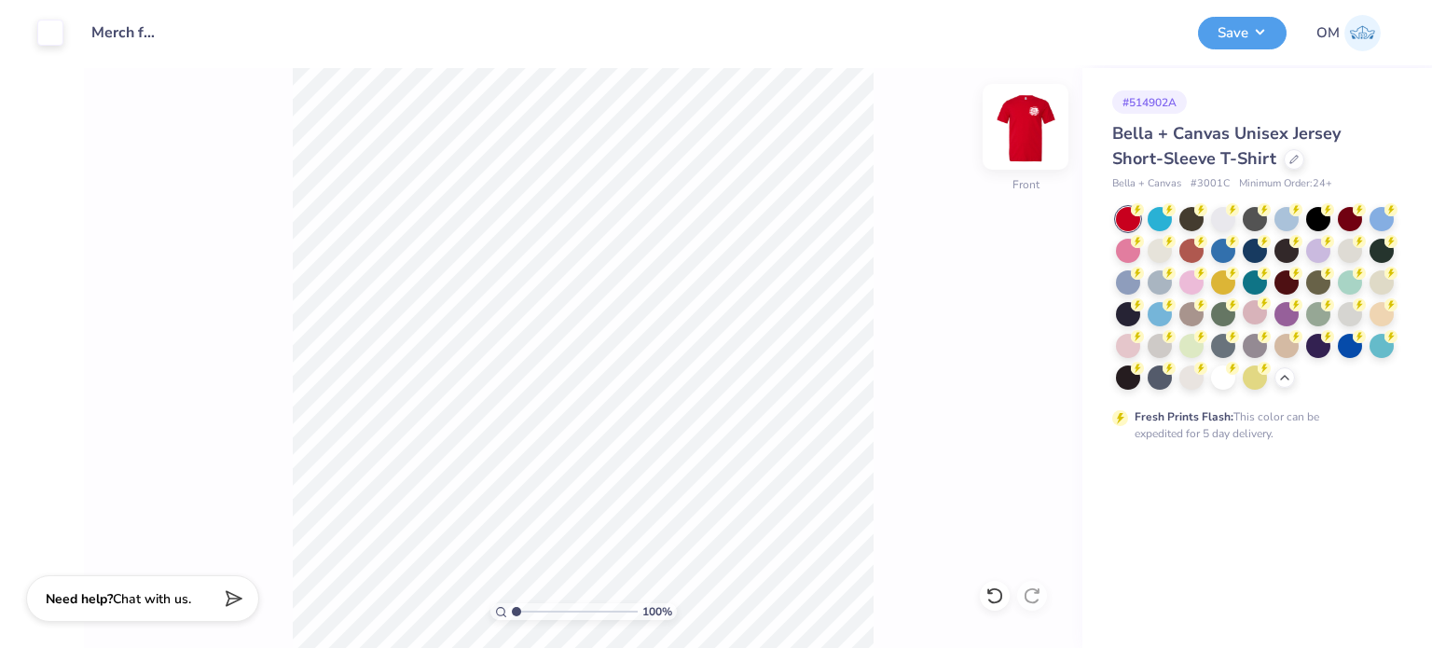
click at [1026, 158] on img at bounding box center [1025, 127] width 75 height 75
click at [1230, 37] on button "Save" at bounding box center [1242, 30] width 89 height 33
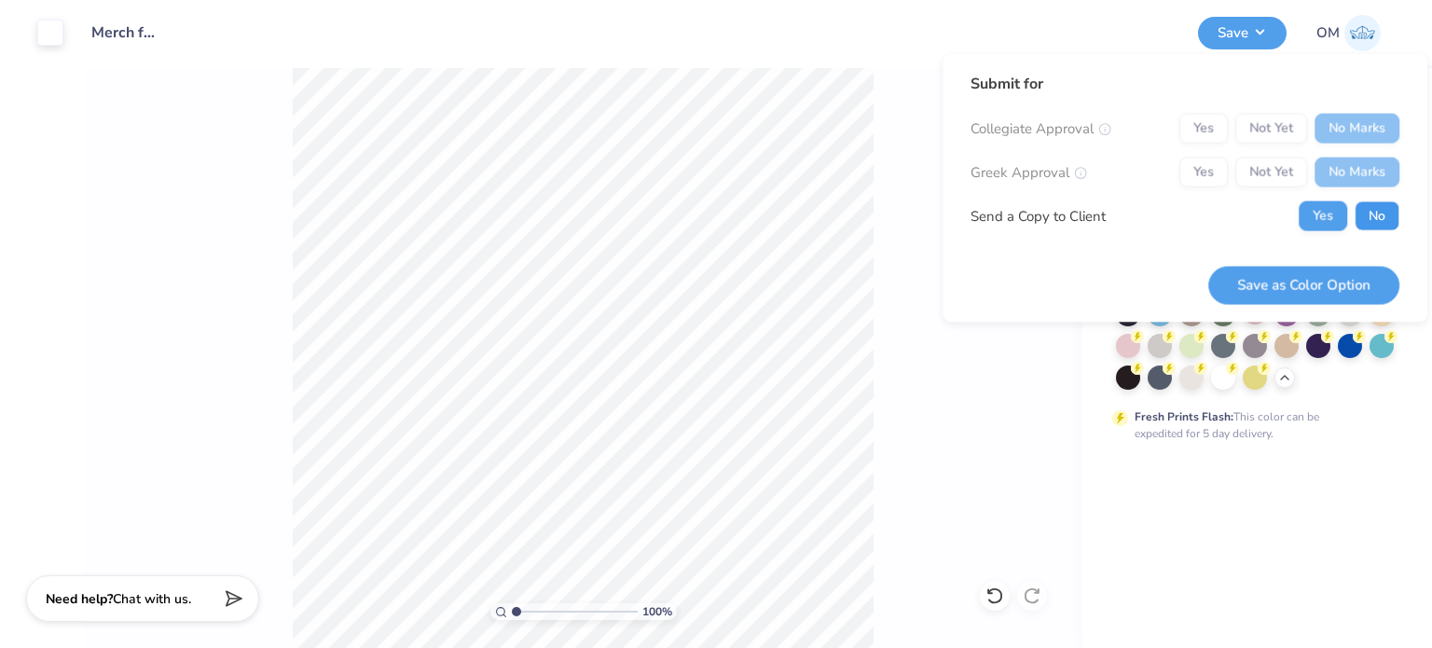
click at [1377, 203] on button "No" at bounding box center [1377, 216] width 45 height 30
click at [1333, 284] on button "Save as Color Option" at bounding box center [1303, 285] width 191 height 38
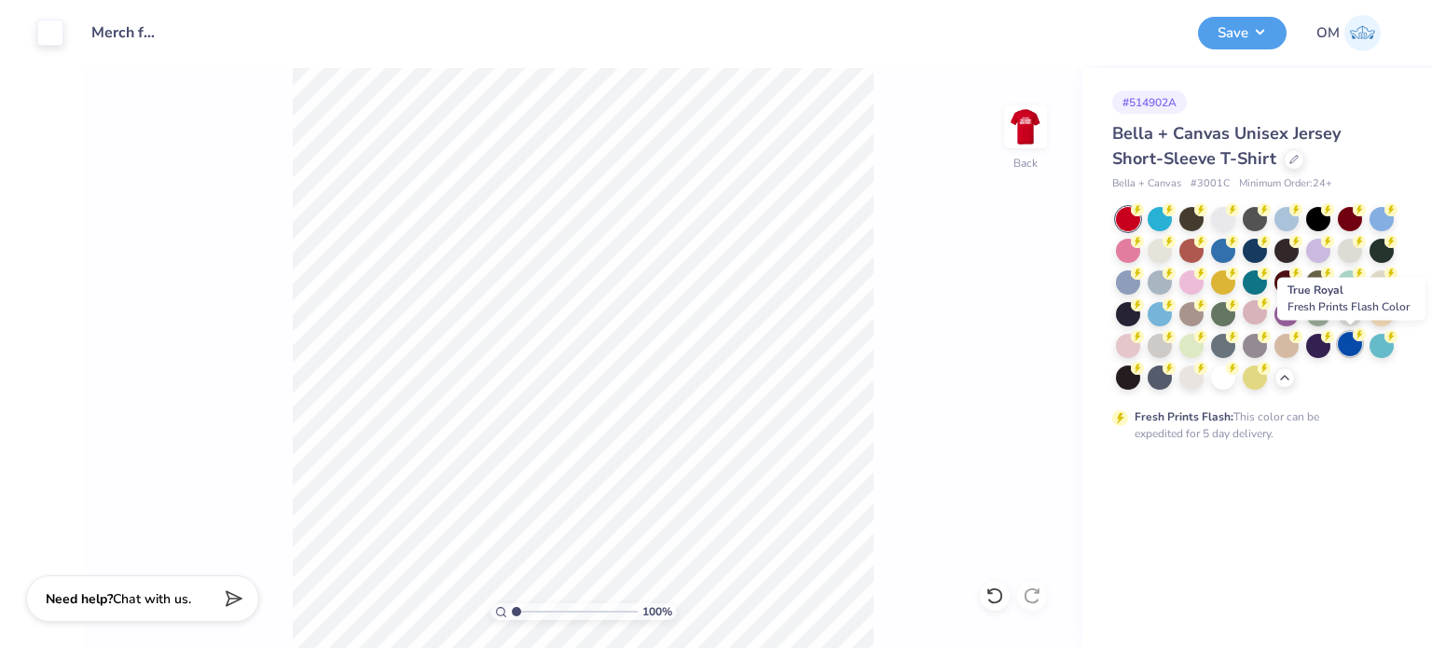
click at [1354, 339] on icon at bounding box center [1359, 334] width 13 height 13
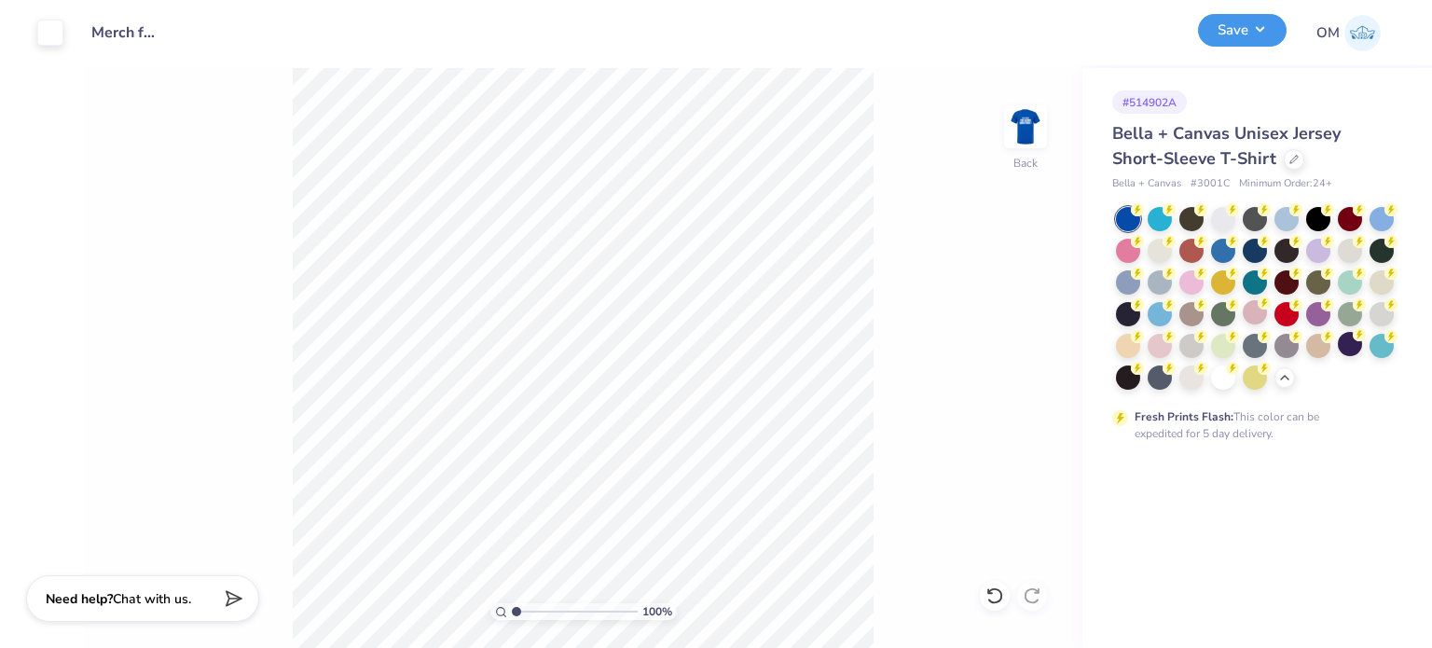
click at [1236, 42] on button "Save" at bounding box center [1242, 30] width 89 height 33
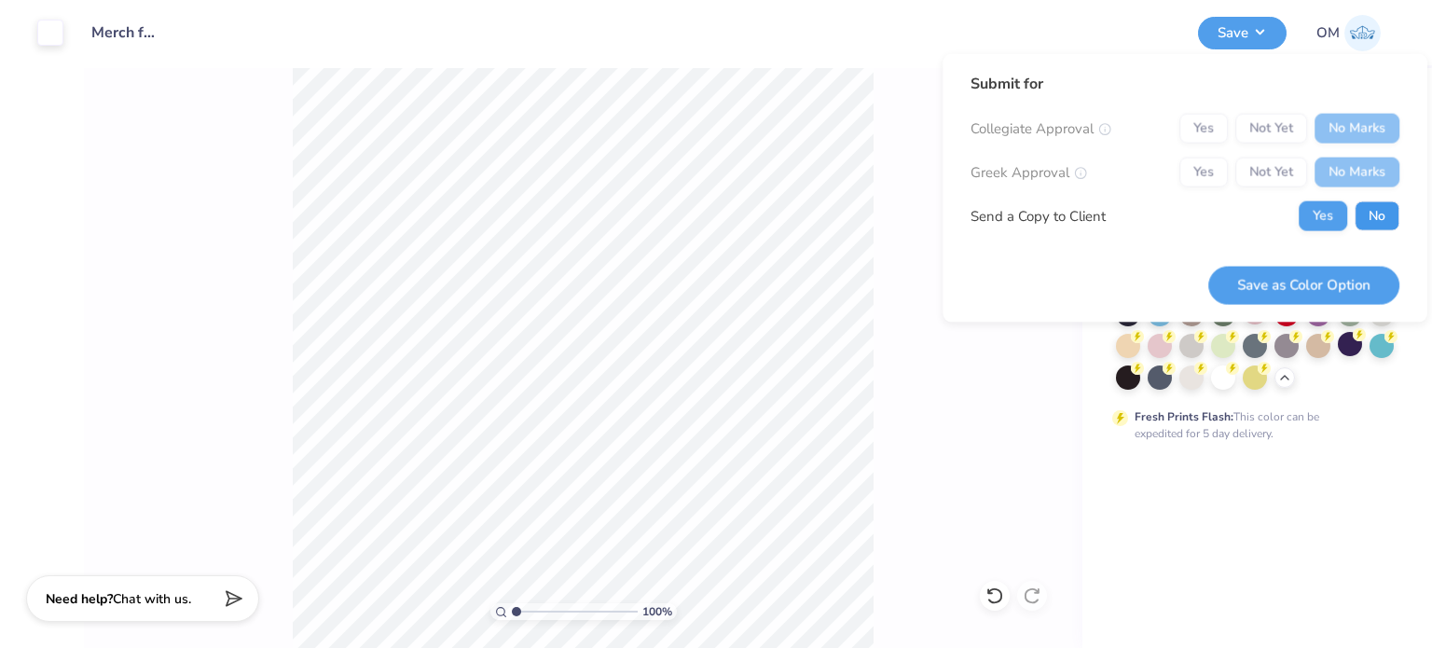
click at [1370, 208] on button "No" at bounding box center [1377, 216] width 45 height 30
click at [1333, 271] on button "Save as Color Option" at bounding box center [1303, 285] width 191 height 38
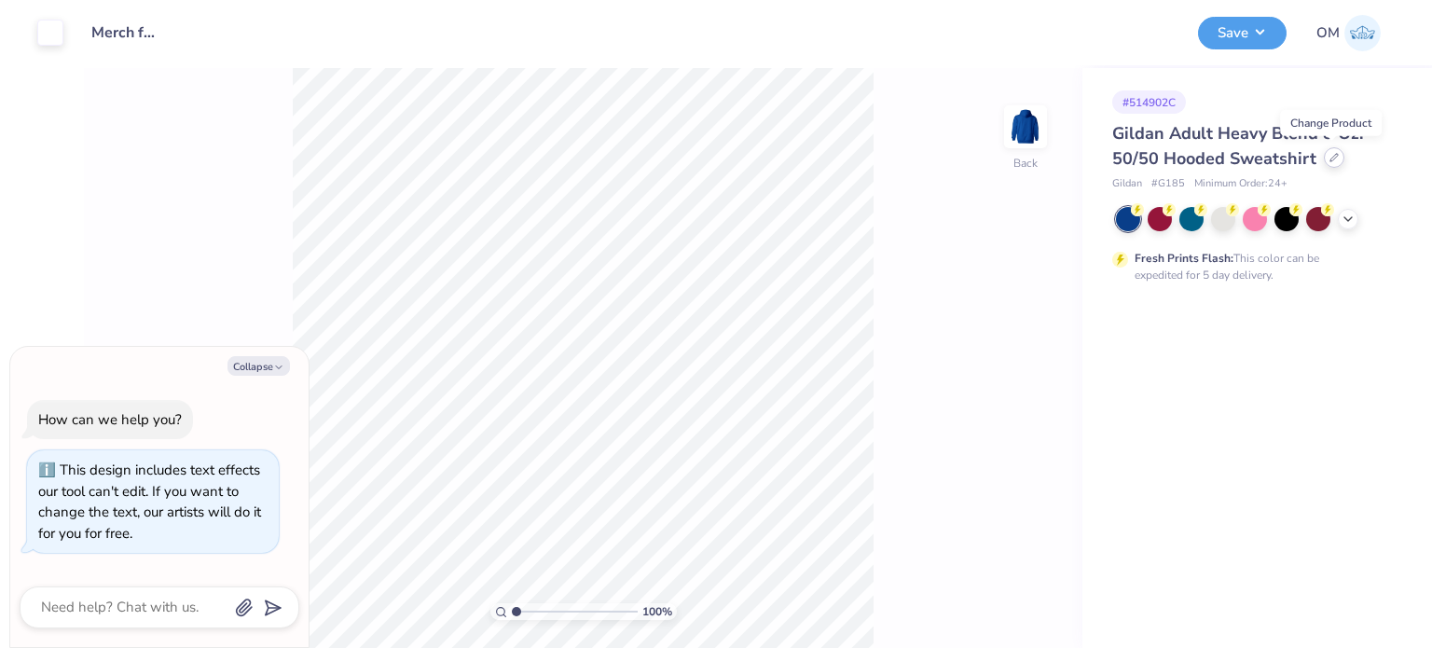
click at [1332, 166] on div at bounding box center [1334, 157] width 21 height 21
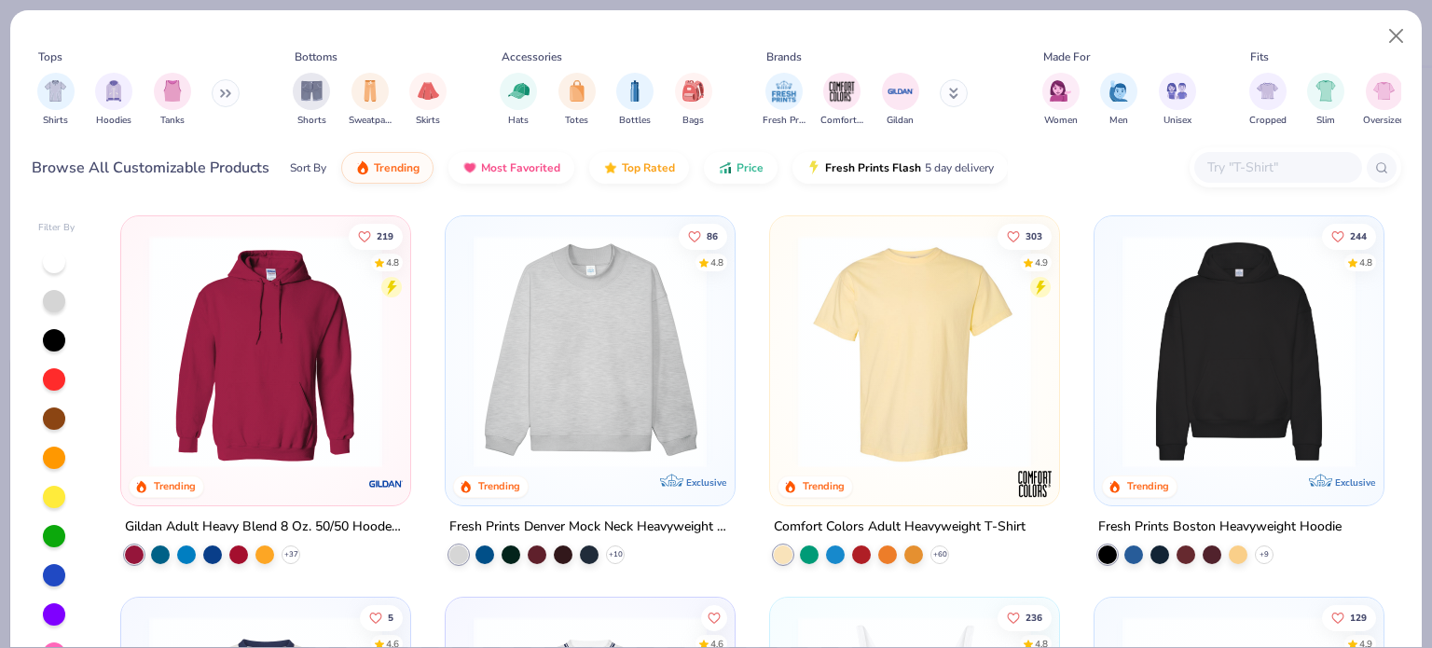
click at [213, 89] on div "Shirts Hoodies Tanks" at bounding box center [139, 99] width 214 height 69
click at [228, 89] on icon at bounding box center [225, 93] width 11 height 9
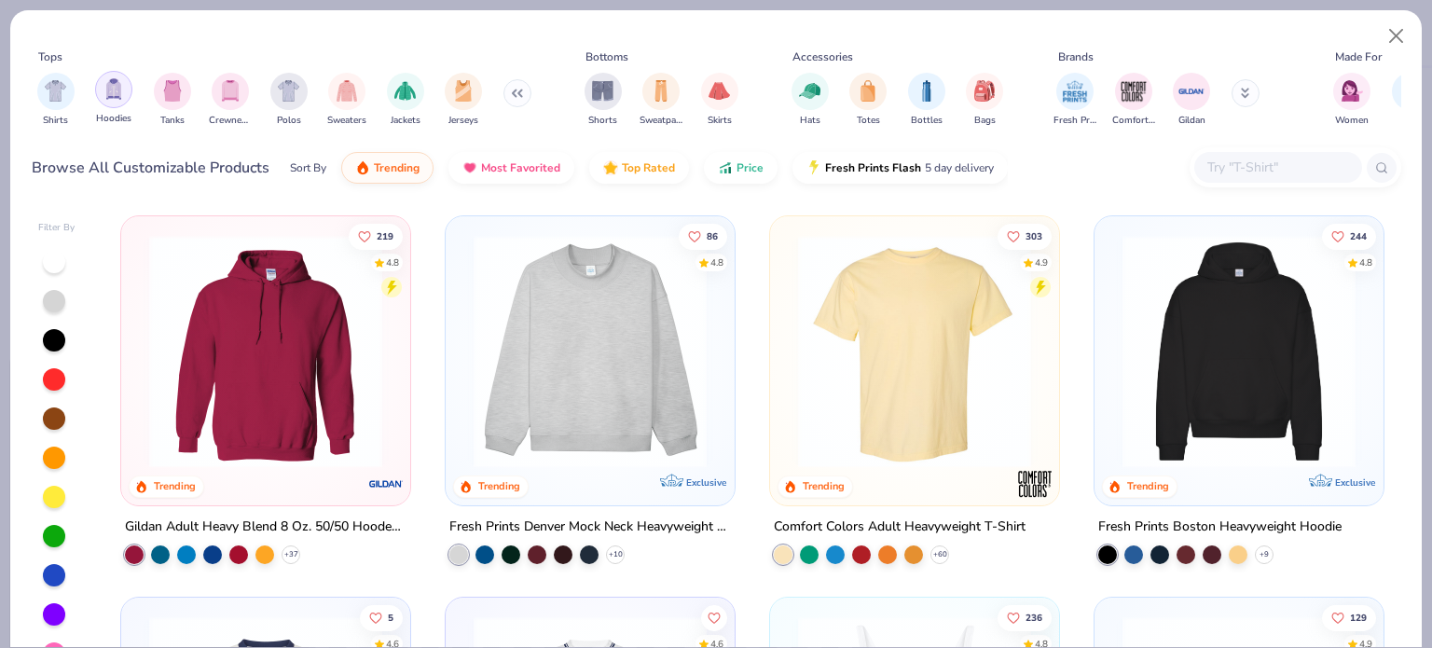
click at [101, 96] on div "filter for Hoodies" at bounding box center [113, 89] width 37 height 37
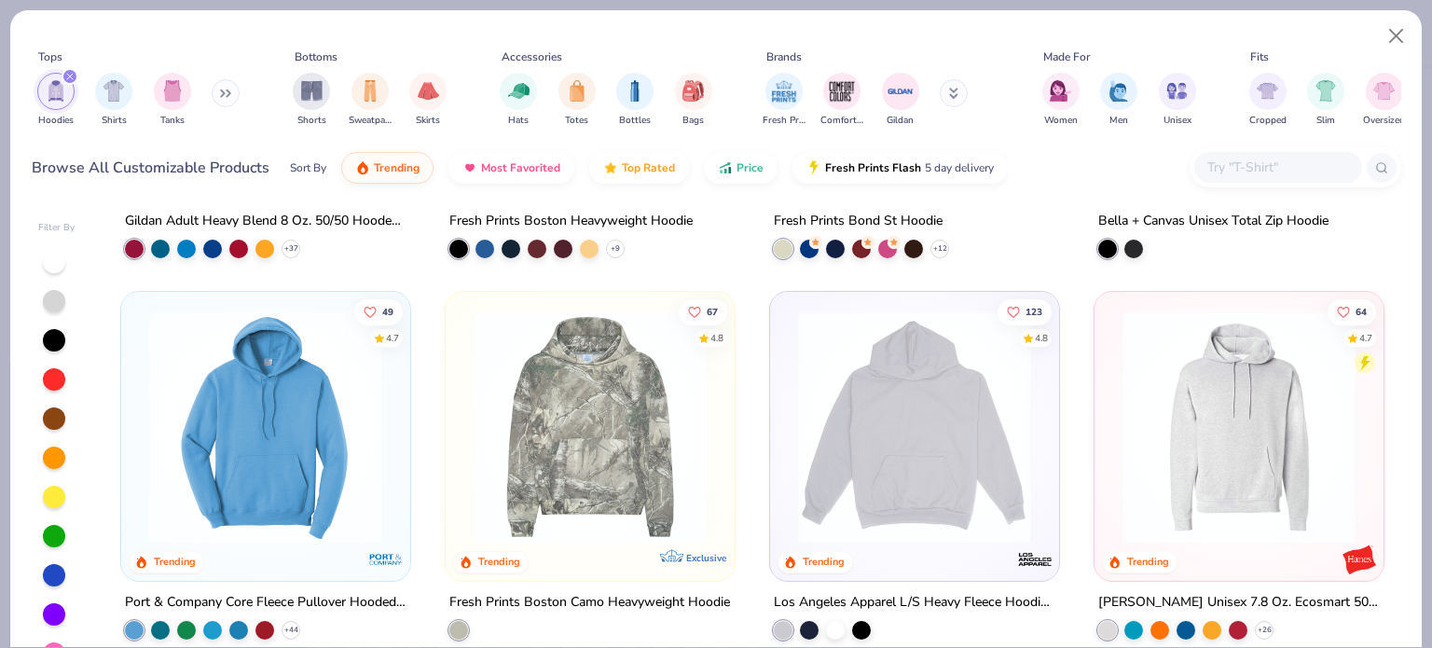
scroll to position [310, 0]
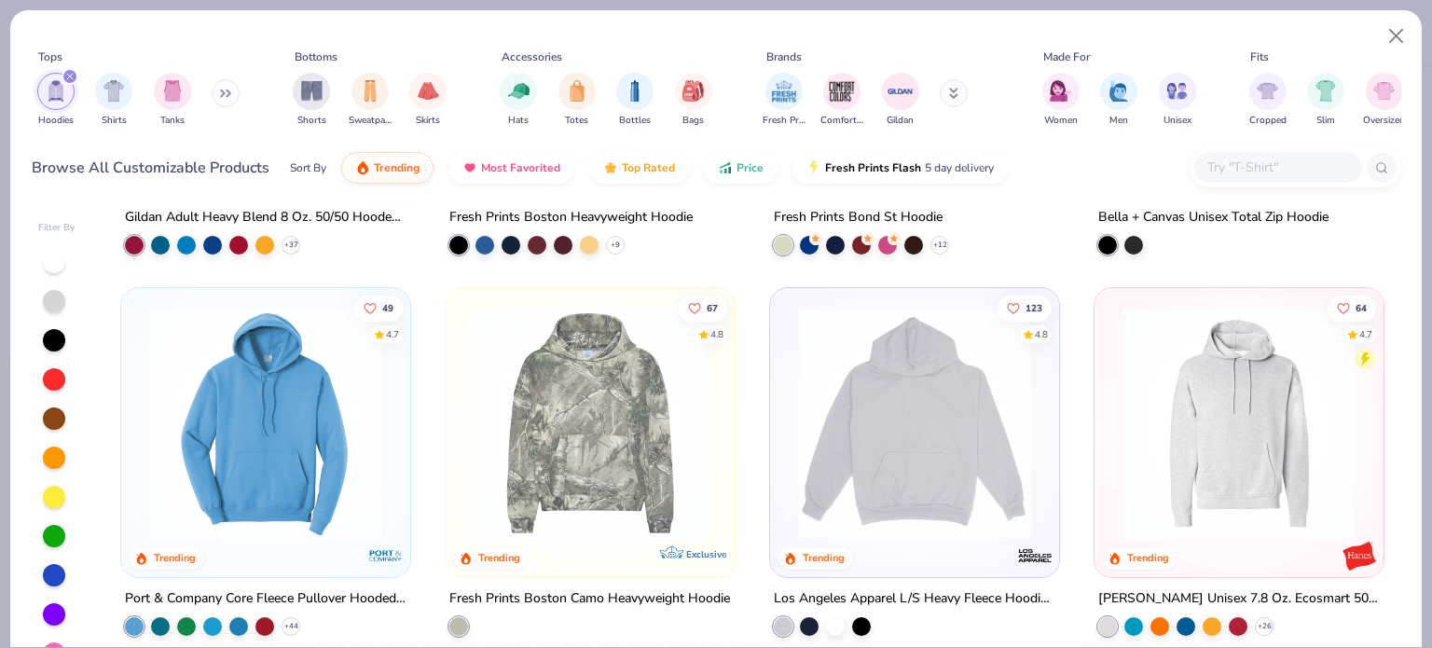
click at [287, 588] on div "Port & Company Core Fleece Pullover Hooded Sweatshirt" at bounding box center [266, 598] width 282 height 23
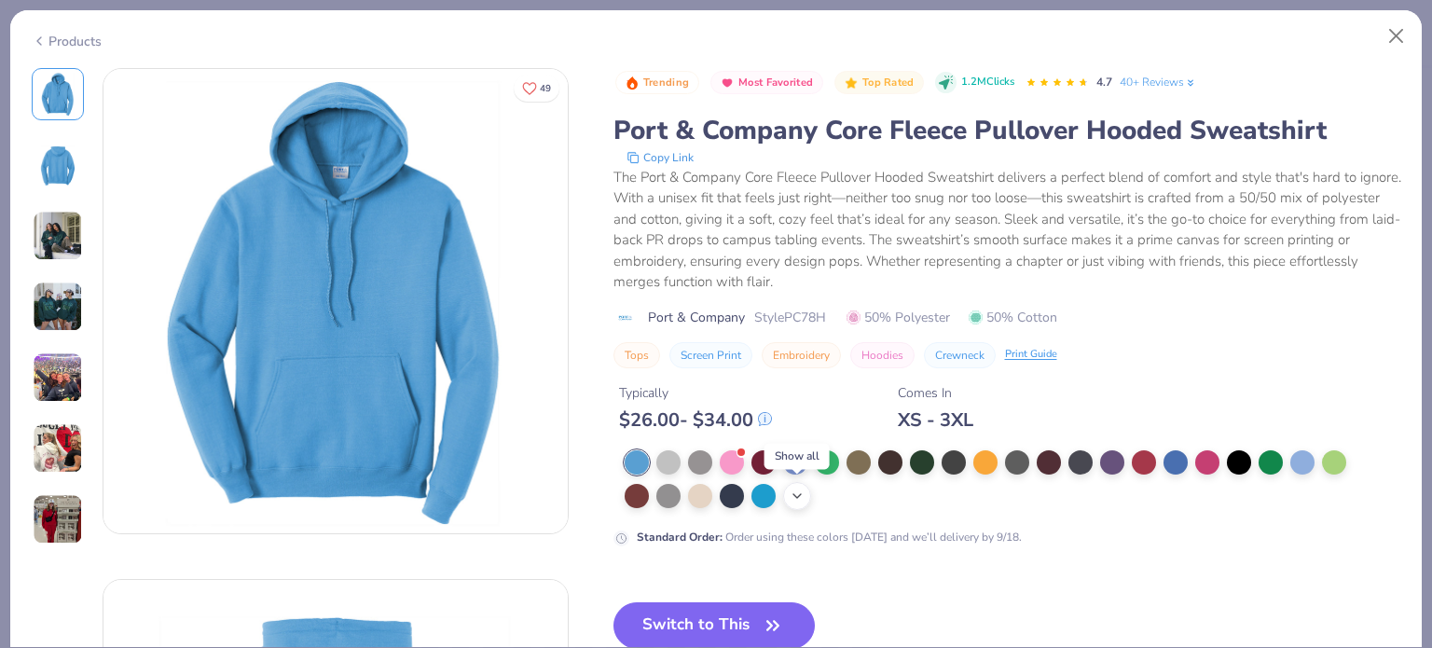
click at [793, 489] on icon at bounding box center [797, 496] width 15 height 15
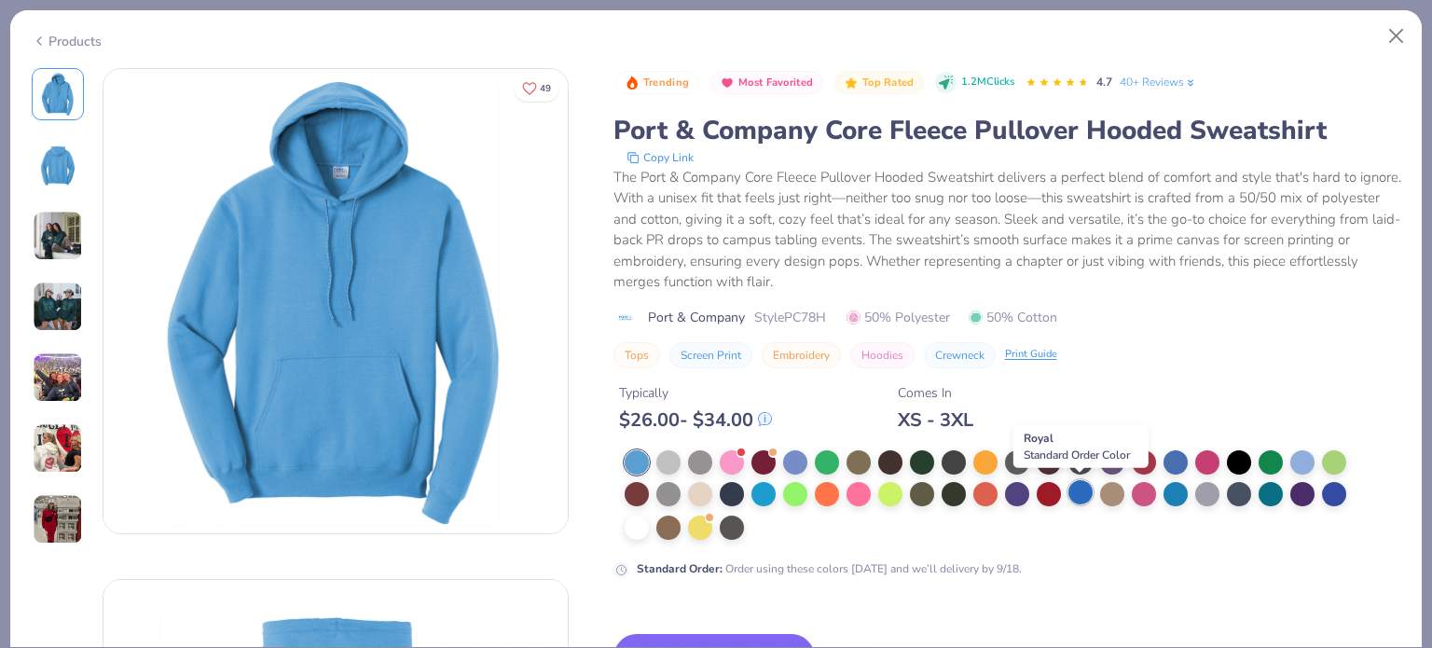
click at [1082, 488] on div at bounding box center [1081, 492] width 24 height 24
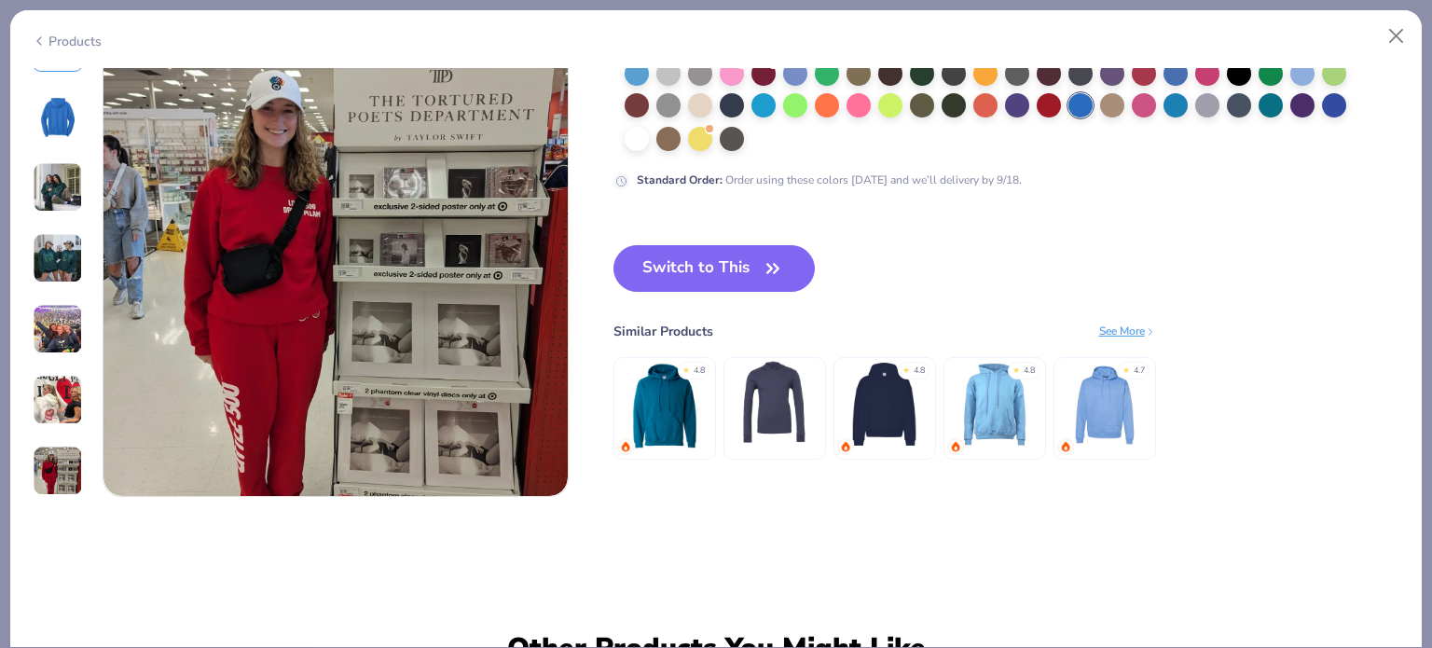
scroll to position [3103, 0]
click at [727, 268] on button "Switch to This" at bounding box center [715, 268] width 202 height 47
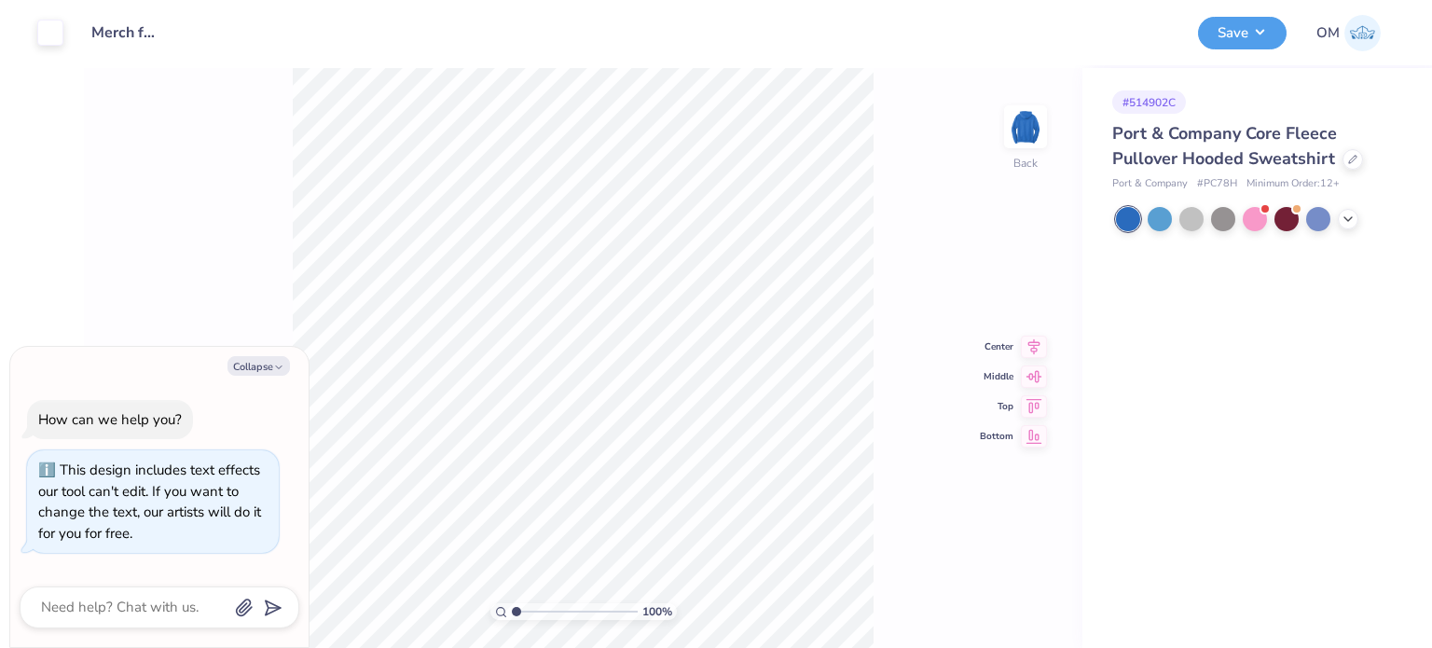
click at [895, 273] on div "100 % Back Center Middle Top Bottom" at bounding box center [583, 358] width 999 height 580
click at [1235, 39] on button "Save" at bounding box center [1242, 30] width 89 height 33
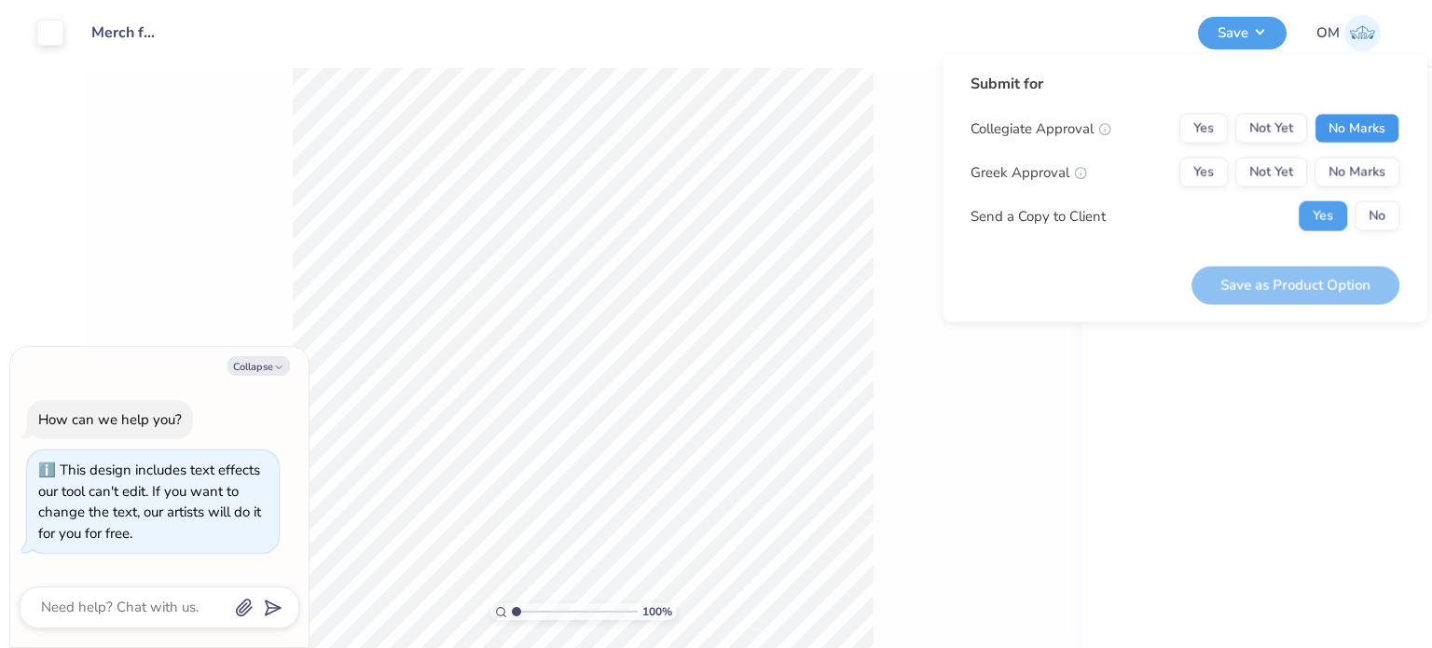
click at [1346, 124] on button "No Marks" at bounding box center [1357, 129] width 85 height 30
click at [1358, 167] on button "No Marks" at bounding box center [1357, 173] width 85 height 30
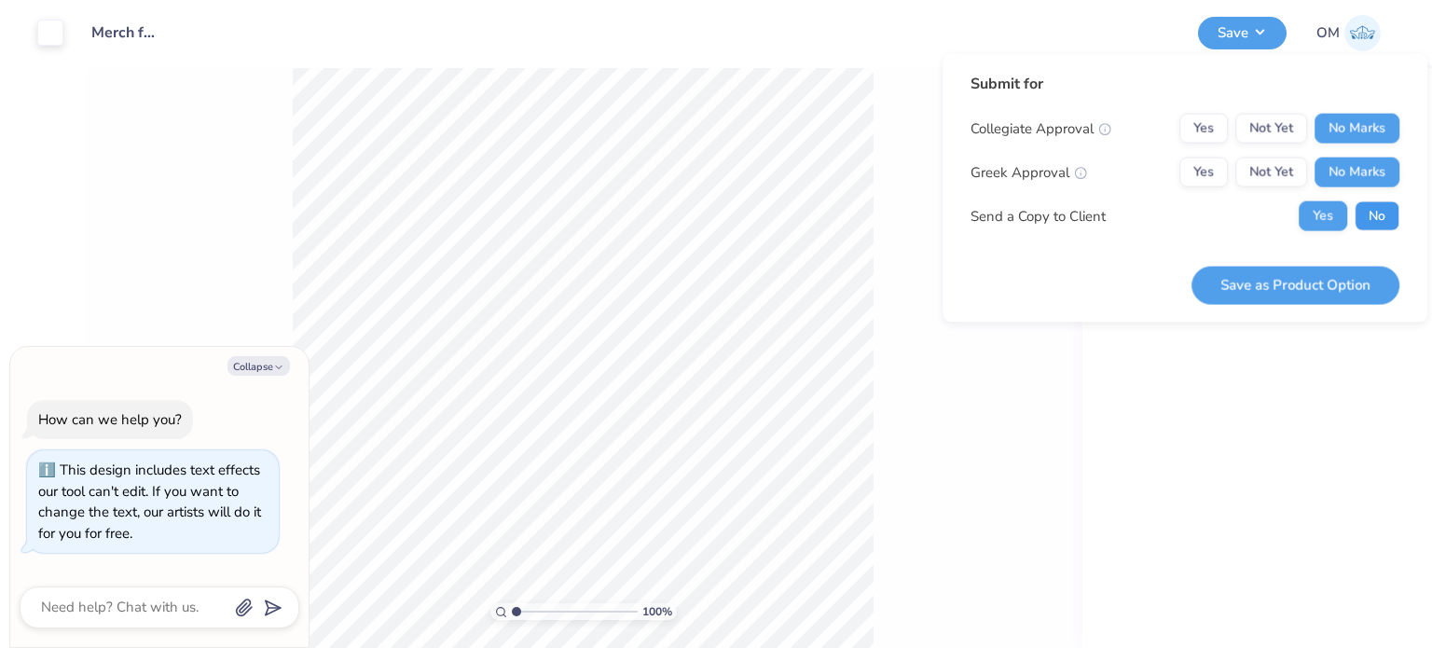
click at [1374, 225] on button "No" at bounding box center [1377, 216] width 45 height 30
click at [1231, 305] on div "Submit for Collegiate Approval Yes Not Yet No Marks Greek Approval Yes Not Yet …" at bounding box center [1185, 188] width 485 height 269
click at [1291, 294] on button "Save as Product Option" at bounding box center [1296, 285] width 208 height 38
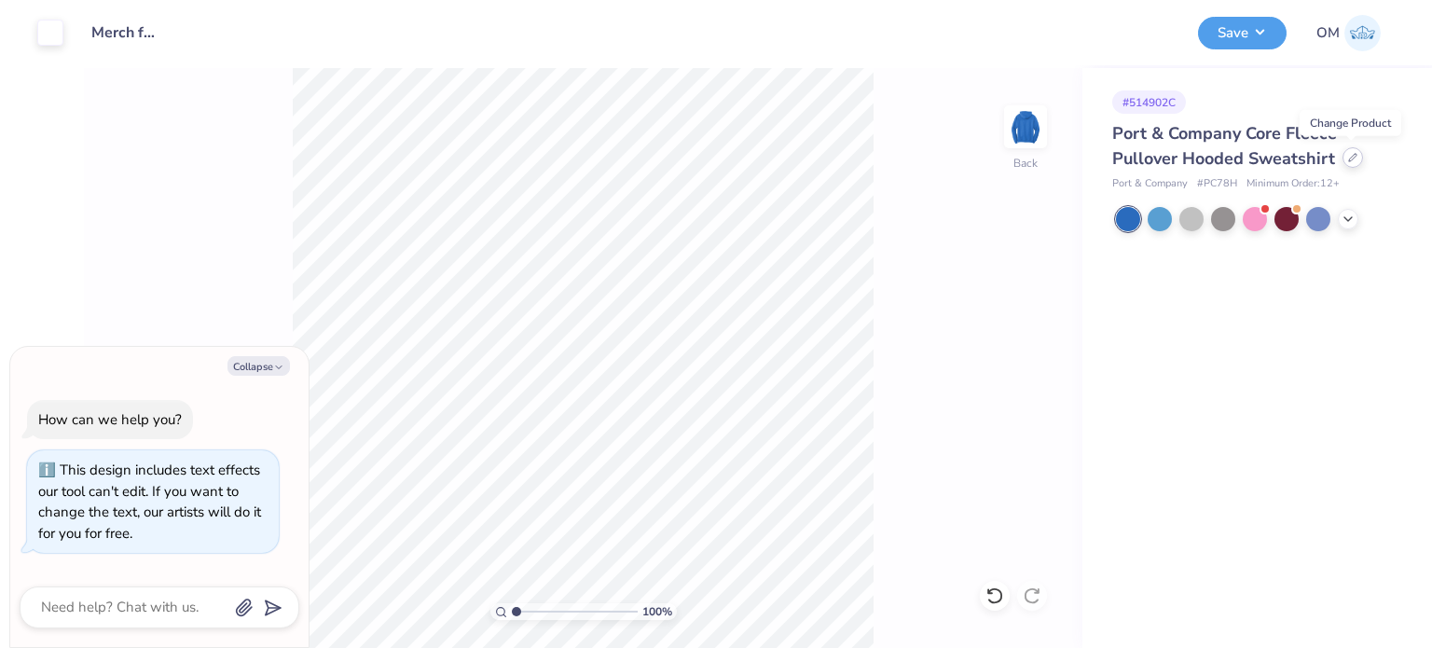
click at [1350, 162] on div at bounding box center [1353, 157] width 21 height 21
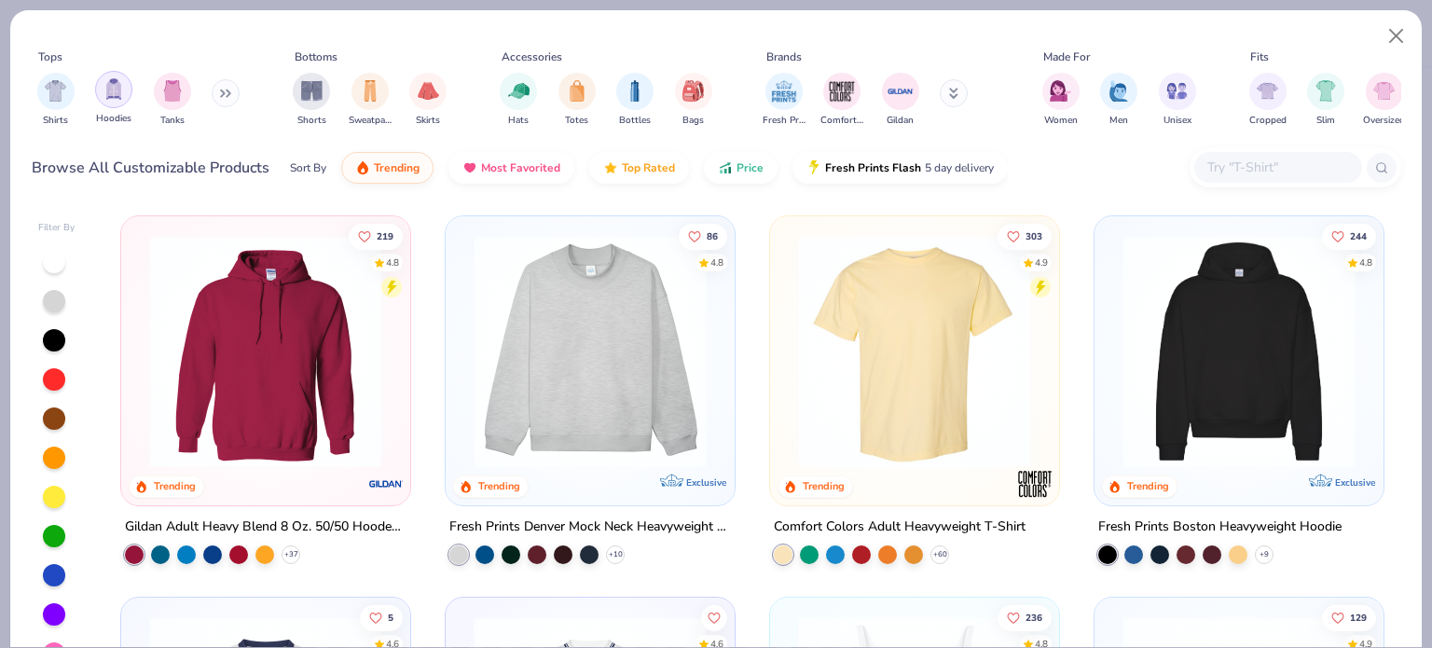
click at [116, 85] on img "filter for Hoodies" at bounding box center [114, 88] width 21 height 21
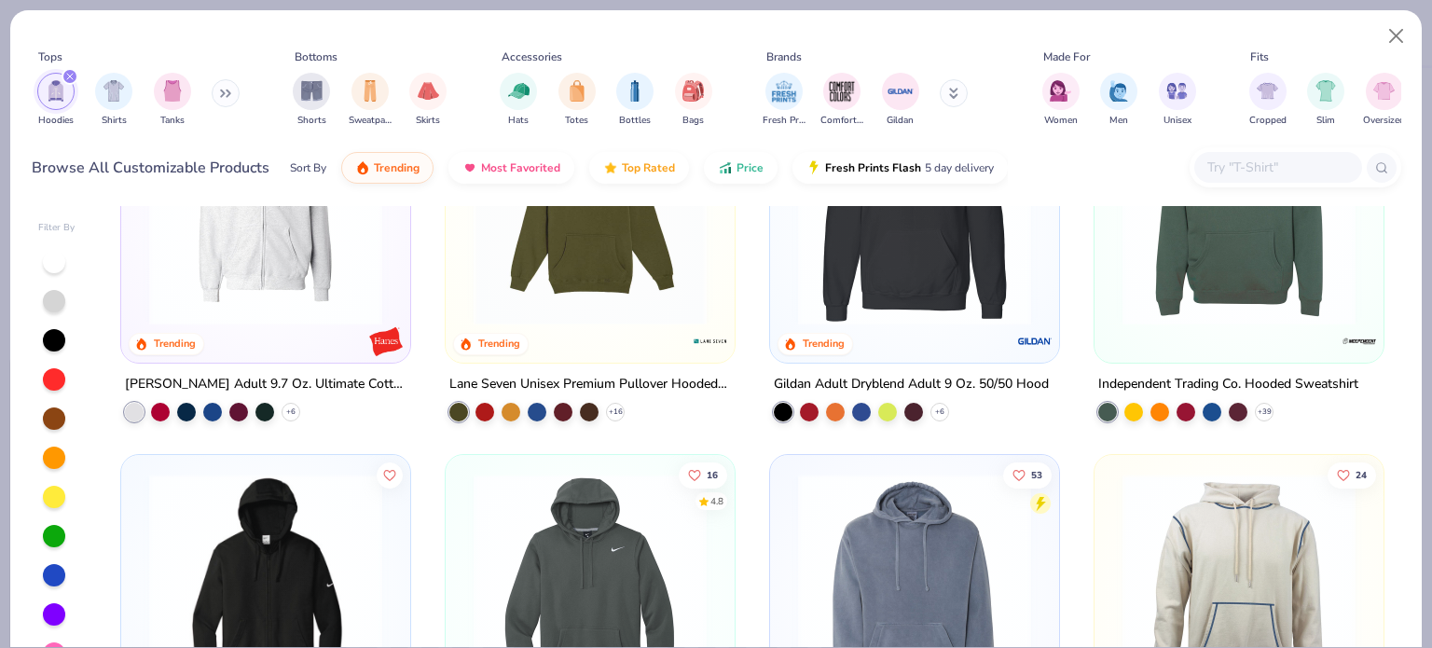
scroll to position [1285, 0]
click at [1270, 377] on div "Independent Trading Co. Hooded Sweatshirt" at bounding box center [1228, 385] width 260 height 23
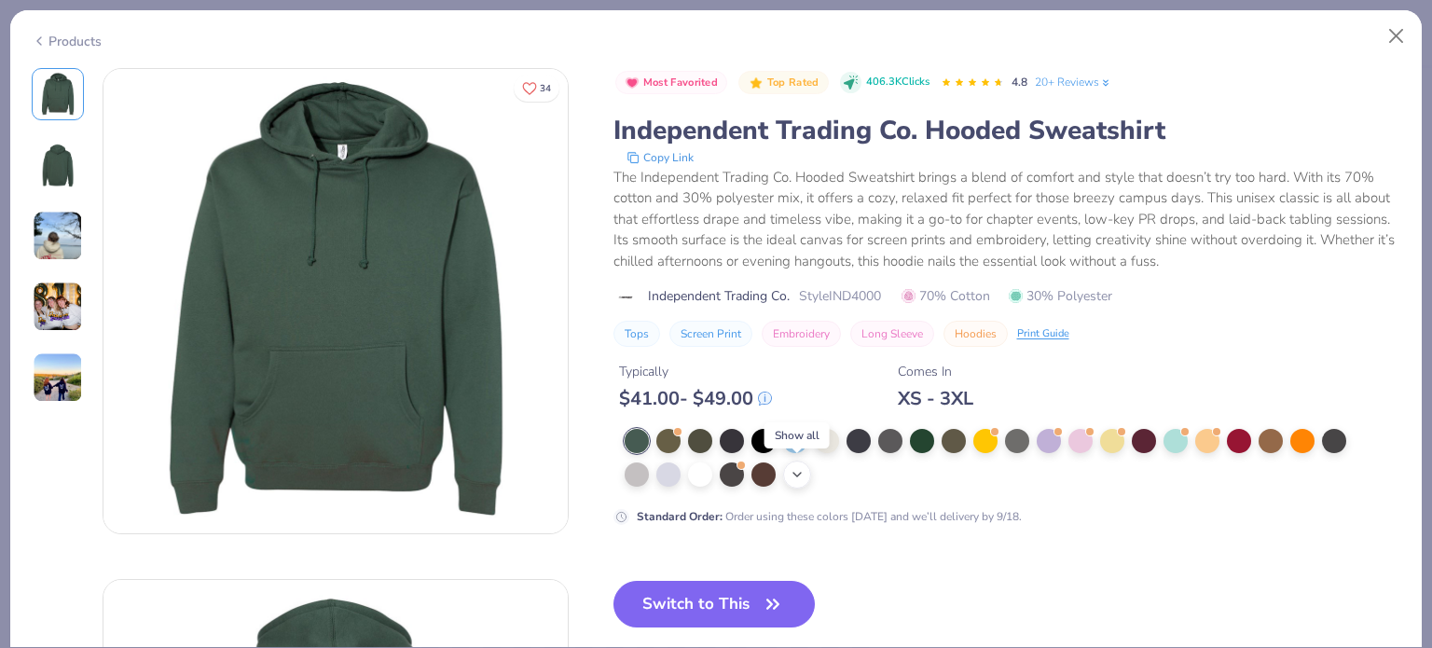
click at [793, 479] on icon at bounding box center [797, 474] width 15 height 15
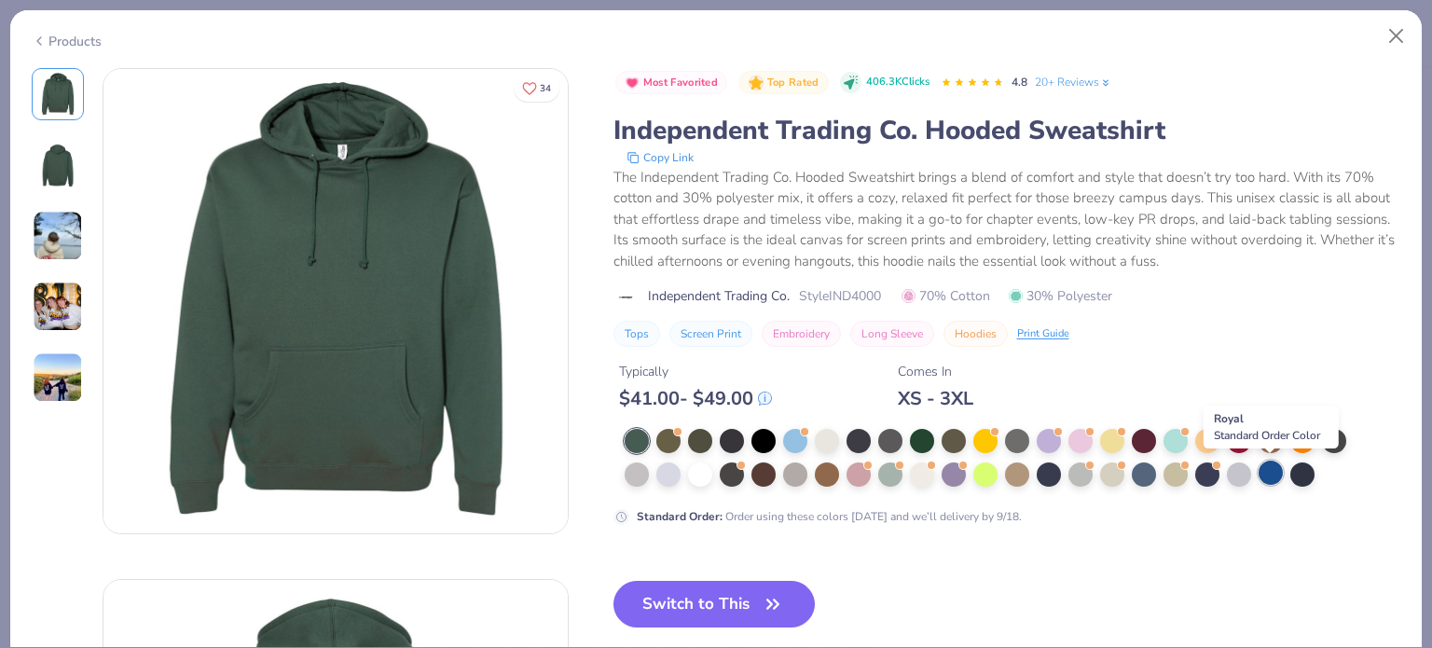
click at [1263, 480] on div at bounding box center [1271, 473] width 24 height 24
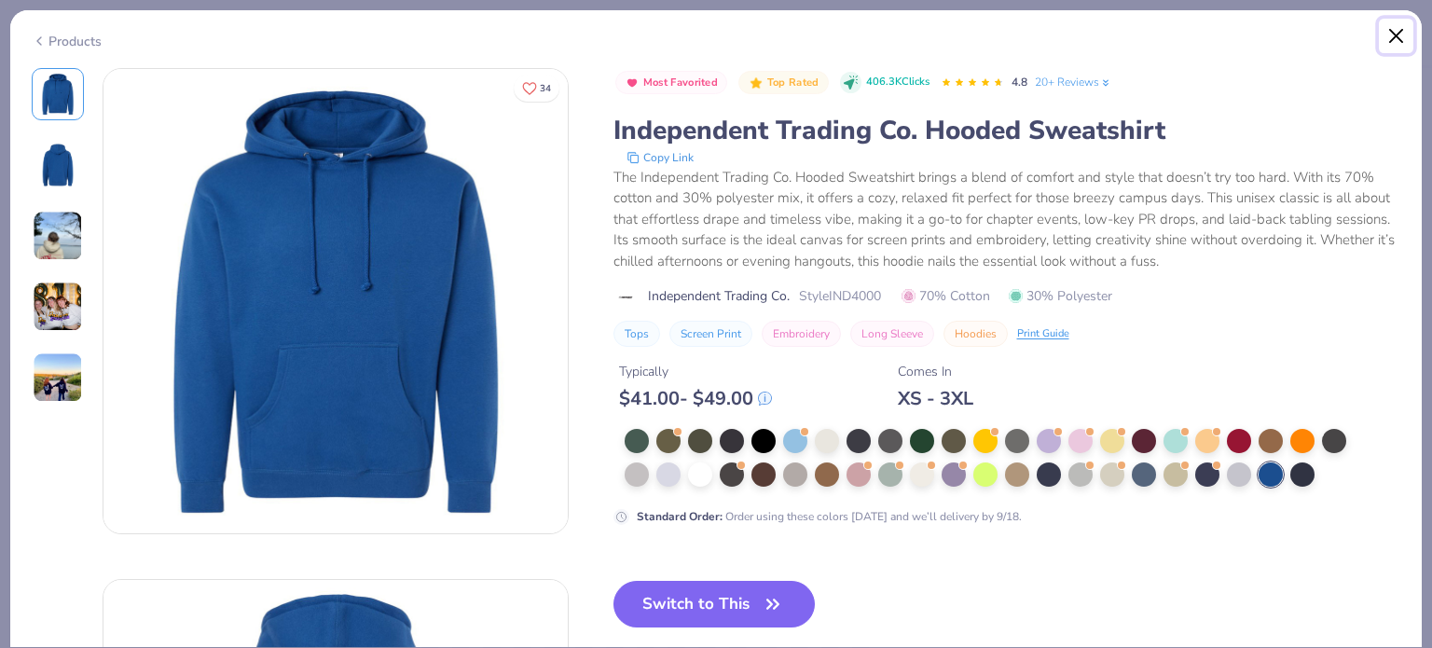
click at [1399, 28] on button "Close" at bounding box center [1396, 36] width 35 height 35
type textarea "x"
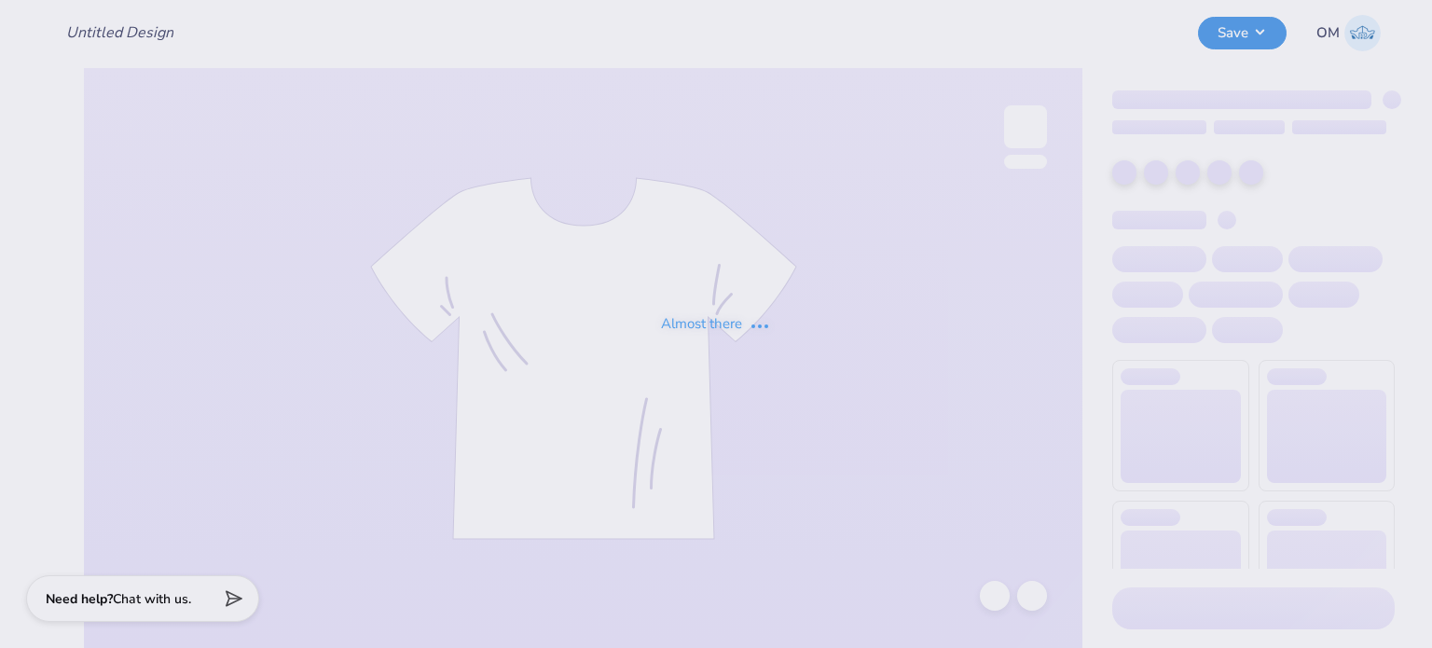
type input "Merch for The Hazzard Law Firm, LLC"
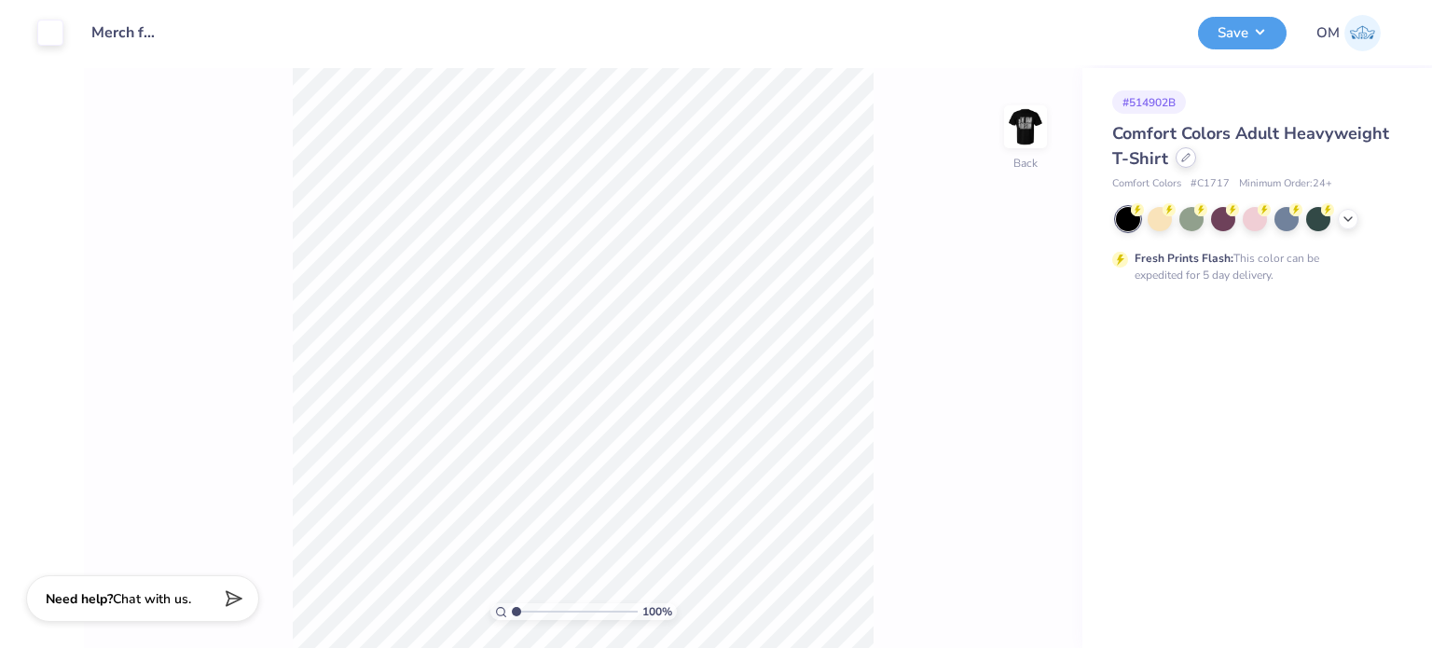
click at [1188, 161] on icon at bounding box center [1185, 157] width 9 height 9
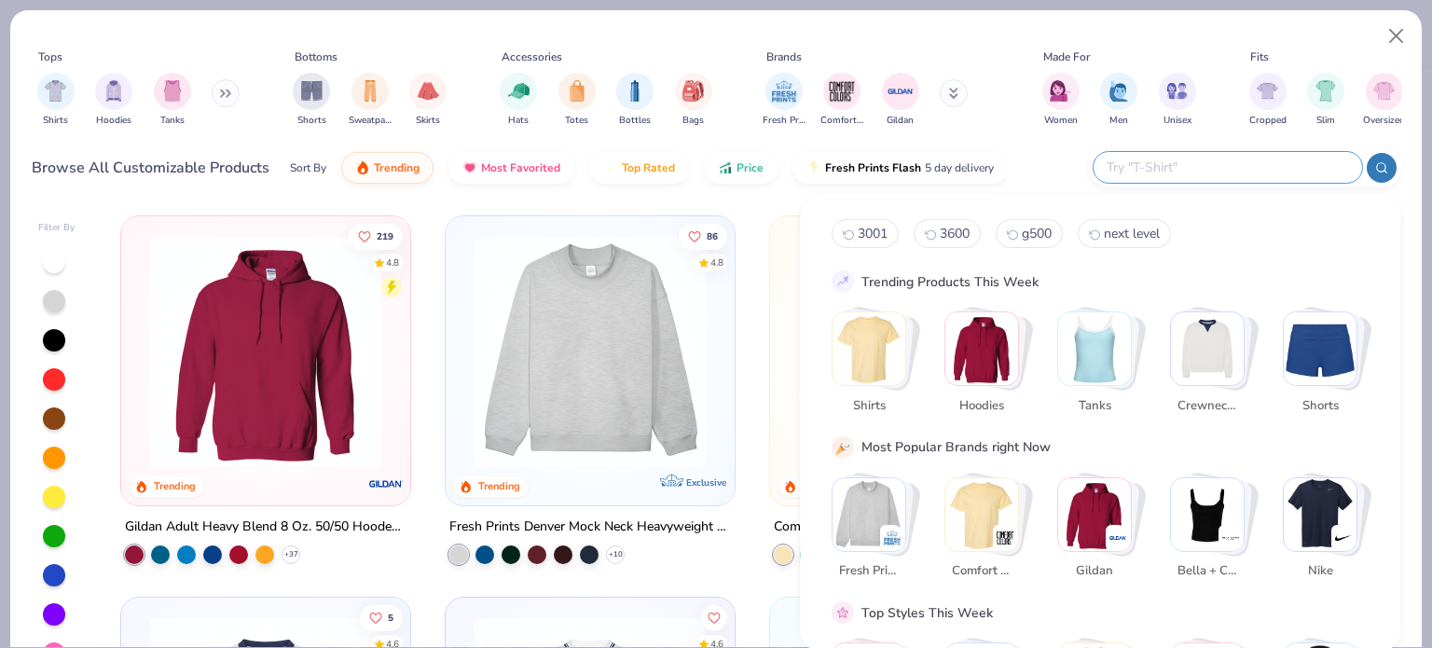
click at [1236, 171] on input "text" at bounding box center [1227, 167] width 244 height 21
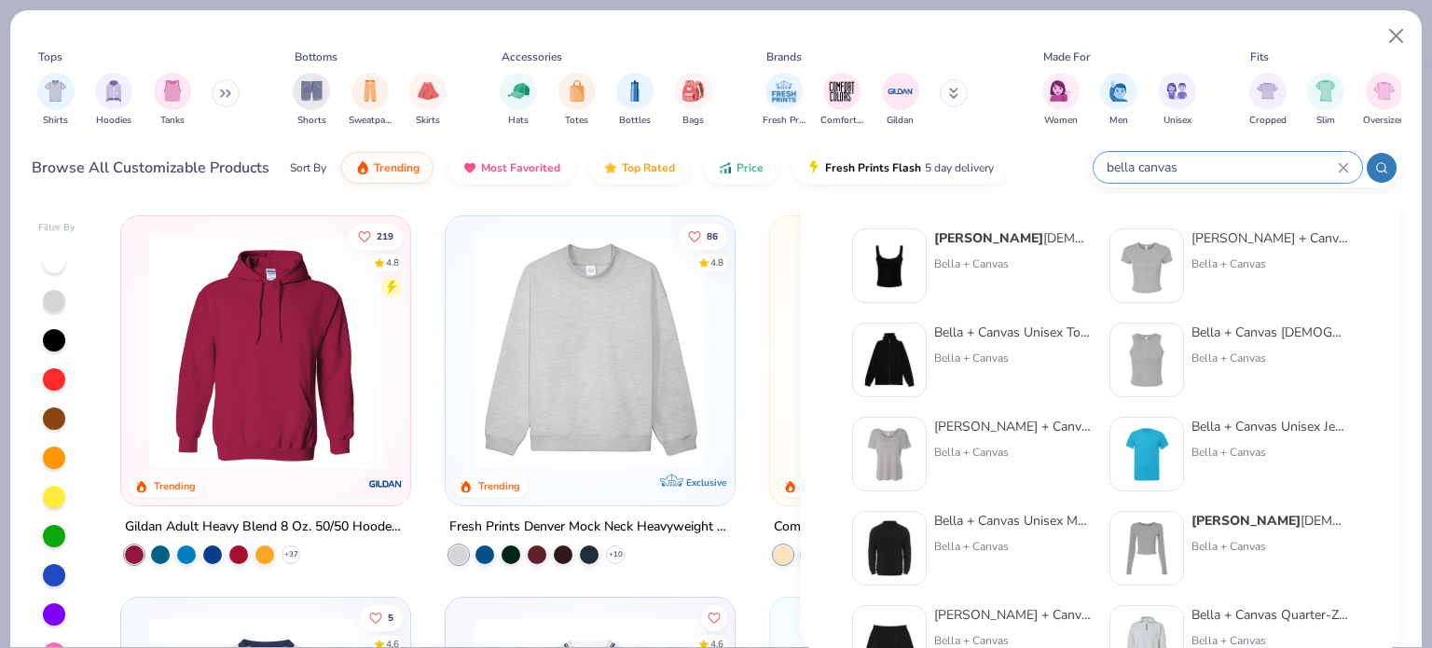
type input "bella canvas"
click at [1253, 432] on div "Bella + Canvas Unisex Jersey Short-Sleeve T-Shirt" at bounding box center [1270, 427] width 157 height 20
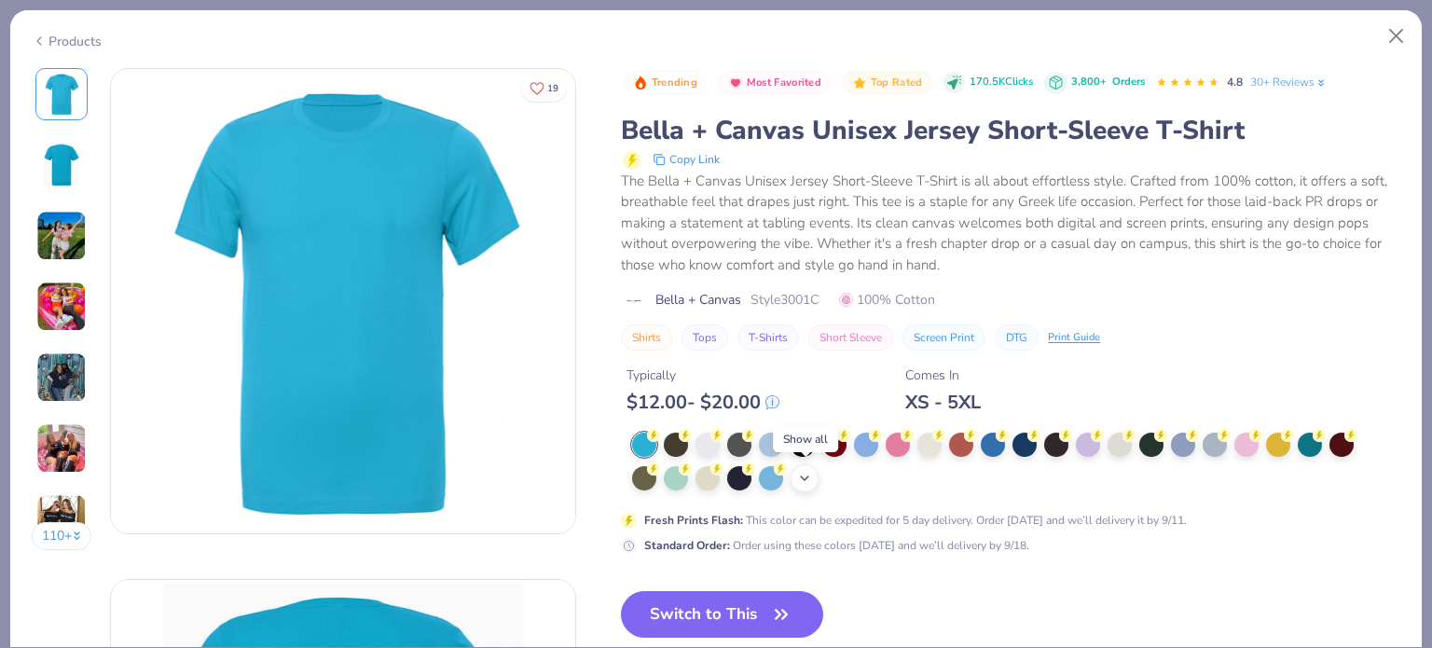
click at [798, 484] on icon at bounding box center [804, 478] width 15 height 15
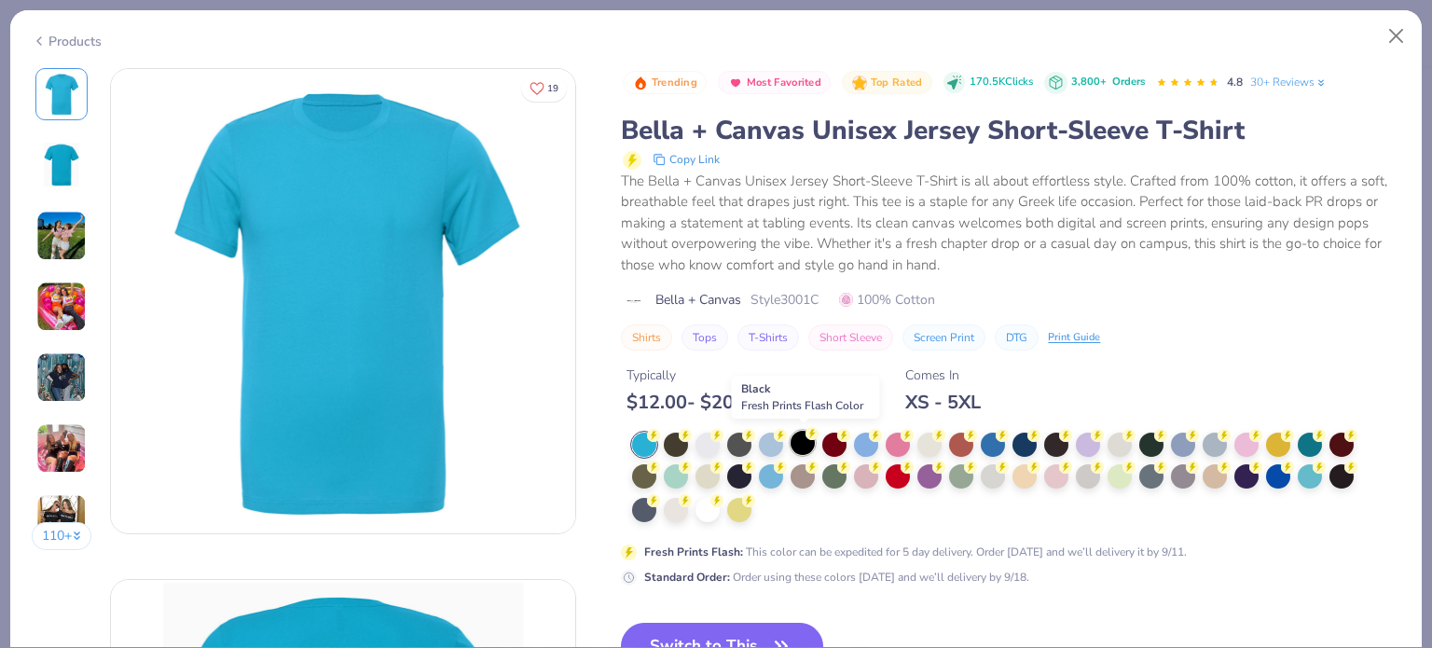
click at [802, 450] on div at bounding box center [803, 443] width 24 height 24
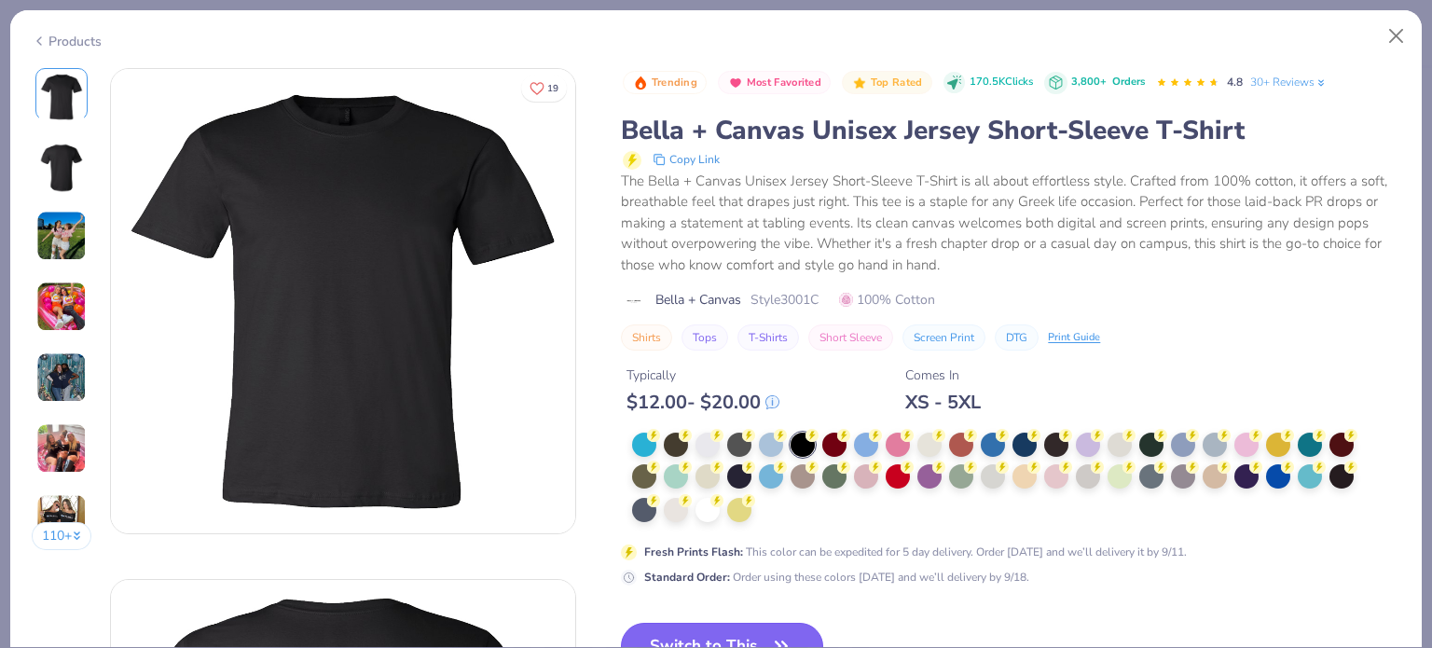
click at [703, 624] on button "Switch to This" at bounding box center [722, 646] width 202 height 47
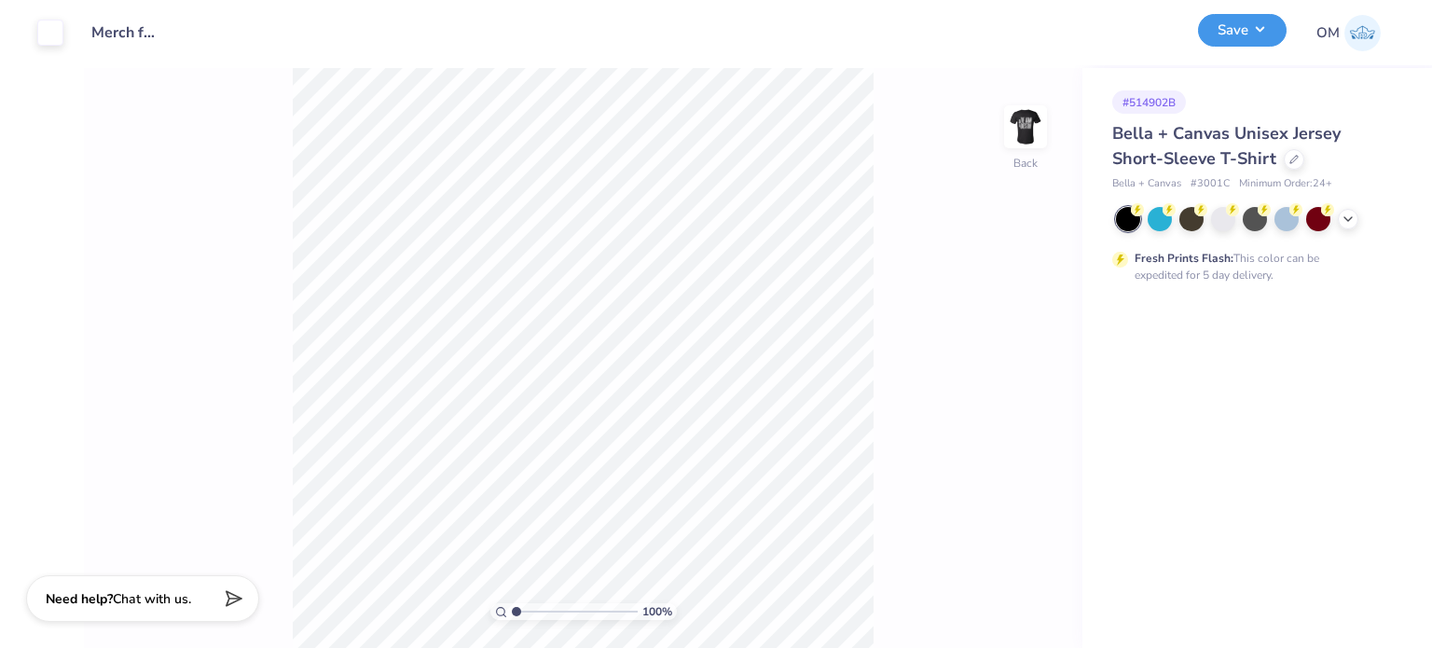
click at [1247, 26] on button "Save" at bounding box center [1242, 30] width 89 height 33
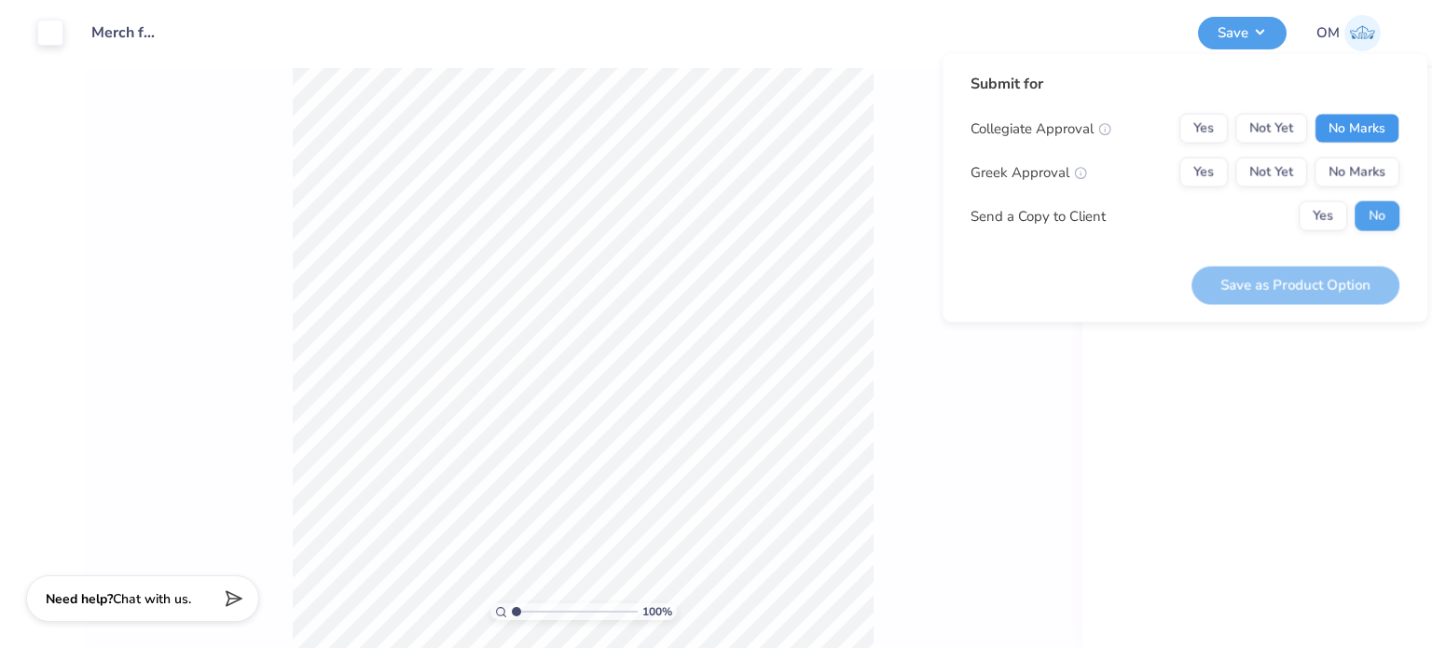
click at [1358, 120] on button "No Marks" at bounding box center [1357, 129] width 85 height 30
click at [1366, 176] on button "No Marks" at bounding box center [1357, 173] width 85 height 30
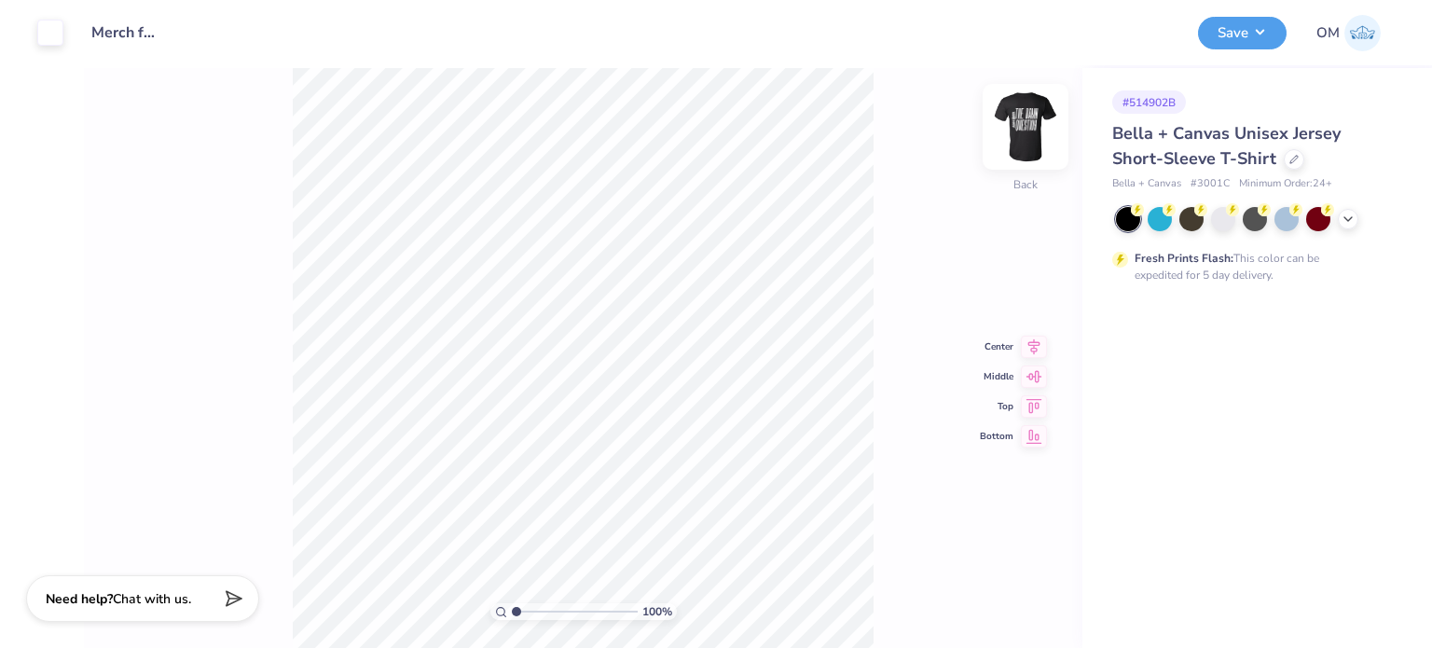
click at [1025, 123] on img at bounding box center [1025, 127] width 75 height 75
click at [1236, 50] on div "Save OM" at bounding box center [1308, 32] width 220 height 65
click at [1258, 36] on button "Save" at bounding box center [1242, 30] width 89 height 33
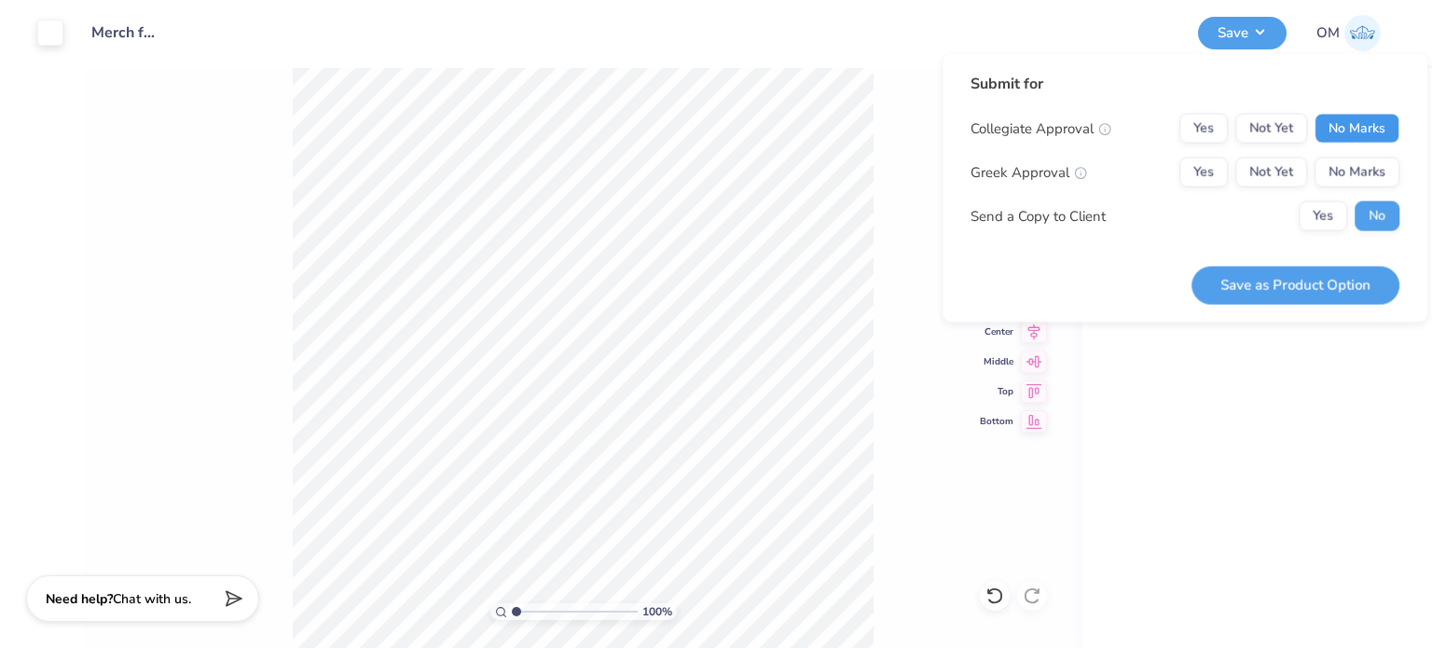
click at [1376, 131] on button "No Marks" at bounding box center [1357, 129] width 85 height 30
click at [1373, 160] on button "No Marks" at bounding box center [1357, 173] width 85 height 30
click at [1250, 288] on button "Save as Product Option" at bounding box center [1296, 285] width 208 height 38
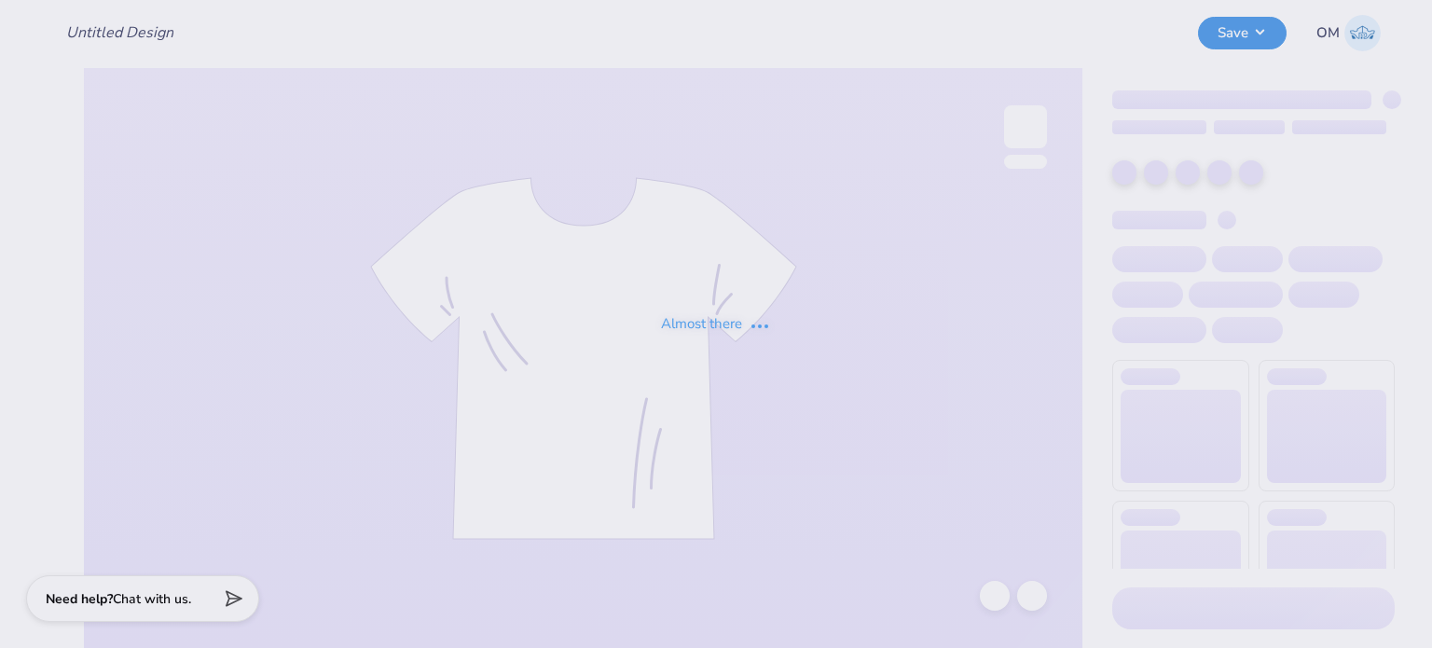
type input "Merch for The Hazzard Law Firm, LLC"
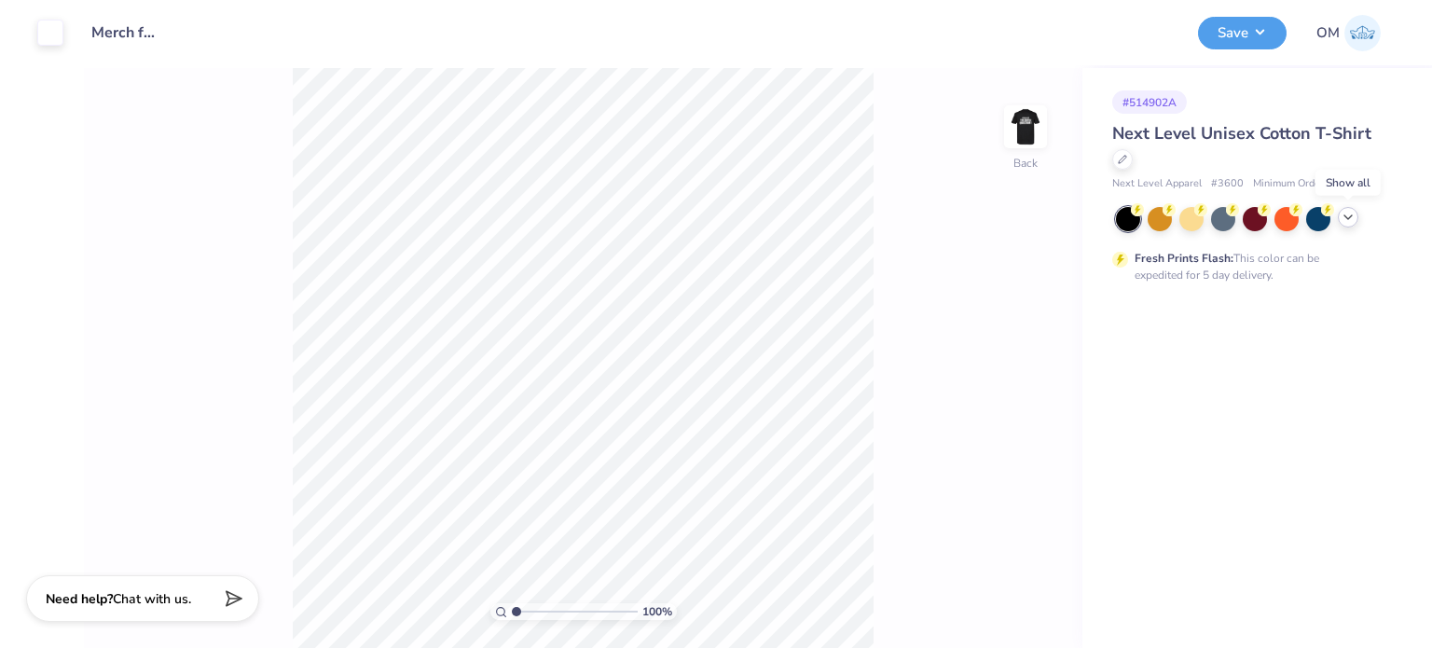
click at [1352, 218] on icon at bounding box center [1348, 217] width 15 height 15
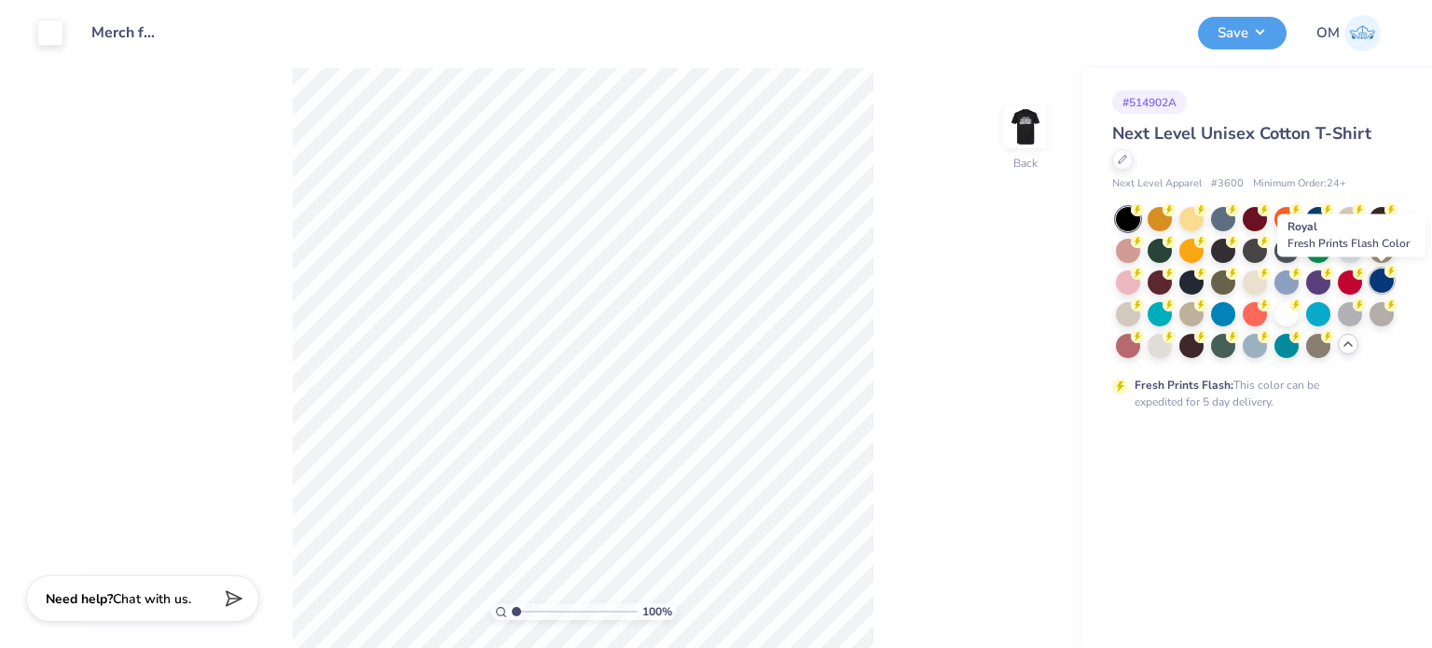
click at [1380, 286] on div at bounding box center [1382, 281] width 24 height 24
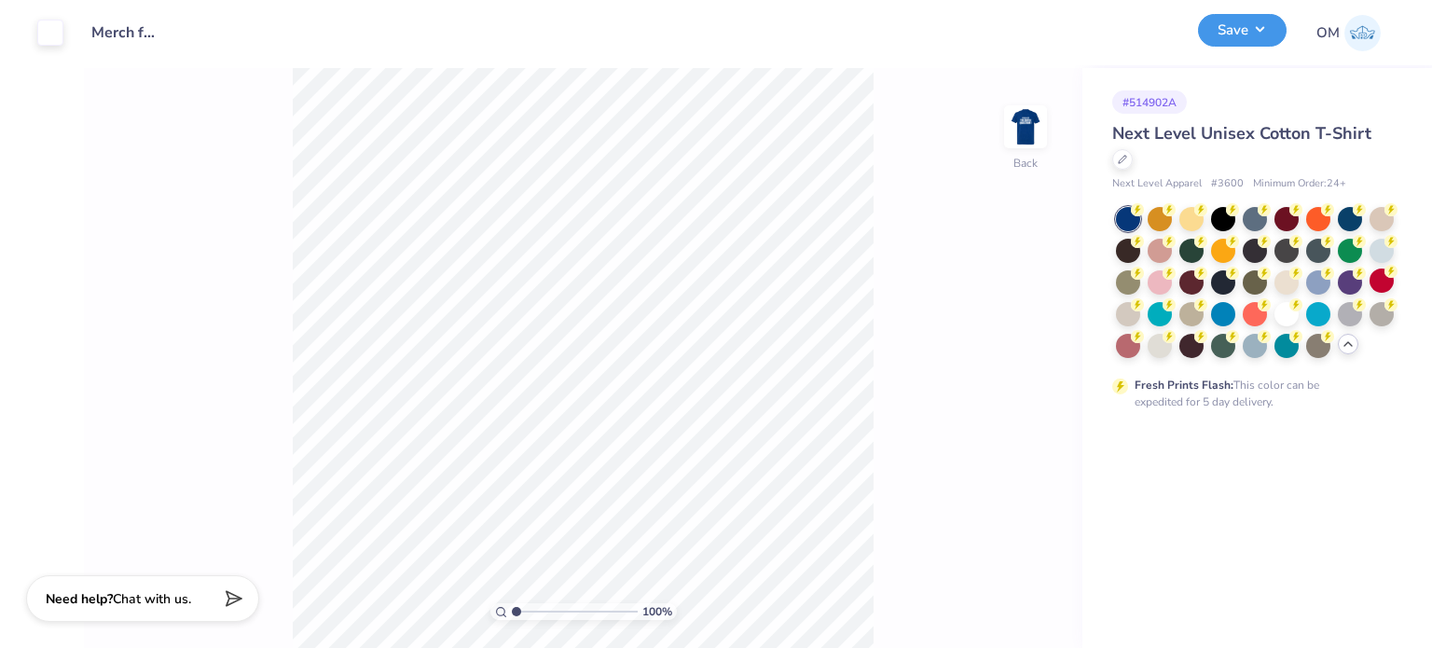
click at [1227, 40] on button "Save" at bounding box center [1242, 30] width 89 height 33
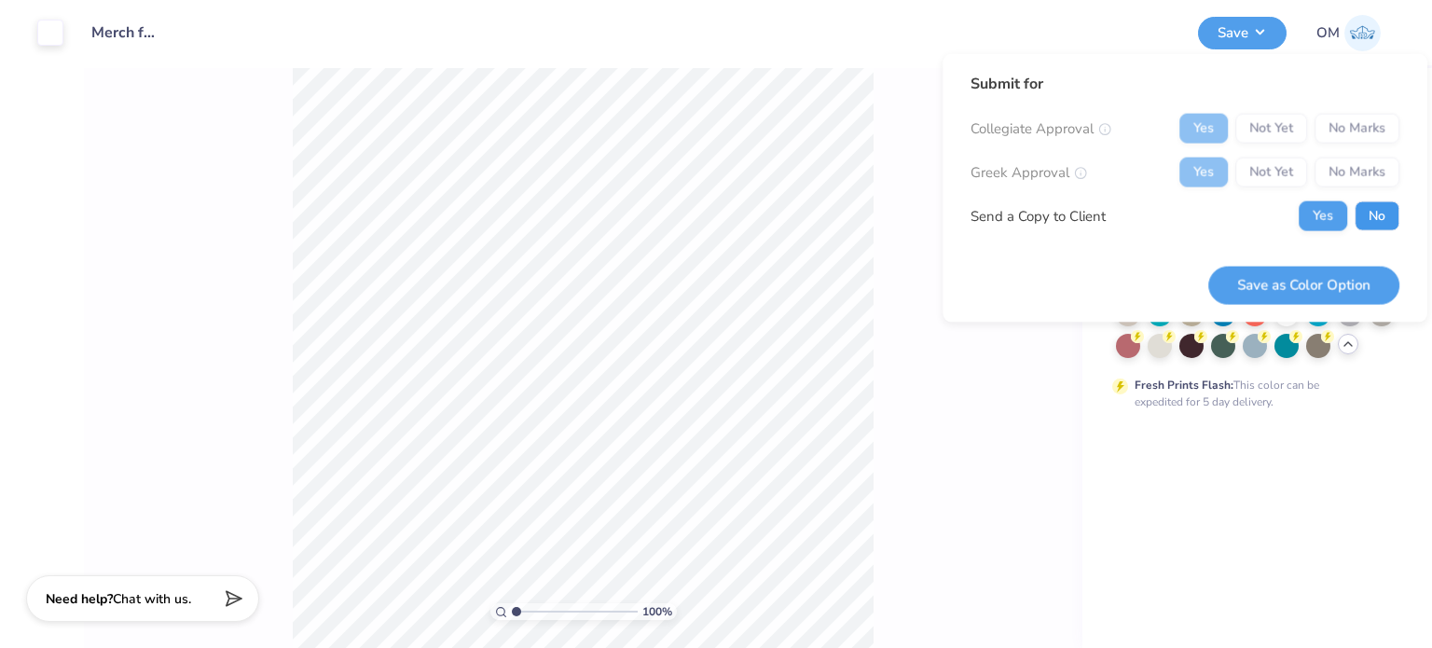
click at [1376, 210] on button "No" at bounding box center [1377, 216] width 45 height 30
click at [1341, 163] on div "Yes Not Yet No Marks" at bounding box center [1290, 173] width 220 height 30
